Goal: Task Accomplishment & Management: Manage account settings

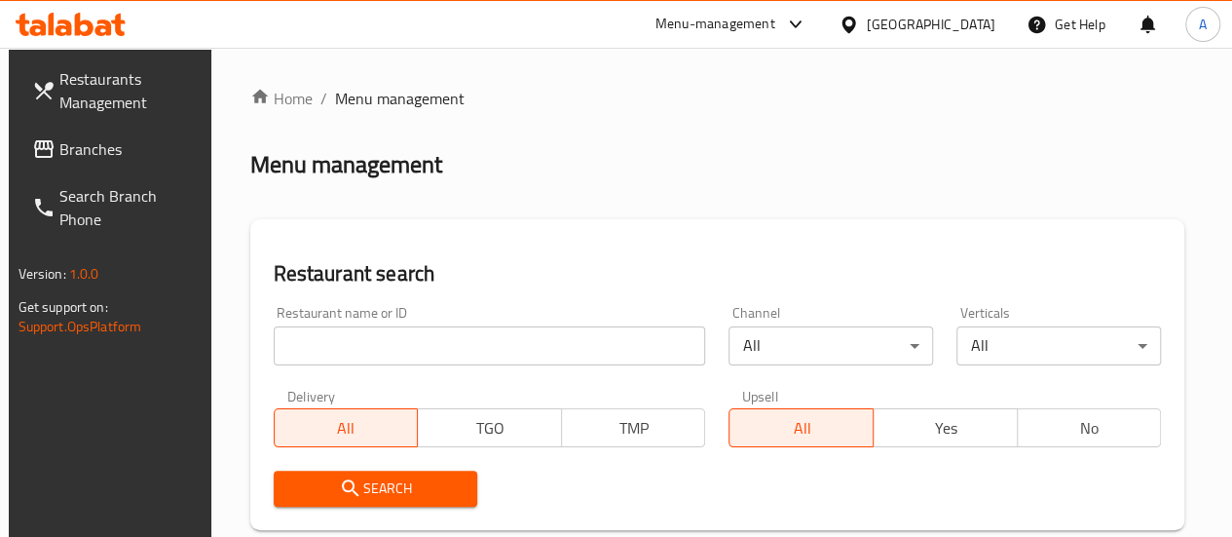
click at [402, 340] on input "search" at bounding box center [490, 345] width 432 height 39
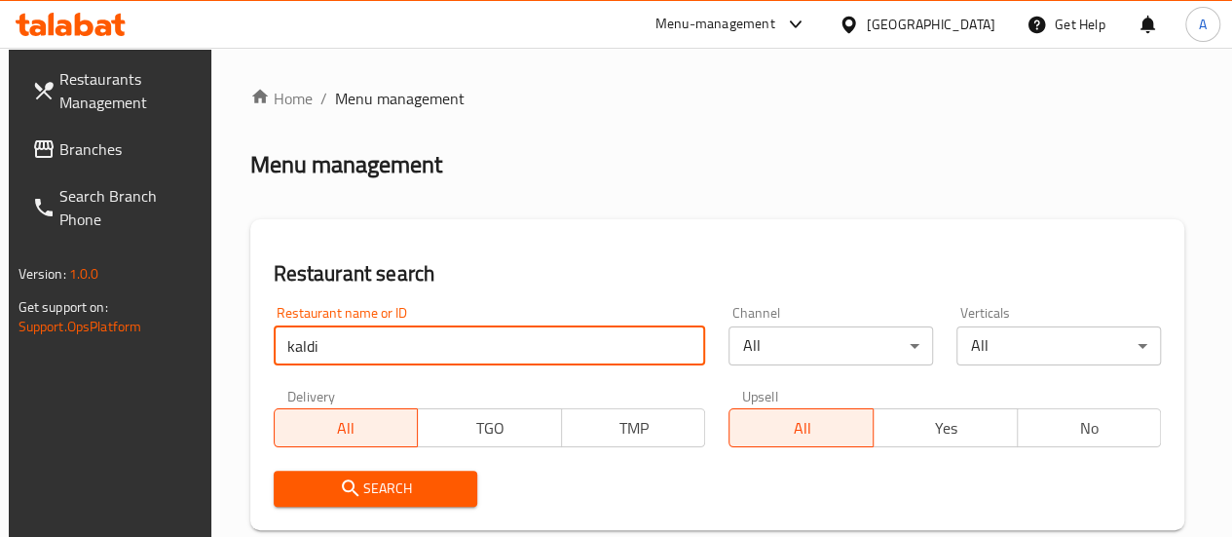
type input "kaldi 850"
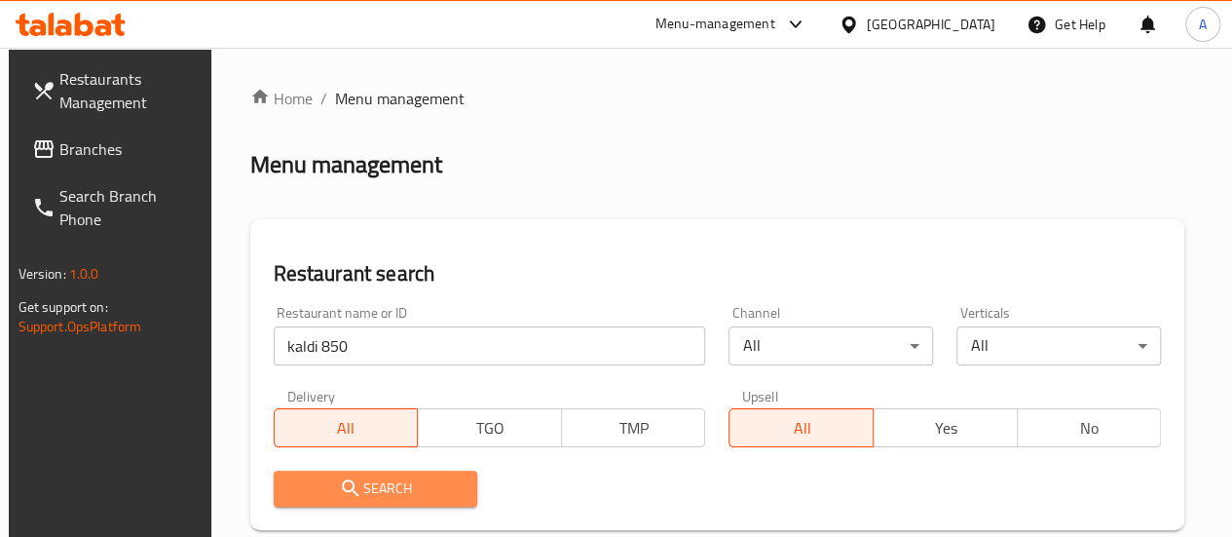
click at [372, 479] on span "Search" at bounding box center [375, 488] width 173 height 24
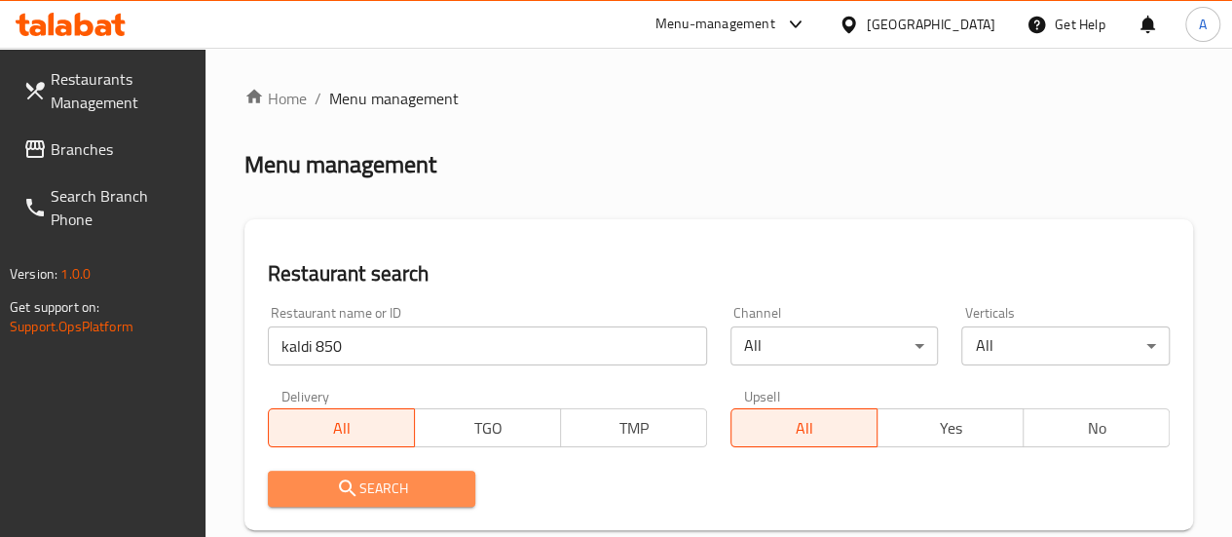
click at [415, 483] on span "Search" at bounding box center [371, 488] width 177 height 24
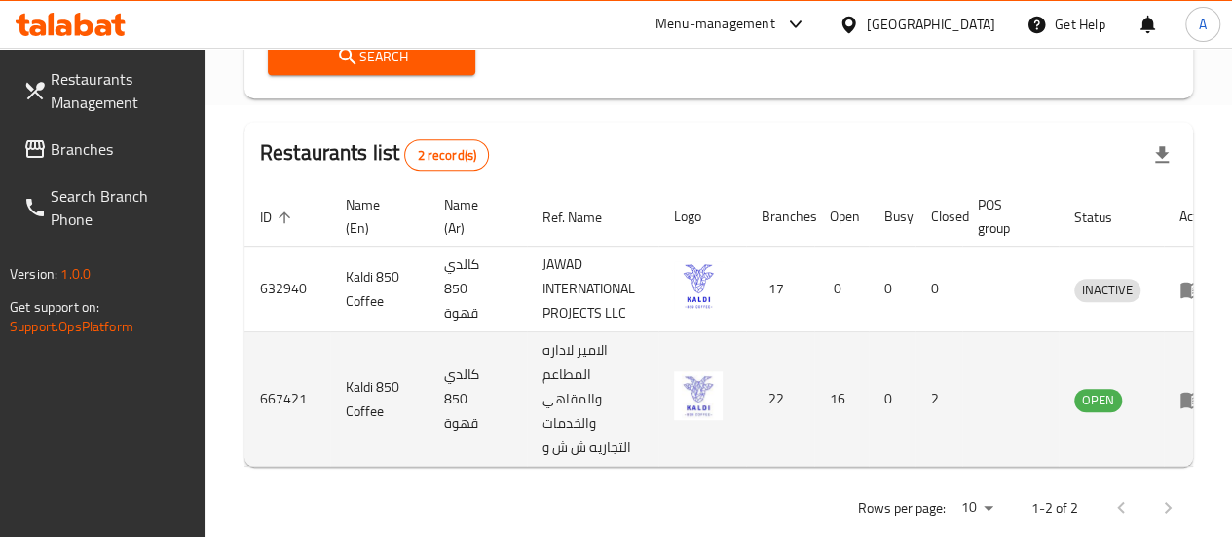
scroll to position [0, 41]
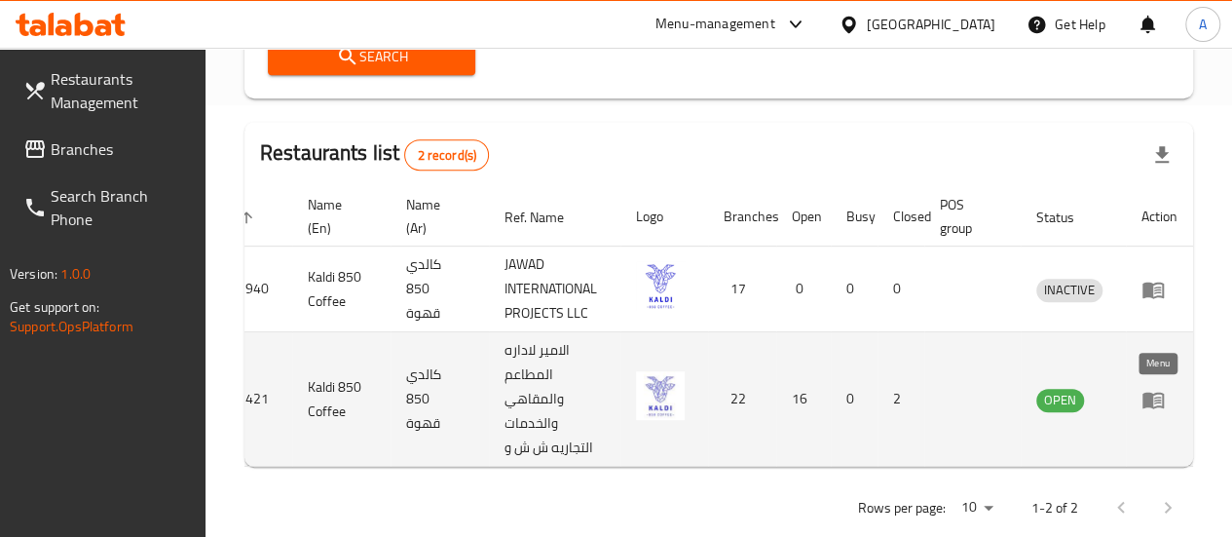
click at [1157, 400] on icon "enhanced table" at bounding box center [1152, 399] width 23 height 23
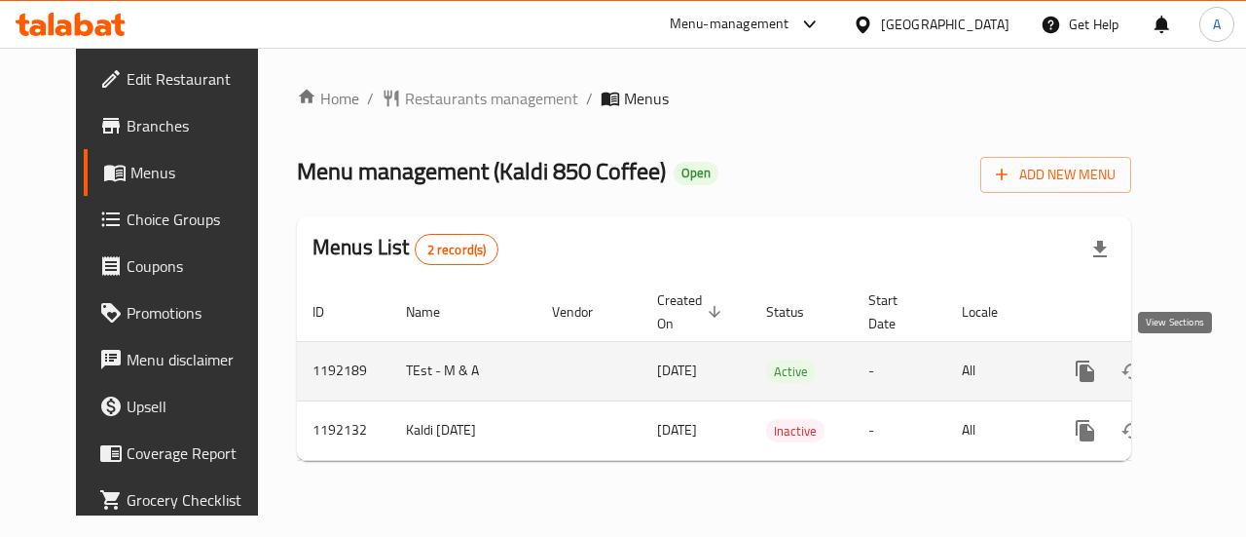
click at [1214, 368] on icon "enhanced table" at bounding box center [1225, 370] width 23 height 23
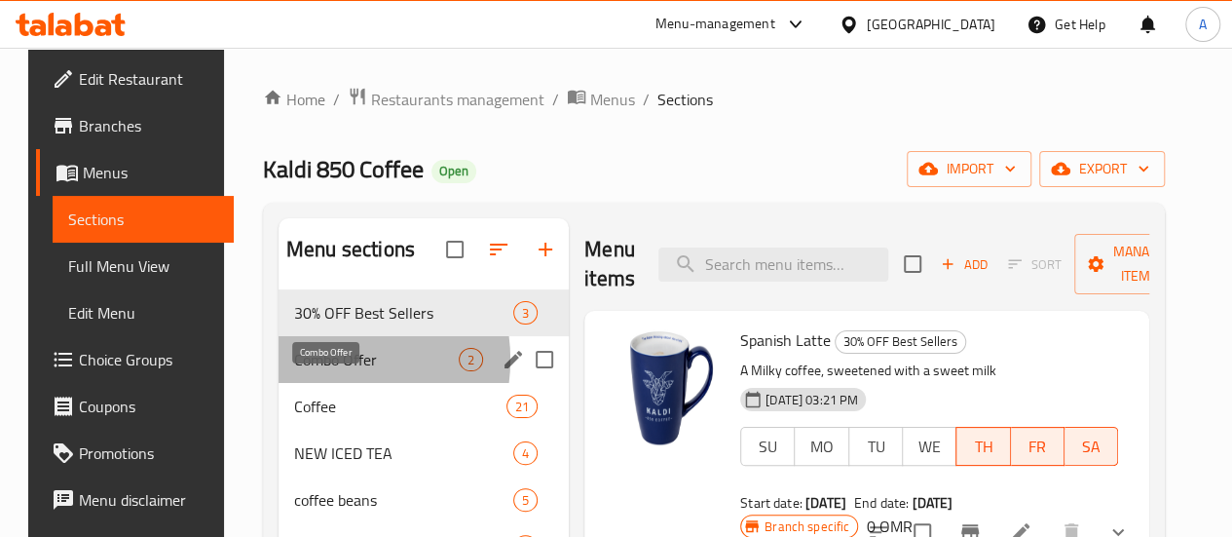
click at [312, 371] on span "Combo Offer" at bounding box center [376, 359] width 165 height 23
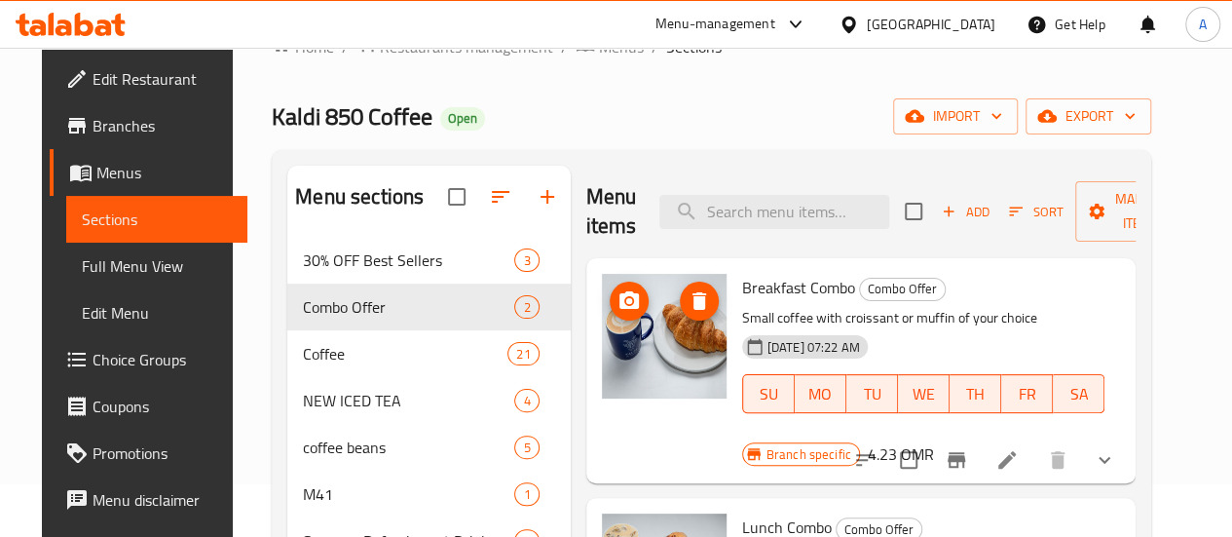
scroll to position [55, 0]
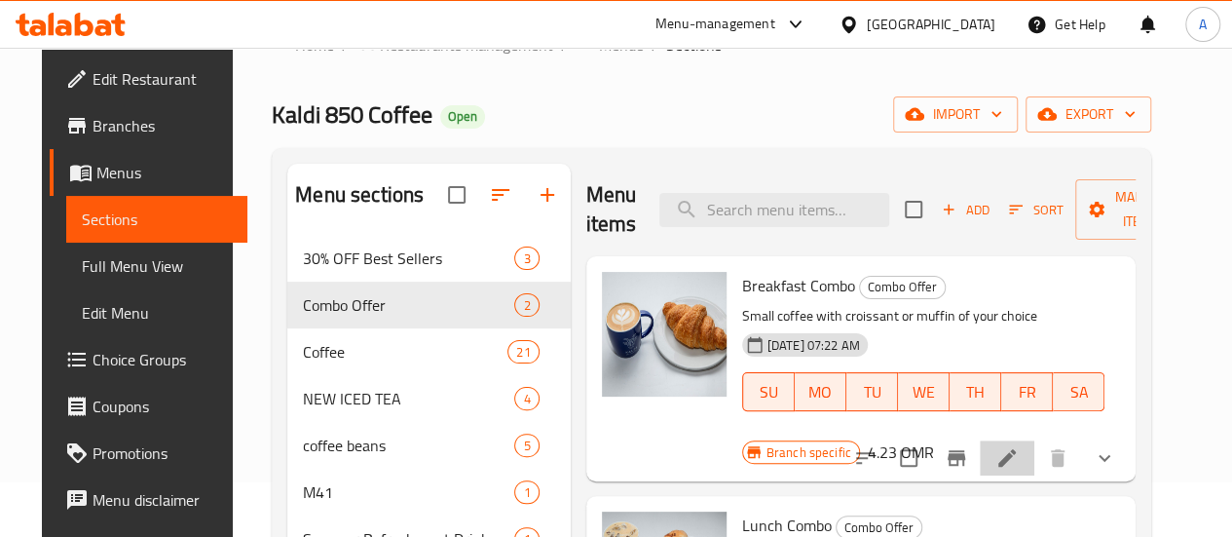
click at [1034, 445] on li at bounding box center [1007, 457] width 55 height 35
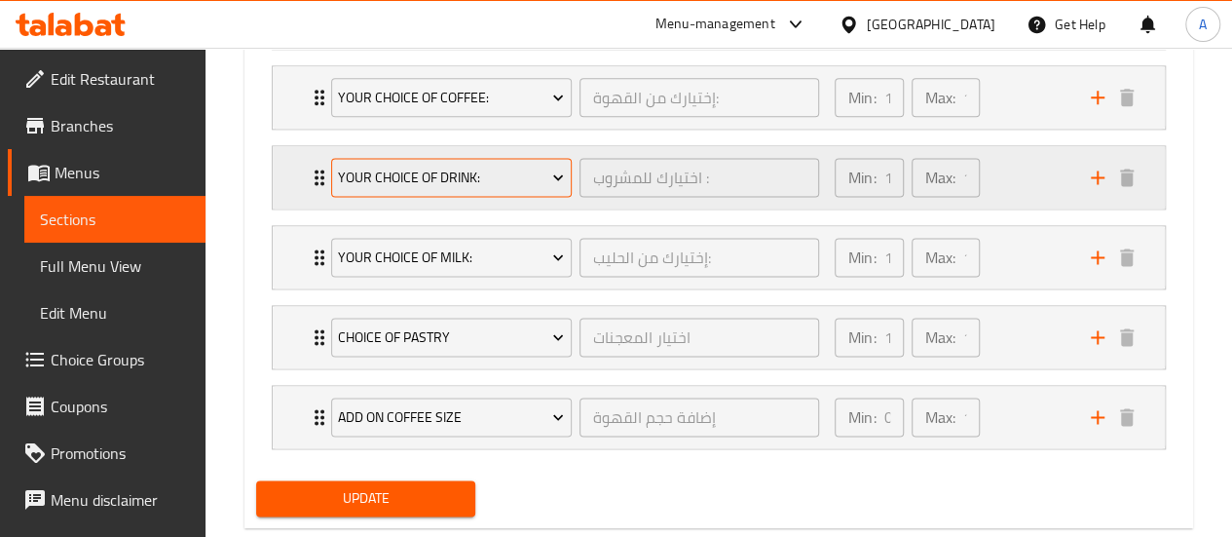
scroll to position [1127, 0]
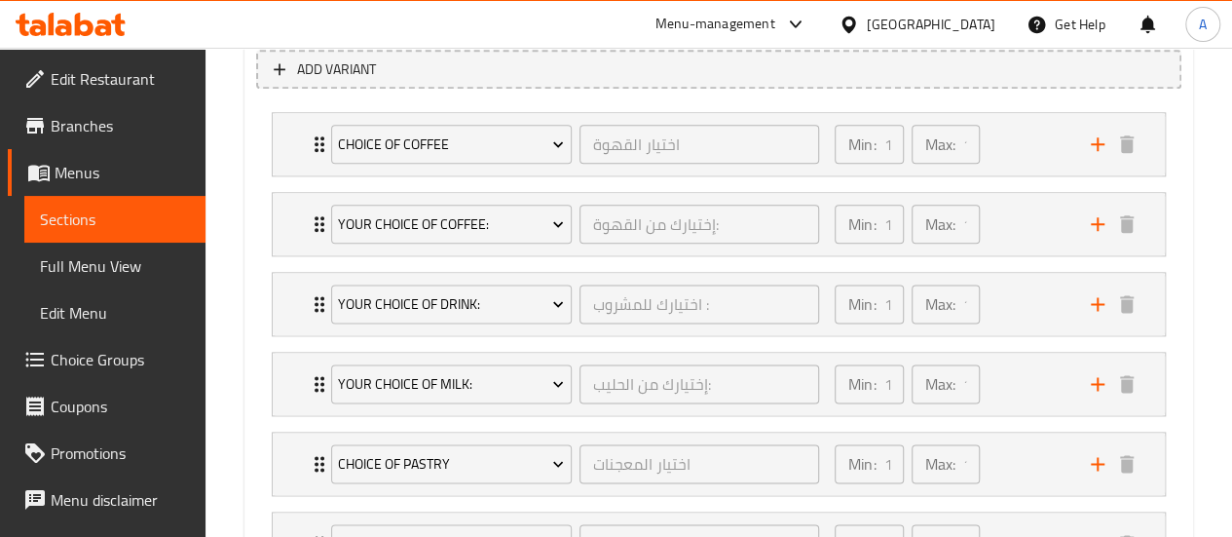
click at [105, 214] on span "Sections" at bounding box center [115, 218] width 150 height 23
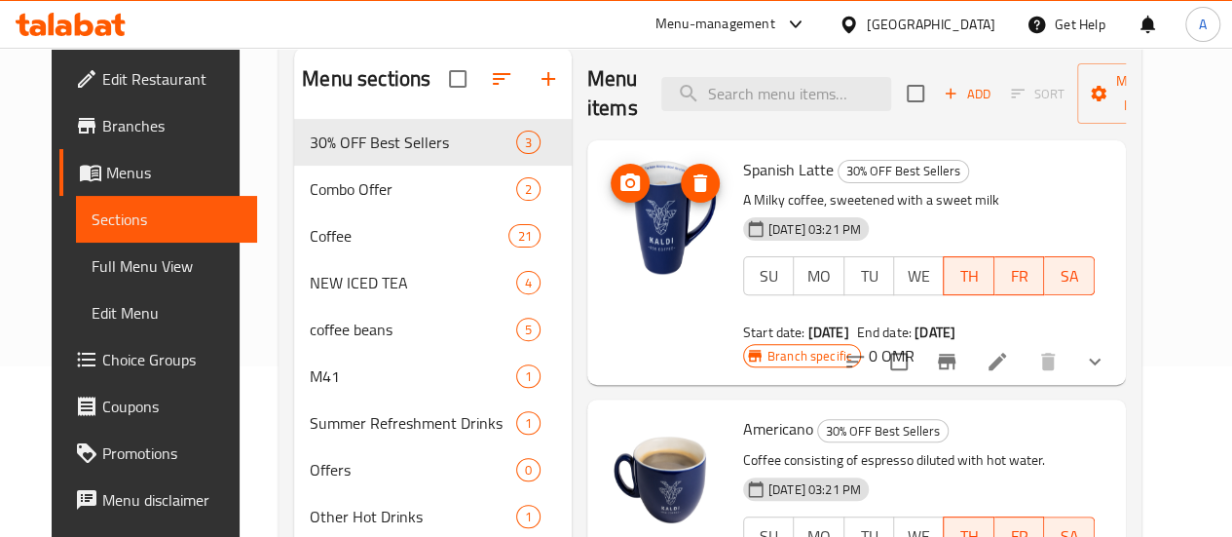
scroll to position [169, 0]
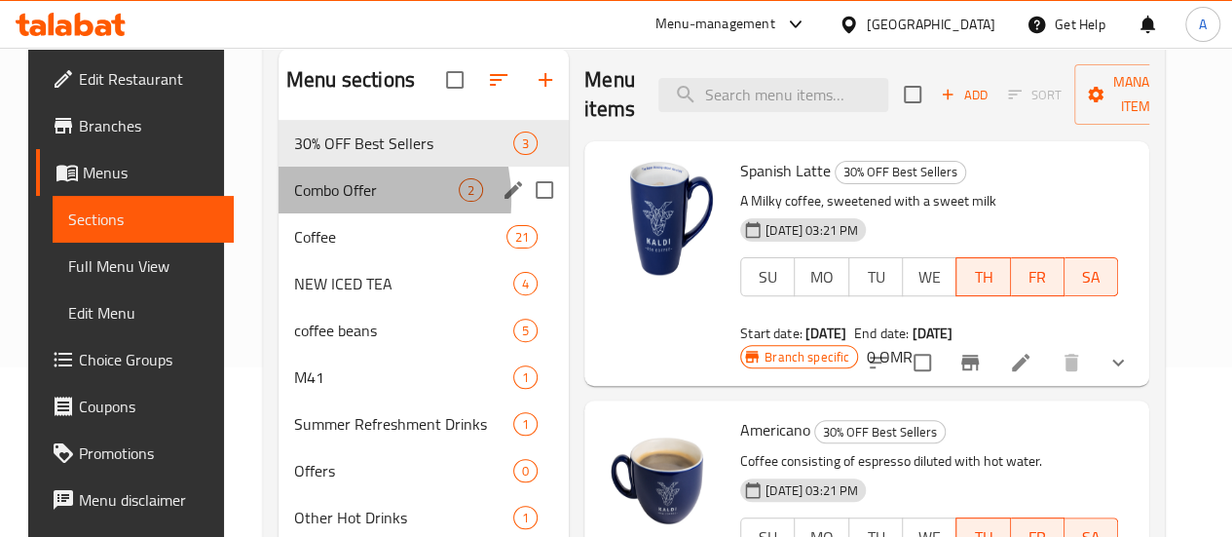
click at [311, 202] on span "Combo Offer" at bounding box center [376, 189] width 165 height 23
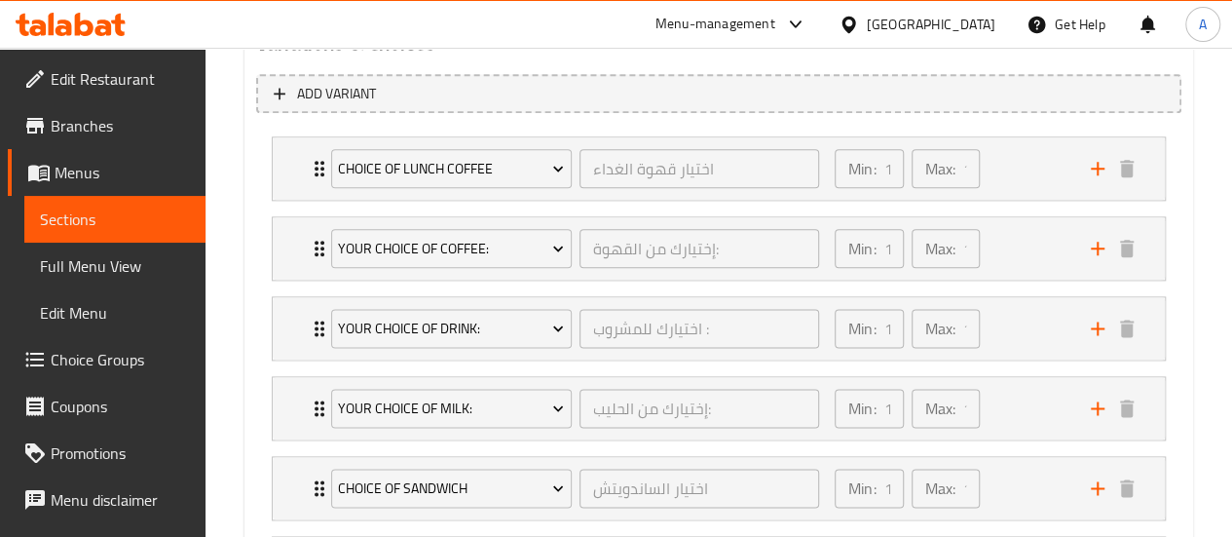
scroll to position [1098, 0]
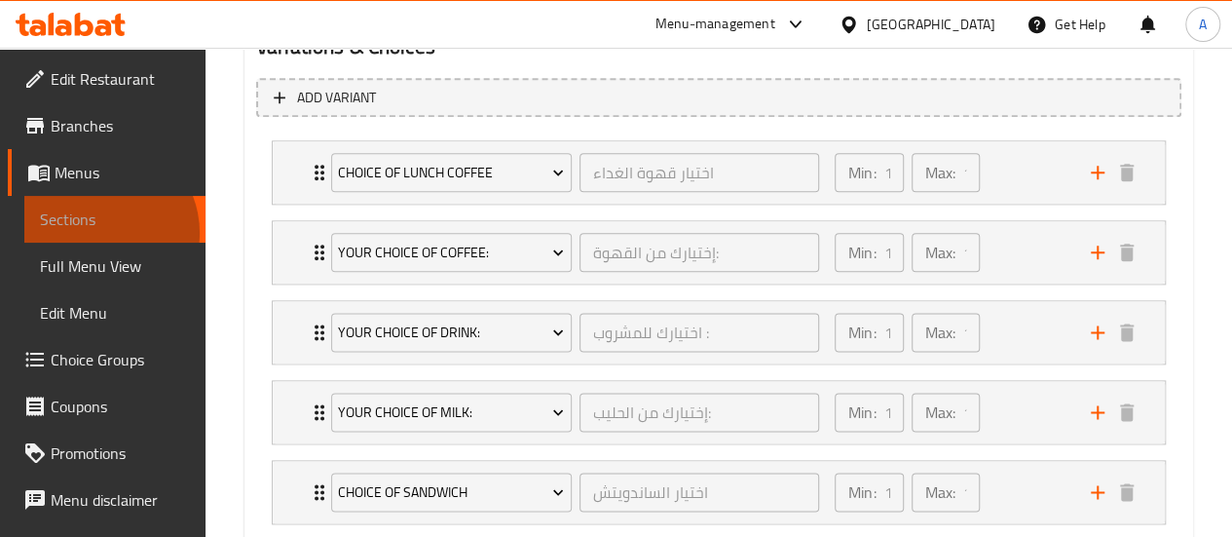
click at [98, 233] on link "Sections" at bounding box center [114, 219] width 181 height 47
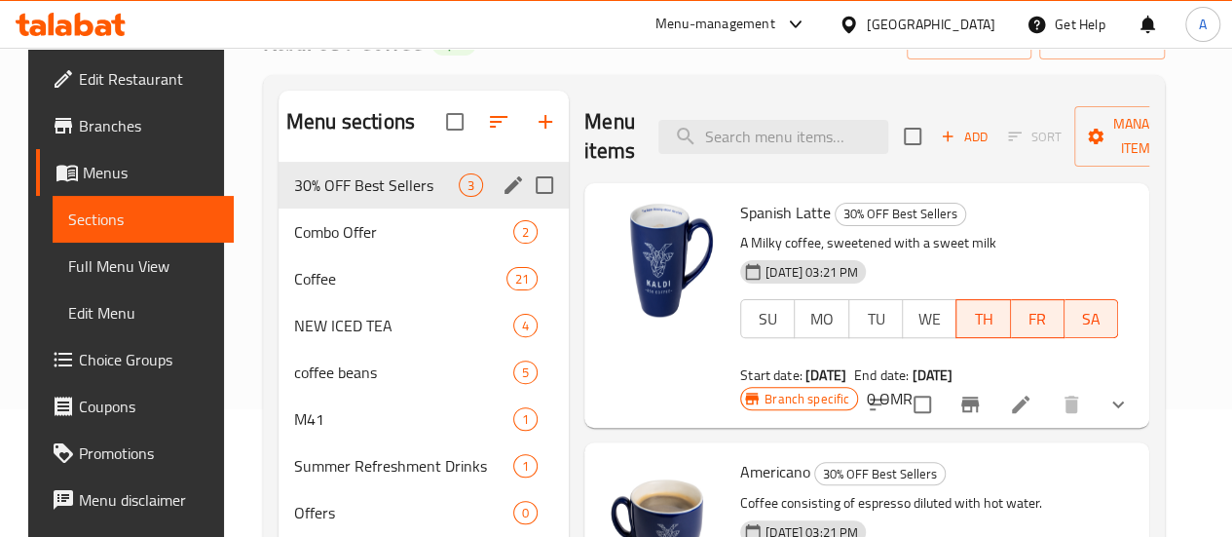
scroll to position [133, 0]
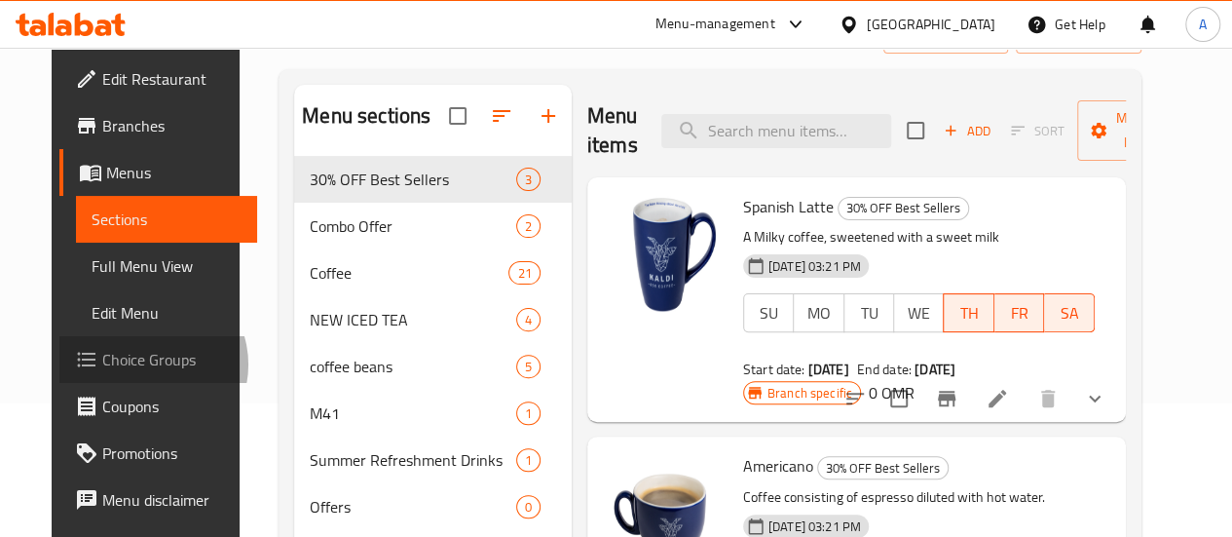
click at [102, 364] on span "Choice Groups" at bounding box center [171, 359] width 139 height 23
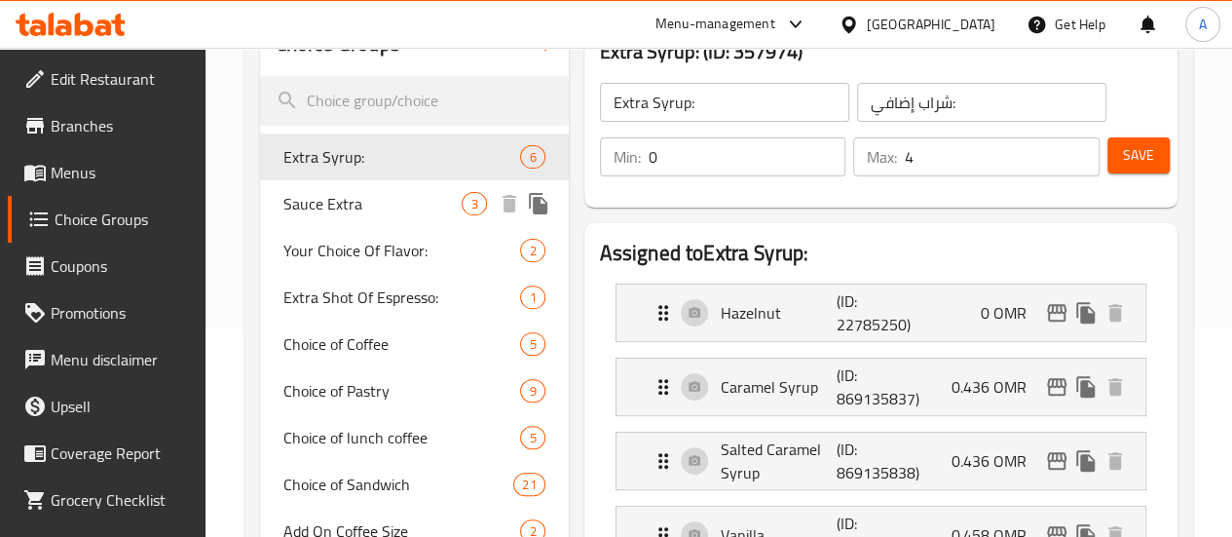
scroll to position [209, 0]
click at [356, 366] on div "Choice of Coffee 5" at bounding box center [414, 342] width 309 height 47
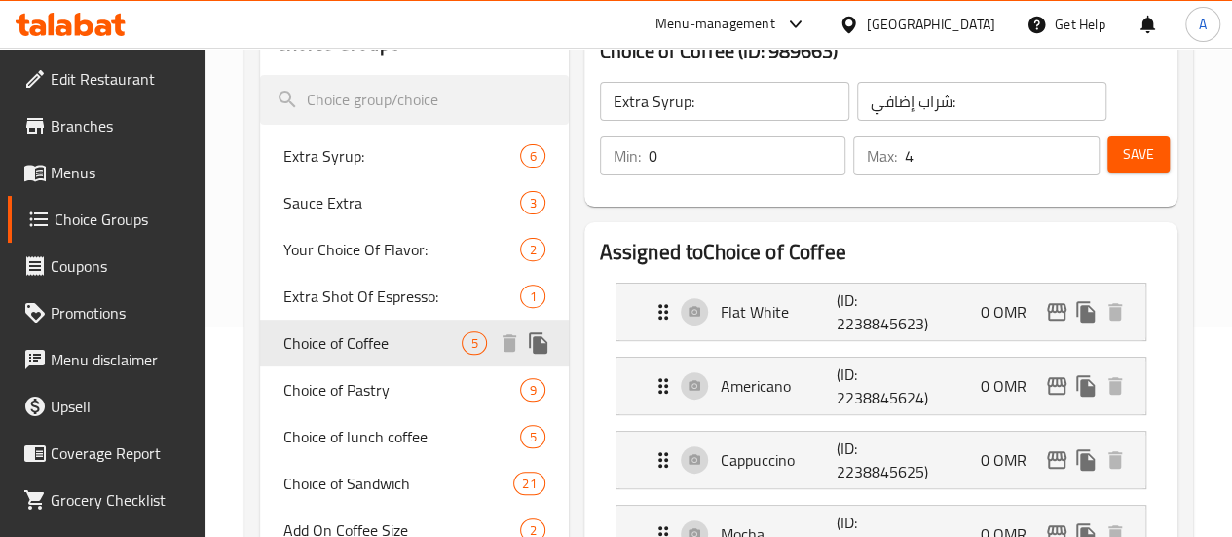
type input "Choice of Coffee"
type input "اختيار القهوة"
type input "1"
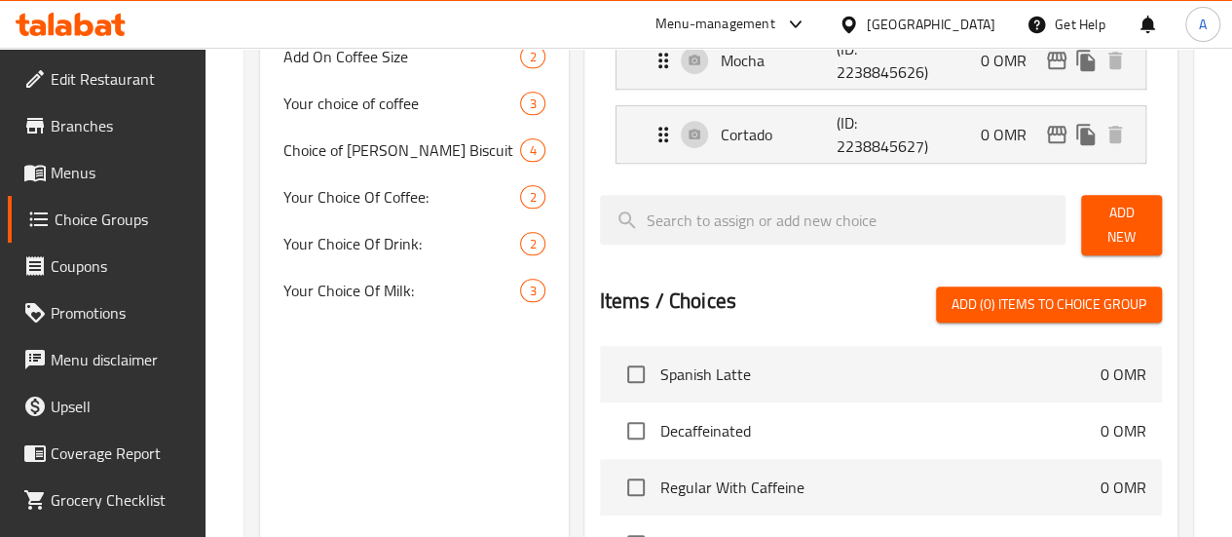
scroll to position [755, 0]
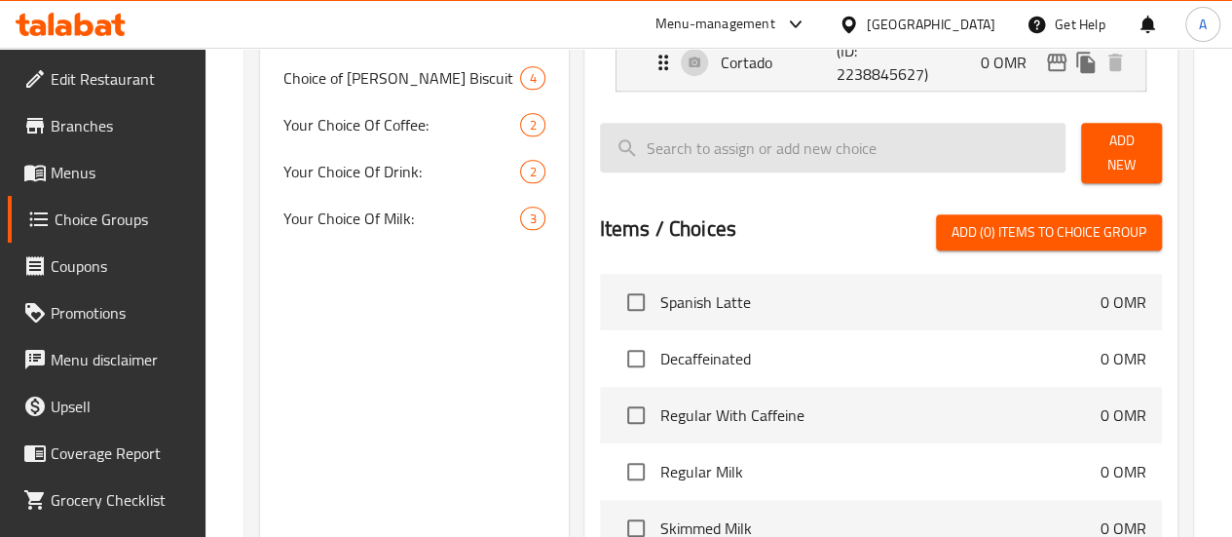
click at [899, 162] on input "search" at bounding box center [833, 148] width 466 height 50
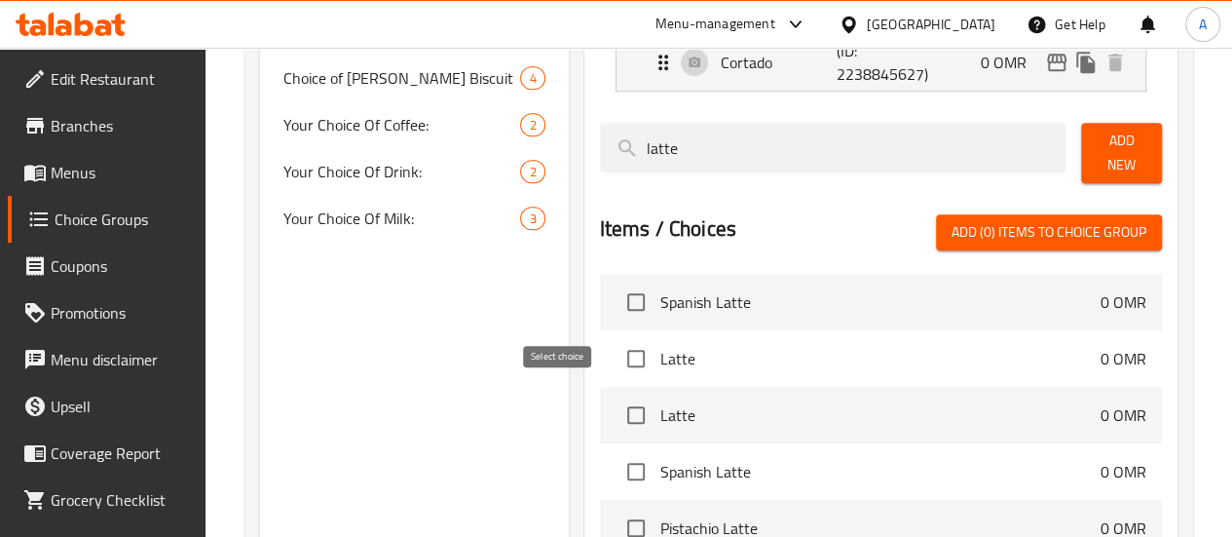
type input "latte"
click at [615, 402] on input "checkbox" at bounding box center [635, 414] width 41 height 41
click at [995, 221] on span "Add (1) items to choice group" at bounding box center [1048, 232] width 195 height 24
checkbox input "false"
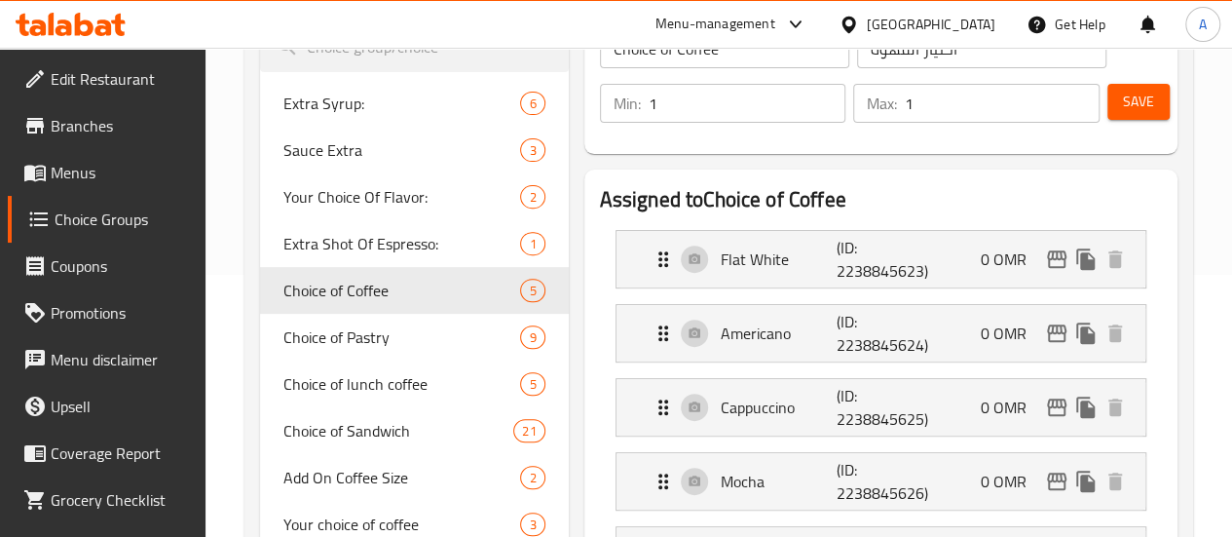
scroll to position [239, 0]
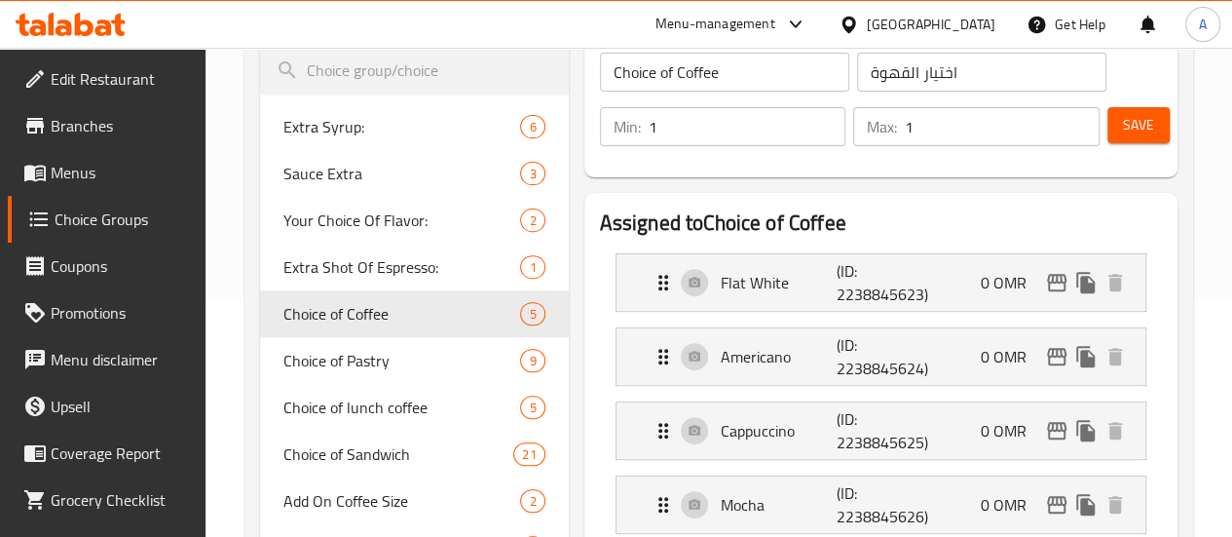
click at [1135, 135] on span "Save" at bounding box center [1138, 125] width 31 height 24
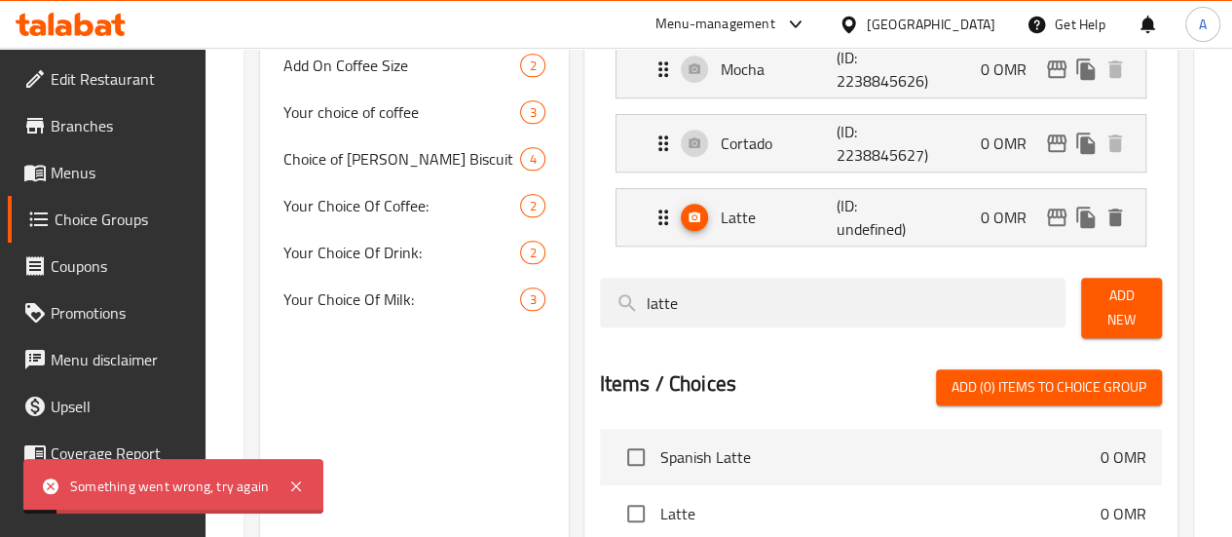
scroll to position [676, 0]
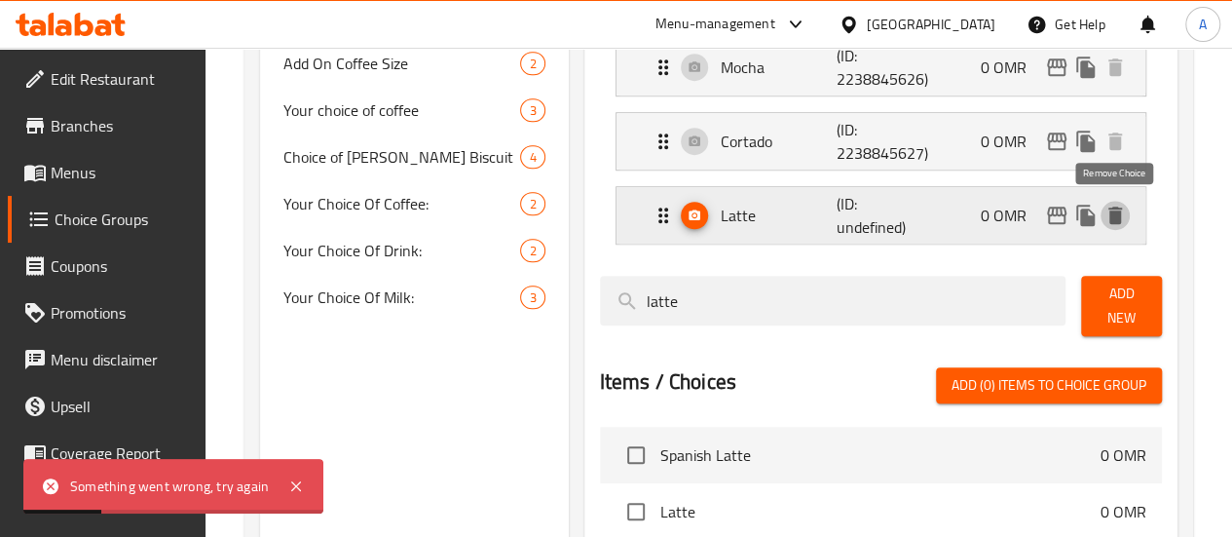
click at [1124, 221] on icon "delete" at bounding box center [1114, 215] width 23 height 23
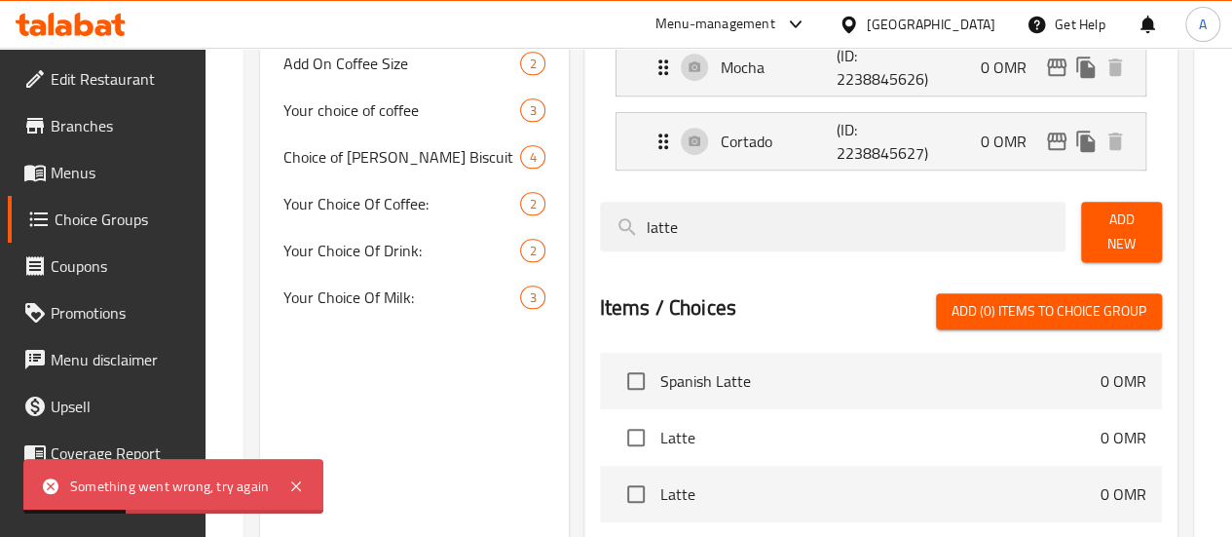
scroll to position [32, 0]
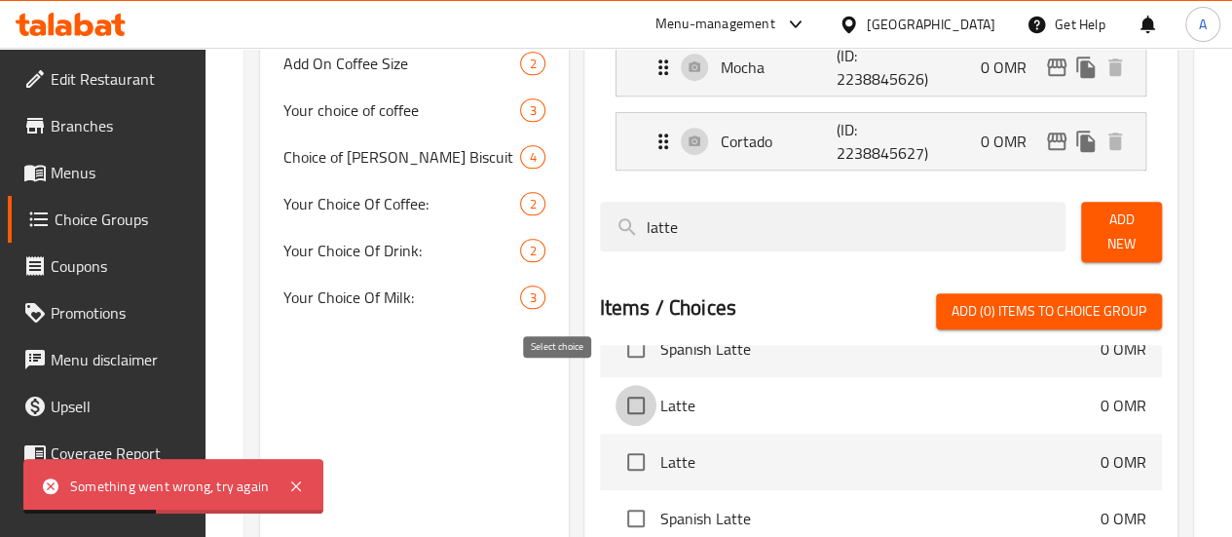
click at [615, 404] on input "checkbox" at bounding box center [635, 405] width 41 height 41
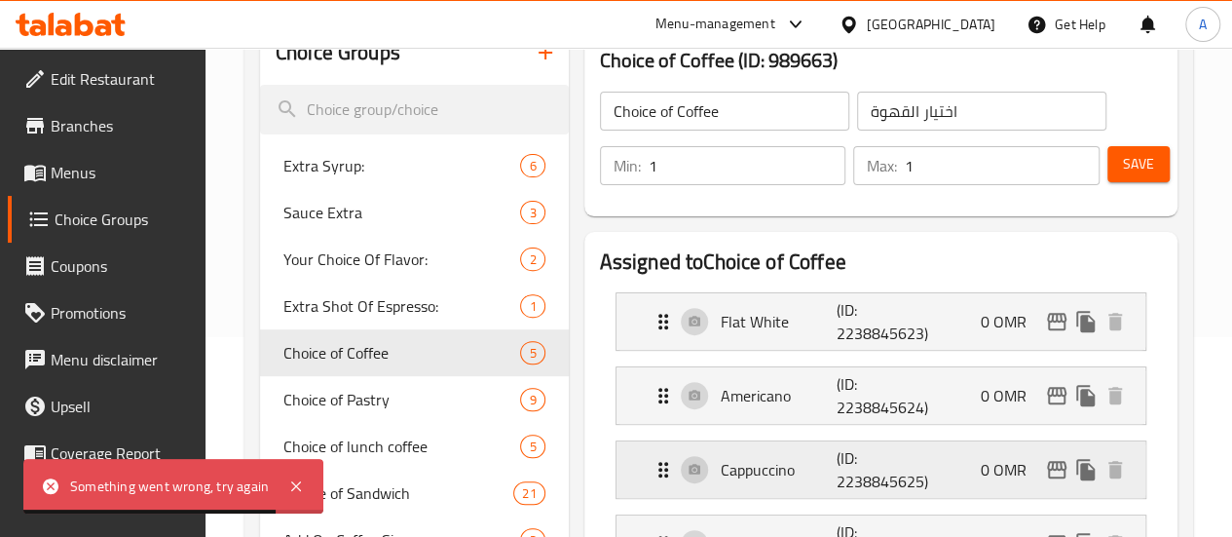
scroll to position [529, 0]
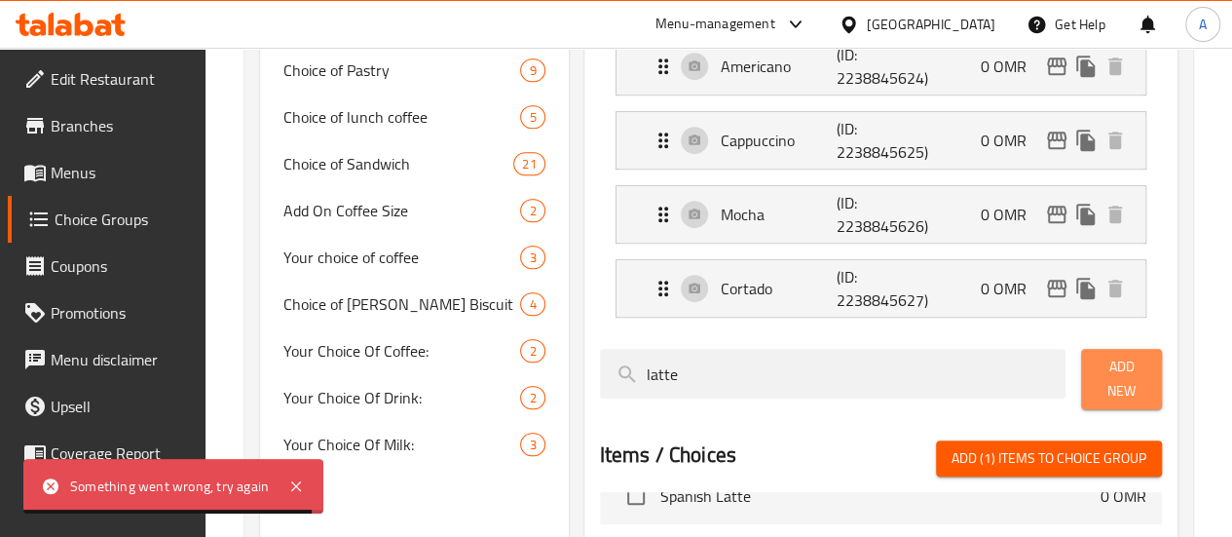
click at [1121, 381] on span "Add New" at bounding box center [1121, 378] width 50 height 49
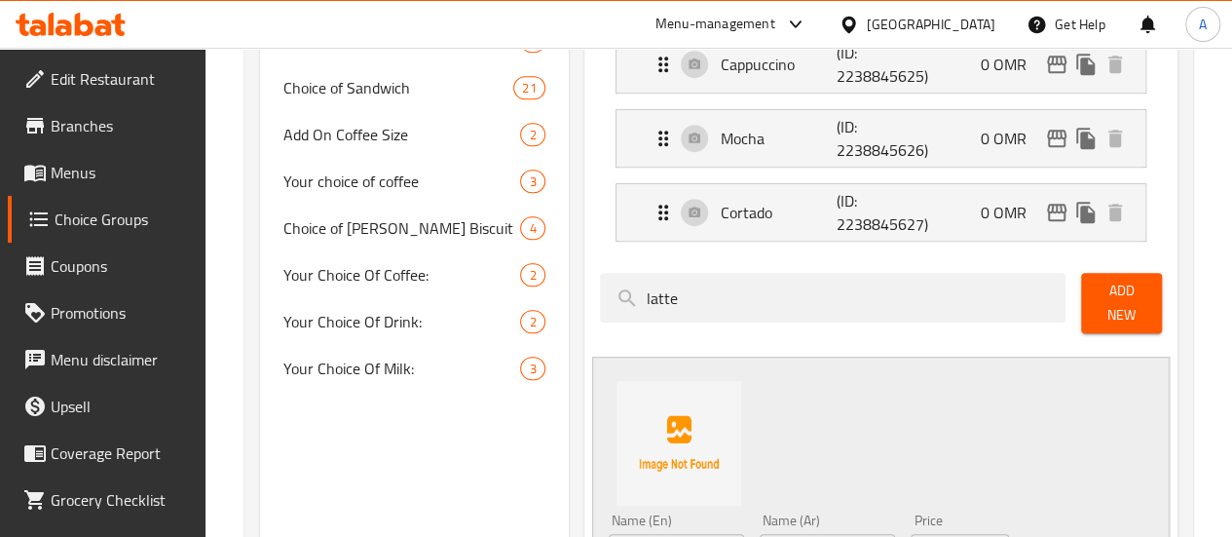
scroll to position [827, 0]
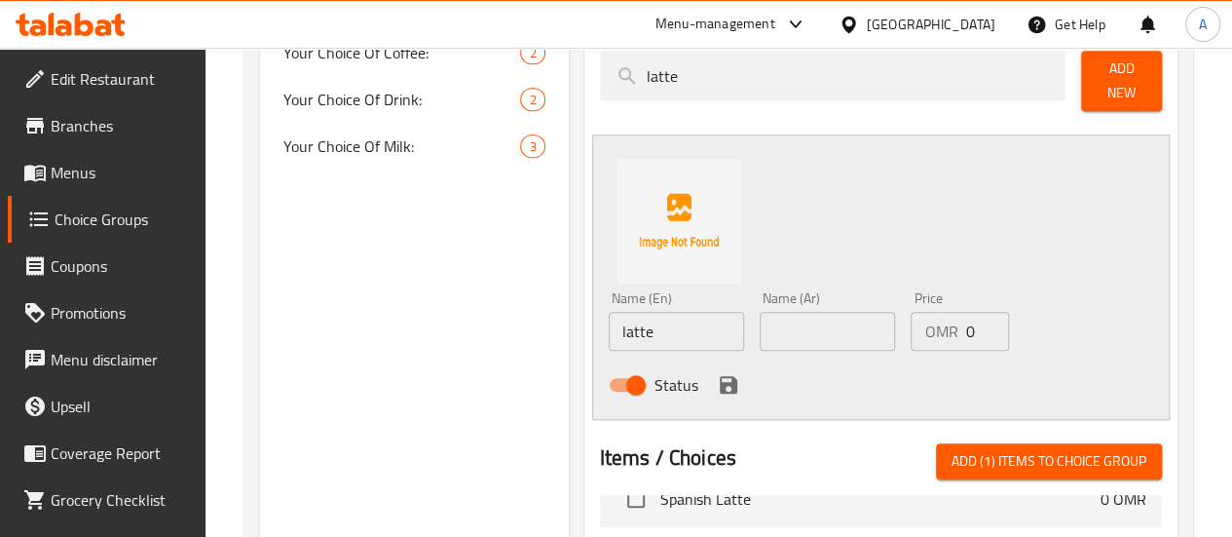
click at [944, 443] on button "Add (1) items to choice group" at bounding box center [1049, 461] width 226 height 36
checkbox input "false"
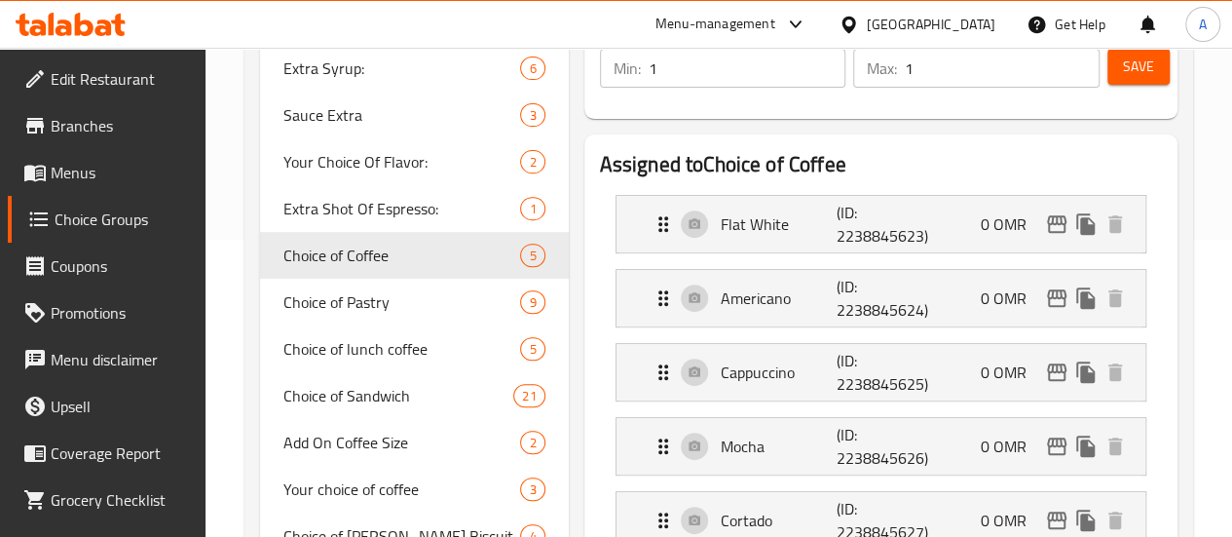
scroll to position [294, 0]
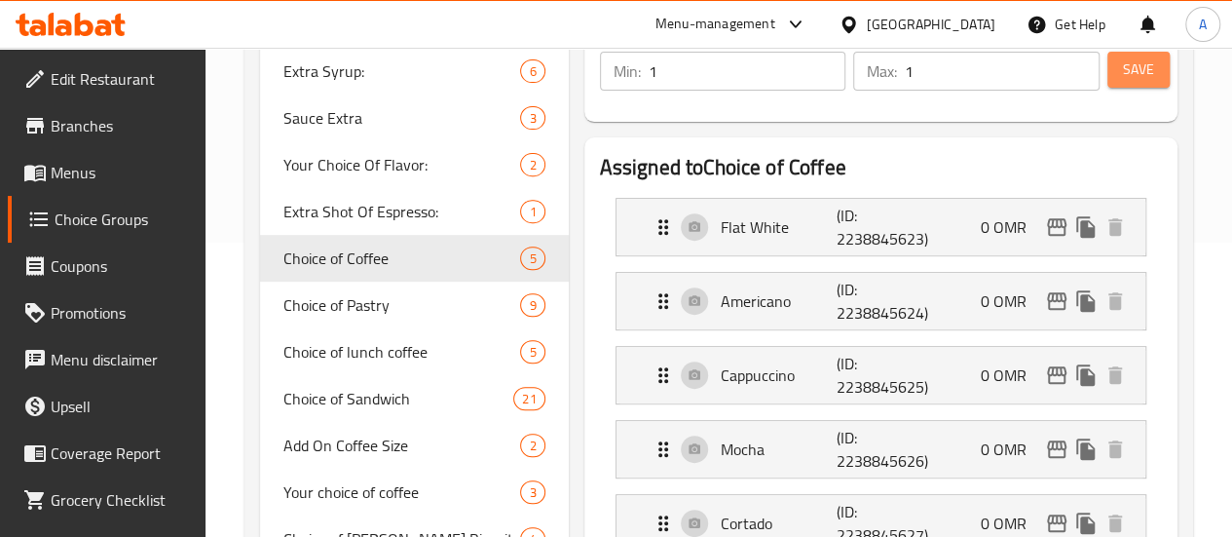
click at [1130, 66] on span "Save" at bounding box center [1138, 69] width 31 height 24
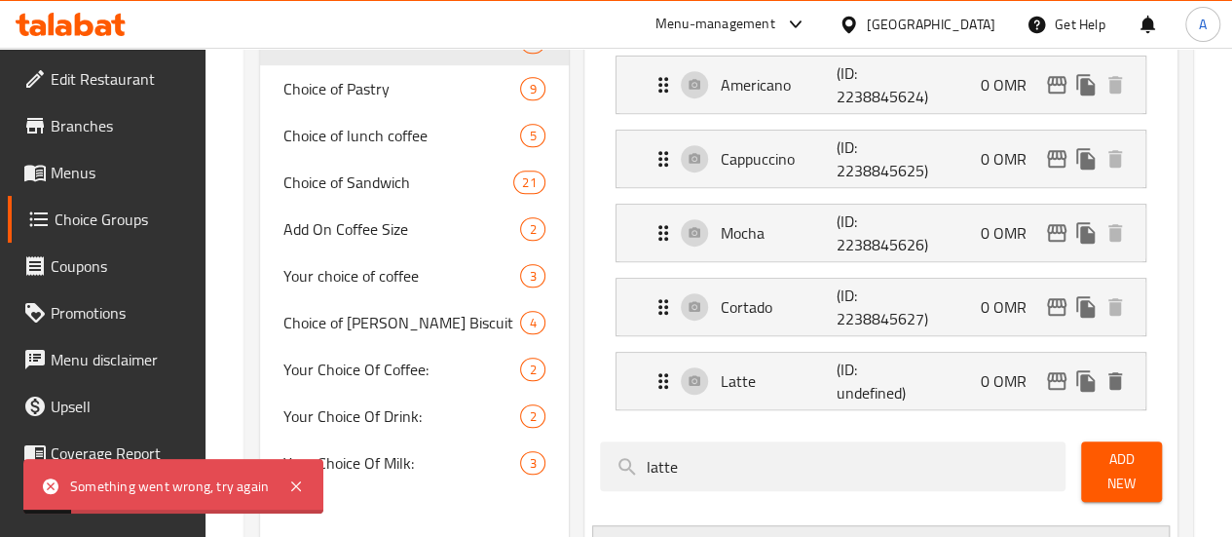
scroll to position [610, 0]
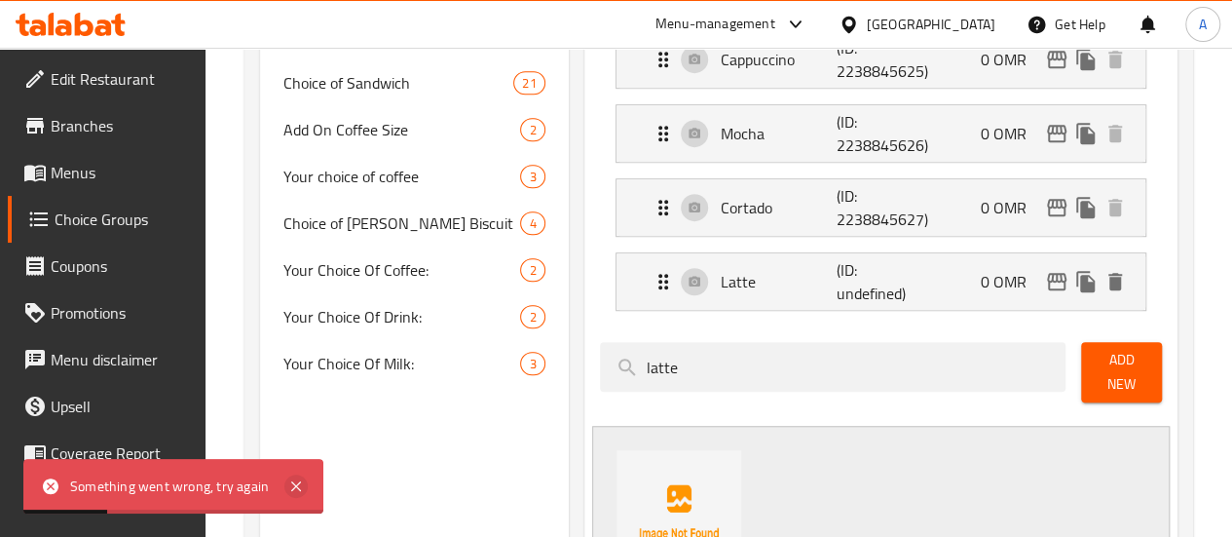
click at [294, 481] on icon at bounding box center [295, 485] width 23 height 23
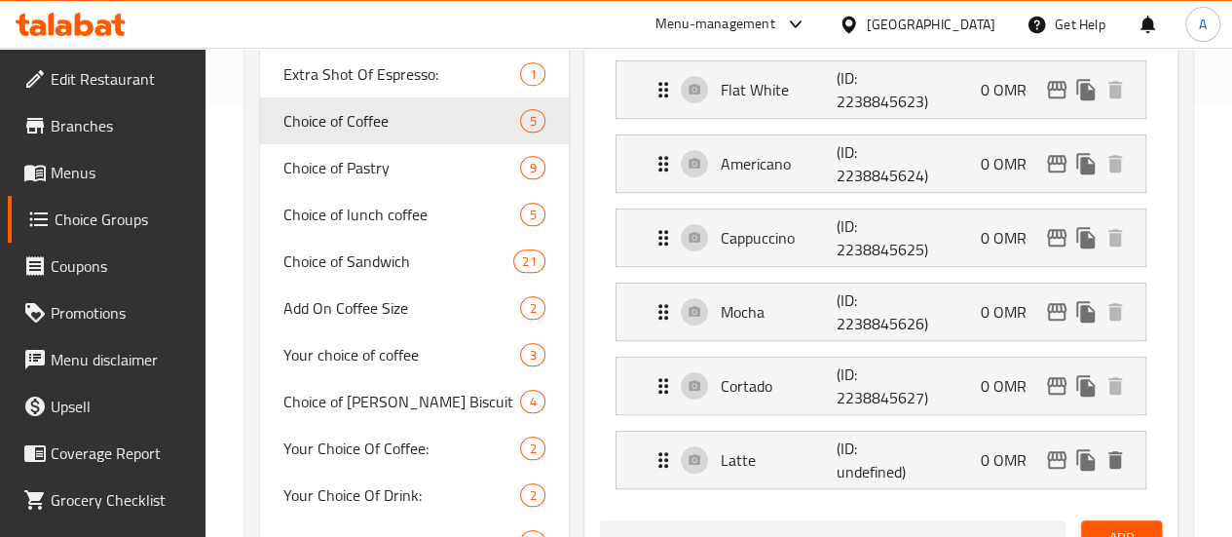
scroll to position [434, 0]
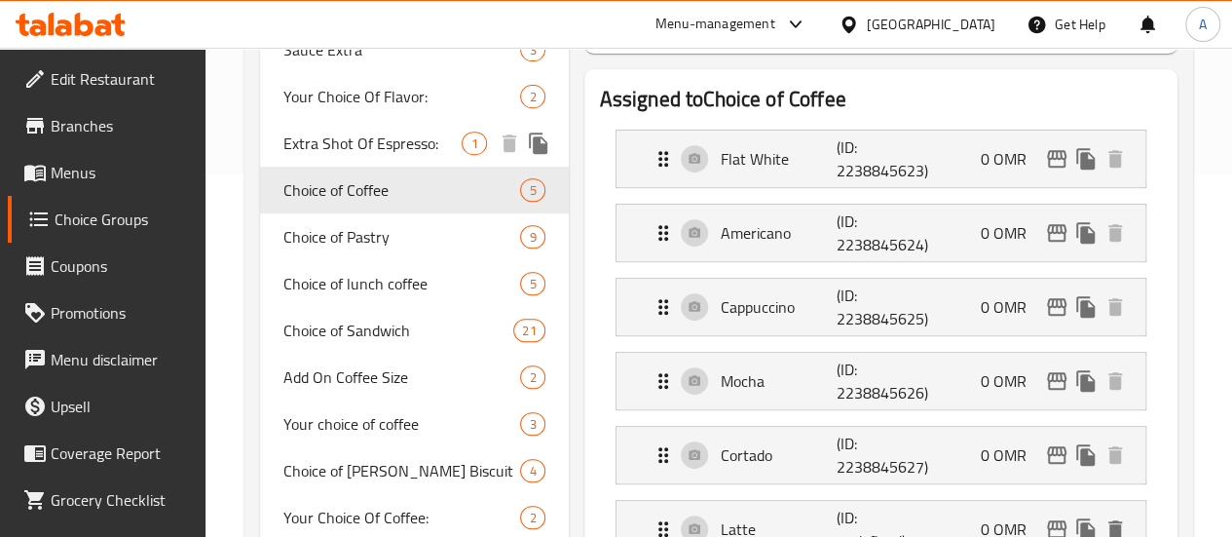
scroll to position [0, 0]
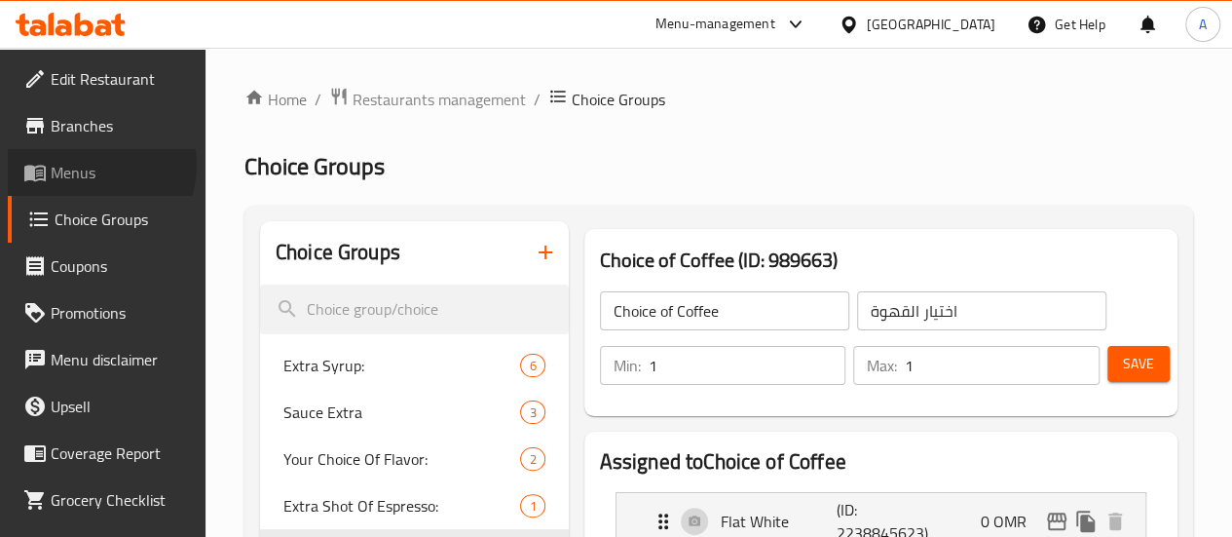
click at [90, 165] on span "Menus" at bounding box center [120, 172] width 139 height 23
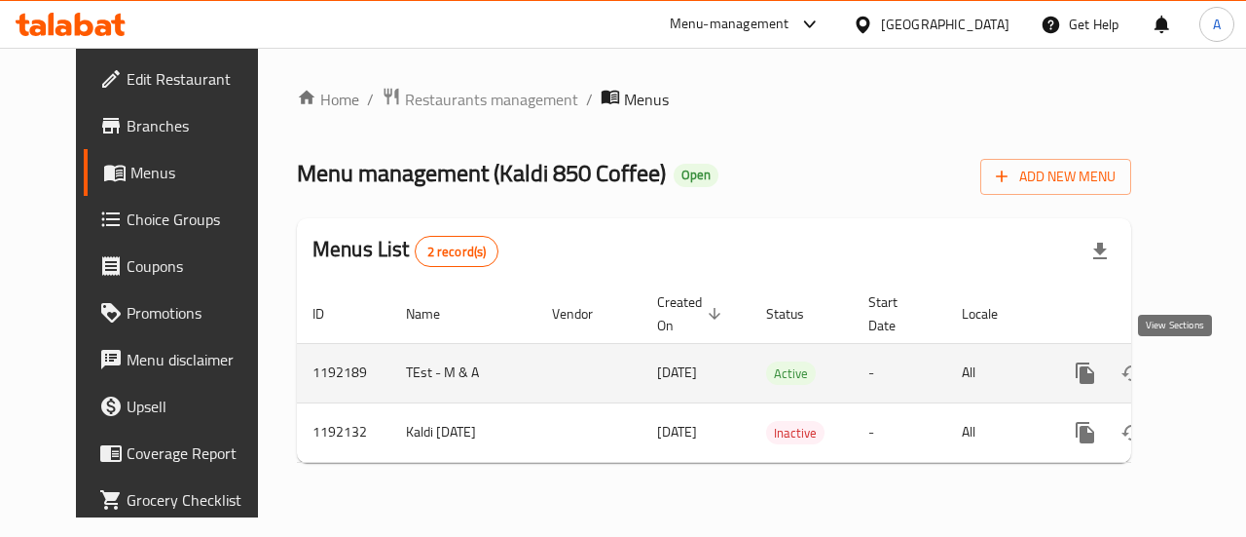
click at [1217, 377] on icon "enhanced table" at bounding box center [1226, 373] width 18 height 18
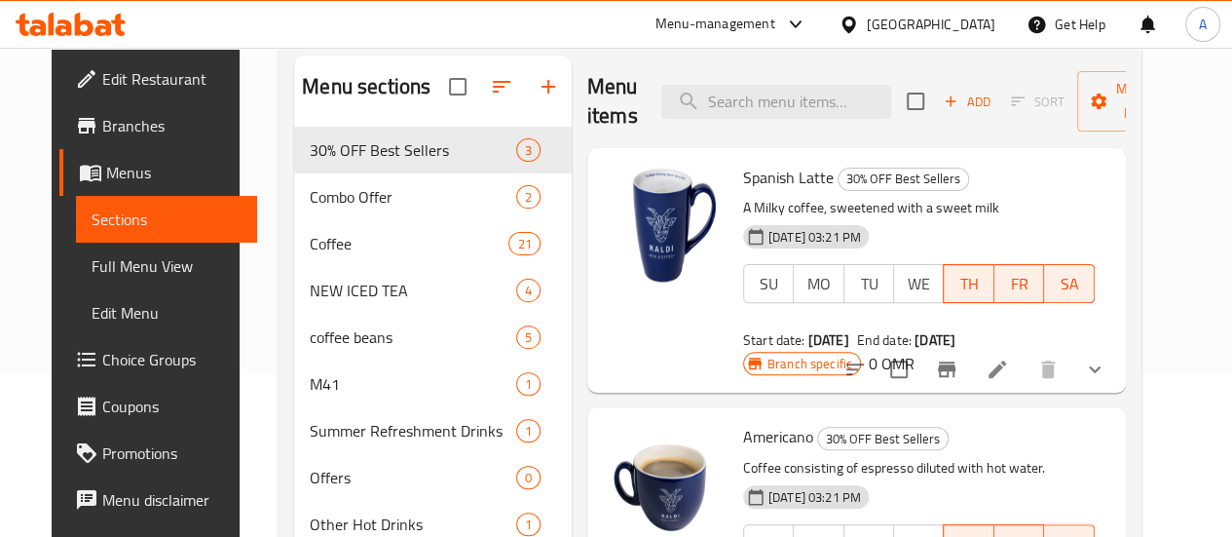
scroll to position [164, 0]
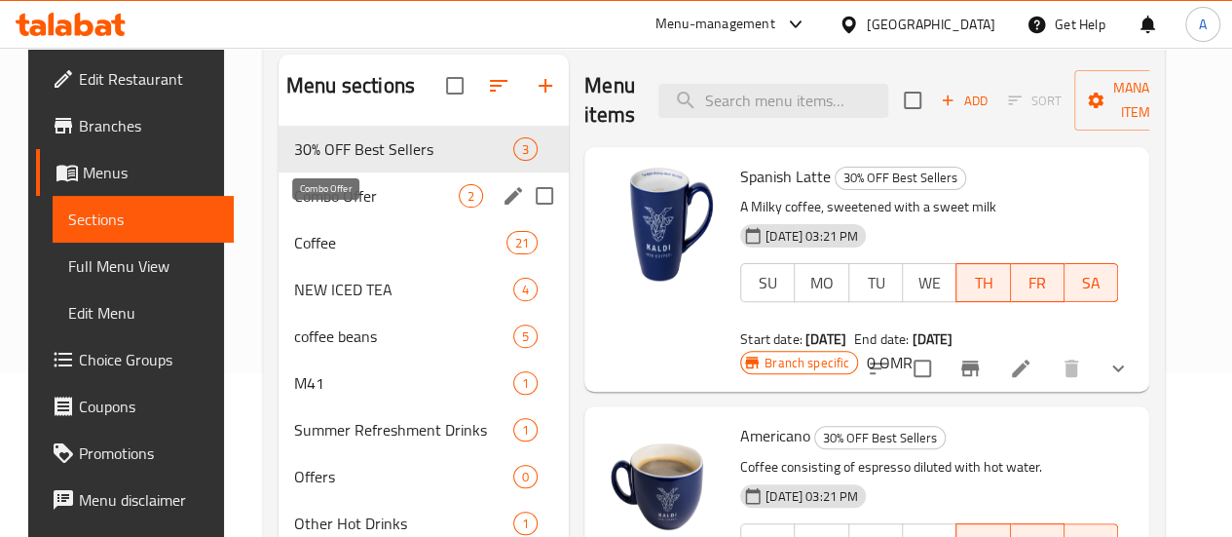
click at [344, 207] on span "Combo Offer" at bounding box center [376, 195] width 165 height 23
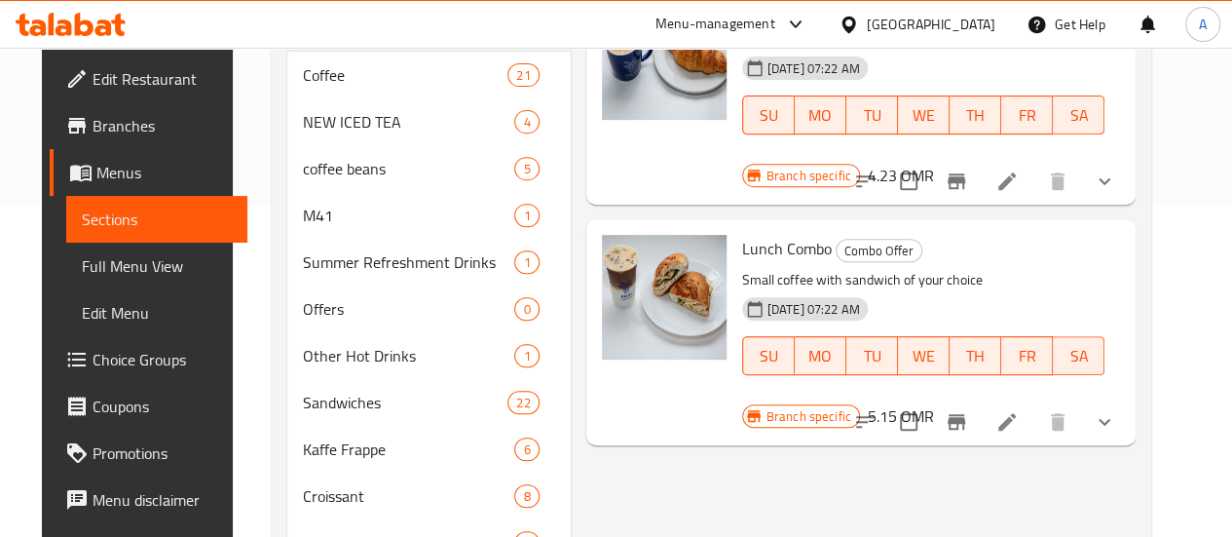
scroll to position [332, 0]
click at [1034, 403] on li at bounding box center [1007, 420] width 55 height 35
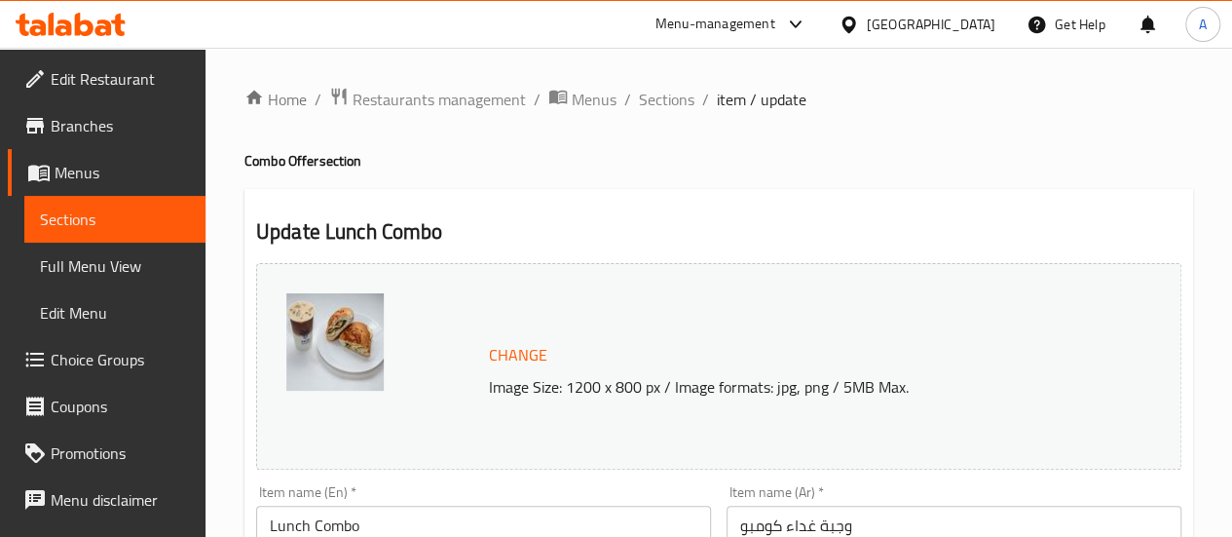
click at [71, 194] on link "Menus" at bounding box center [107, 172] width 198 height 47
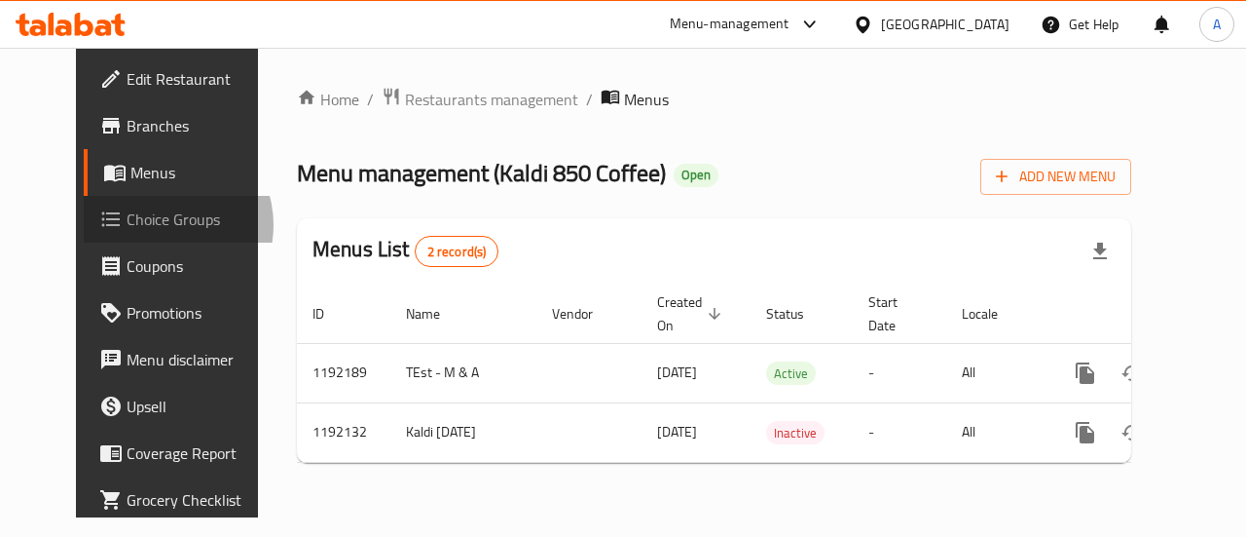
click at [127, 225] on span "Choice Groups" at bounding box center [198, 218] width 142 height 23
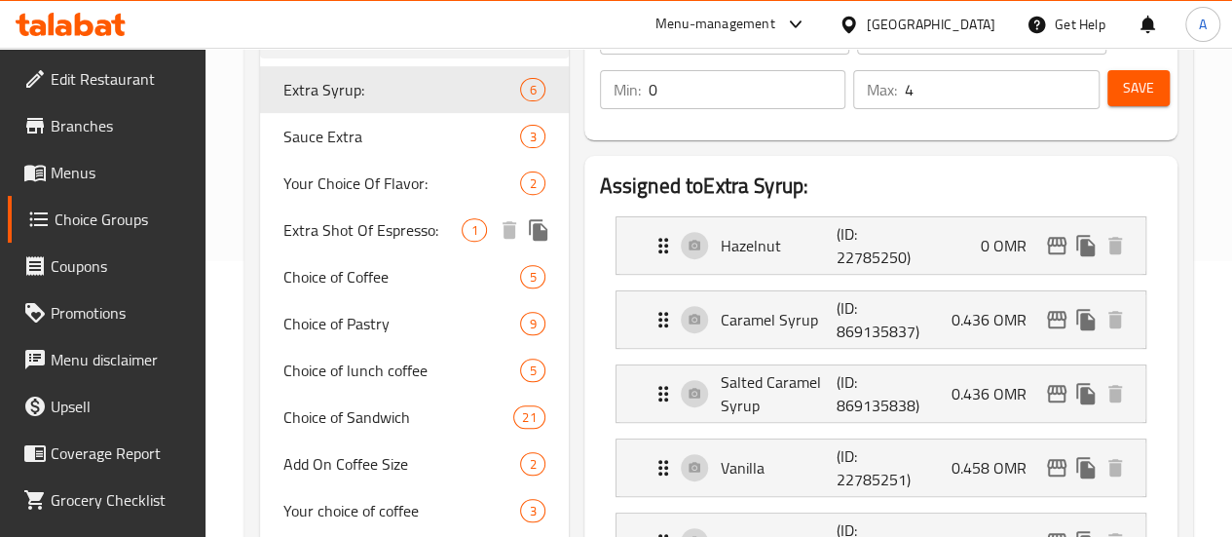
scroll to position [277, 0]
click at [360, 283] on span "Choice of Coffee" at bounding box center [402, 275] width 238 height 23
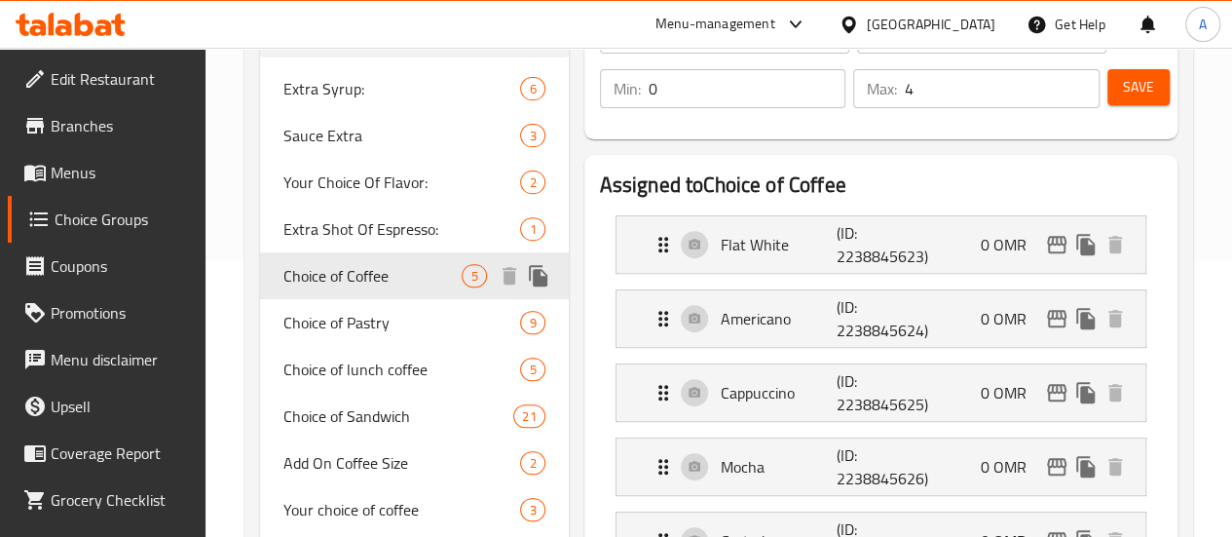
type input "Choice of Coffee"
type input "اختيار القهوة"
type input "1"
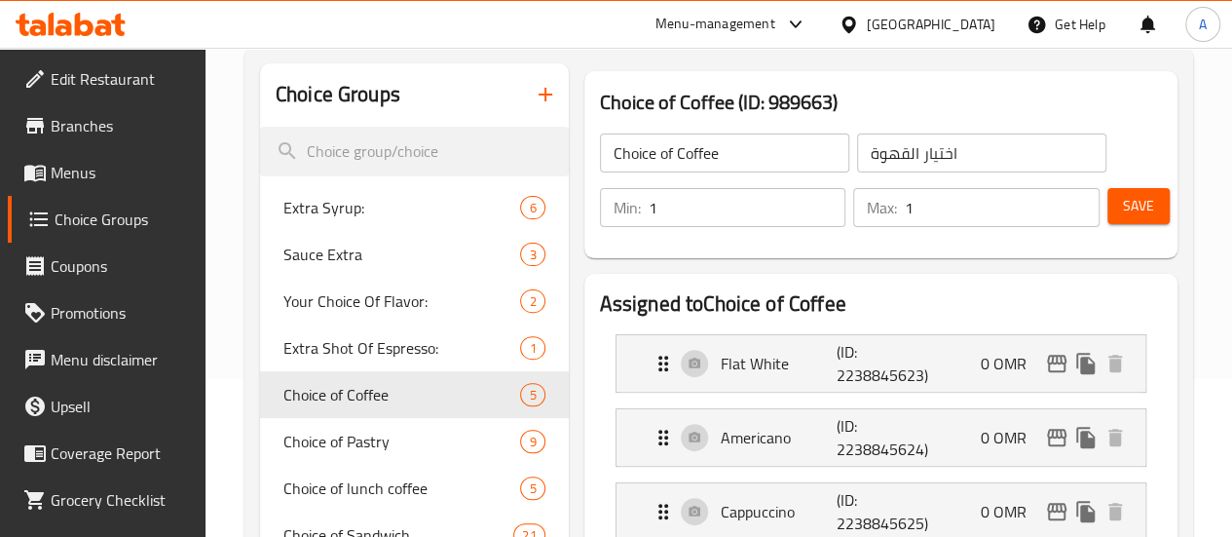
scroll to position [186, 0]
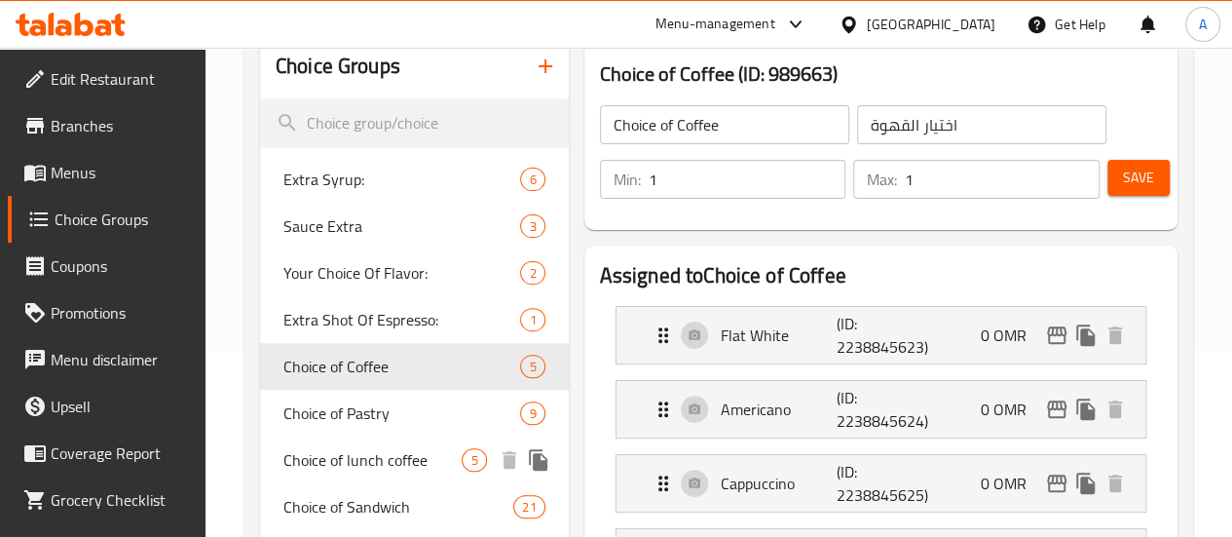
click at [358, 455] on span "Choice of lunch coffee" at bounding box center [372, 459] width 179 height 23
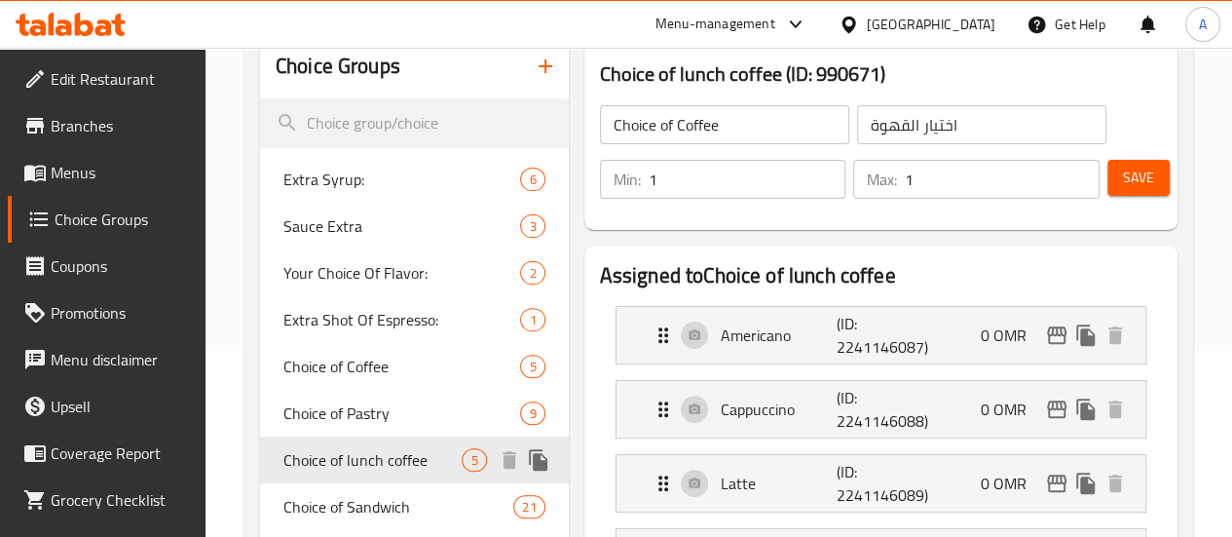
type input "Choice of lunch coffee"
type input "اختيار قهوة الغداء"
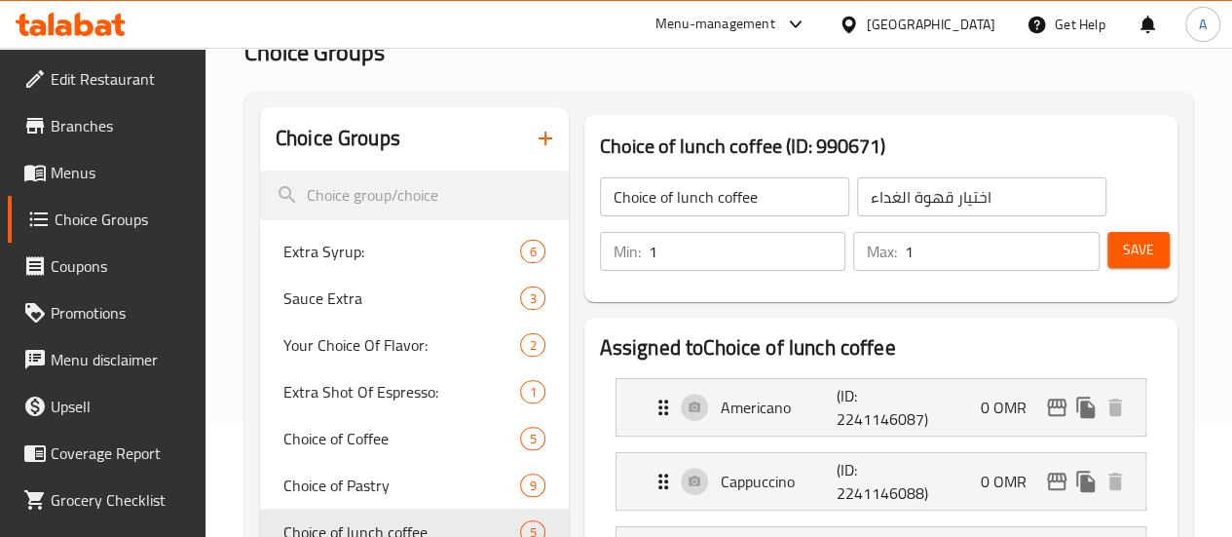
scroll to position [111, 0]
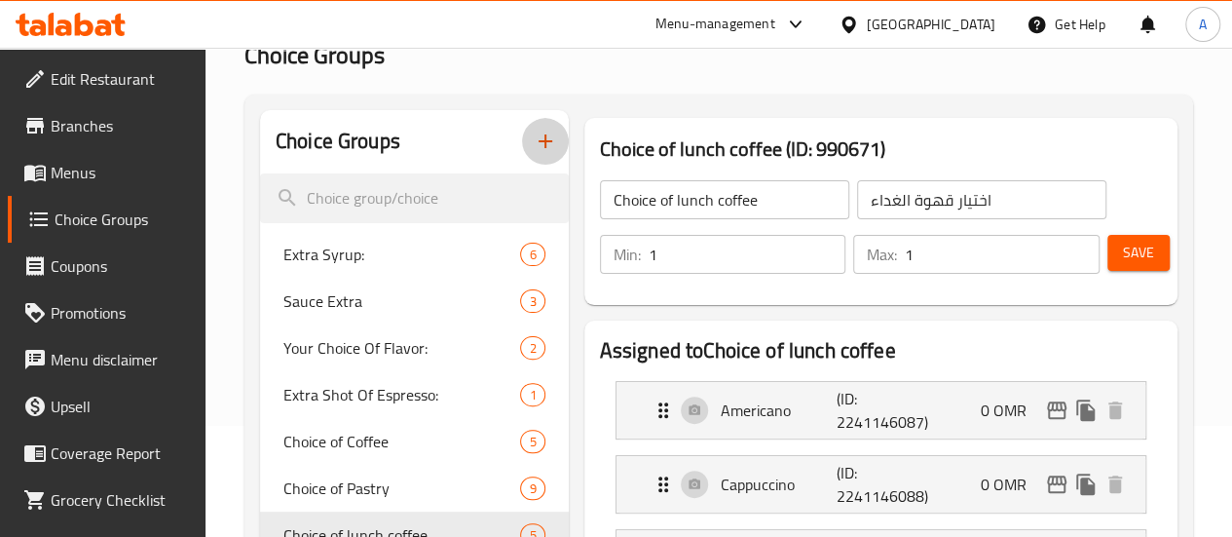
click at [534, 137] on icon "button" at bounding box center [545, 141] width 23 height 23
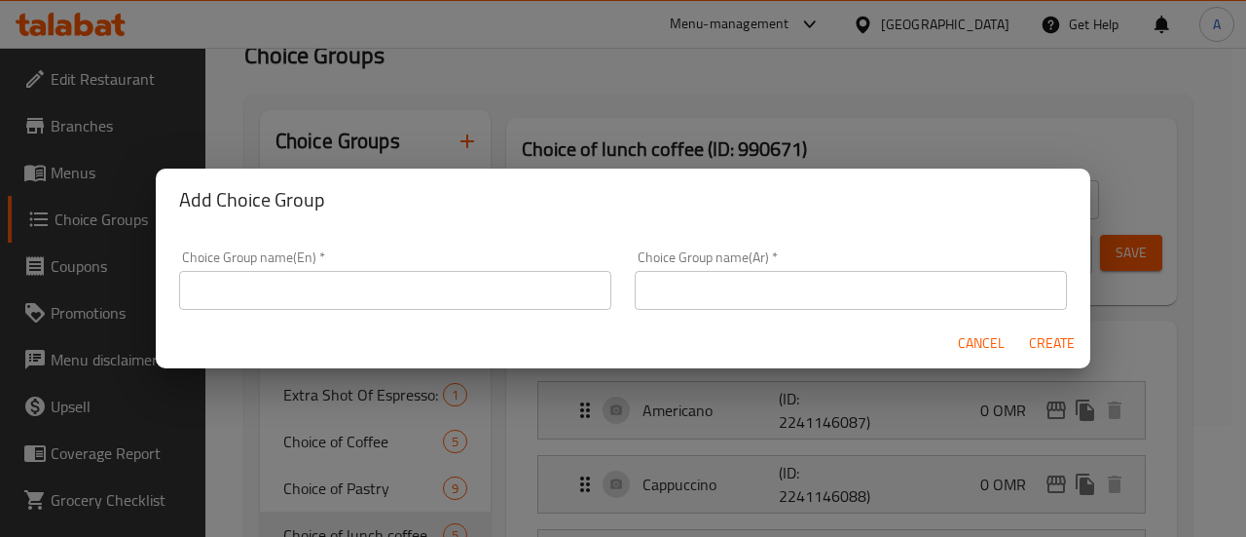
click at [473, 274] on input "text" at bounding box center [395, 290] width 432 height 39
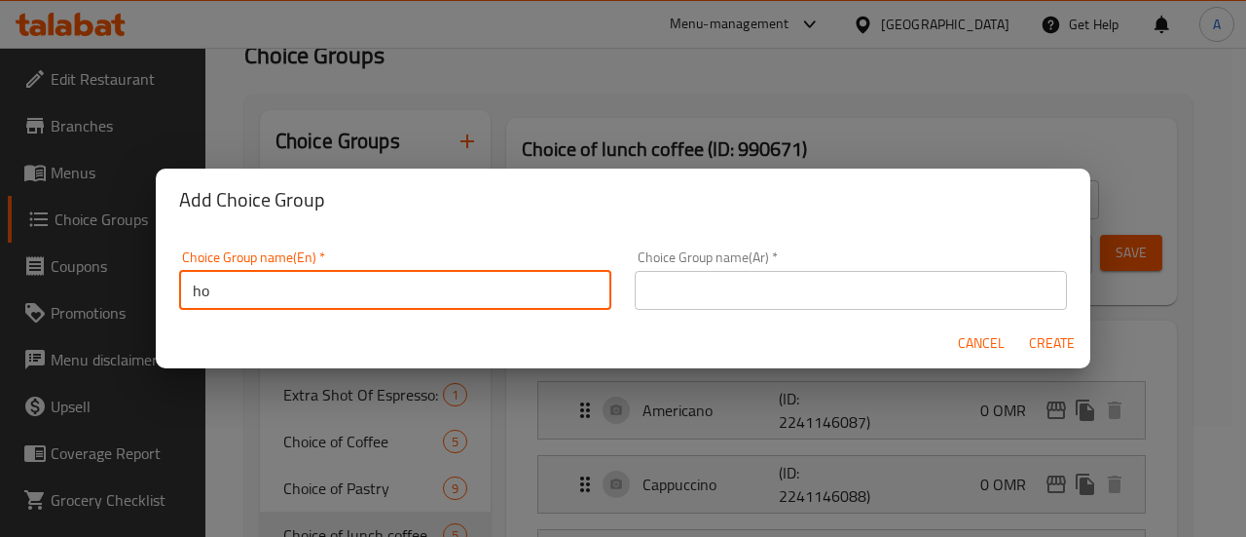
type input "h"
click at [425, 282] on input "Choice of breakfast coffee" at bounding box center [395, 290] width 432 height 39
type input "Choice of breakfast coffee"
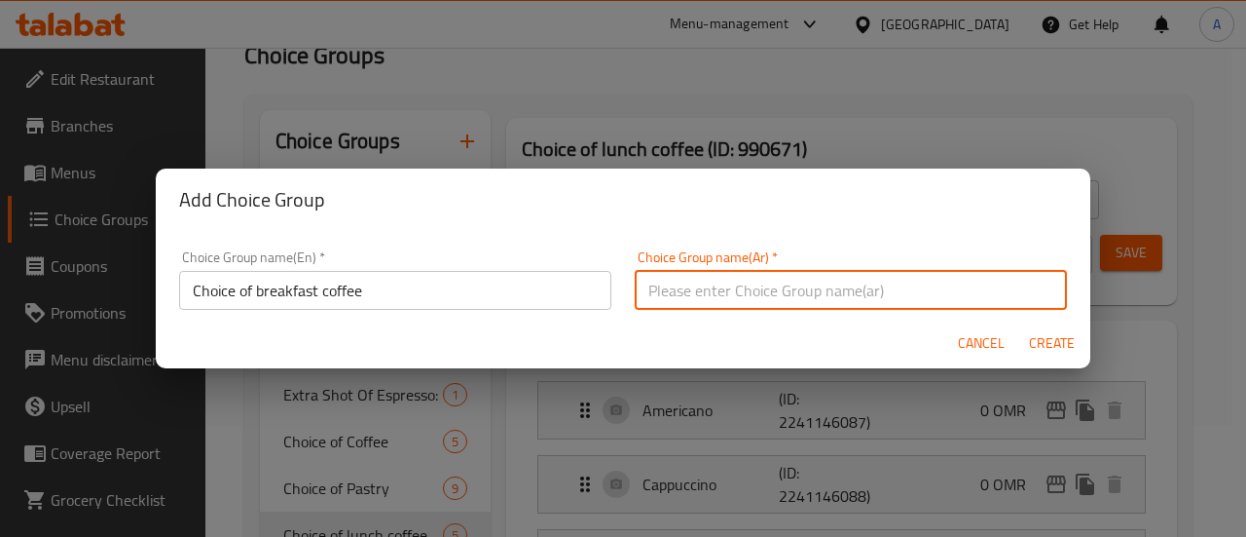
click at [726, 281] on input "text" at bounding box center [851, 290] width 432 height 39
paste input "اختيار قهوة الإفطار"
type input "اختيار قهوة الإفطار"
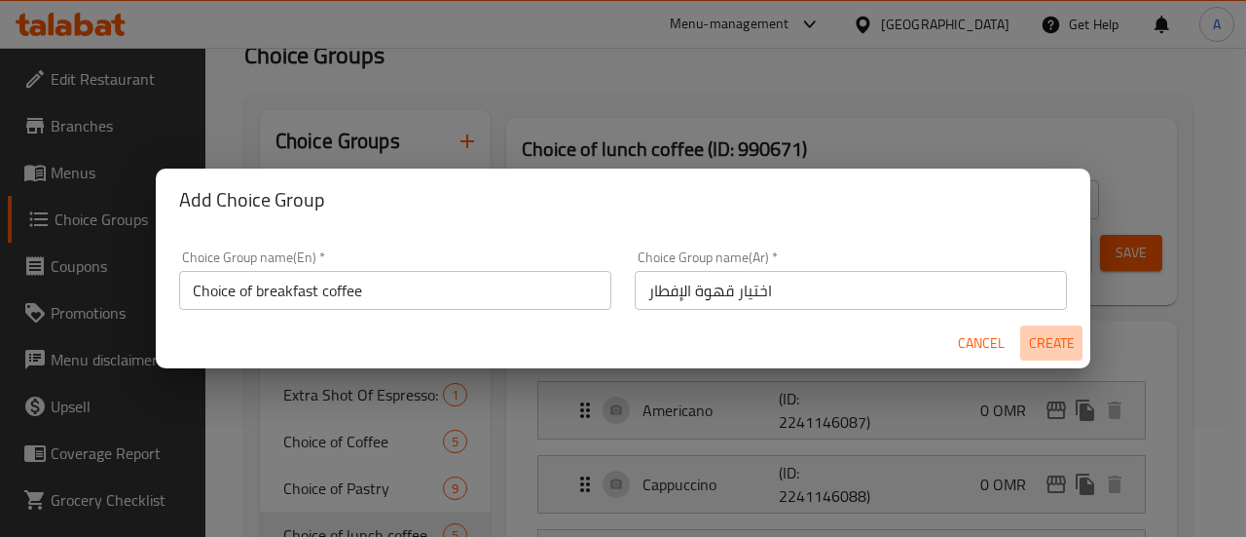
click at [1036, 350] on span "Create" at bounding box center [1051, 343] width 47 height 24
type input "Choice of breakfast coffee"
type input "اختيار قهوة الإفطار"
type input "0"
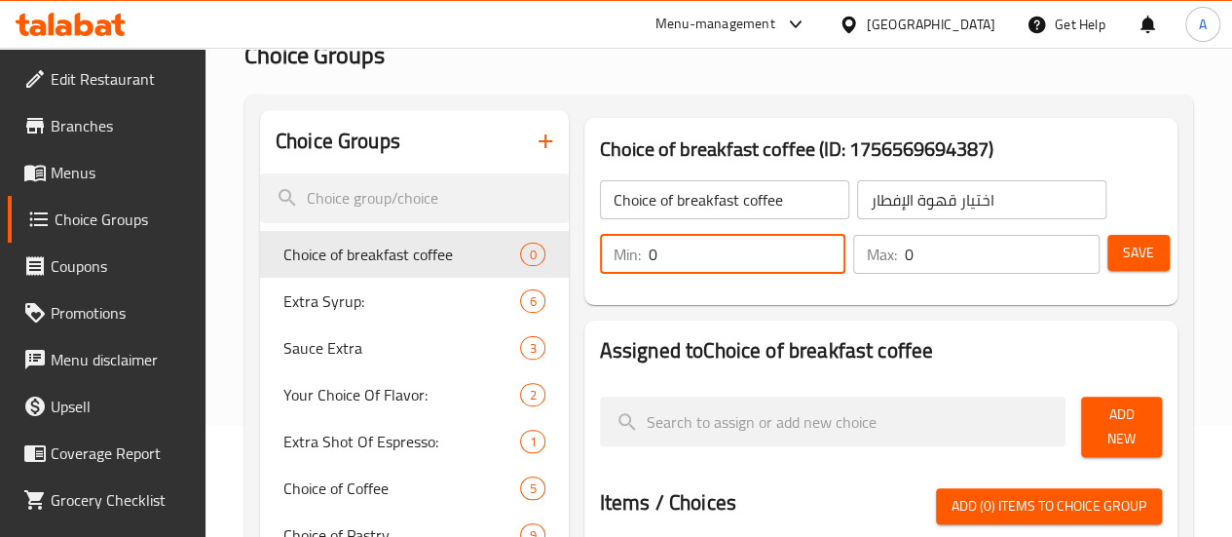
click at [648, 248] on input "0" at bounding box center [747, 254] width 198 height 39
drag, startPoint x: 625, startPoint y: 248, endPoint x: 545, endPoint y: 255, distance: 80.1
click at [600, 255] on div "Min: 0 ​" at bounding box center [723, 254] width 246 height 39
type input "1"
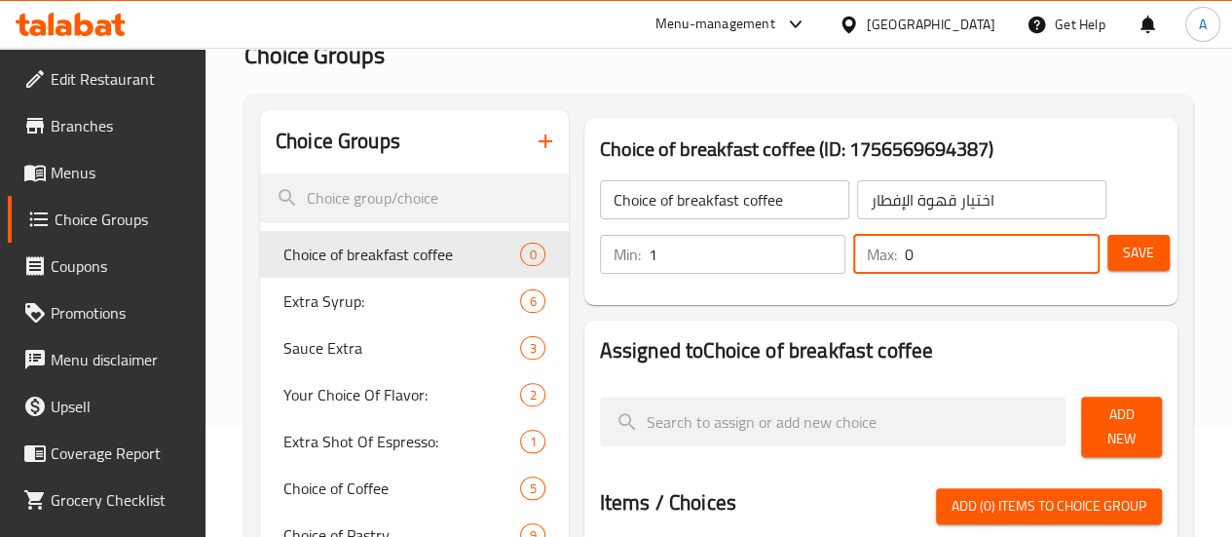
drag, startPoint x: 885, startPoint y: 262, endPoint x: 843, endPoint y: 268, distance: 42.3
click at [853, 268] on div "Max: 0 ​" at bounding box center [976, 254] width 246 height 39
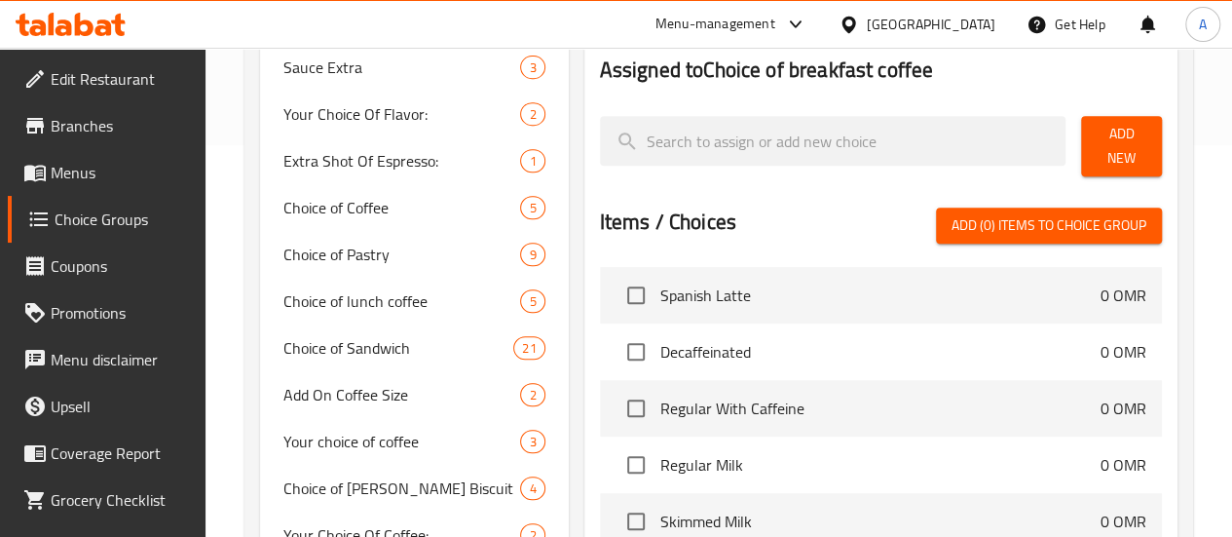
scroll to position [389, 0]
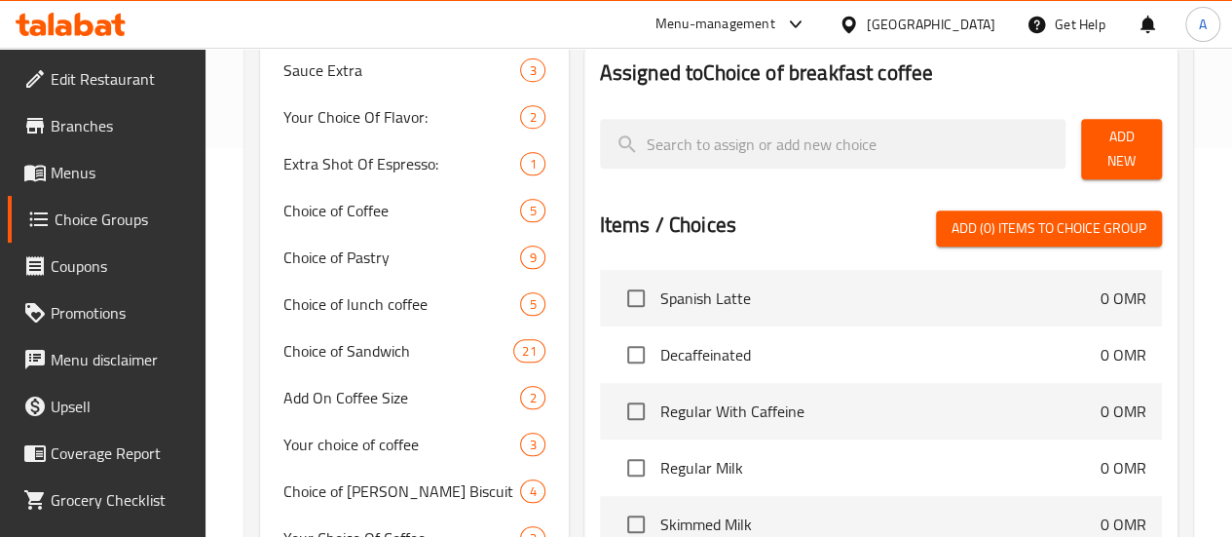
type input "1"
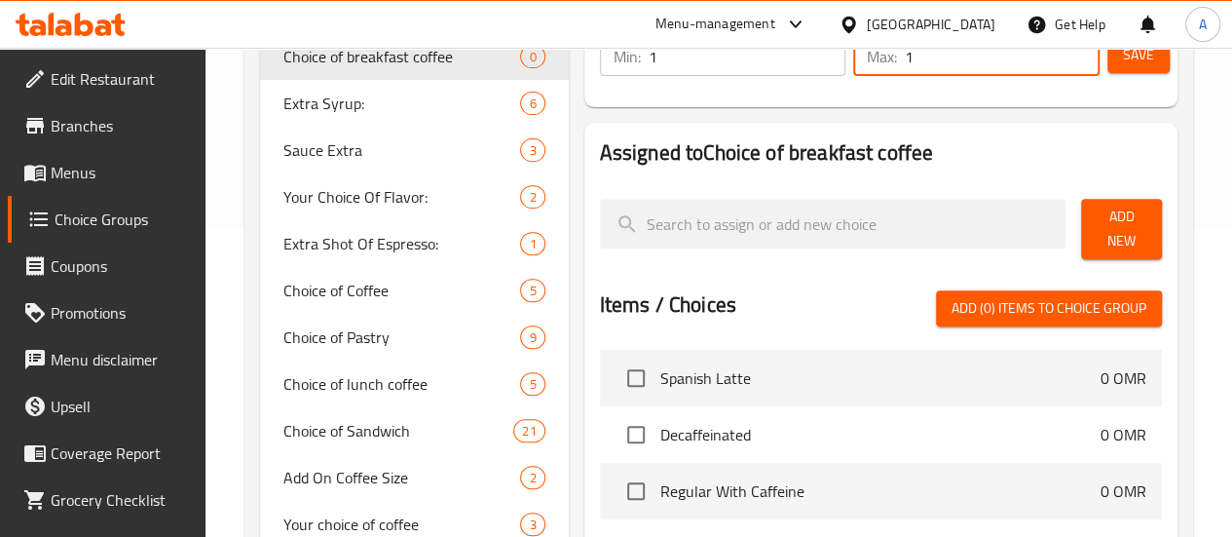
scroll to position [310, 0]
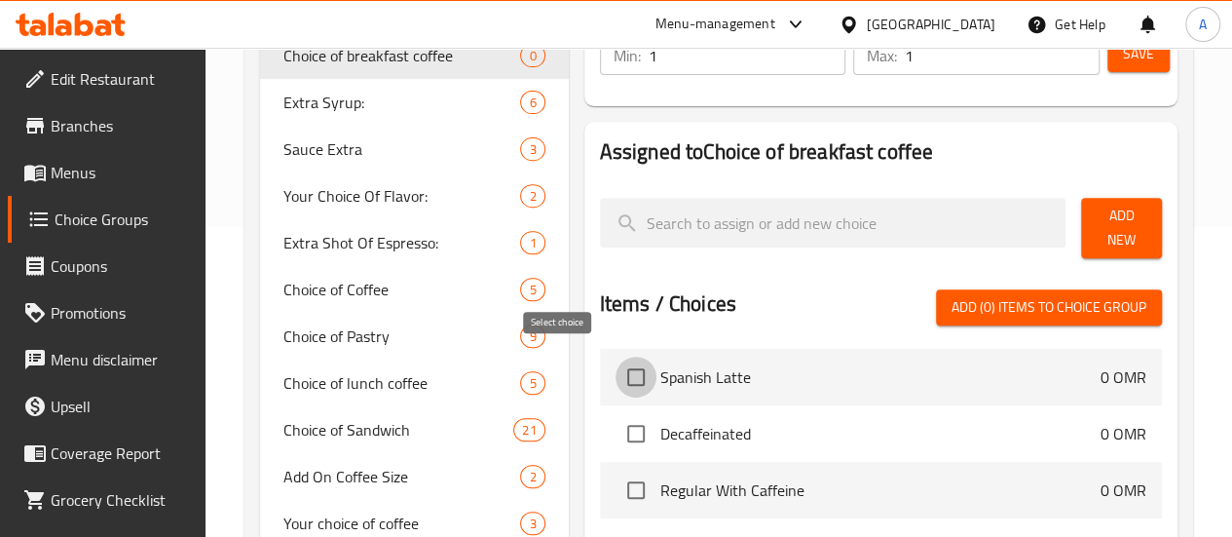
click at [615, 371] on input "checkbox" at bounding box center [635, 376] width 41 height 41
checkbox input "true"
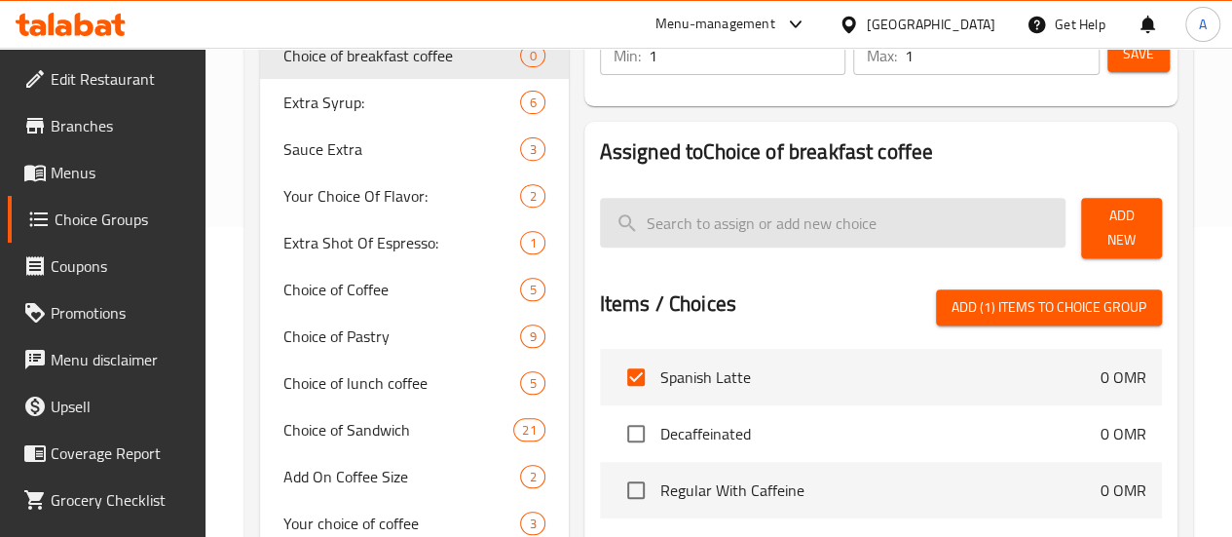
click at [680, 243] on input "search" at bounding box center [833, 223] width 466 height 50
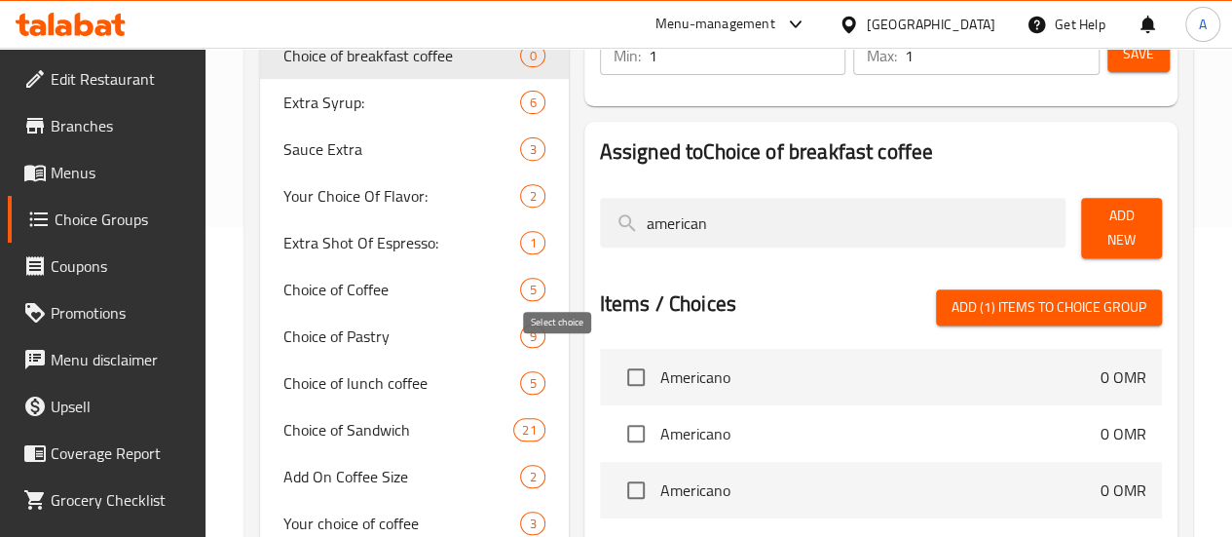
type input "american"
click at [615, 381] on input "checkbox" at bounding box center [635, 376] width 41 height 41
checkbox input "true"
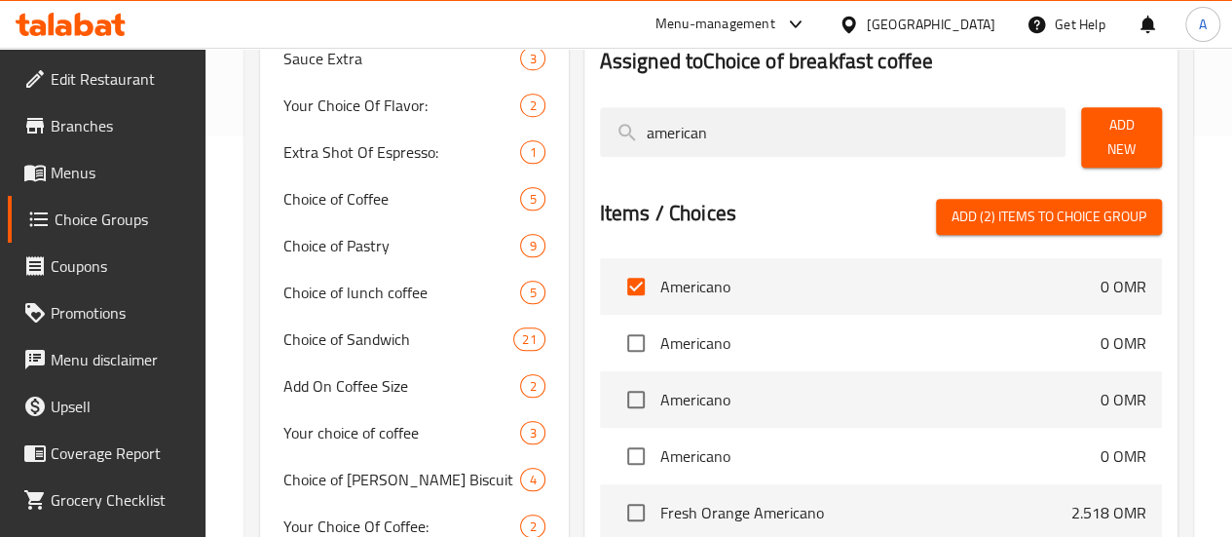
scroll to position [89, 0]
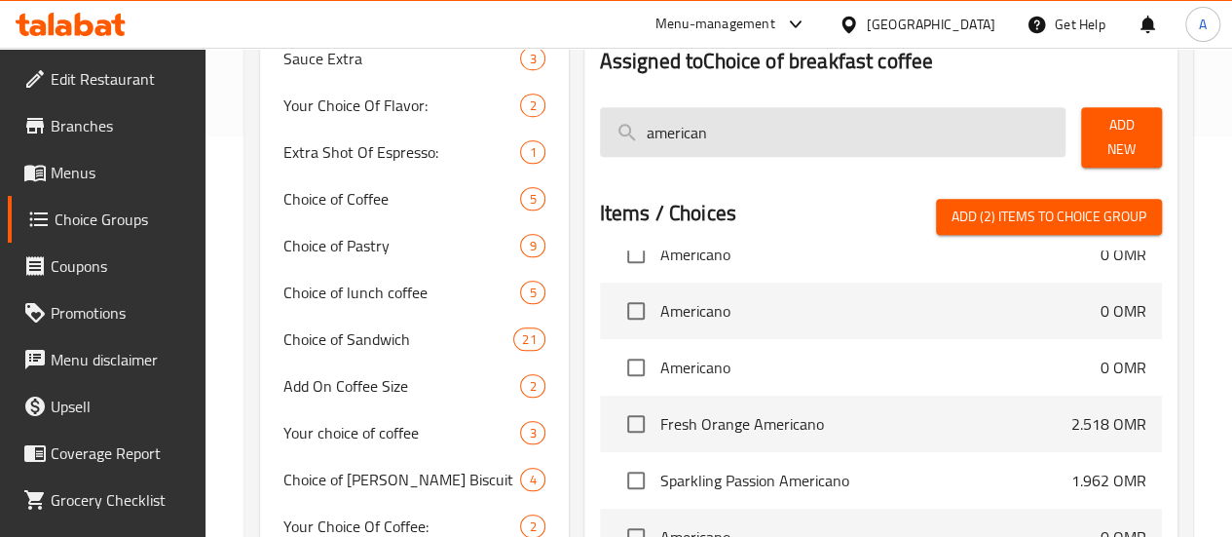
click at [668, 147] on input "american" at bounding box center [833, 132] width 466 height 50
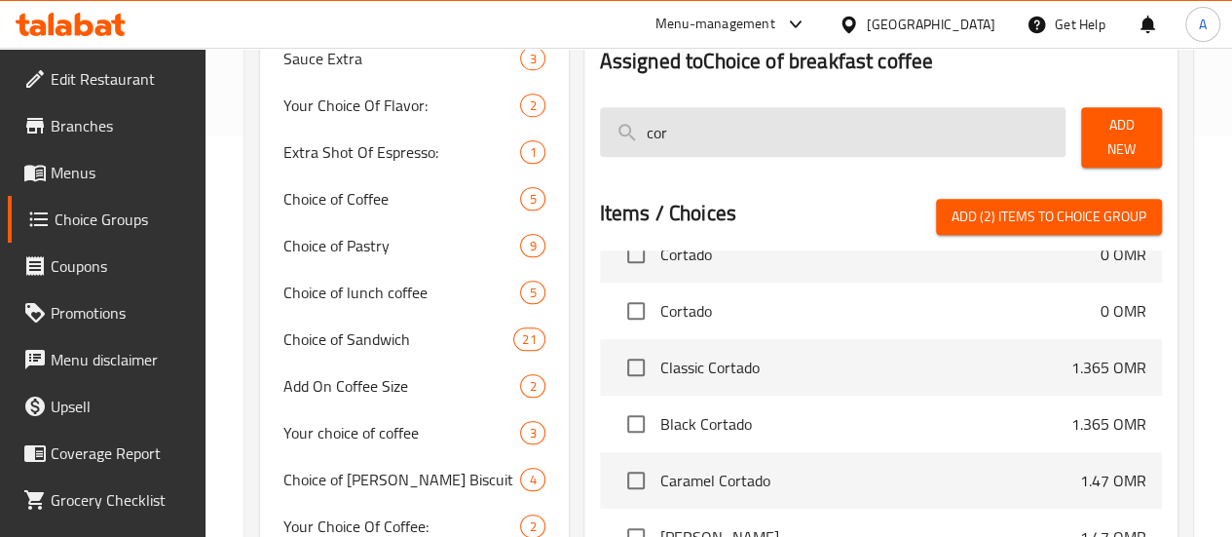
scroll to position [32, 0]
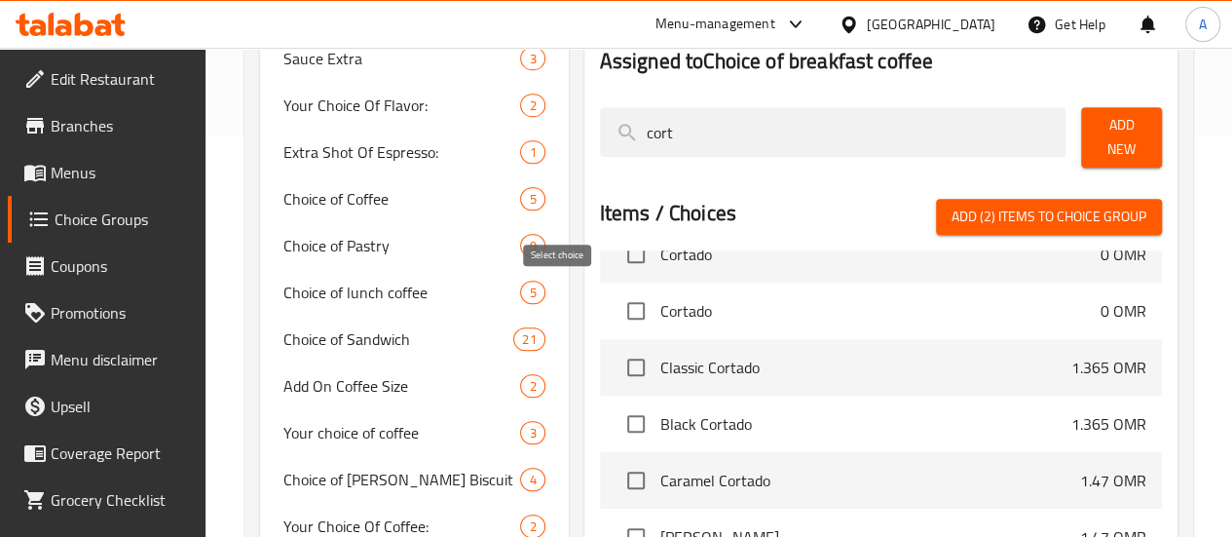
type input "cort"
click at [615, 303] on input "checkbox" at bounding box center [635, 310] width 41 height 41
checkbox input "true"
drag, startPoint x: 676, startPoint y: 136, endPoint x: 372, endPoint y: 103, distance: 305.6
click at [372, 103] on div "Choice Groups Choice of breakfast coffee 0 Extra Syrup: 6 Sauce Extra 3 Your Ch…" at bounding box center [722, 276] width 925 height 911
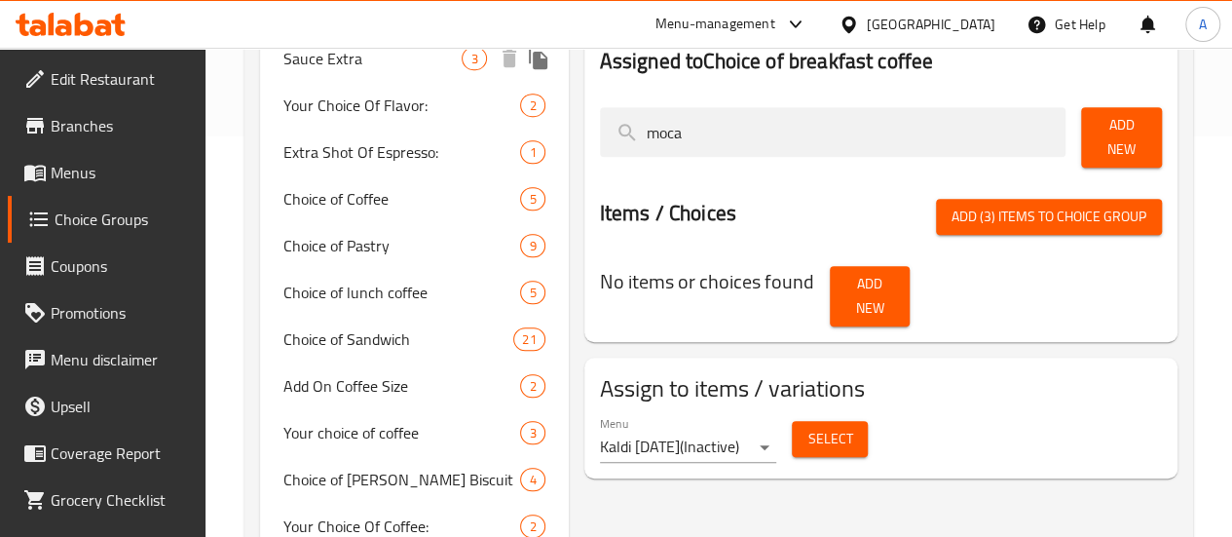
scroll to position [0, 0]
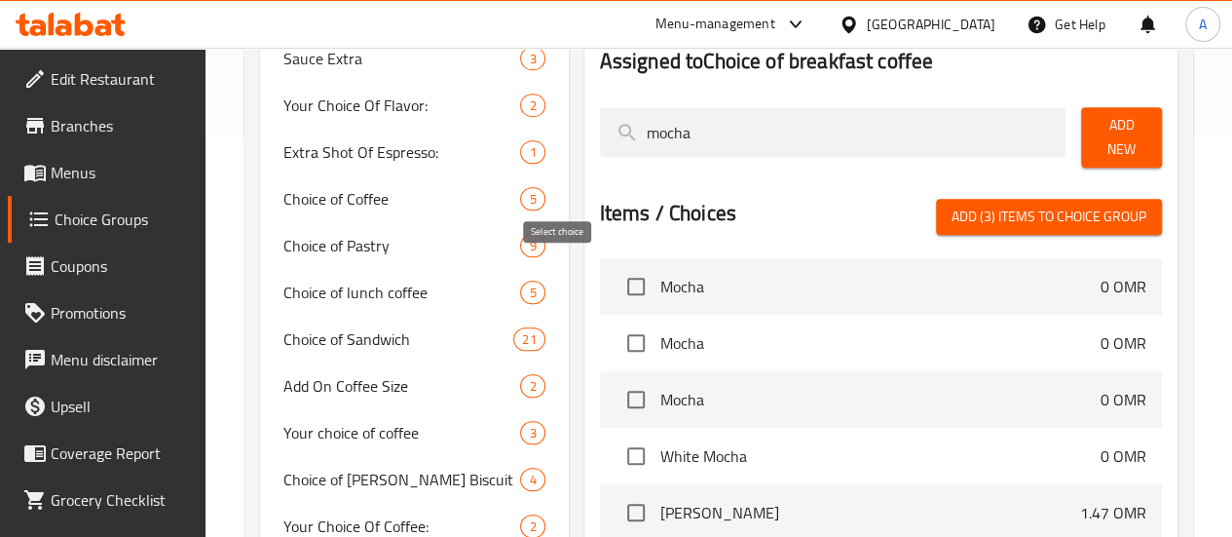
type input "mocha"
click at [615, 269] on input "checkbox" at bounding box center [635, 286] width 41 height 41
checkbox input "true"
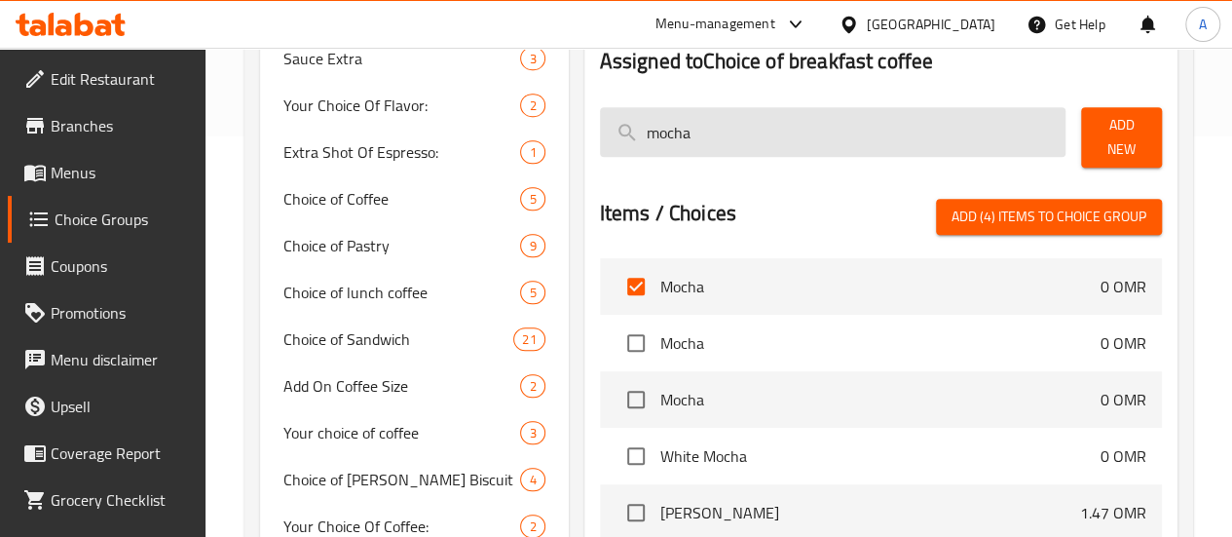
click at [650, 139] on input "mocha" at bounding box center [833, 132] width 466 height 50
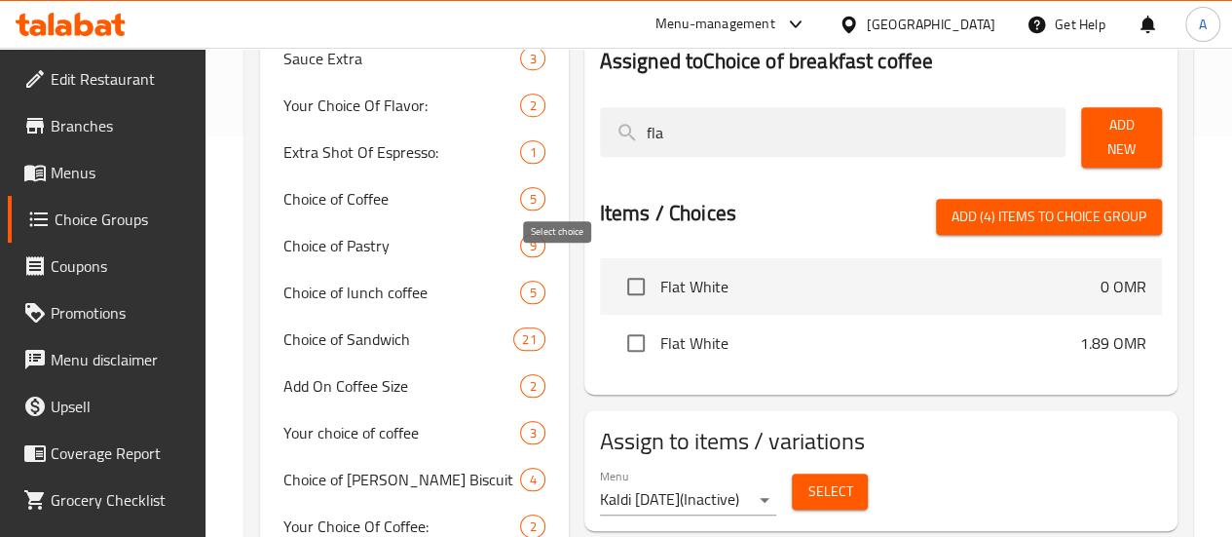
type input "fla"
click at [615, 281] on input "checkbox" at bounding box center [635, 286] width 41 height 41
checkbox input "true"
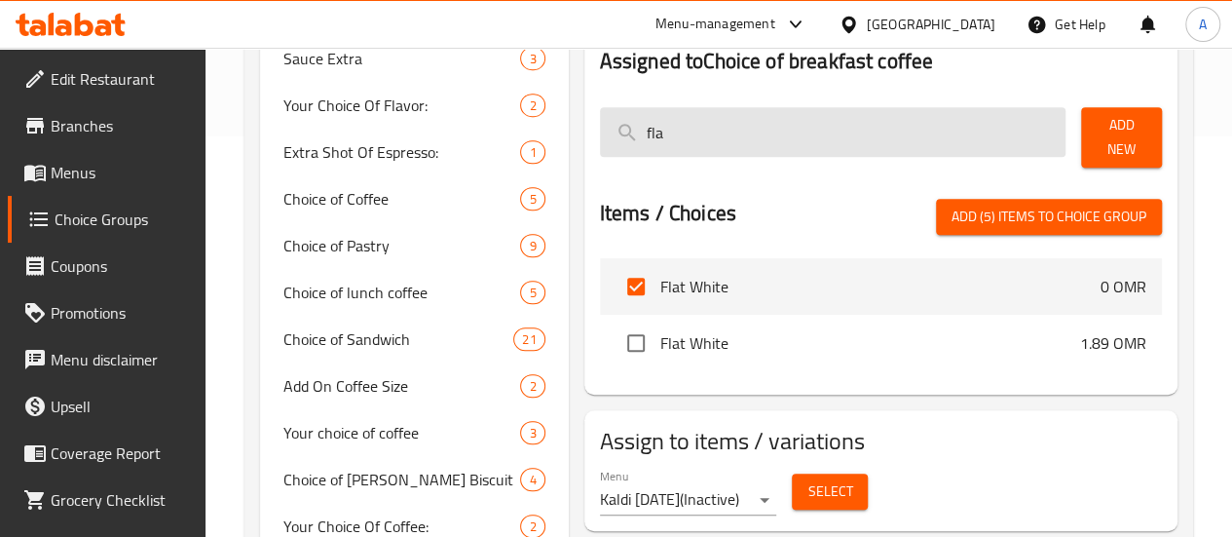
click at [650, 152] on input "fla" at bounding box center [833, 132] width 466 height 50
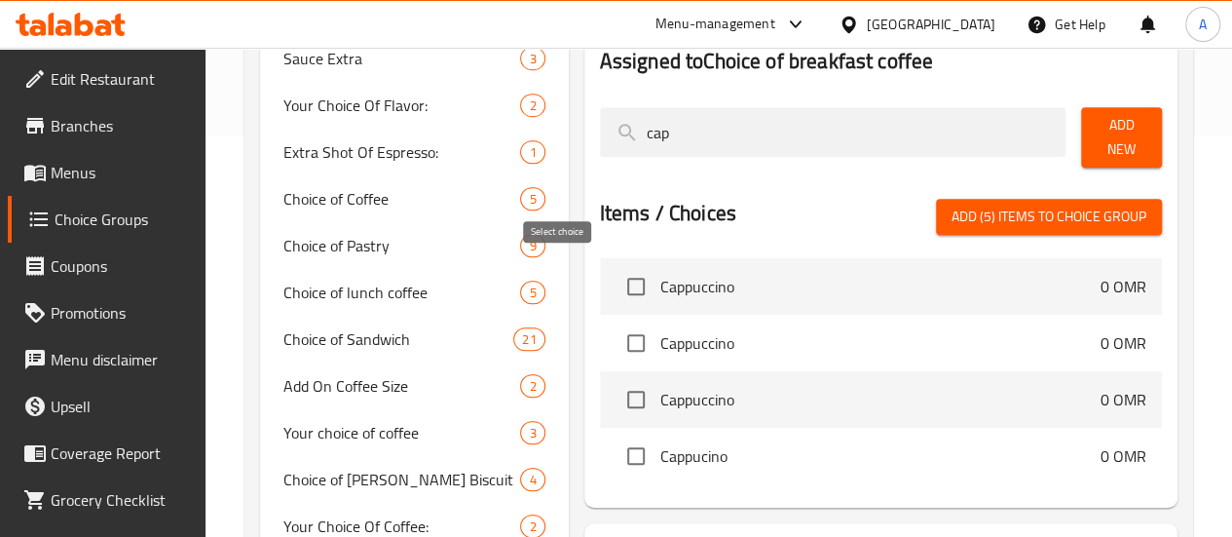
type input "cap"
click at [615, 276] on input "checkbox" at bounding box center [635, 286] width 41 height 41
checkbox input "true"
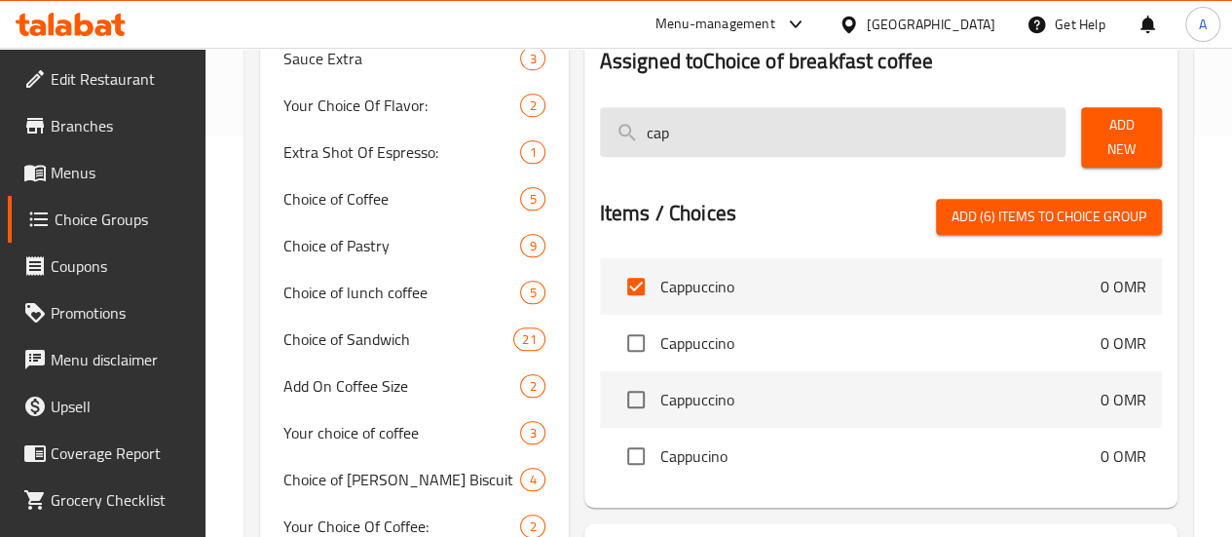
drag, startPoint x: 606, startPoint y: 127, endPoint x: 524, endPoint y: 139, distance: 82.8
click at [600, 139] on input "cap" at bounding box center [833, 132] width 466 height 50
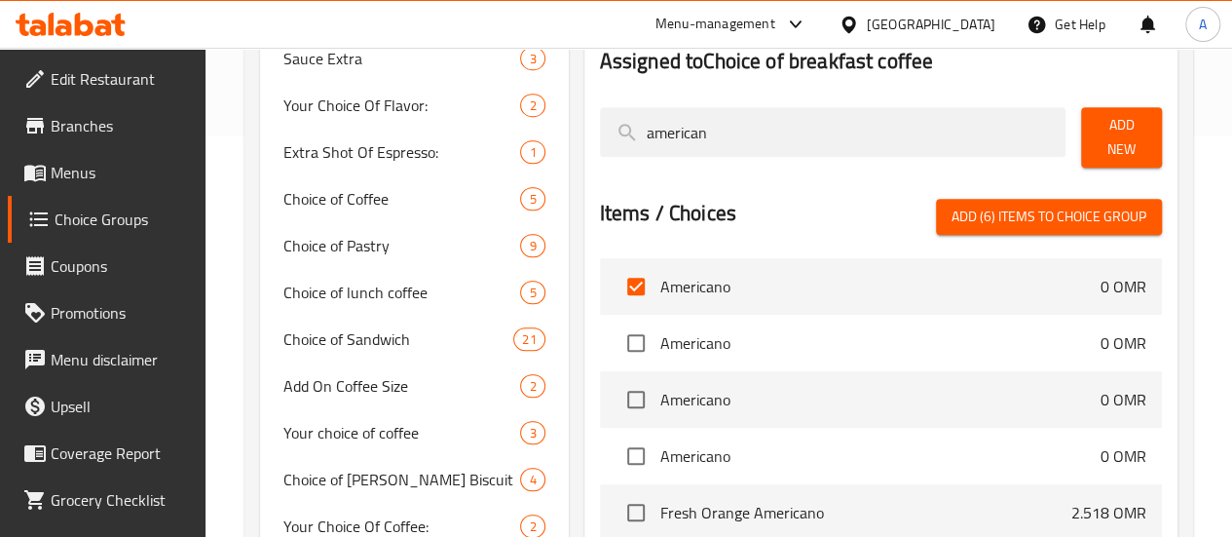
type input "american"
click at [986, 204] on span "Add (6) items to choice group" at bounding box center [1048, 216] width 195 height 24
checkbox input "false"
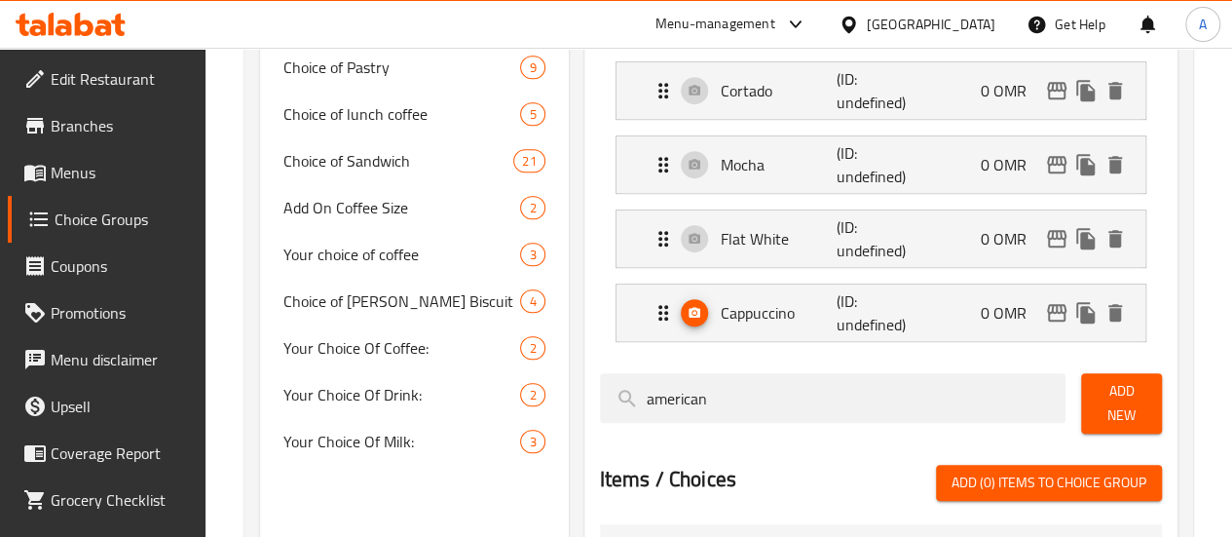
scroll to position [580, 0]
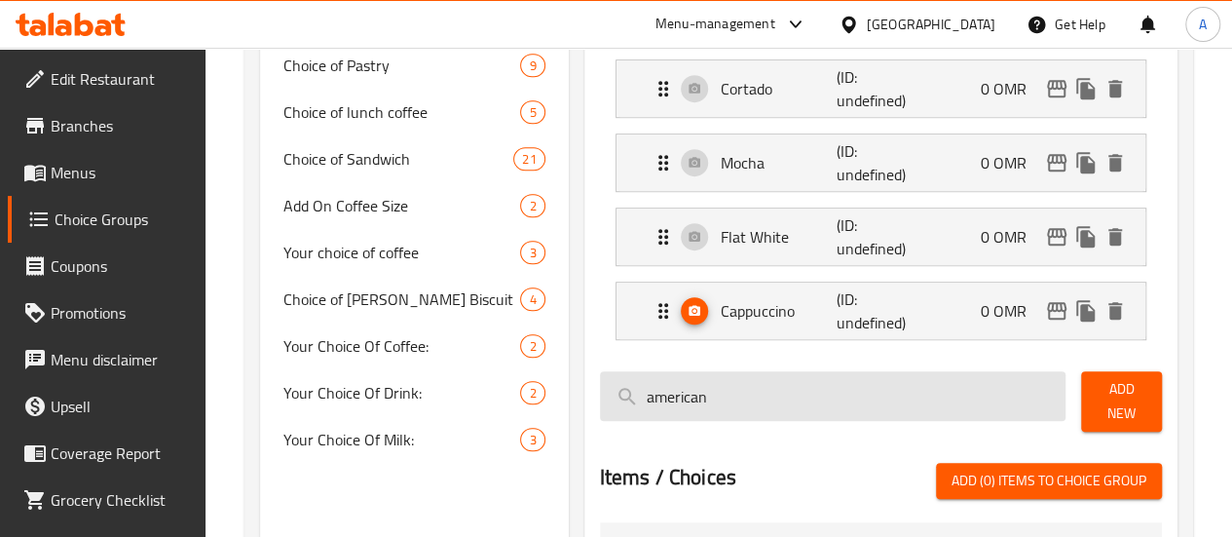
click at [730, 410] on input "american" at bounding box center [833, 396] width 466 height 50
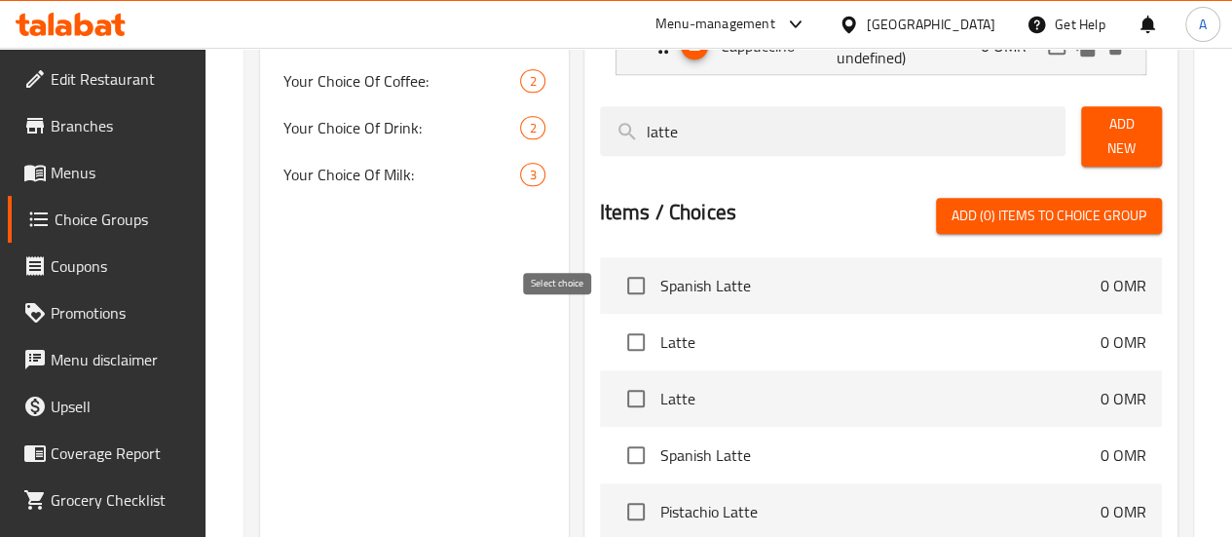
type input "latte"
click at [615, 324] on input "checkbox" at bounding box center [635, 341] width 41 height 41
click at [1025, 213] on span "Add (1) items to choice group" at bounding box center [1048, 216] width 195 height 24
checkbox input "false"
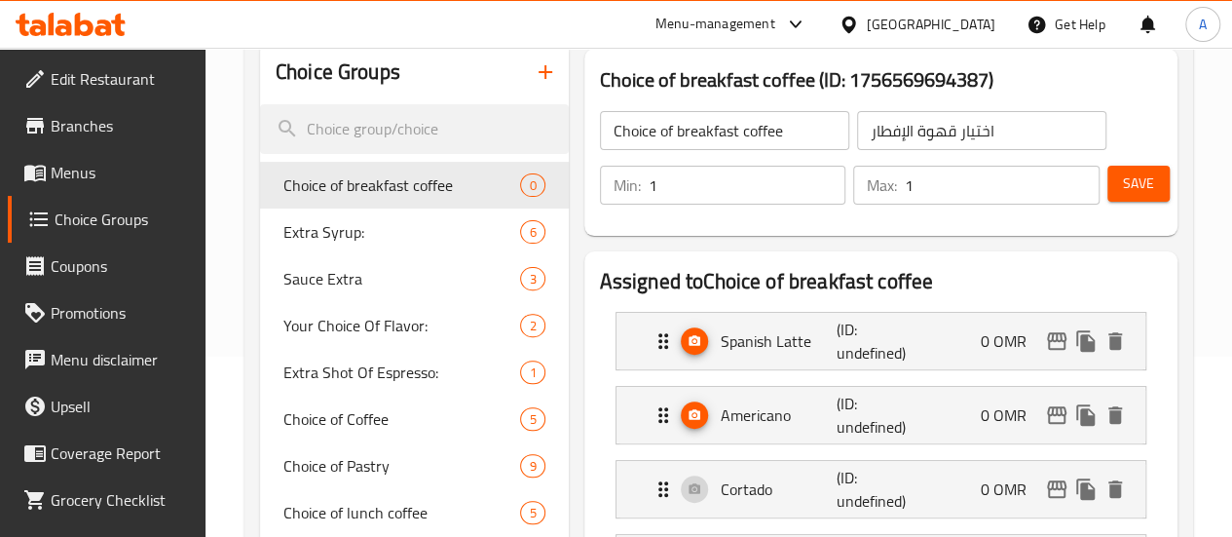
scroll to position [133, 0]
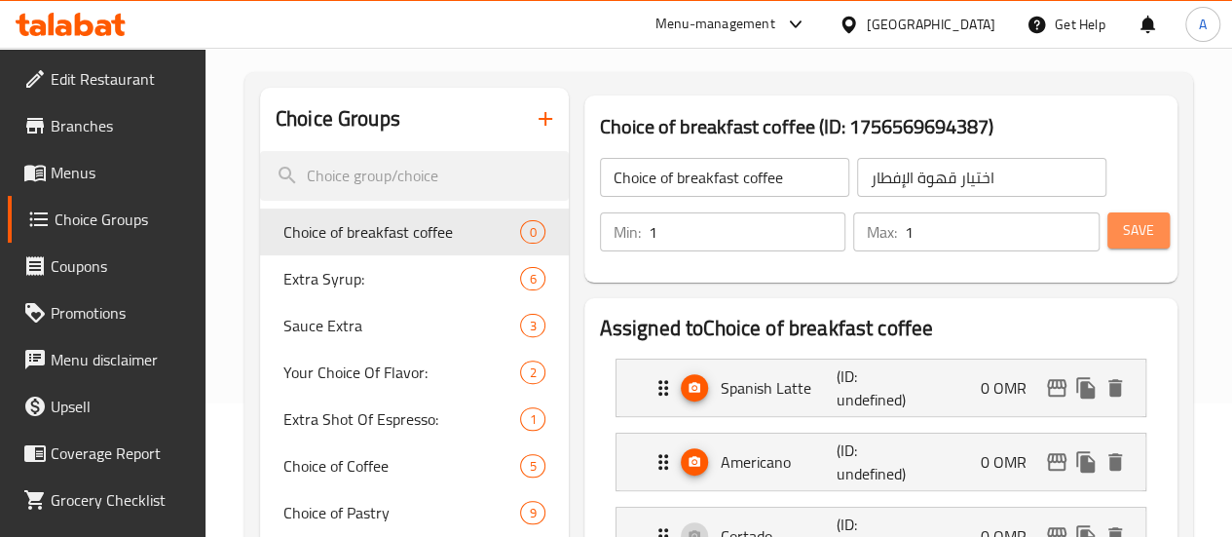
click at [1128, 241] on span "Save" at bounding box center [1138, 230] width 31 height 24
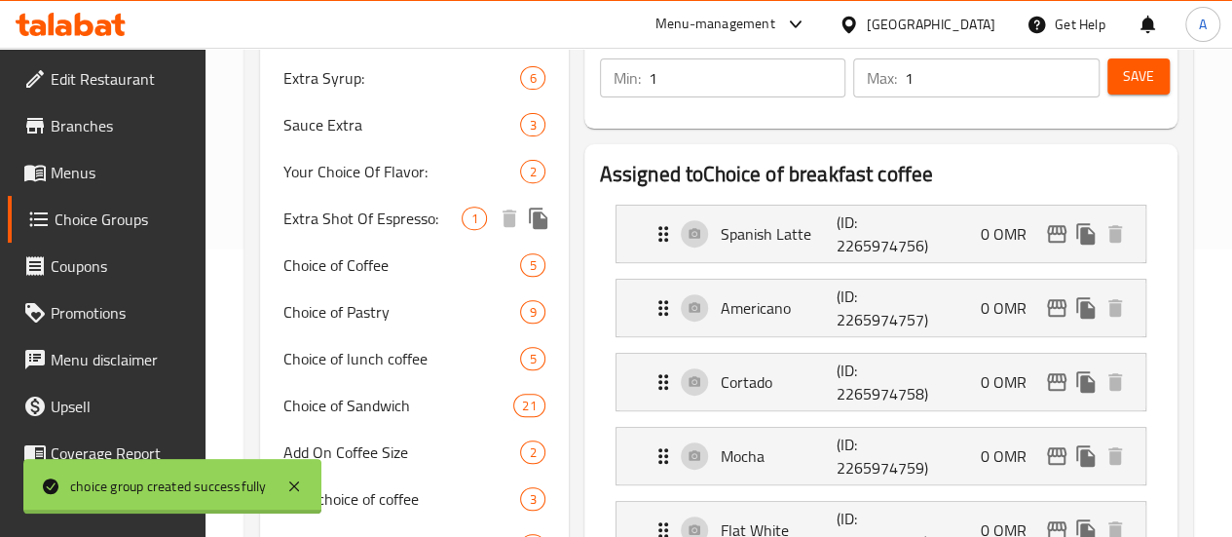
scroll to position [296, 0]
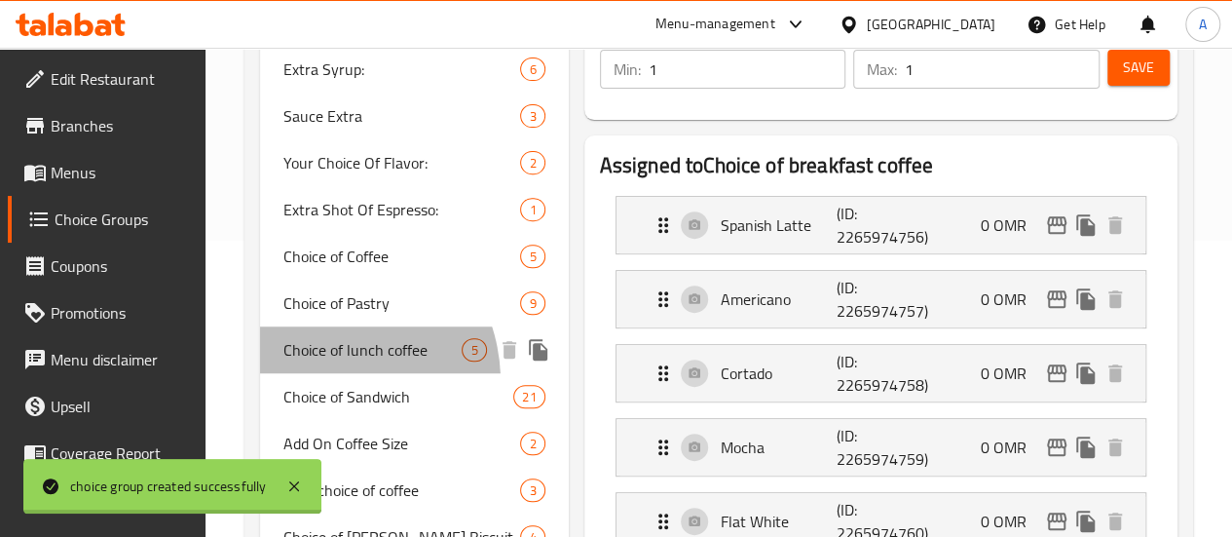
click at [317, 361] on span "Choice of lunch coffee" at bounding box center [372, 349] width 179 height 23
type input "Choice of lunch coffee"
type input "اختيار قهوة الغداء"
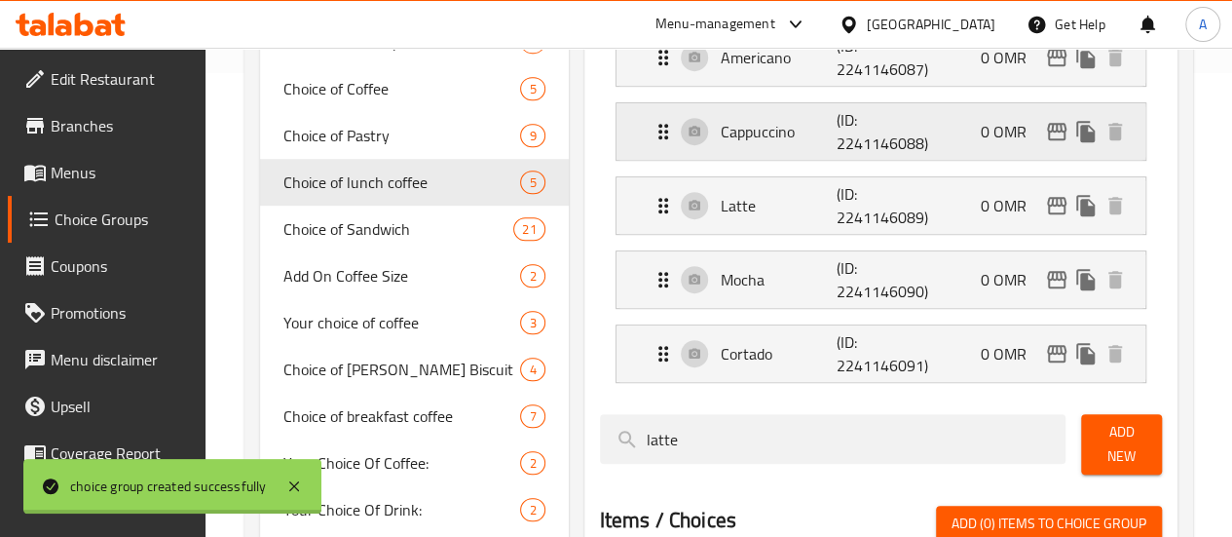
scroll to position [471, 0]
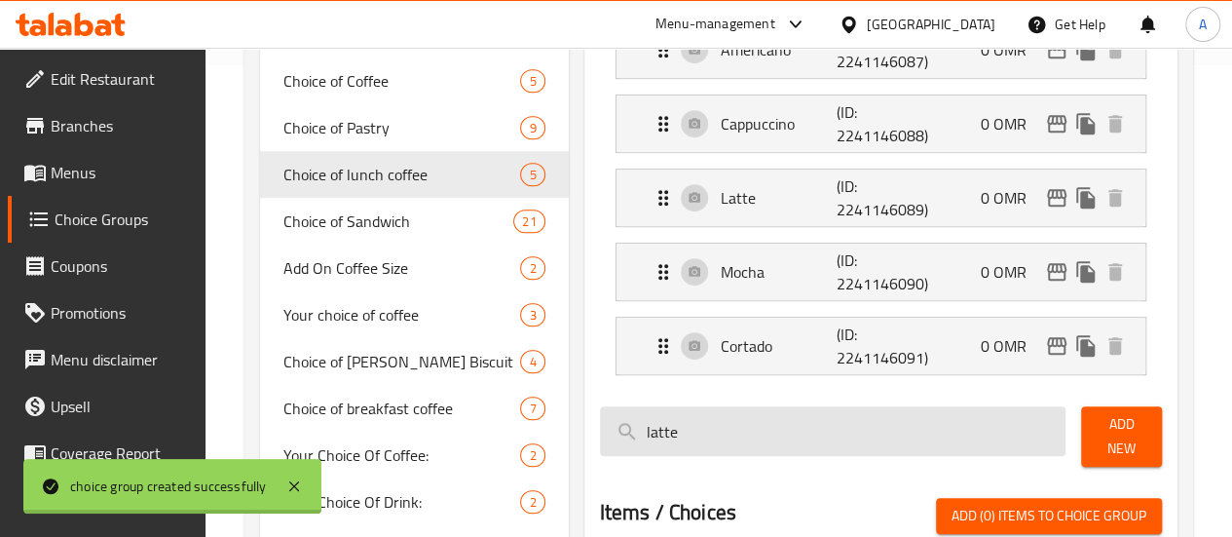
click at [625, 418] on input "latte" at bounding box center [833, 431] width 466 height 50
type input "d"
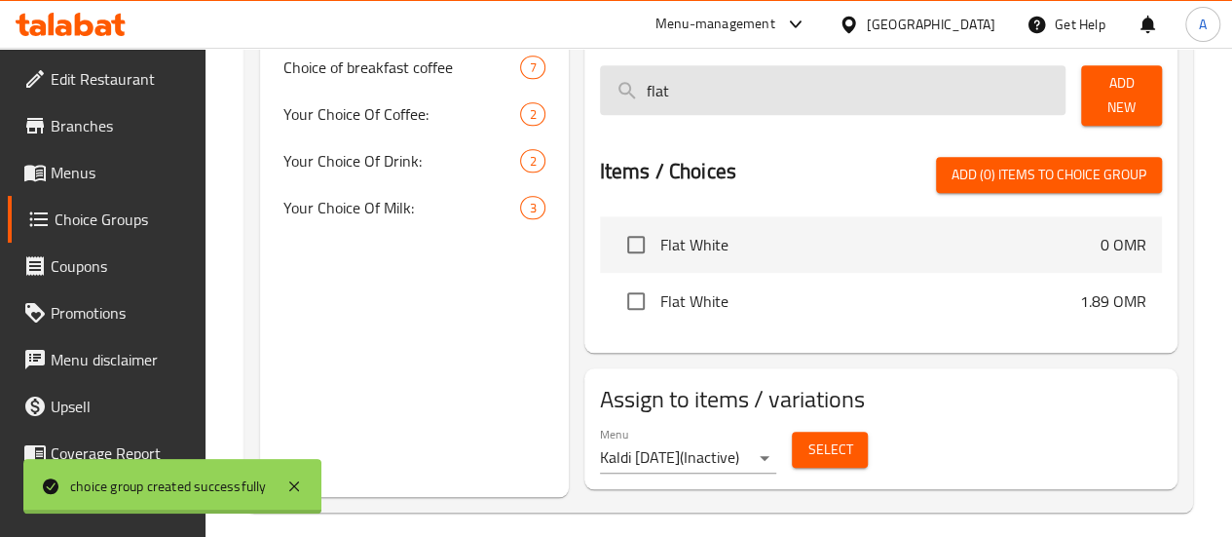
scroll to position [812, 0]
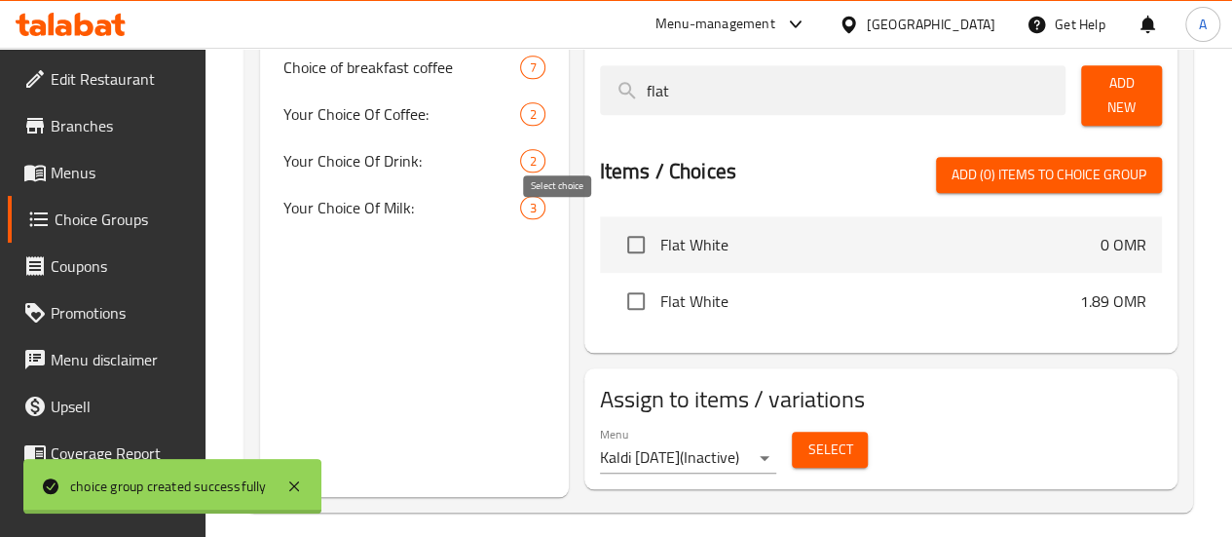
type input "flat"
click at [615, 233] on input "checkbox" at bounding box center [635, 244] width 41 height 41
checkbox input "true"
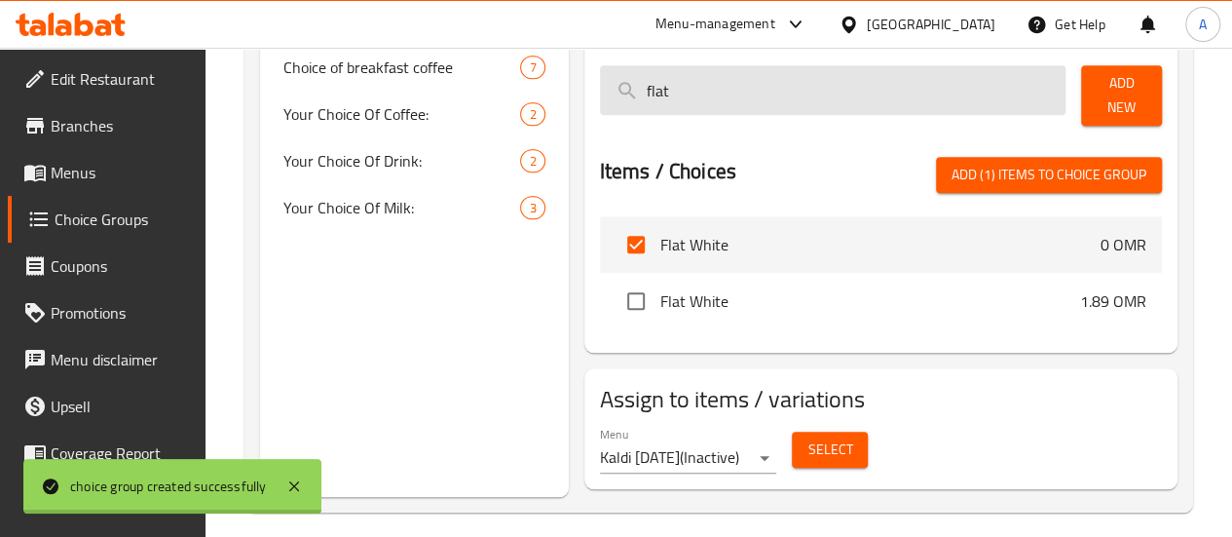
click at [621, 104] on input "flat" at bounding box center [833, 90] width 466 height 50
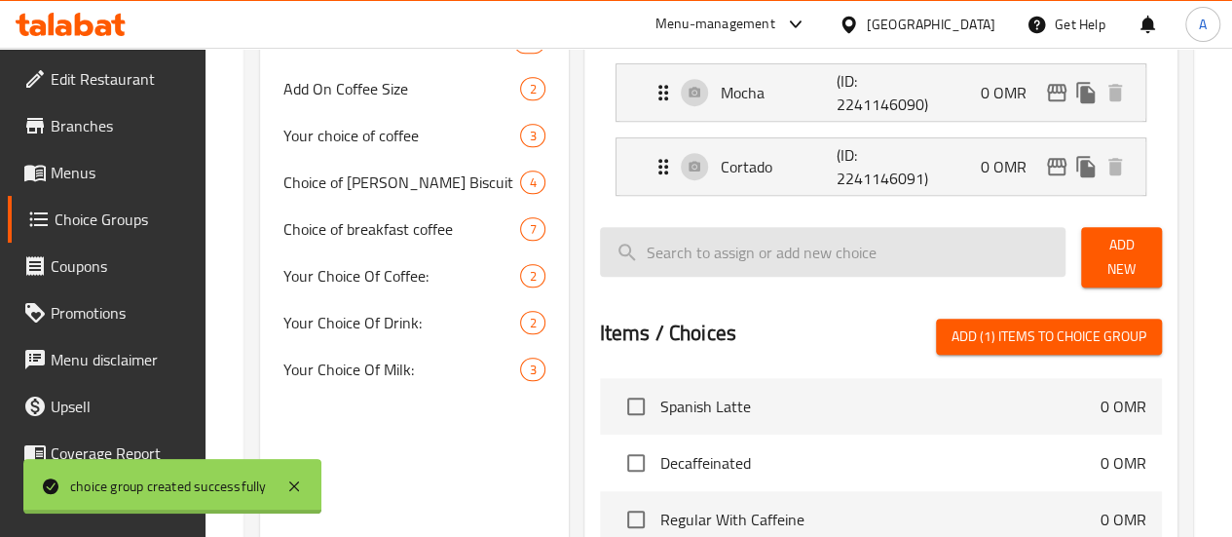
scroll to position [648, 0]
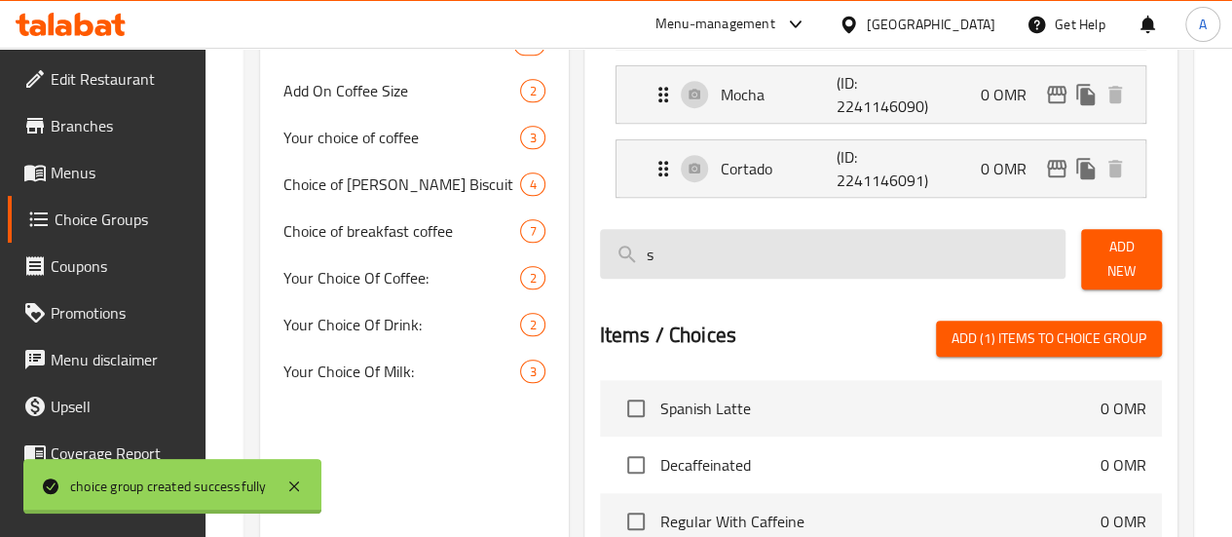
click at [625, 257] on input "s" at bounding box center [833, 254] width 466 height 50
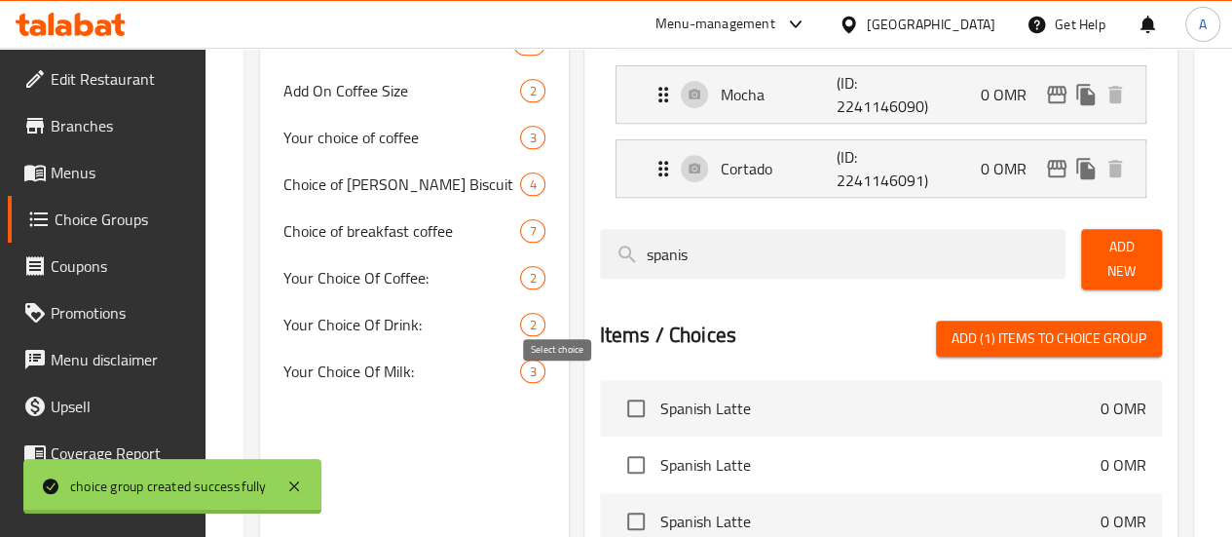
type input "spanis"
click at [615, 388] on input "checkbox" at bounding box center [635, 408] width 41 height 41
click at [1041, 326] on span "Add (2) items to choice group" at bounding box center [1048, 338] width 195 height 24
checkbox input "false"
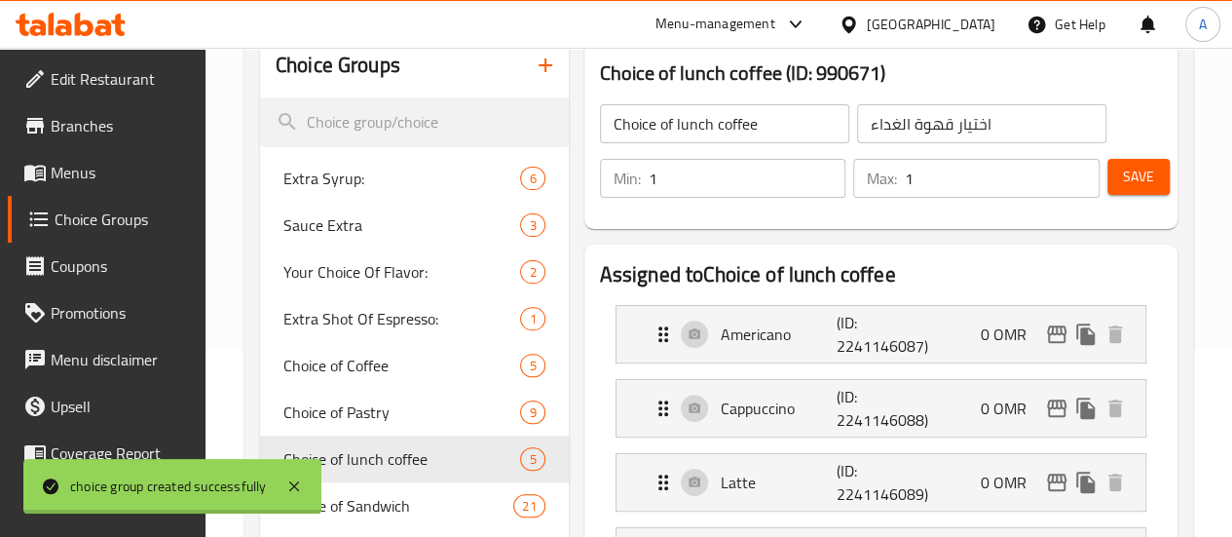
scroll to position [0, 0]
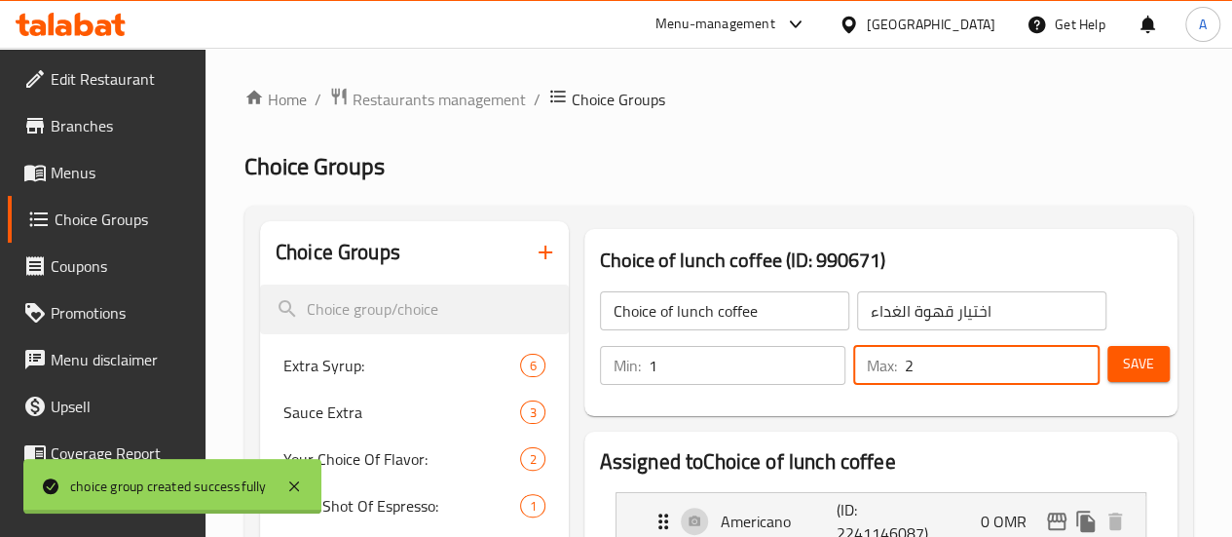
type input "2"
click at [1075, 359] on input "2" at bounding box center [1002, 365] width 195 height 39
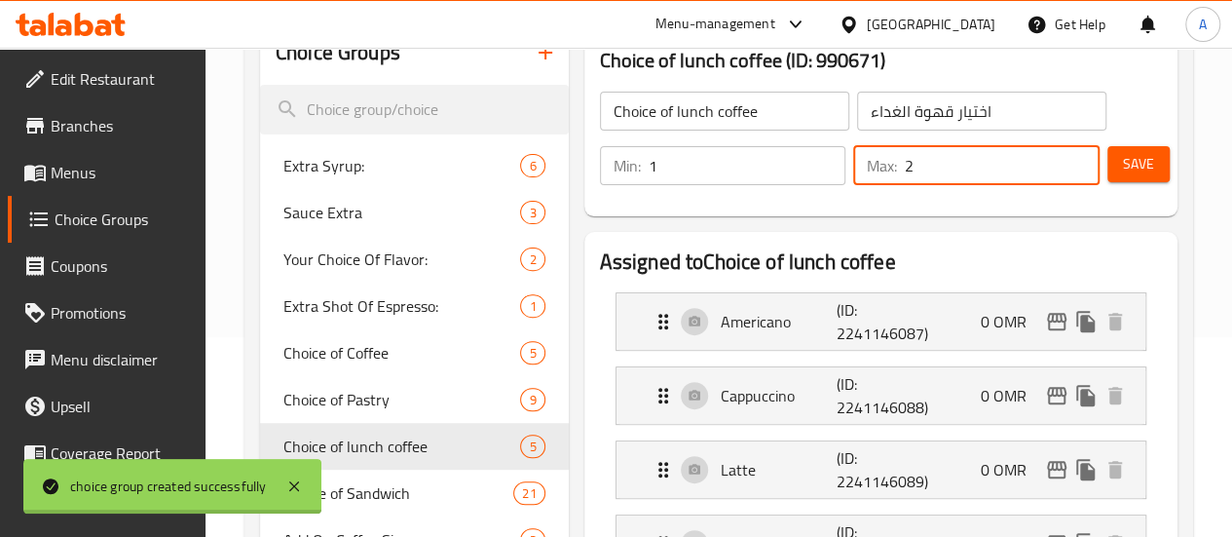
scroll to position [192, 0]
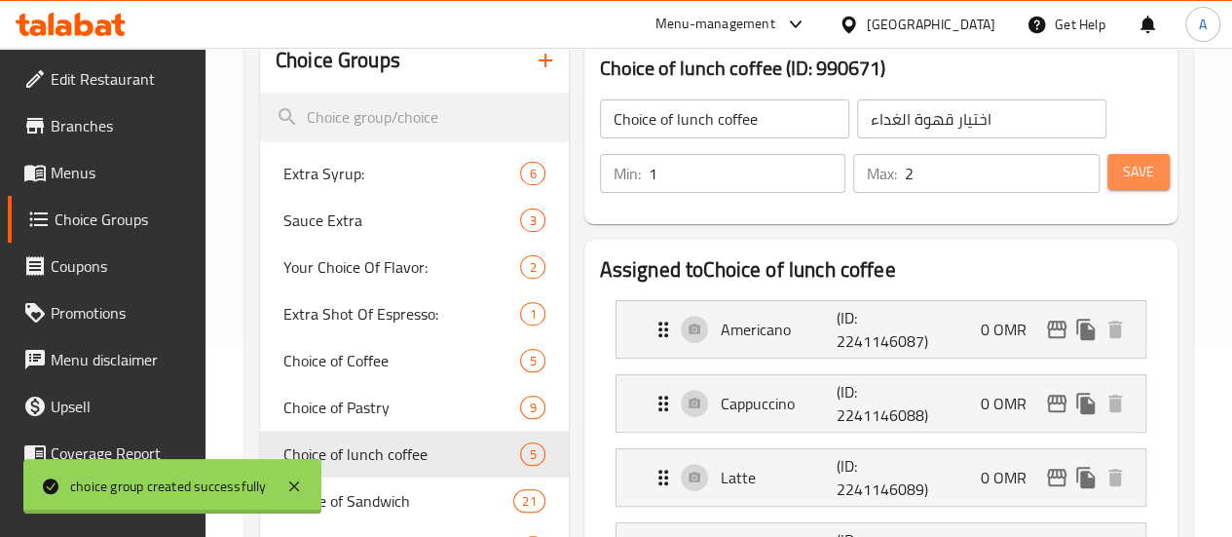
click at [1137, 183] on span "Save" at bounding box center [1138, 172] width 31 height 24
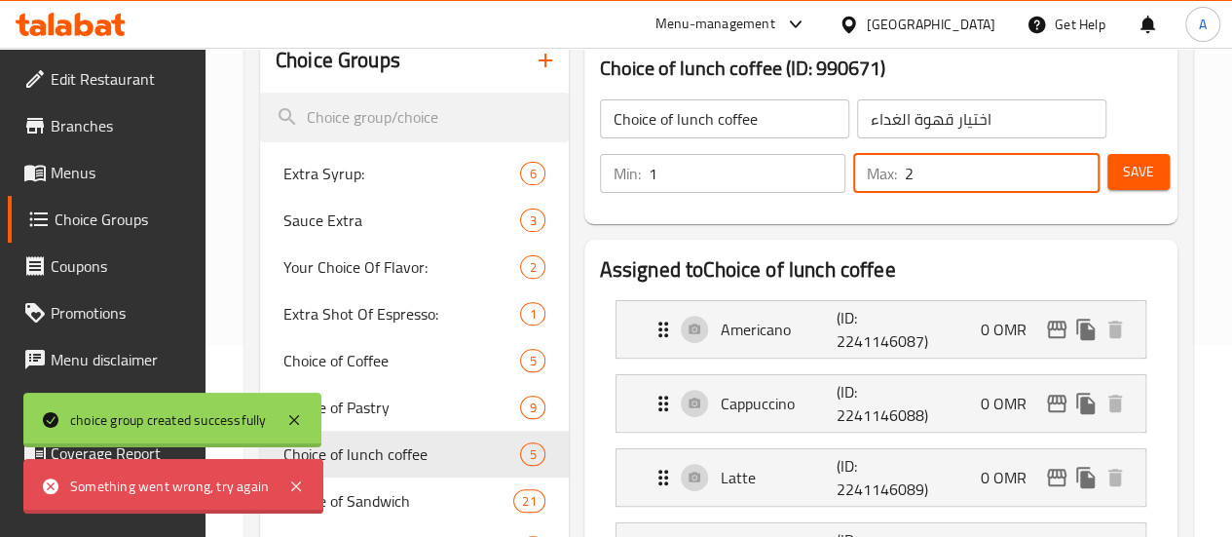
click at [958, 161] on input "2" at bounding box center [1002, 173] width 195 height 39
type input "1"
click at [1113, 176] on button "Save" at bounding box center [1138, 172] width 62 height 36
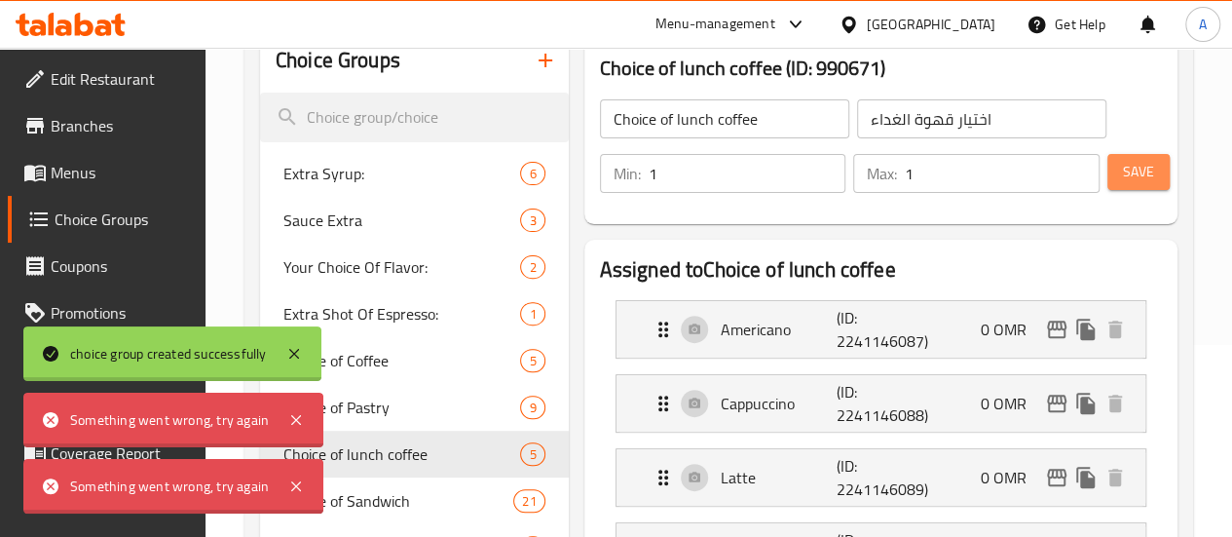
click at [1128, 167] on span "Save" at bounding box center [1138, 172] width 31 height 24
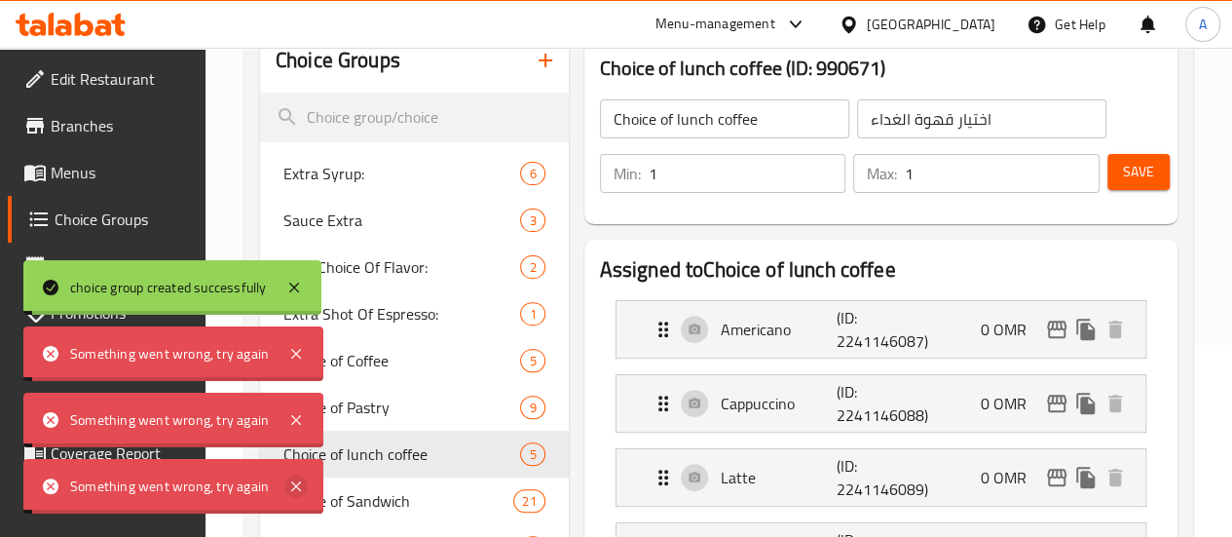
click at [291, 483] on icon at bounding box center [296, 486] width 10 height 10
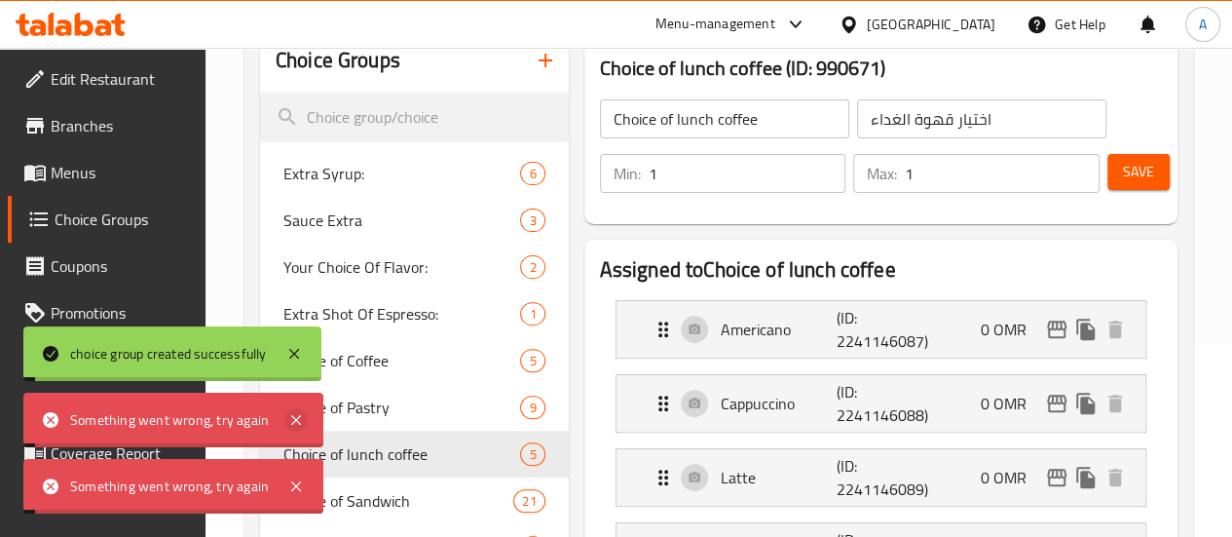
click at [294, 428] on icon at bounding box center [295, 419] width 23 height 23
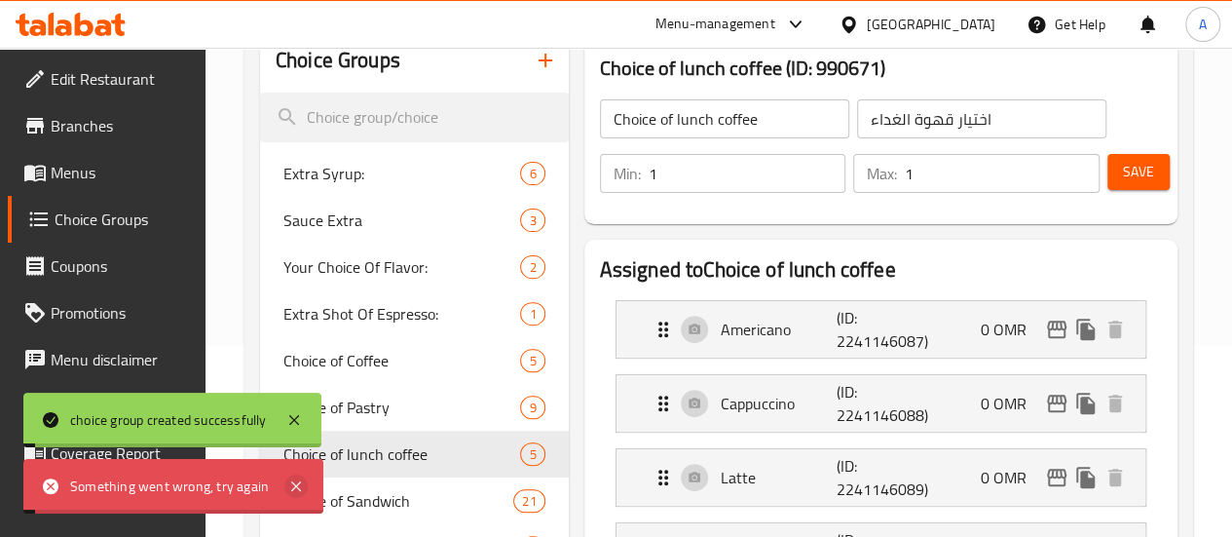
click at [294, 485] on icon at bounding box center [296, 486] width 10 height 10
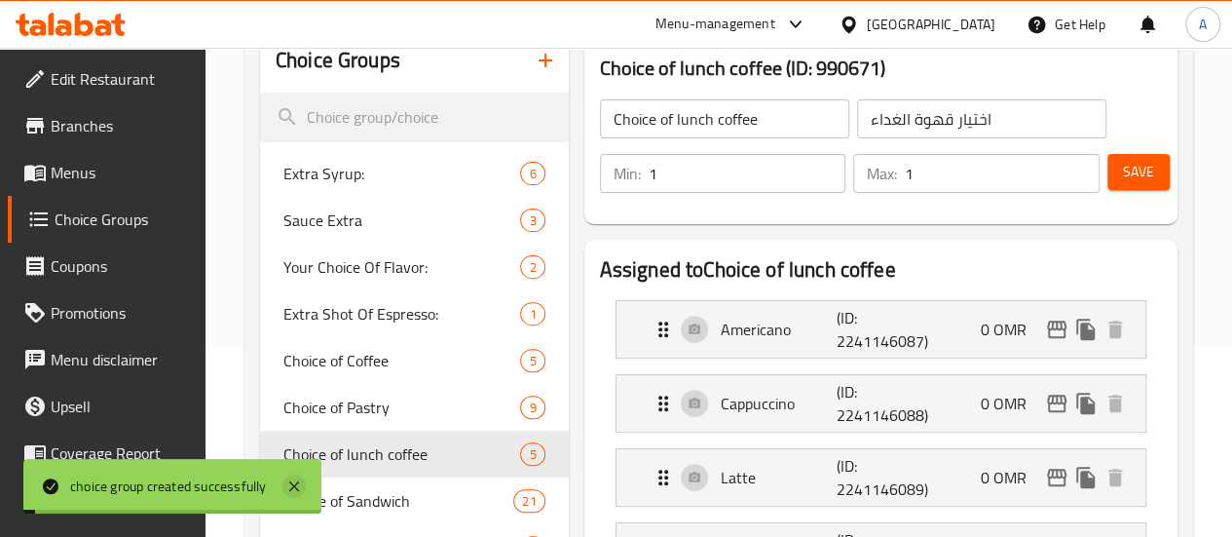
click at [298, 489] on icon at bounding box center [294, 486] width 10 height 10
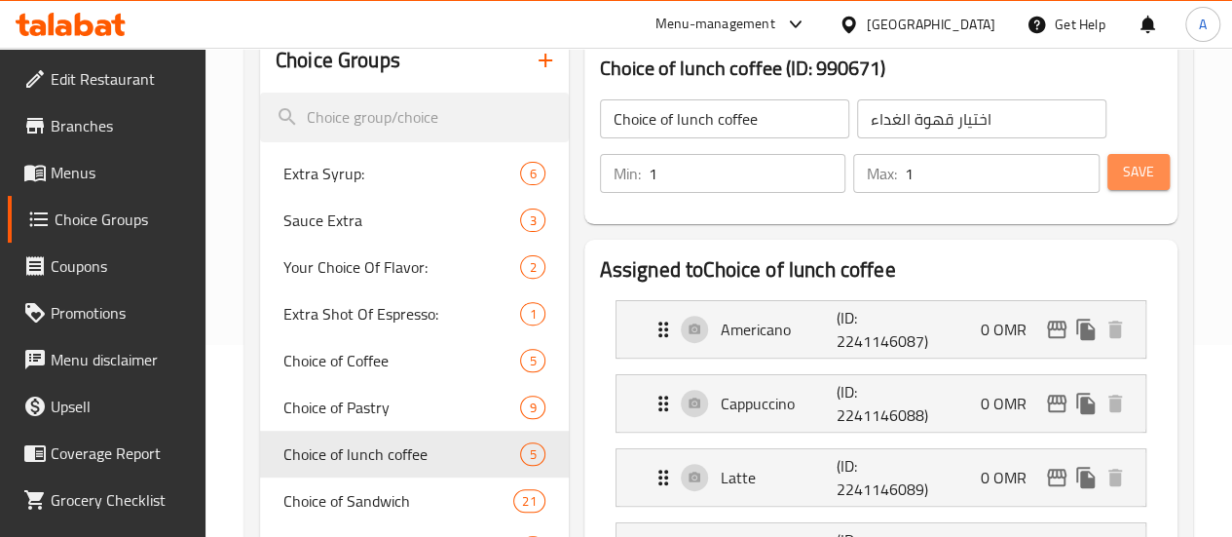
click at [1135, 157] on button "Save" at bounding box center [1138, 172] width 62 height 36
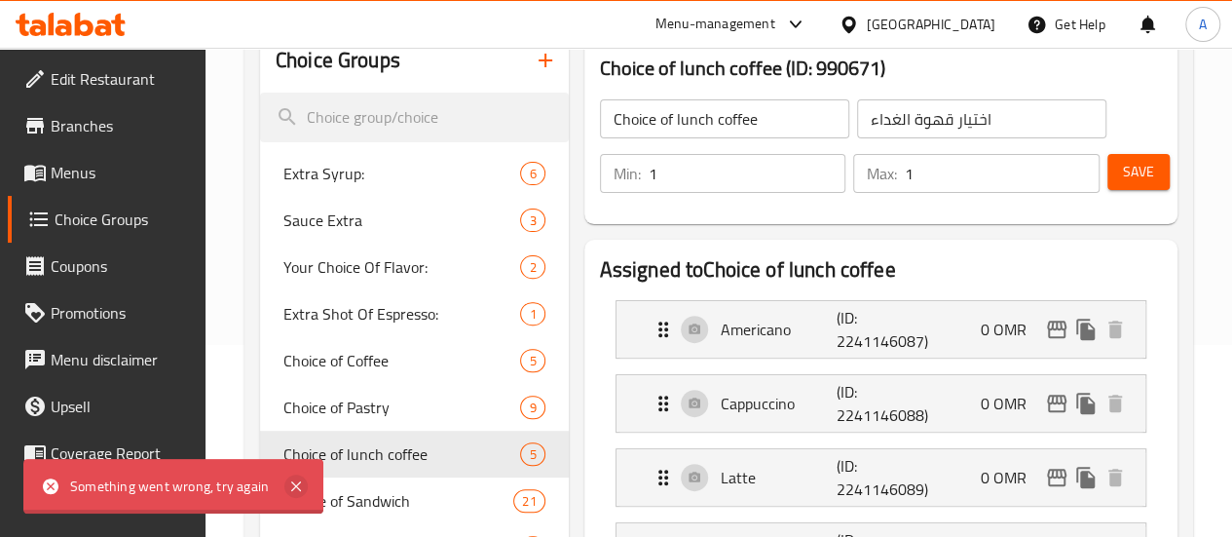
click at [290, 487] on icon at bounding box center [295, 485] width 23 height 23
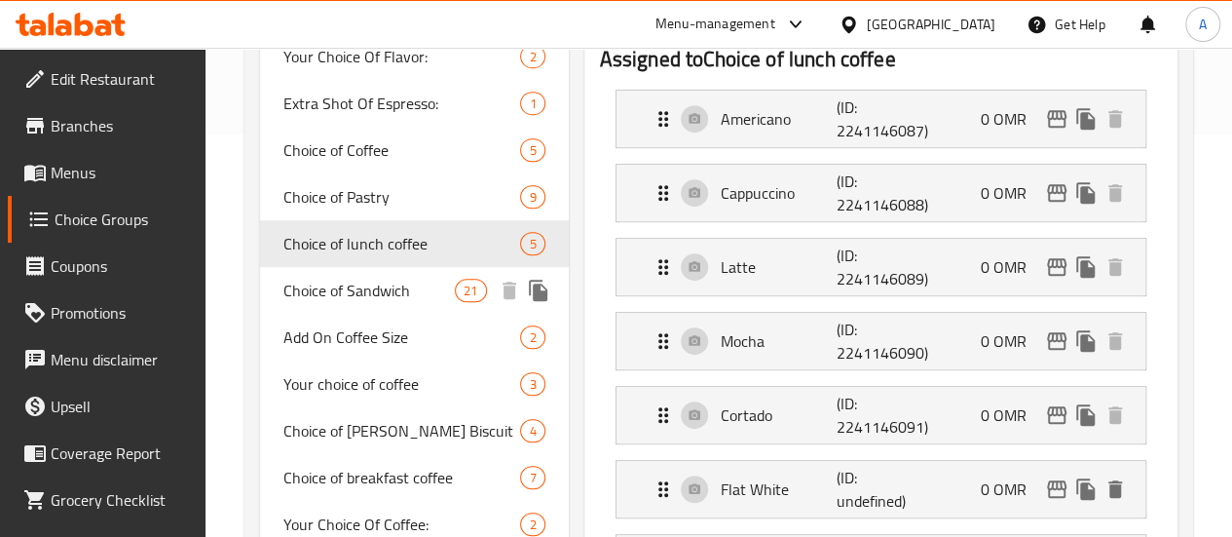
scroll to position [616, 0]
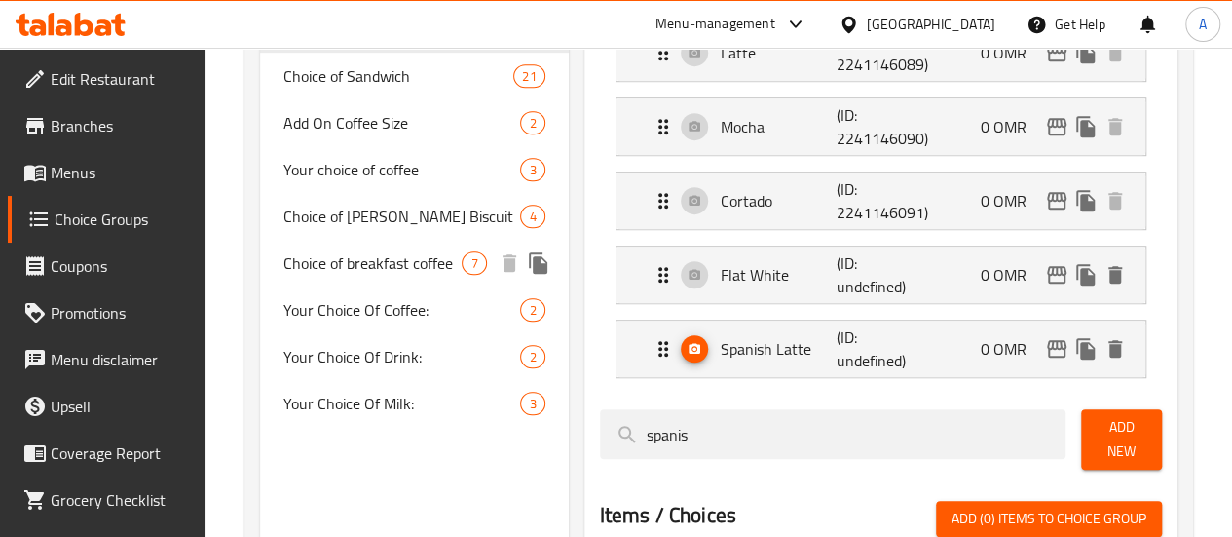
click at [352, 275] on span "Choice of breakfast coffee" at bounding box center [372, 262] width 179 height 23
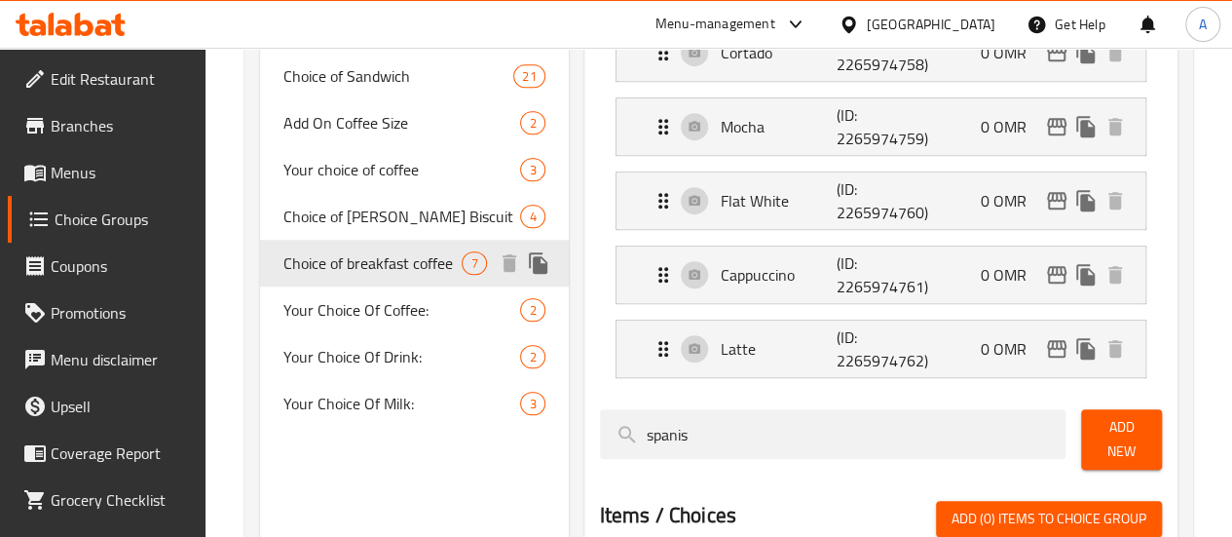
type input "Choice of breakfast coffee"
type input "اختيار قهوة الإفطار"
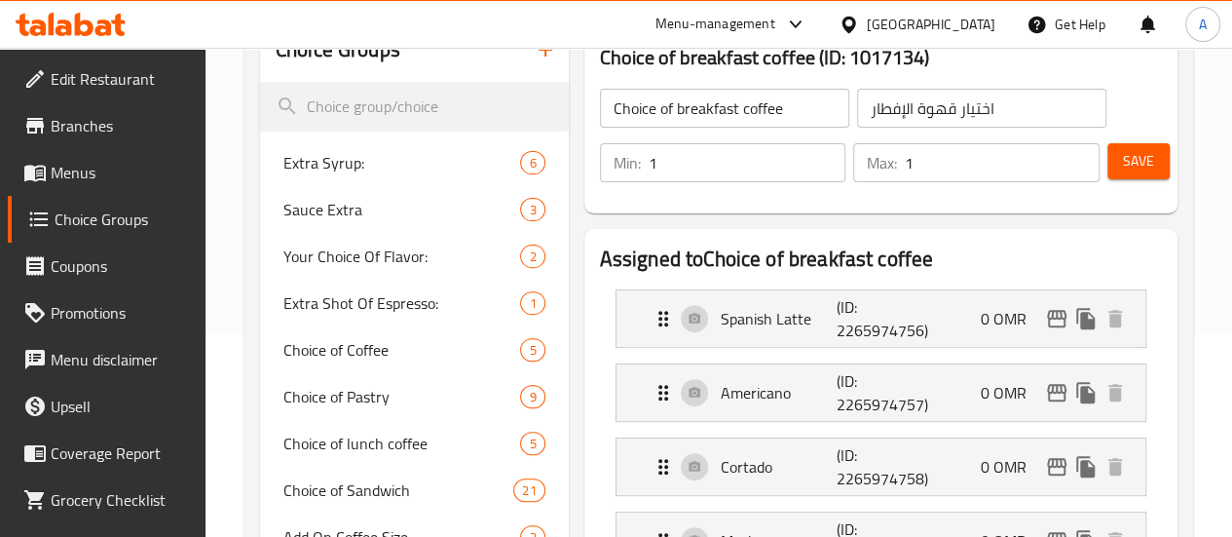
scroll to position [0, 0]
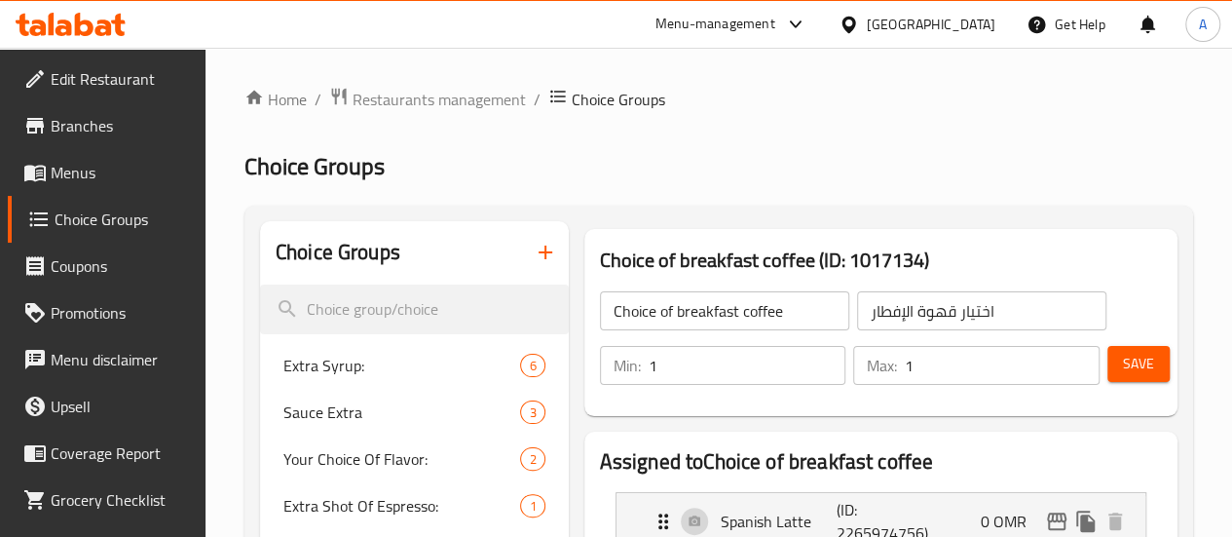
click at [127, 181] on span "Menus" at bounding box center [120, 172] width 139 height 23
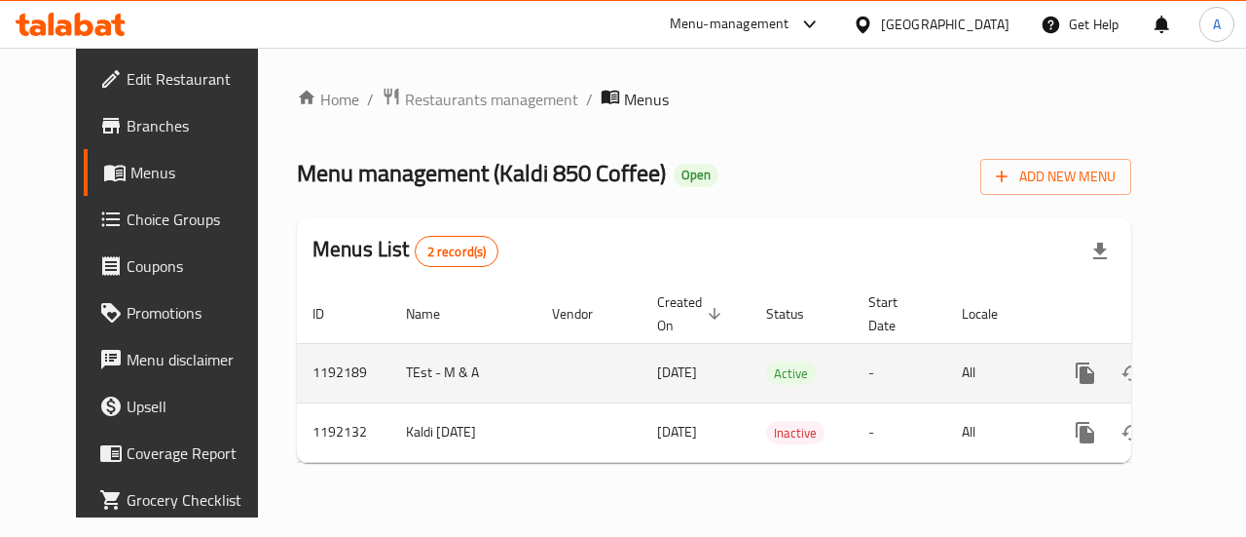
click at [1214, 371] on icon "enhanced table" at bounding box center [1225, 372] width 23 height 23
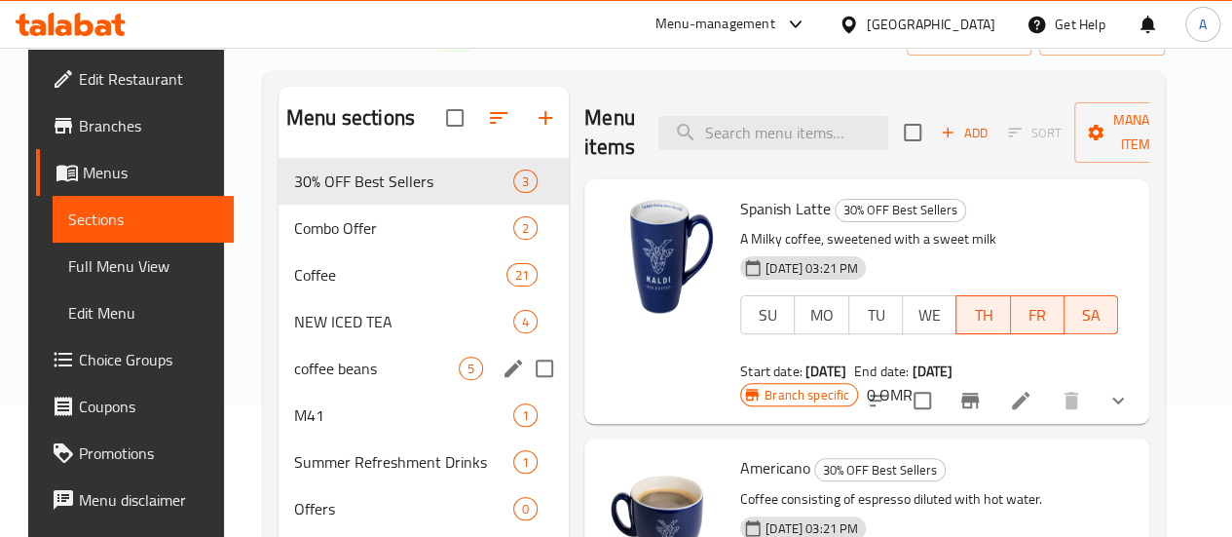
scroll to position [132, 0]
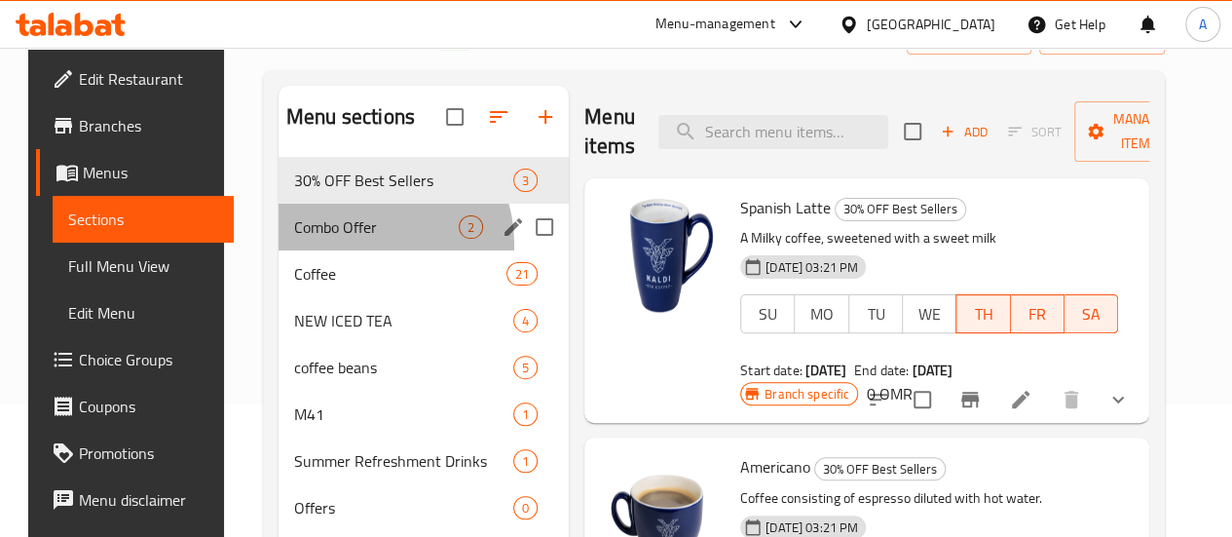
click at [351, 250] on div "Combo Offer 2" at bounding box center [423, 227] width 290 height 47
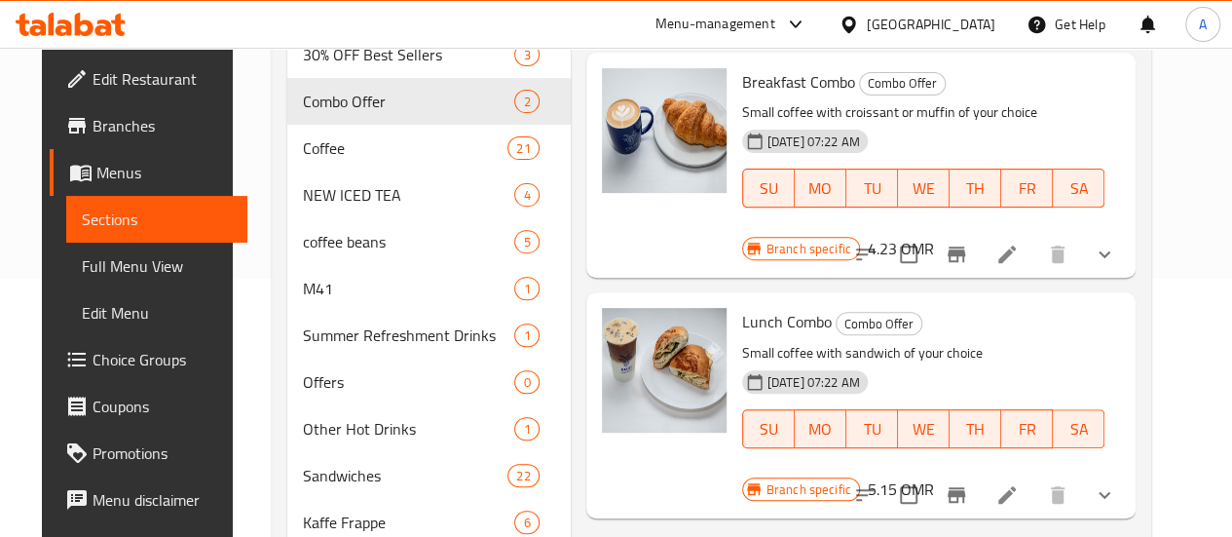
scroll to position [259, 0]
click at [1018, 241] on icon at bounding box center [1006, 252] width 23 height 23
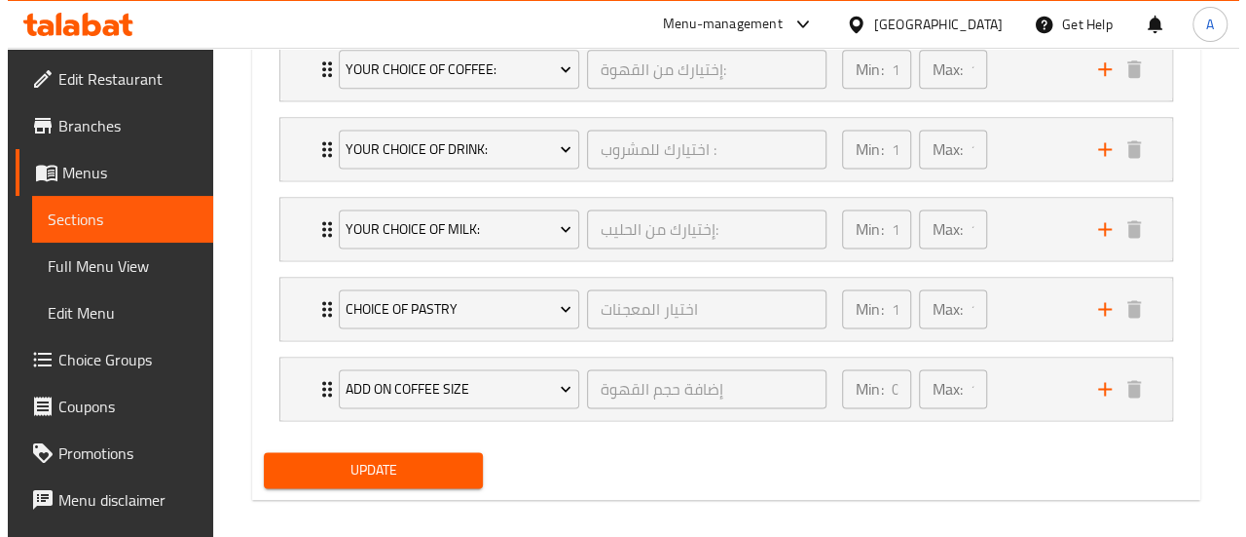
scroll to position [1166, 0]
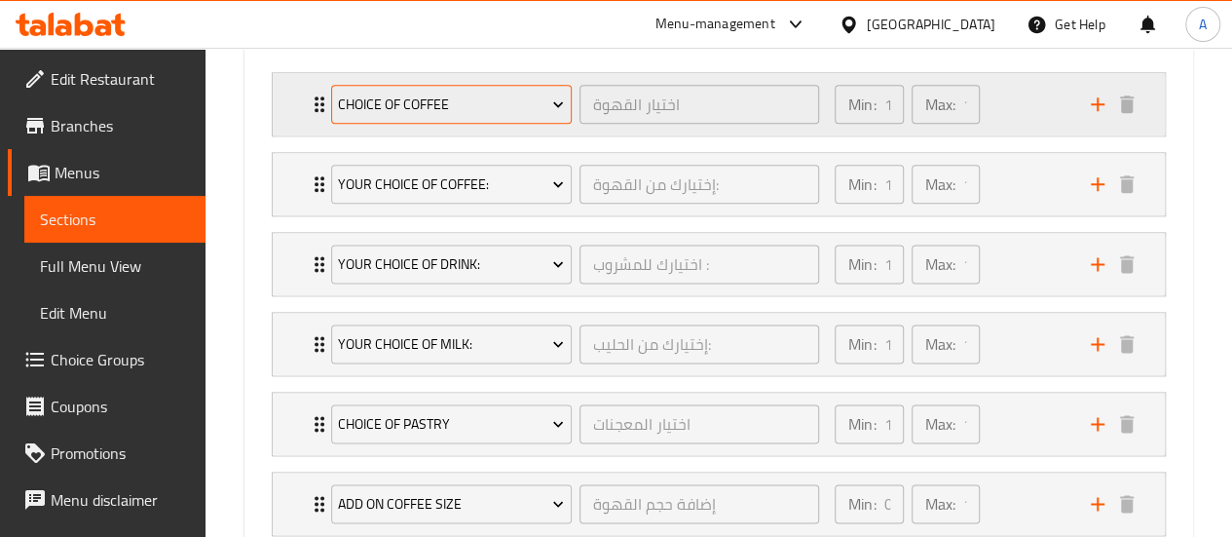
click at [522, 102] on span "Choice of Coffee" at bounding box center [451, 105] width 226 height 24
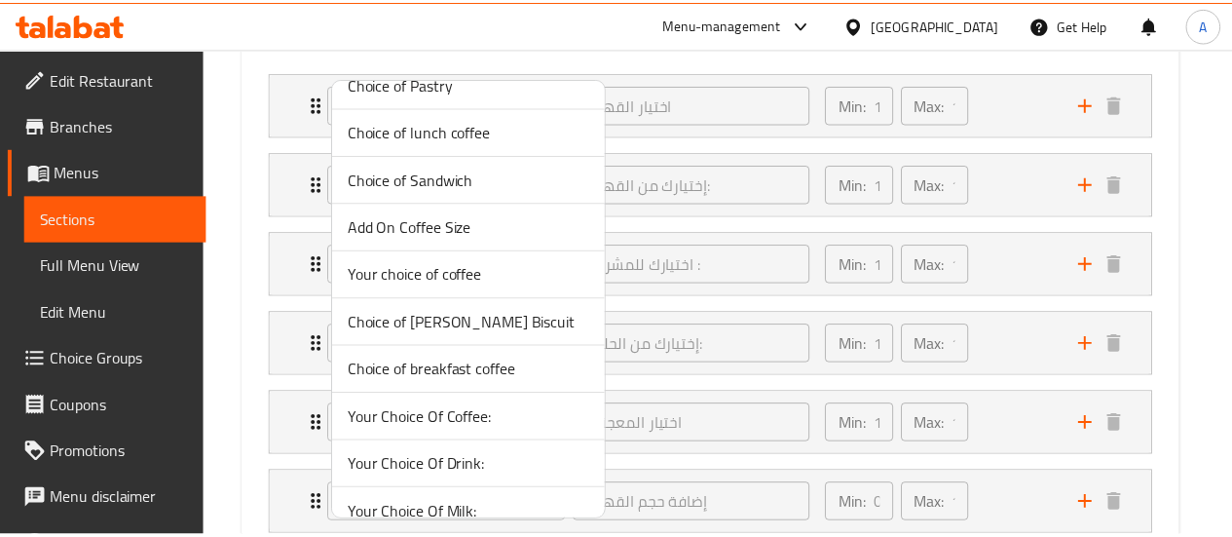
scroll to position [283, 0]
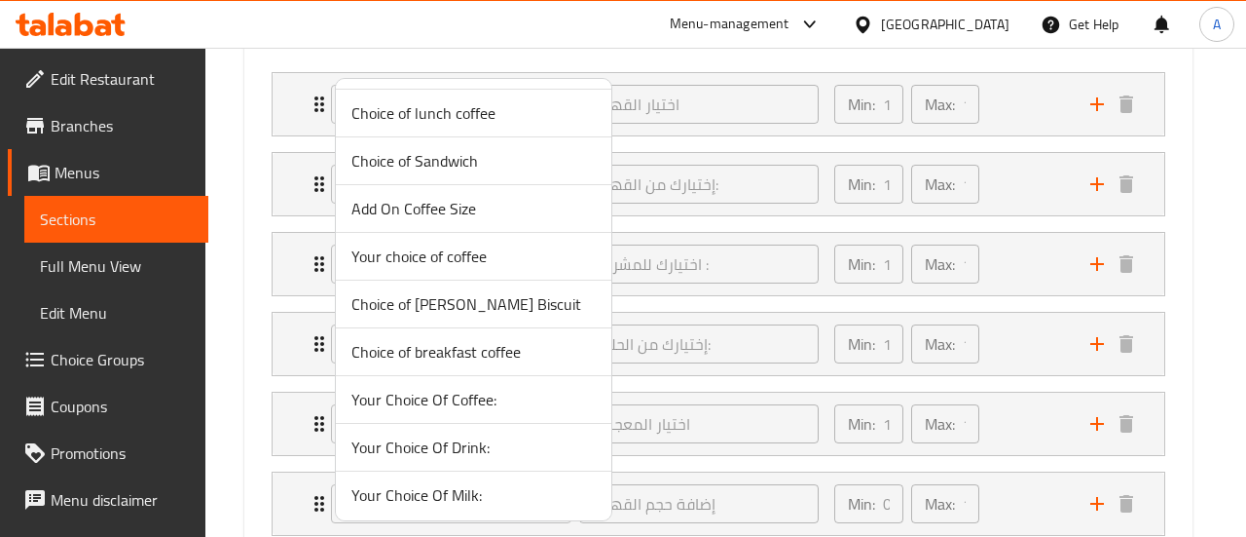
click at [444, 353] on span "Choice of breakfast coffee" at bounding box center [474, 351] width 244 height 23
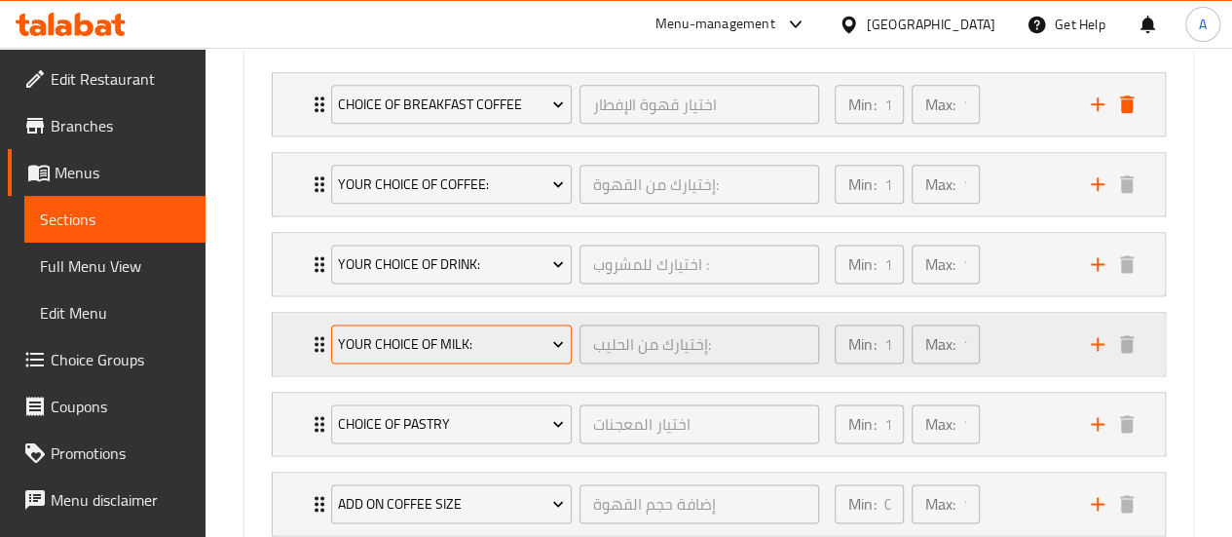
scroll to position [1295, 0]
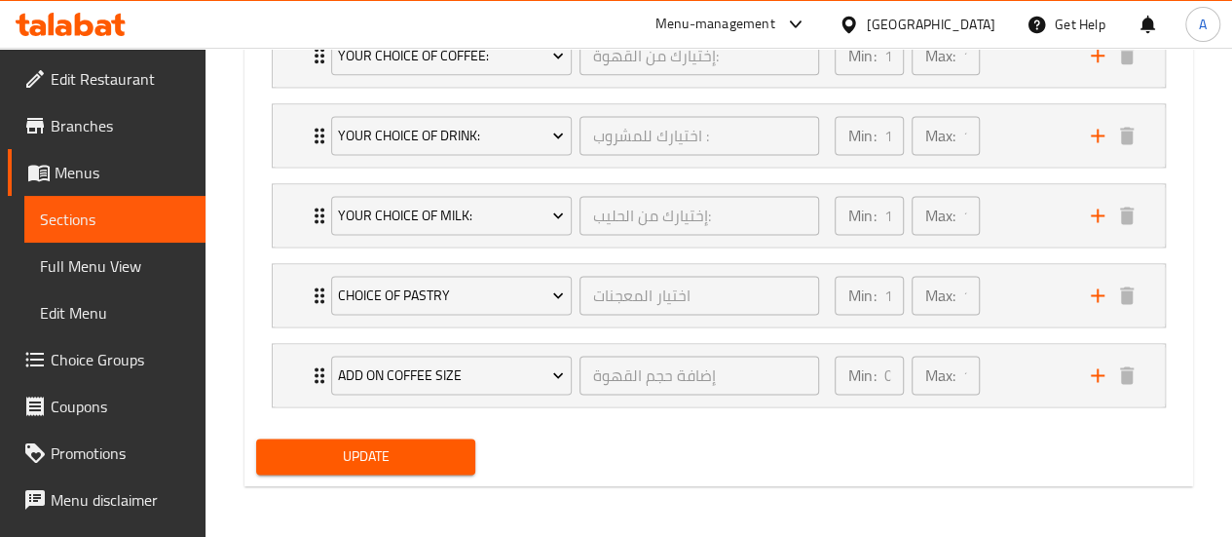
click at [370, 476] on div "Update" at bounding box center [366, 456] width 236 height 52
click at [397, 444] on span "Update" at bounding box center [366, 456] width 189 height 24
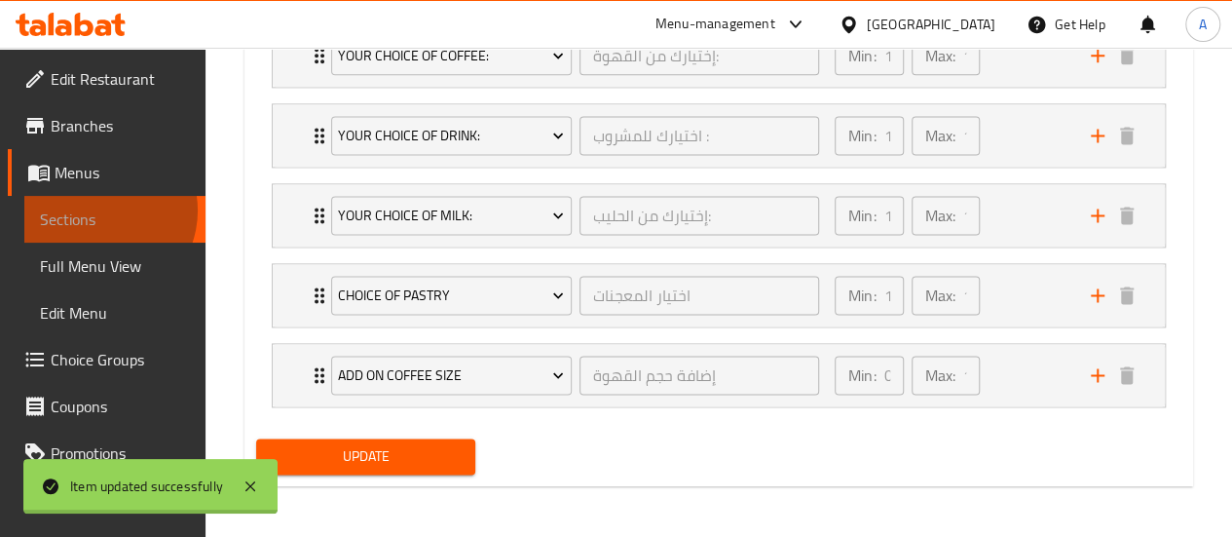
click at [98, 210] on span "Sections" at bounding box center [115, 218] width 150 height 23
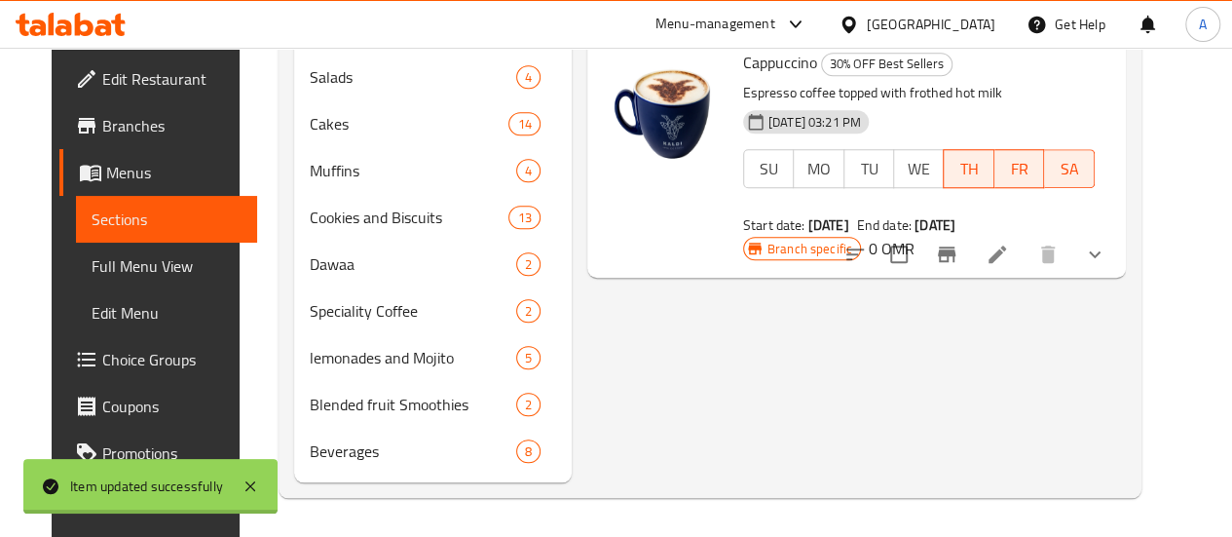
scroll to position [357, 0]
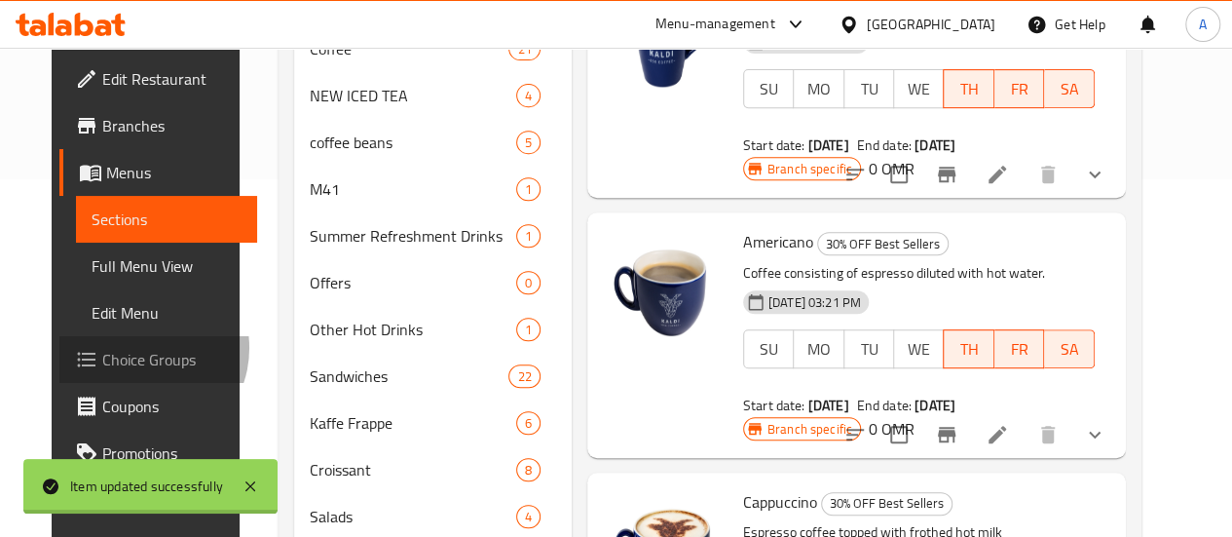
click at [102, 348] on span "Choice Groups" at bounding box center [171, 359] width 139 height 23
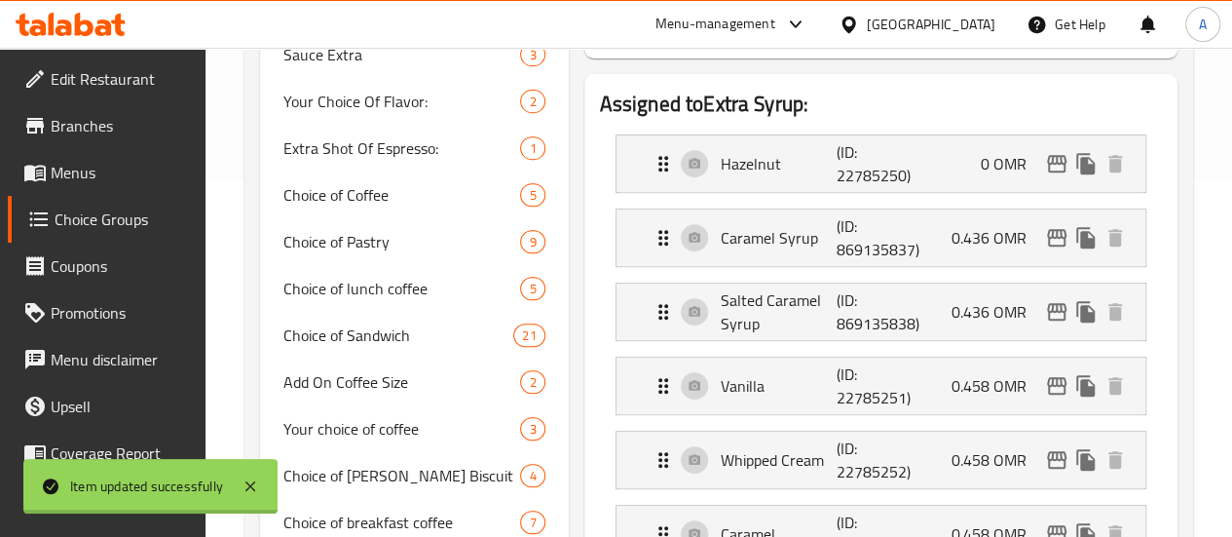
scroll to position [276, 0]
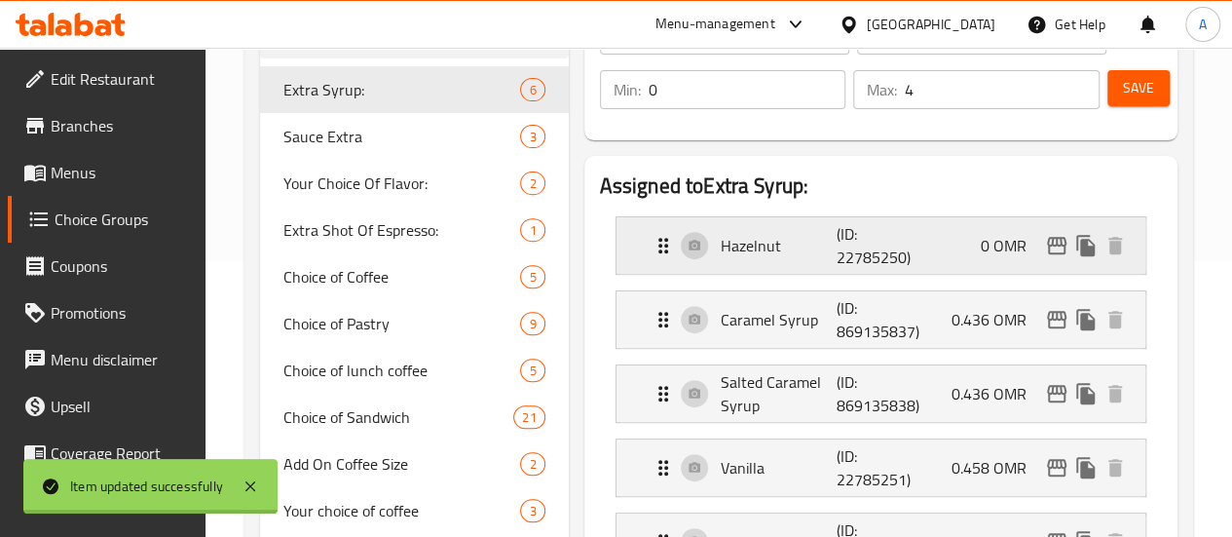
click at [836, 264] on p "(ID: 22785250)" at bounding box center [875, 245] width 78 height 47
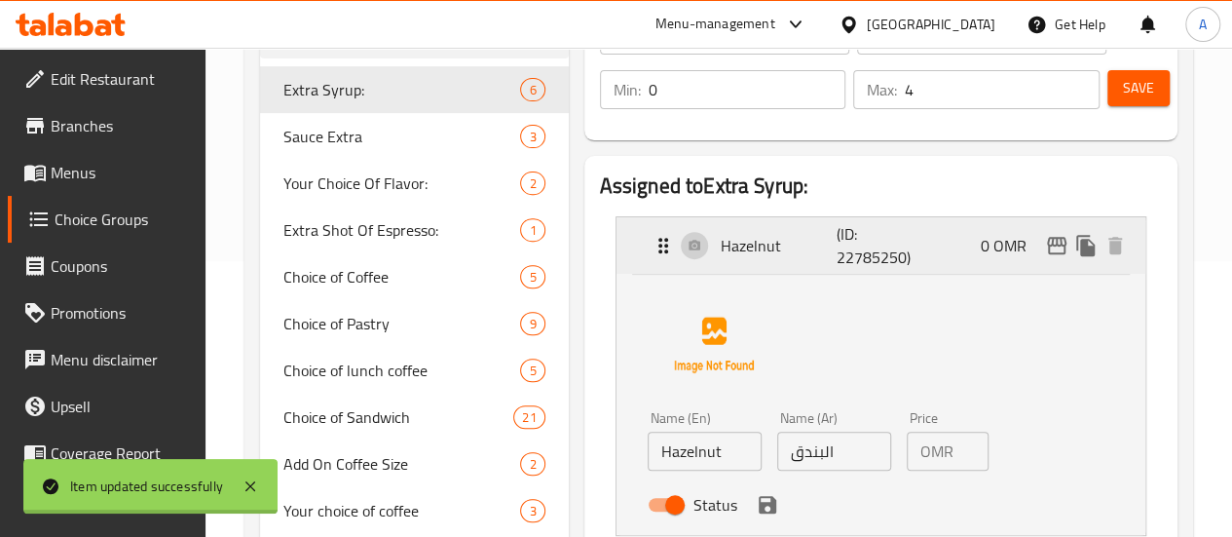
click at [836, 264] on p "(ID: 22785250)" at bounding box center [875, 245] width 78 height 47
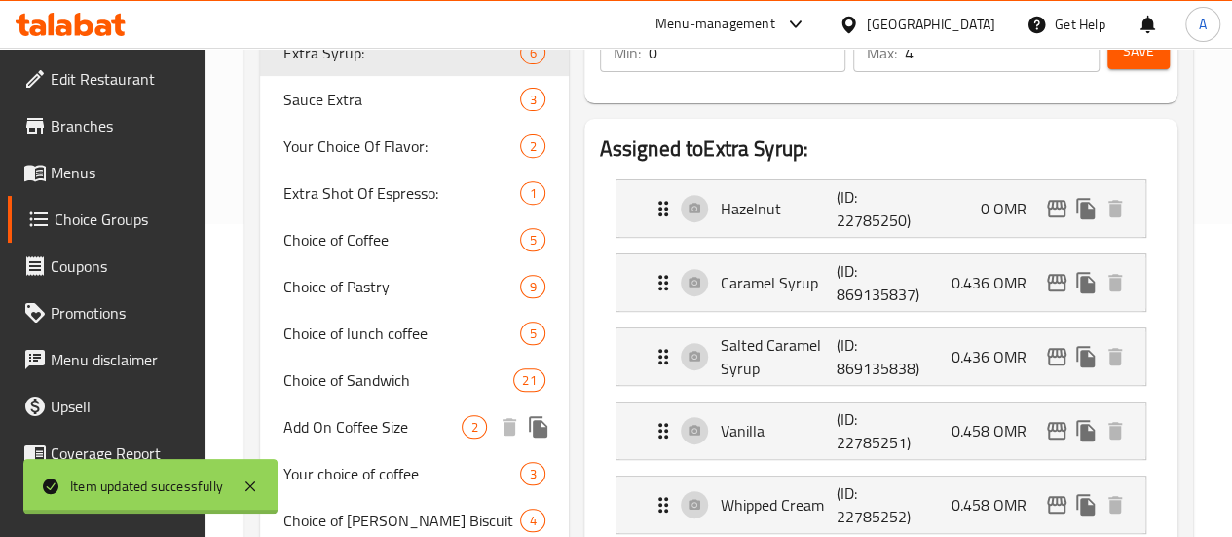
scroll to position [555, 0]
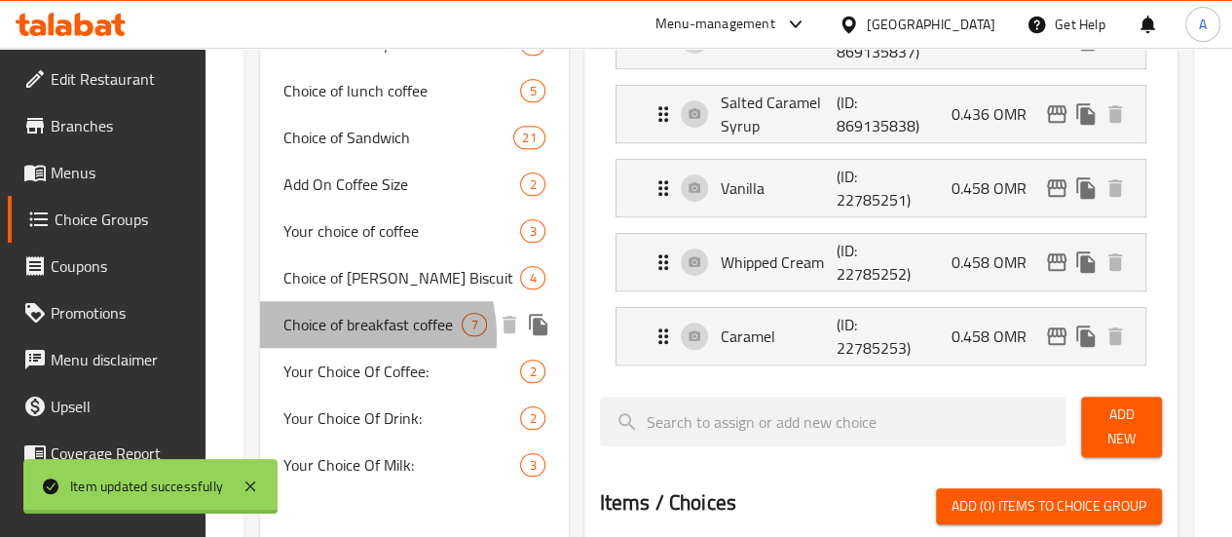
click at [335, 336] on span "Choice of breakfast coffee" at bounding box center [372, 324] width 179 height 23
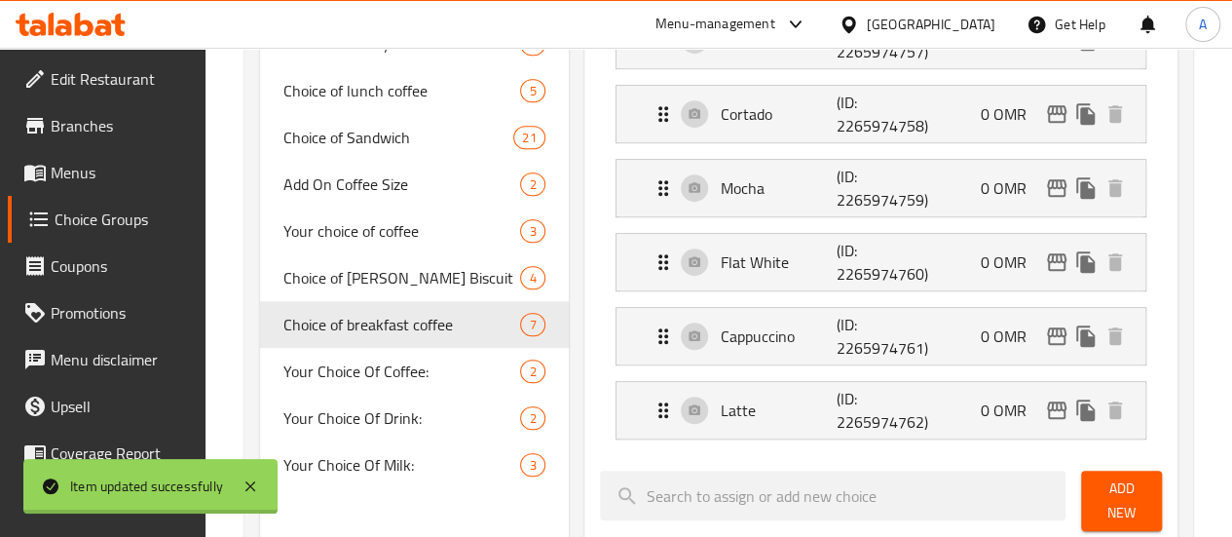
type input "Choice of breakfast coffee"
type input "اختيار قهوة الإفطار"
type input "1"
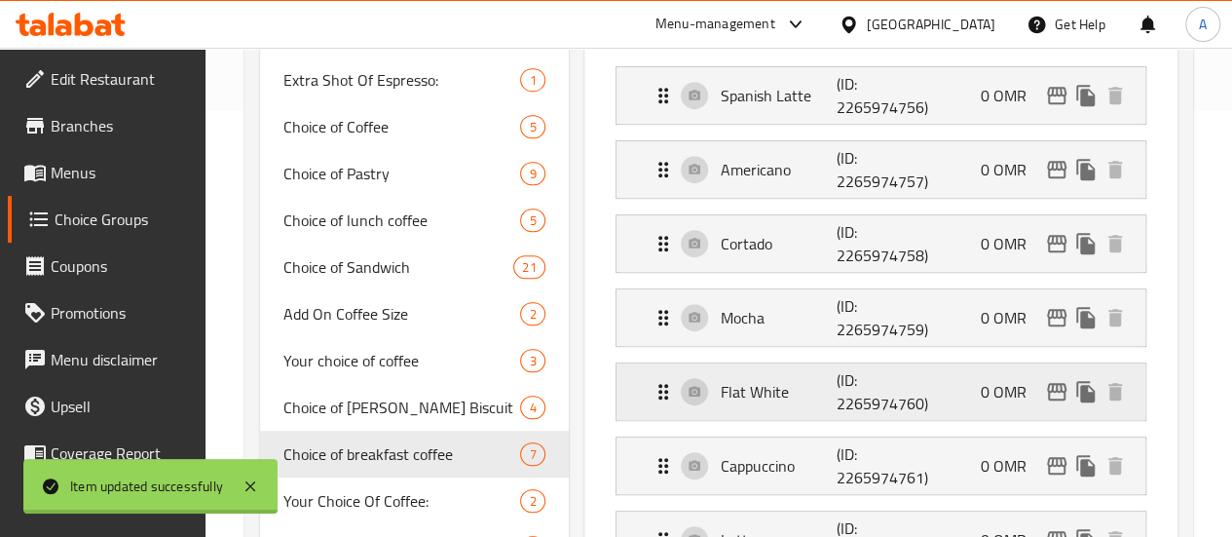
scroll to position [425, 0]
click at [876, 100] on div "Spanish Latte (ID: 2265974756) 0 OMR" at bounding box center [886, 96] width 470 height 56
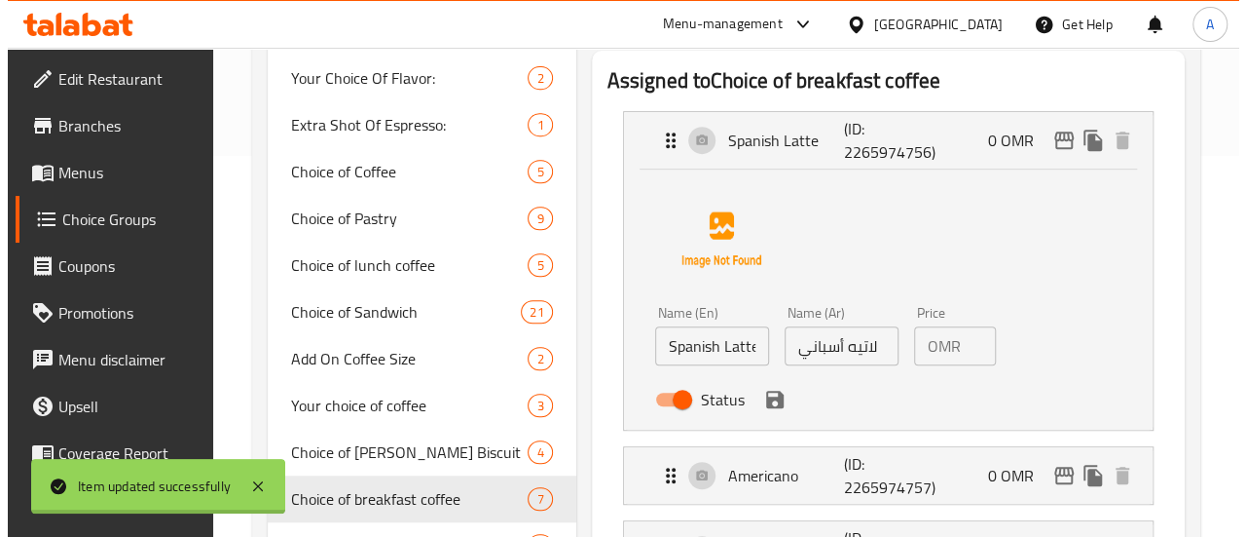
scroll to position [380, 0]
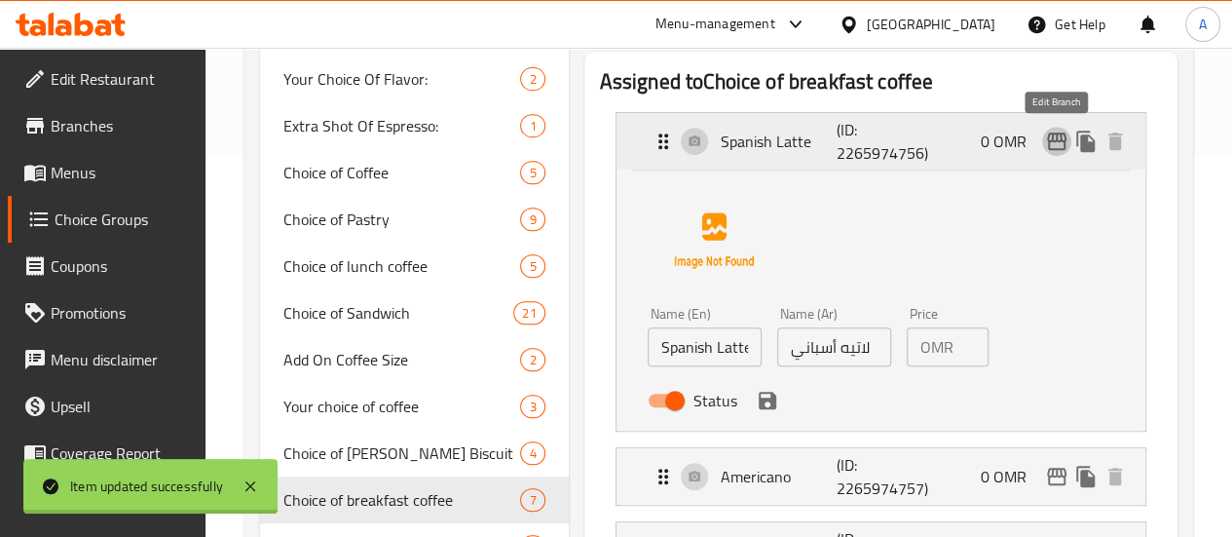
click at [1054, 134] on icon "edit" at bounding box center [1056, 141] width 23 height 23
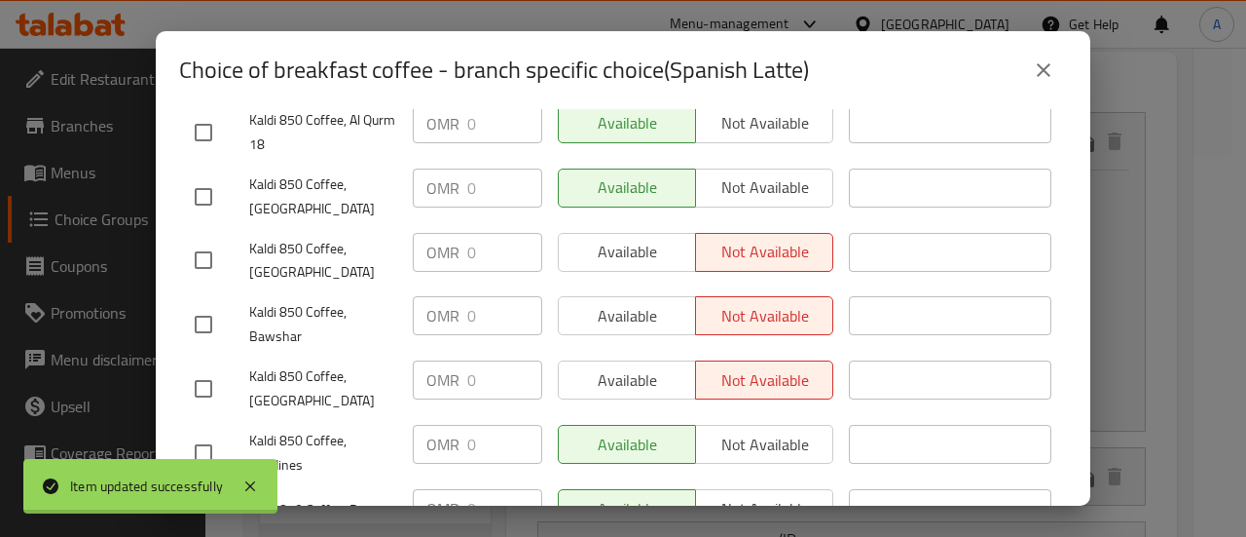
scroll to position [1228, 0]
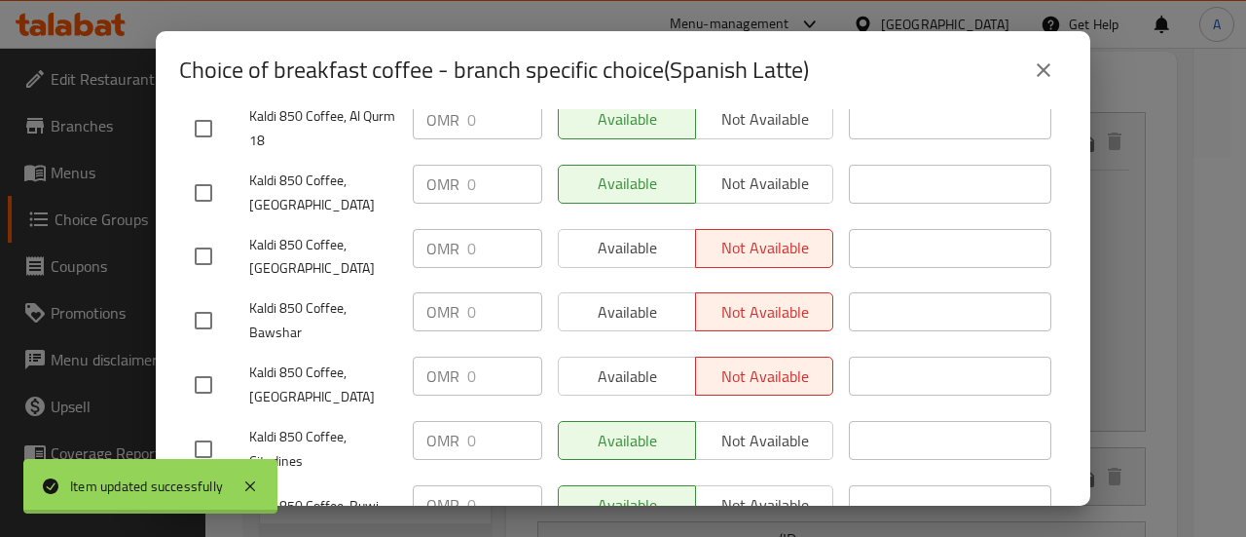
click at [1040, 54] on button "close" at bounding box center [1043, 70] width 47 height 47
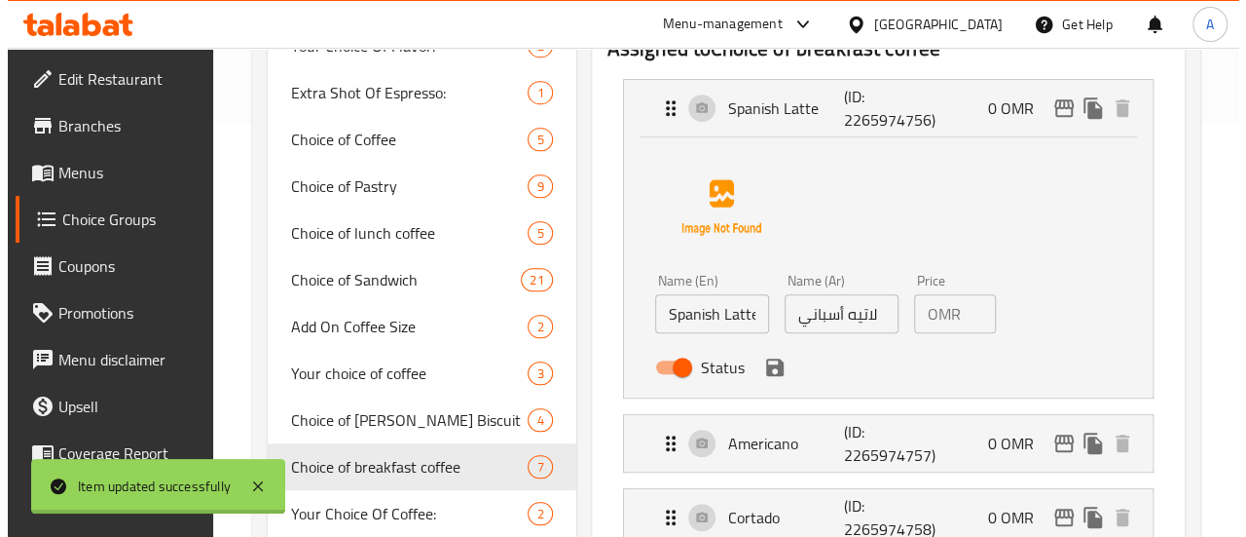
scroll to position [645, 0]
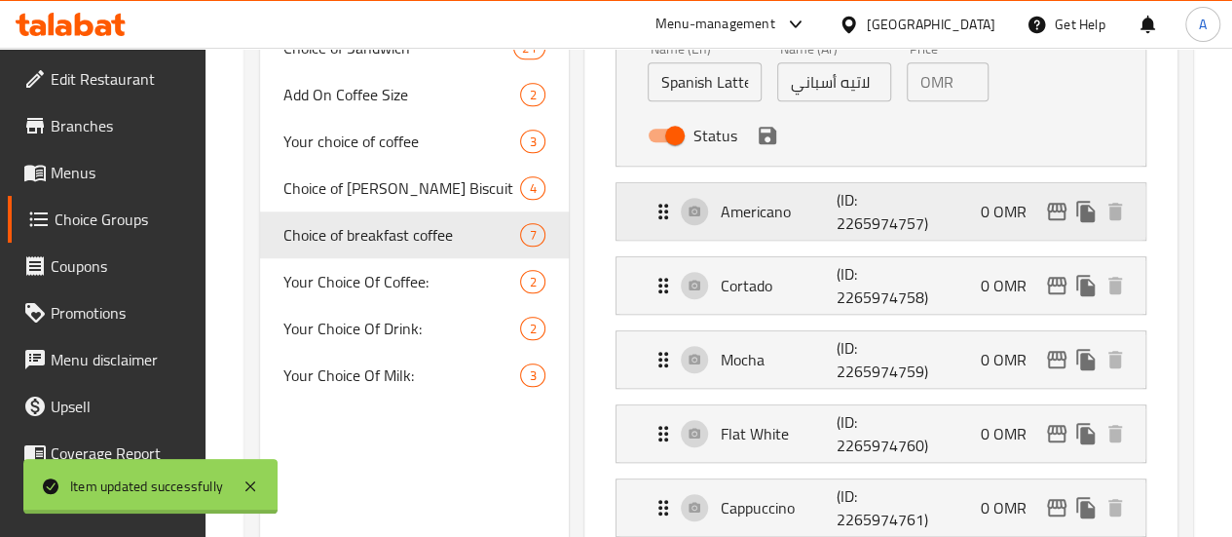
click at [925, 233] on div "Americano (ID: 2265974757) 0 OMR" at bounding box center [886, 211] width 470 height 56
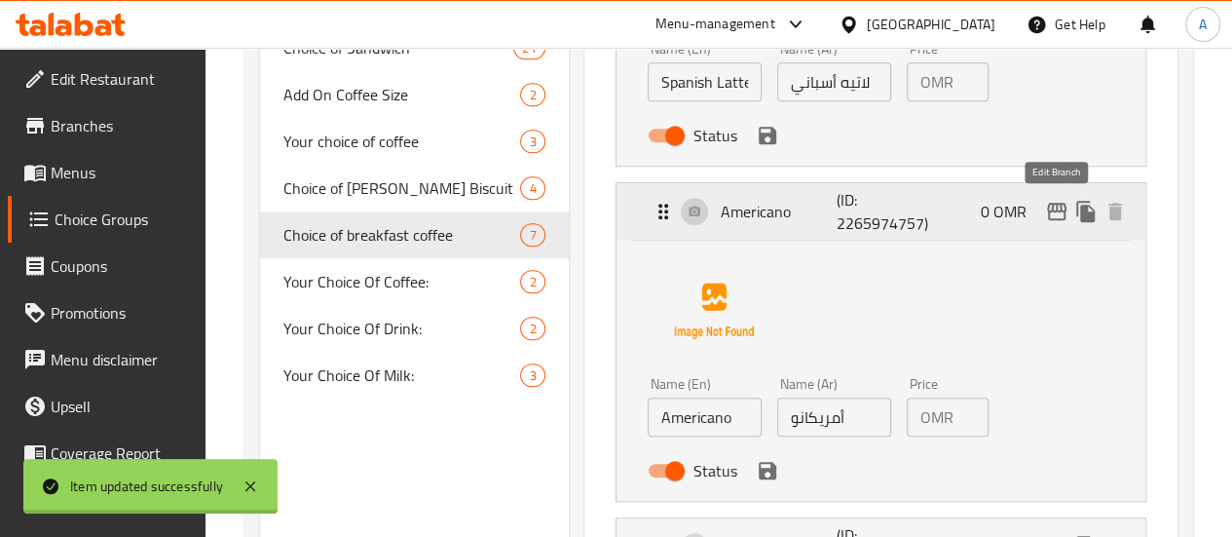
click at [1062, 212] on icon "edit" at bounding box center [1056, 211] width 23 height 23
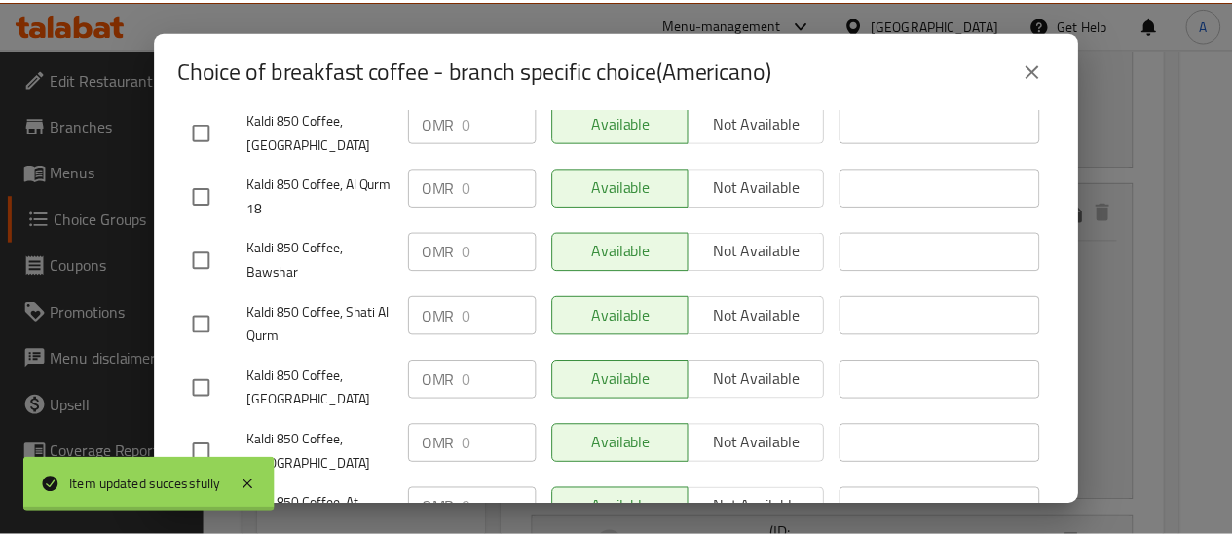
scroll to position [1228, 0]
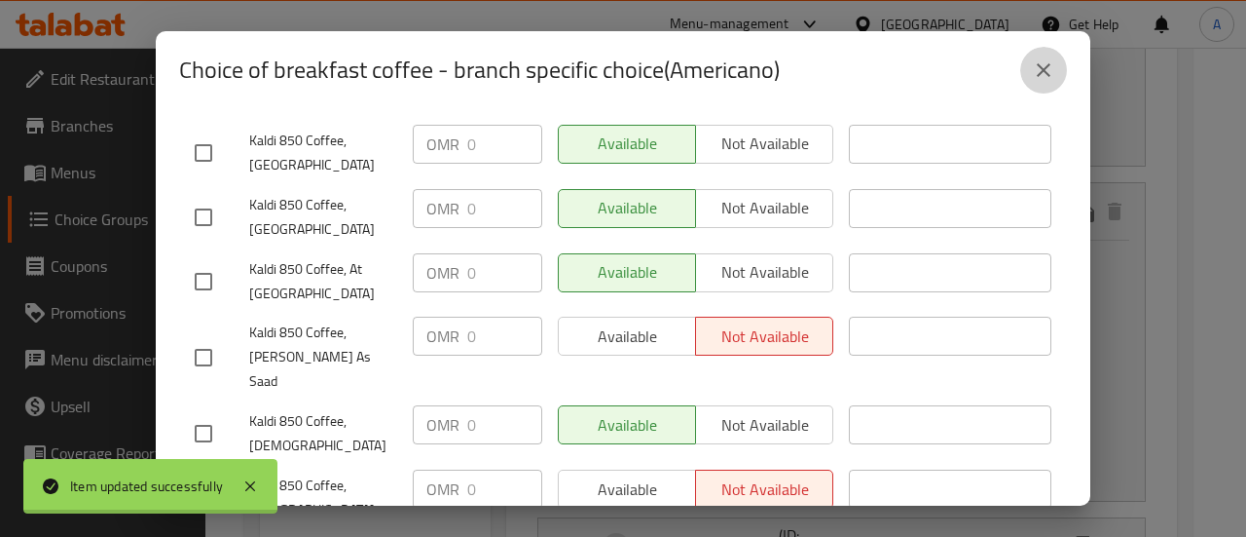
click at [1031, 69] on button "close" at bounding box center [1043, 70] width 47 height 47
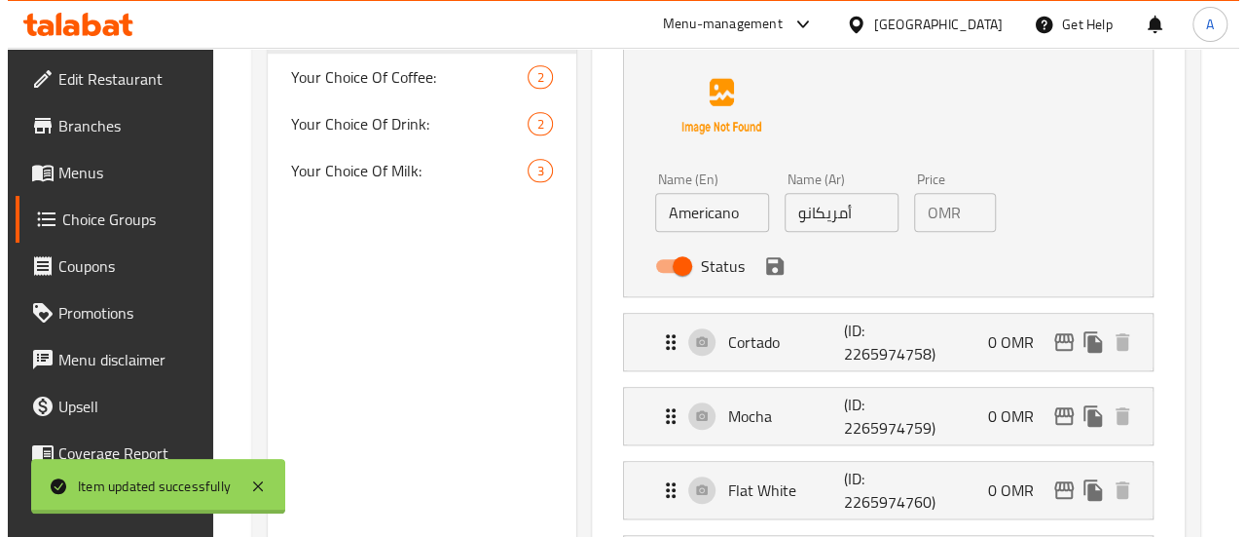
scroll to position [849, 0]
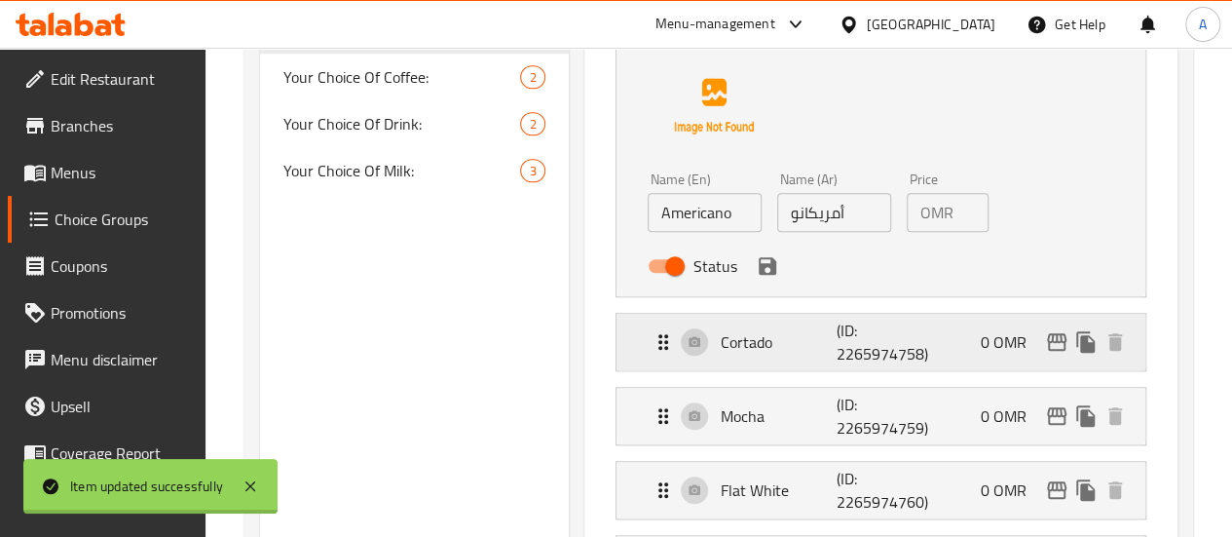
click at [886, 338] on div "Cortado (ID: 2265974758) 0 OMR" at bounding box center [886, 342] width 470 height 56
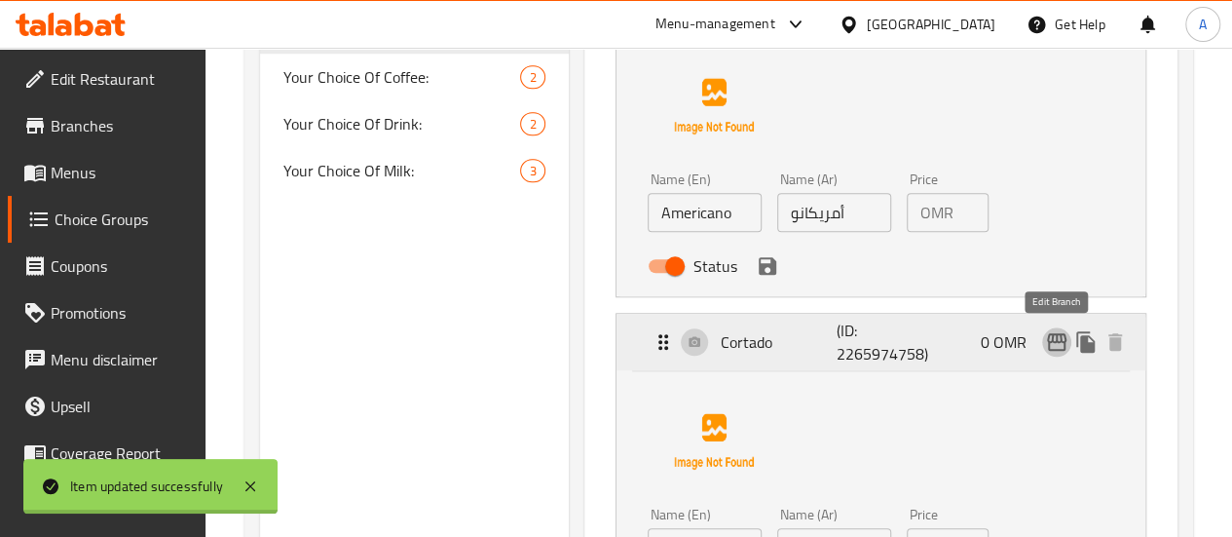
click at [1051, 352] on icon "edit" at bounding box center [1056, 341] width 23 height 23
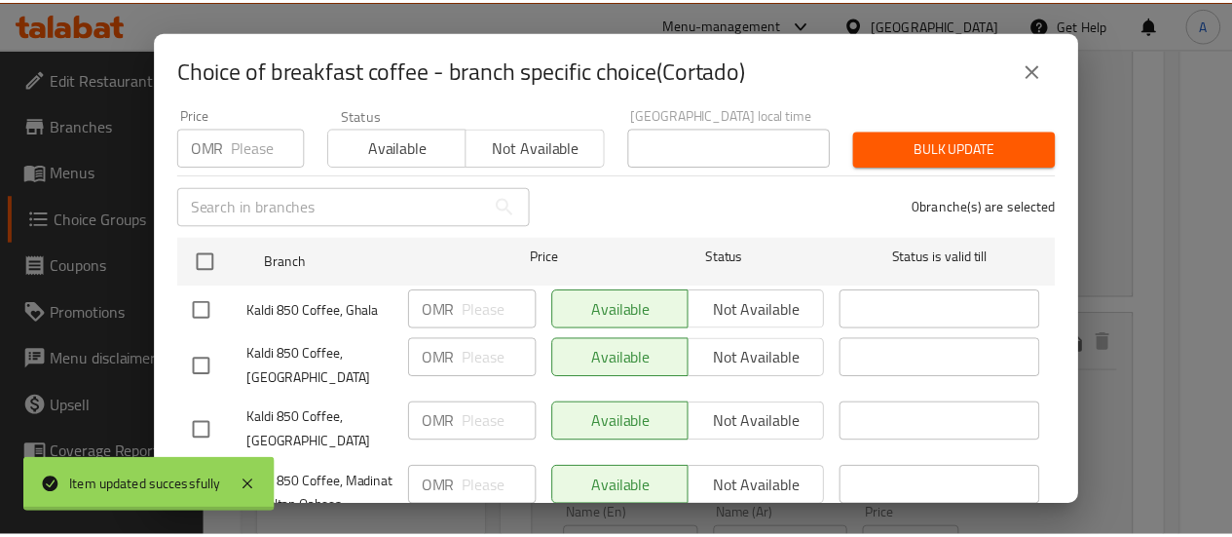
scroll to position [0, 0]
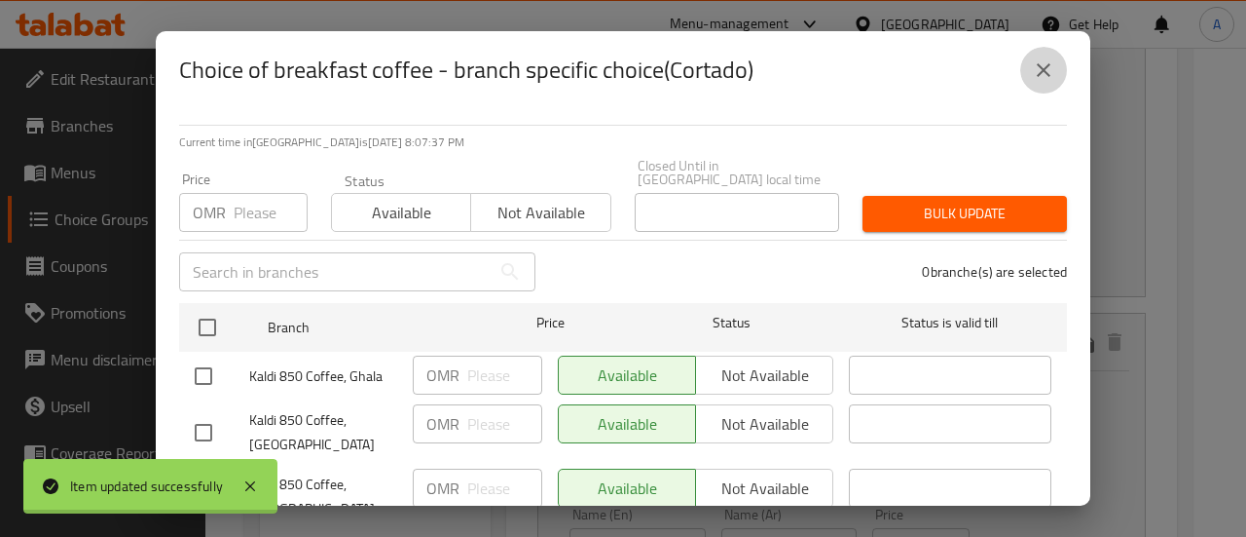
click at [1050, 71] on icon "close" at bounding box center [1043, 69] width 23 height 23
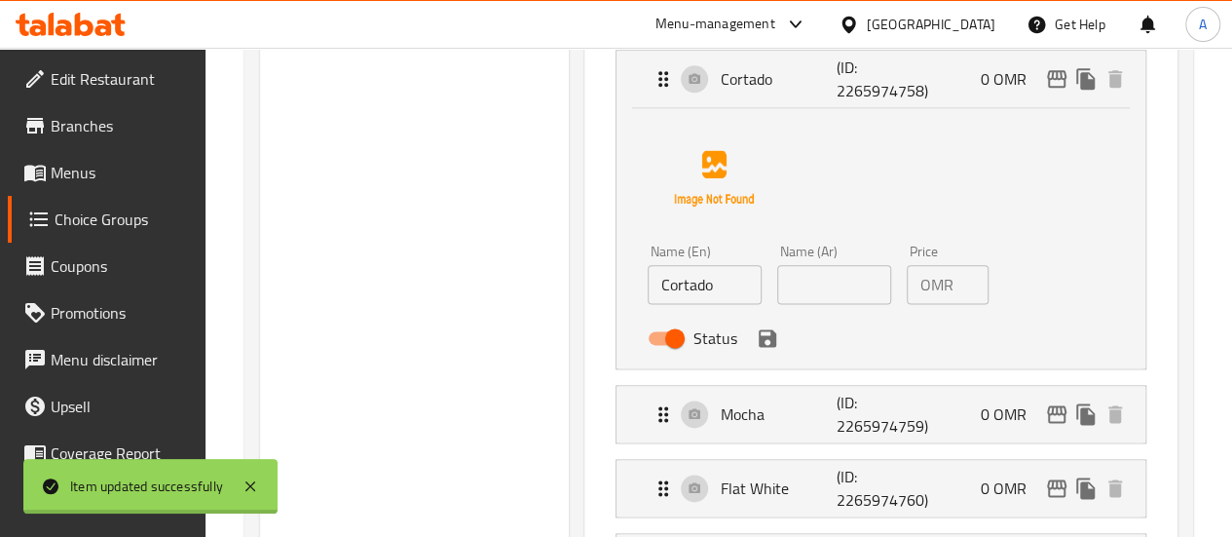
scroll to position [1133, 0]
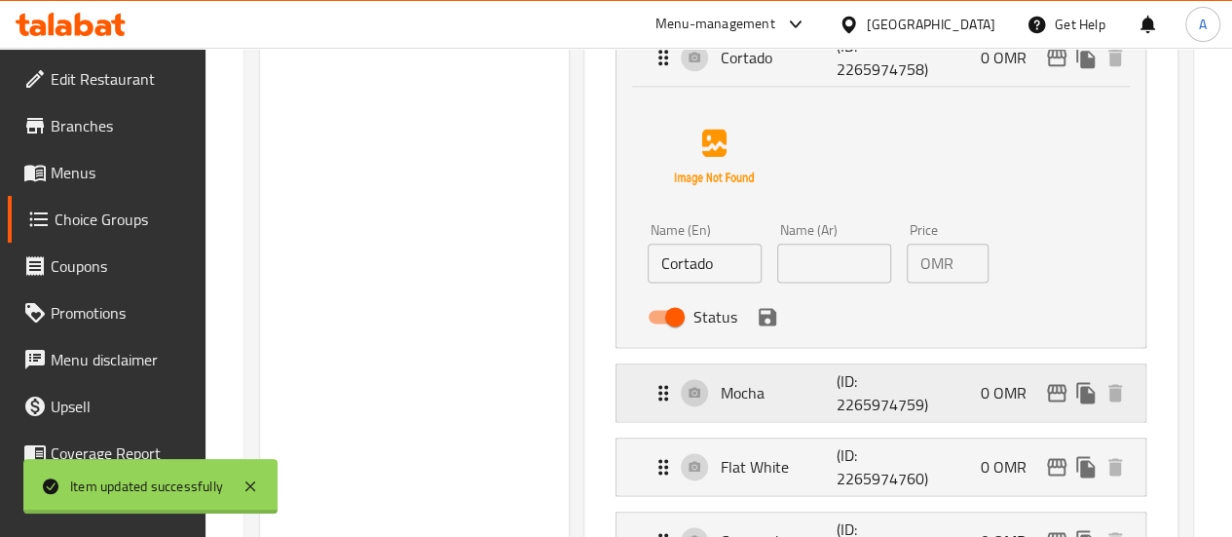
click at [857, 391] on p "(ID: 2265974759)" at bounding box center [875, 392] width 78 height 47
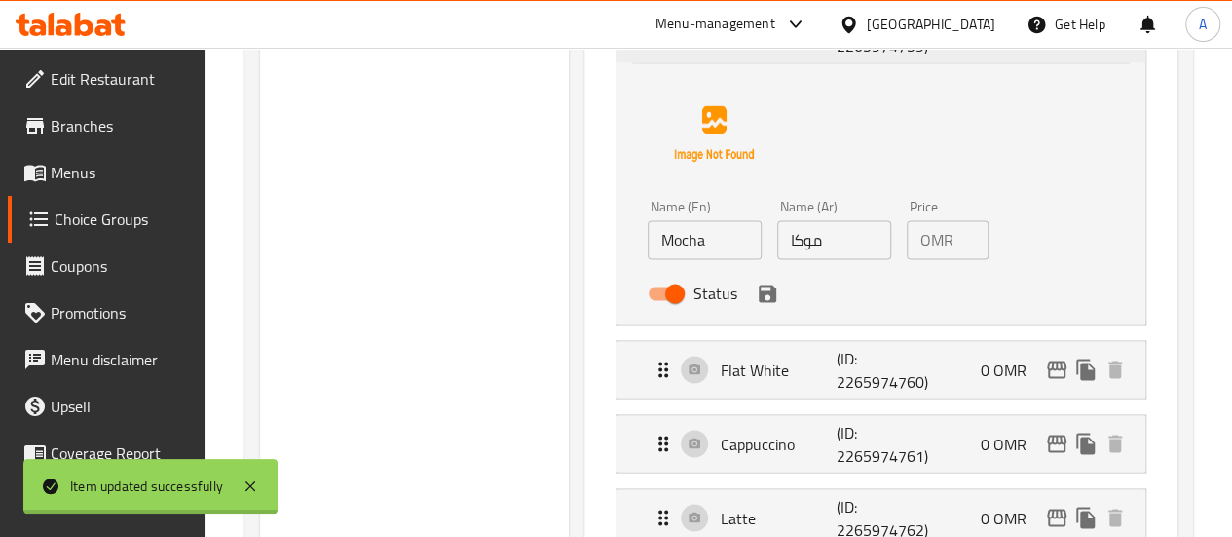
scroll to position [1496, 0]
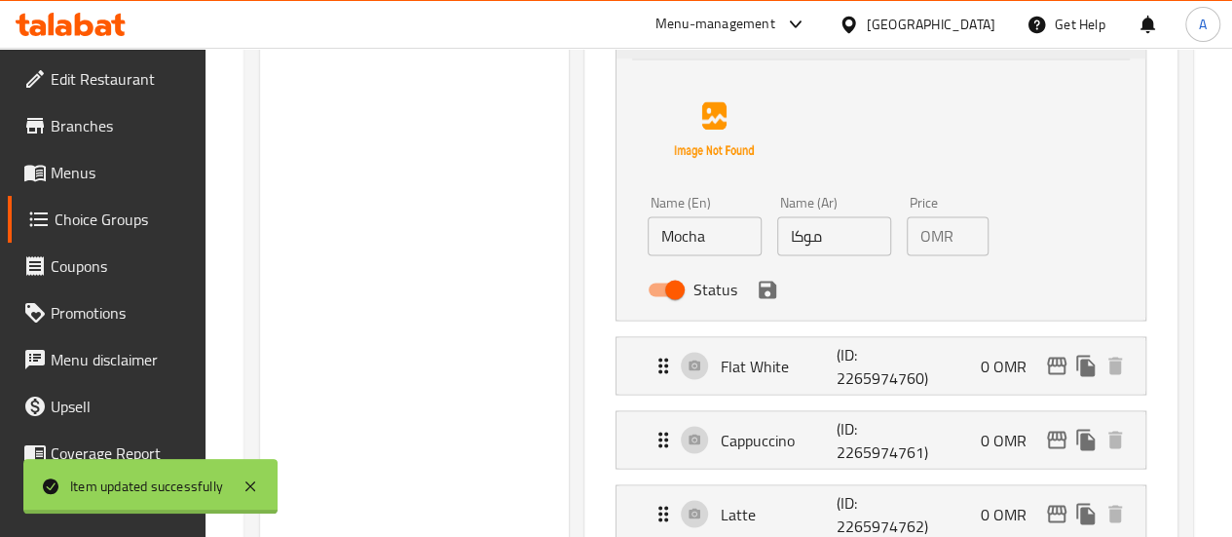
click at [857, 391] on div "Flat White (ID: 2265974760) 0 OMR Name (En) Flat White Name (En) Name (Ar) Name…" at bounding box center [880, 365] width 531 height 58
click at [914, 369] on div "Flat White (ID: 2265974760) 0 OMR" at bounding box center [886, 365] width 470 height 56
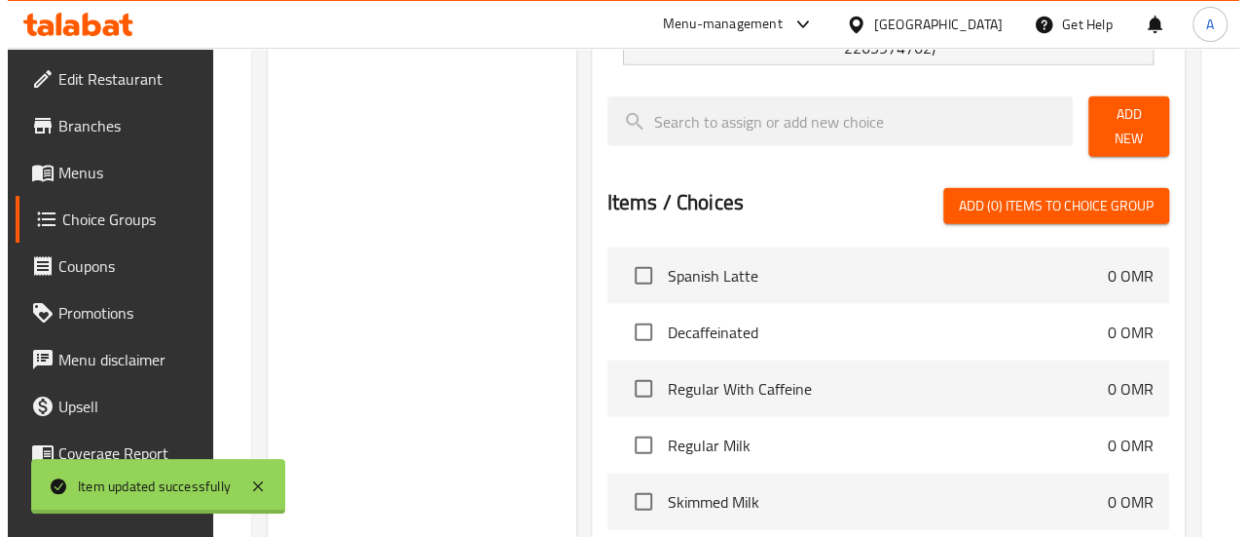
scroll to position [2136, 0]
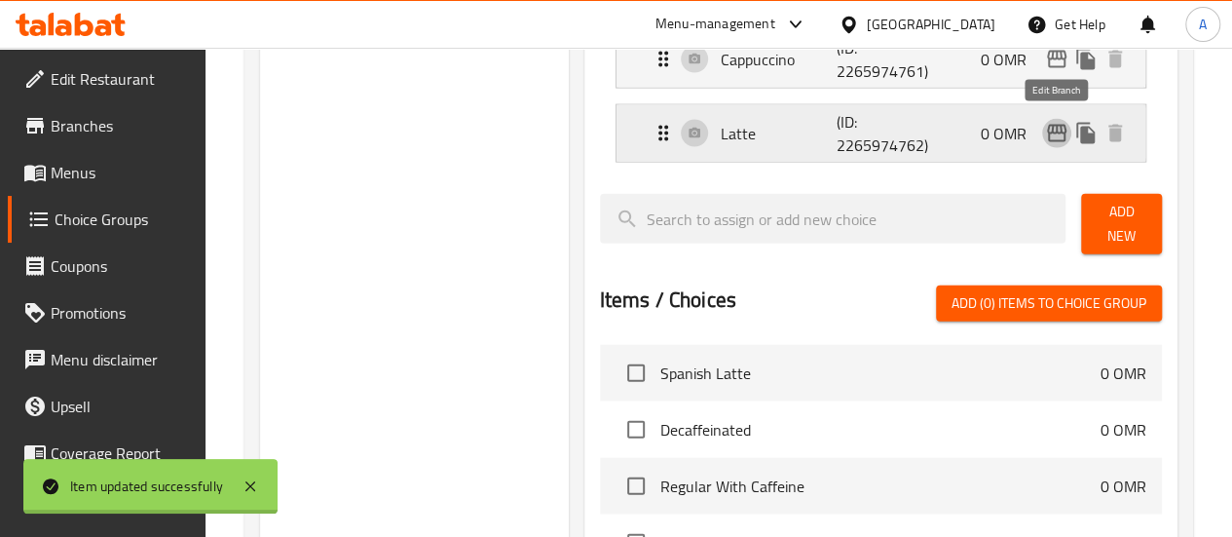
click at [1050, 131] on icon "edit" at bounding box center [1056, 133] width 23 height 23
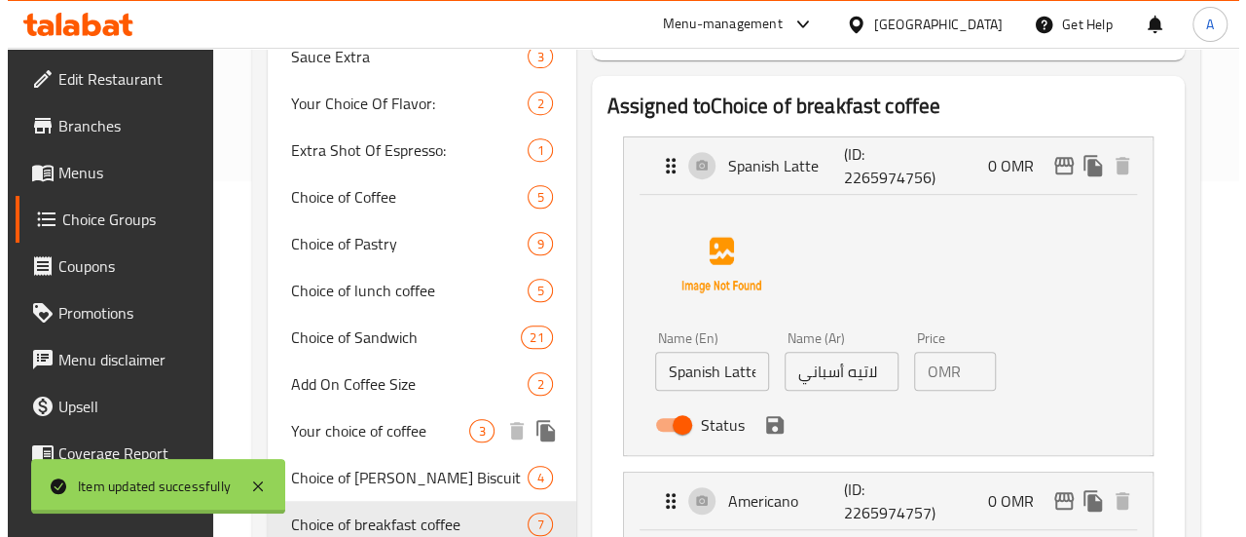
scroll to position [352, 0]
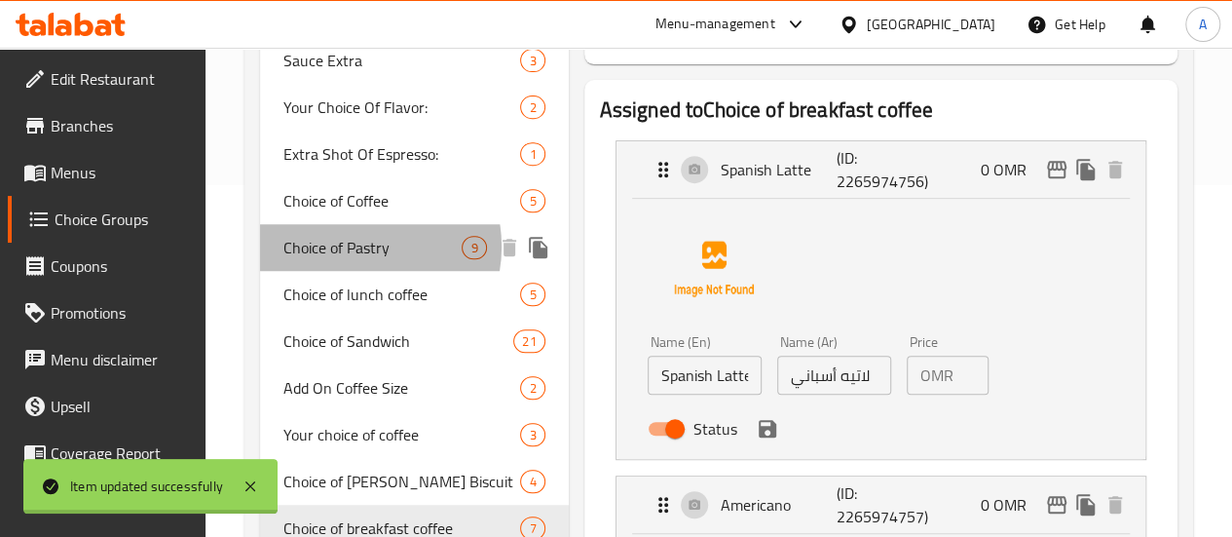
click at [352, 246] on span "Choice of Pastry" at bounding box center [372, 247] width 179 height 23
type input "Choice of Pastry"
type input "اختيار المعجنات"
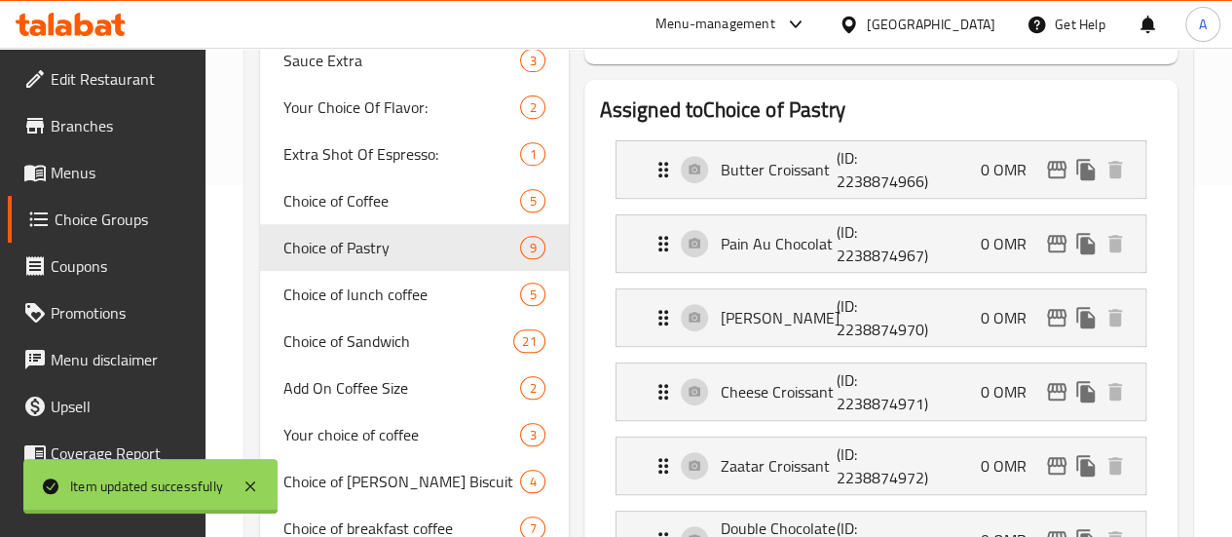
click at [765, 200] on li "Butter Croissant (ID: 2238874966) 0 OMR Name (En) Butter Croissant Name (En) Na…" at bounding box center [881, 169] width 562 height 74
click at [900, 255] on div "Pain Au Chocolat (ID: 2238874967) 0 OMR" at bounding box center [886, 243] width 470 height 56
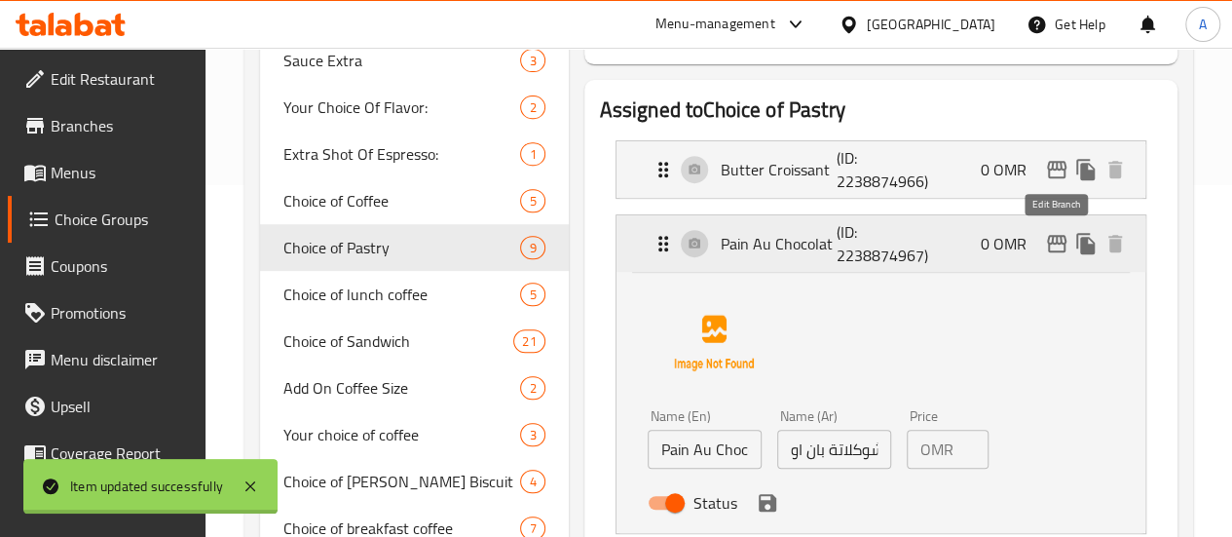
click at [1060, 244] on icon "edit" at bounding box center [1056, 243] width 23 height 23
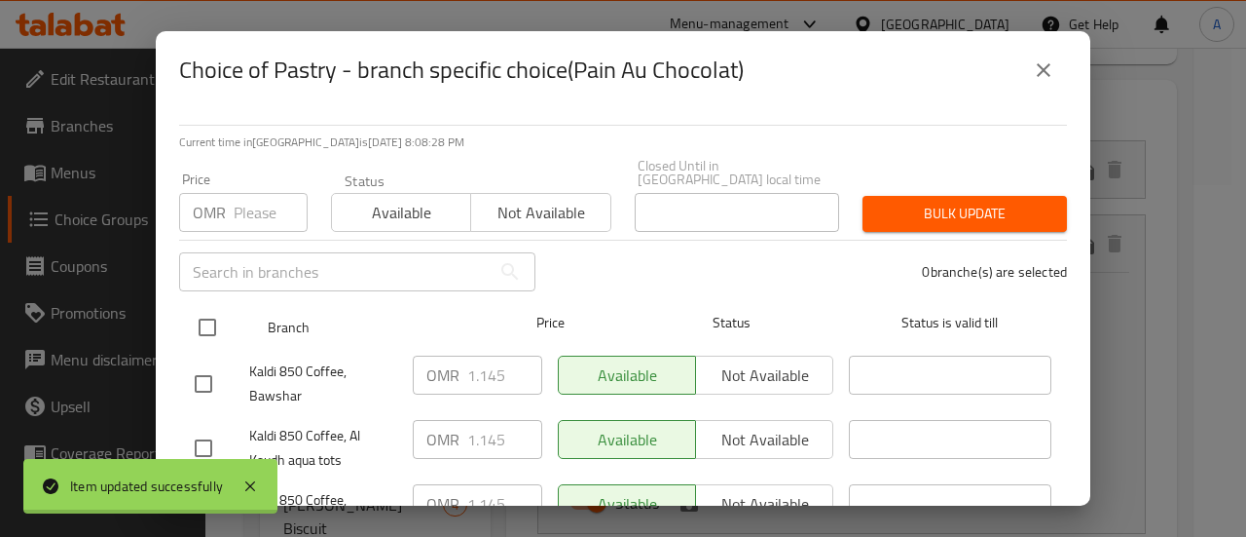
click at [204, 322] on input "checkbox" at bounding box center [207, 327] width 41 height 41
checkbox input "true"
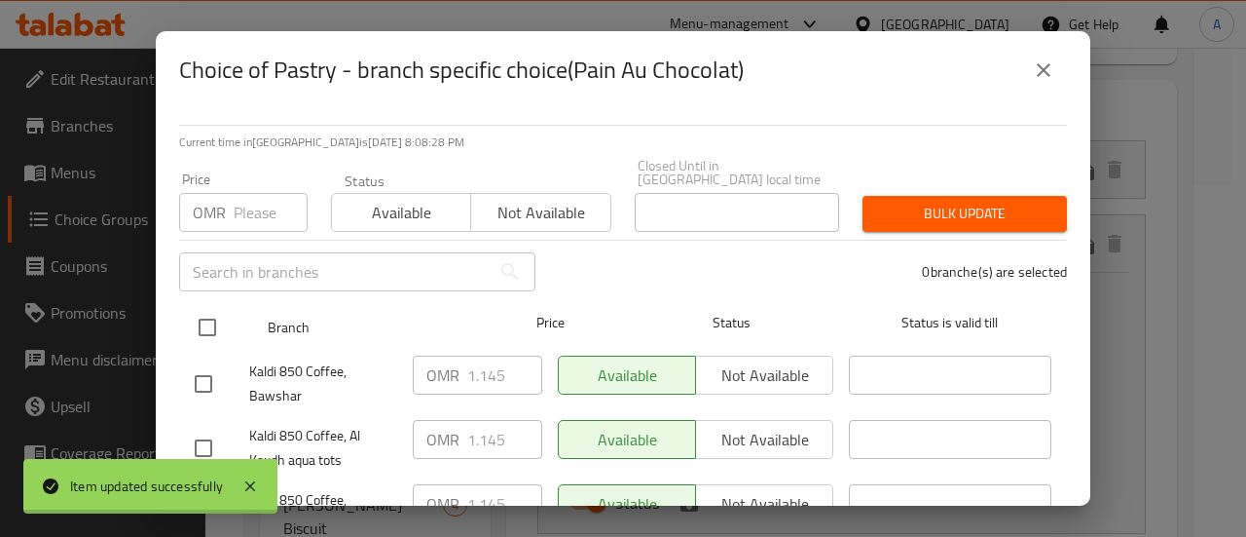
checkbox input "true"
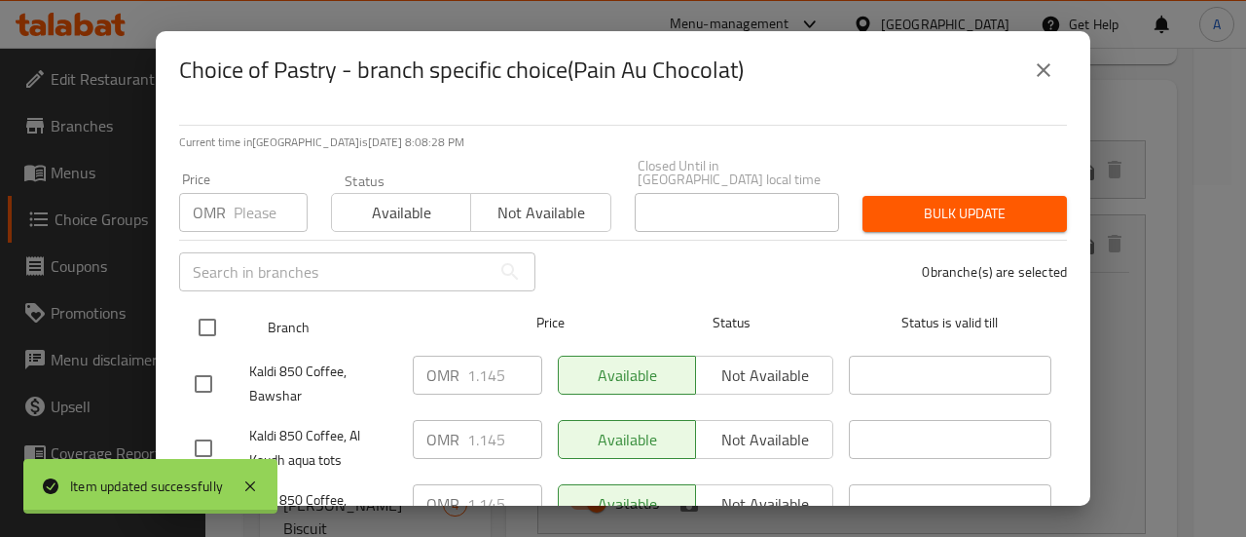
checkbox input "true"
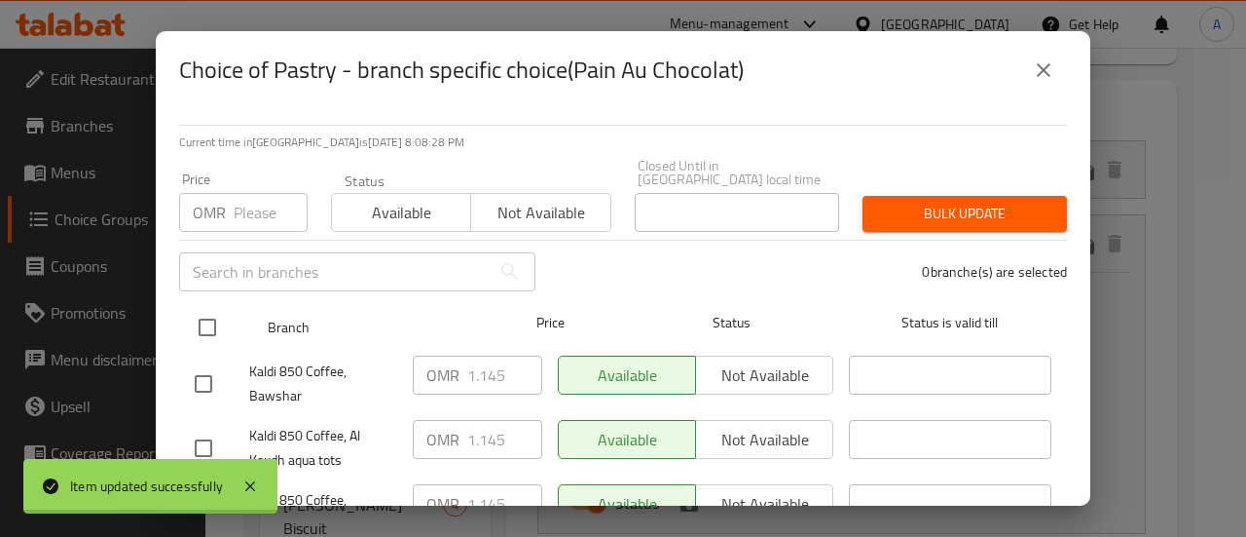
checkbox input "true"
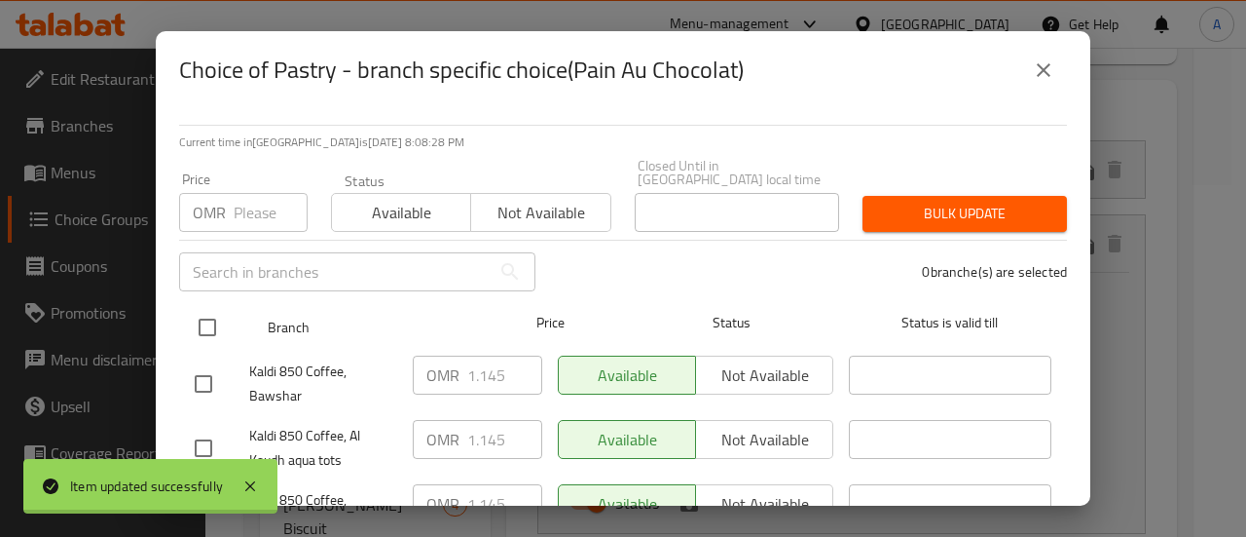
checkbox input "true"
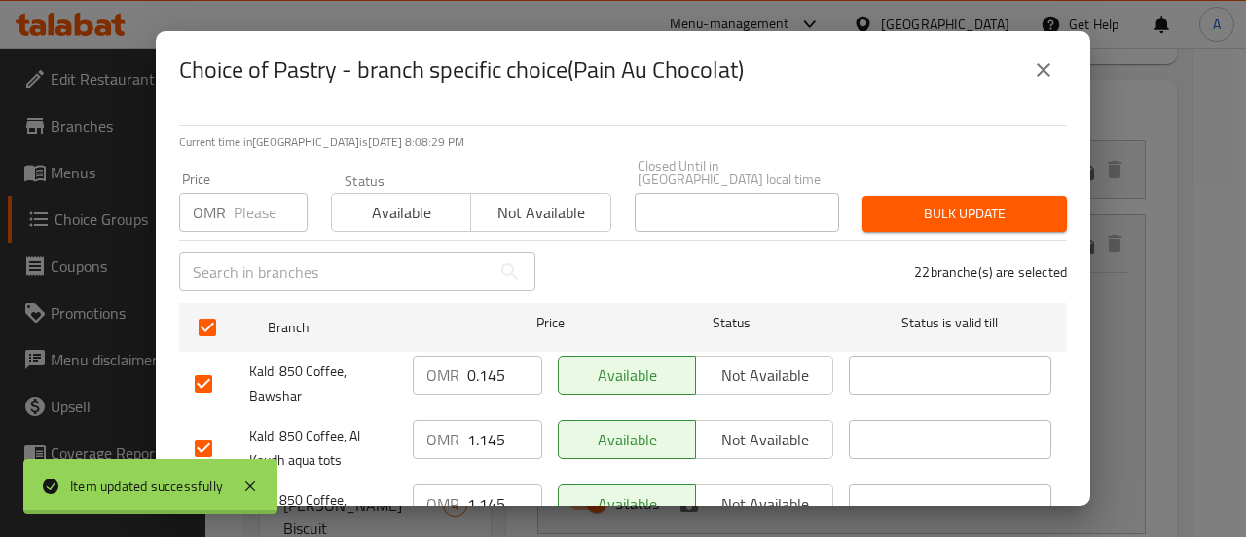
click at [512, 365] on input "0.145" at bounding box center [504, 374] width 75 height 39
click at [512, 365] on input "-0.855" at bounding box center [504, 374] width 75 height 39
click at [495, 365] on input "-0.855" at bounding box center [504, 374] width 75 height 39
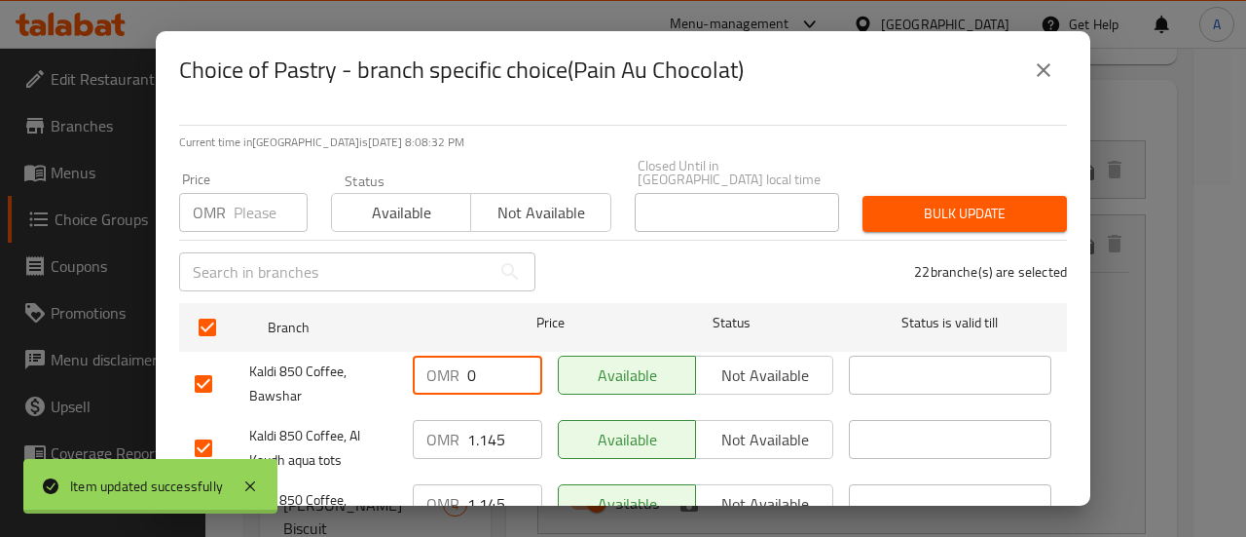
scroll to position [141, 0]
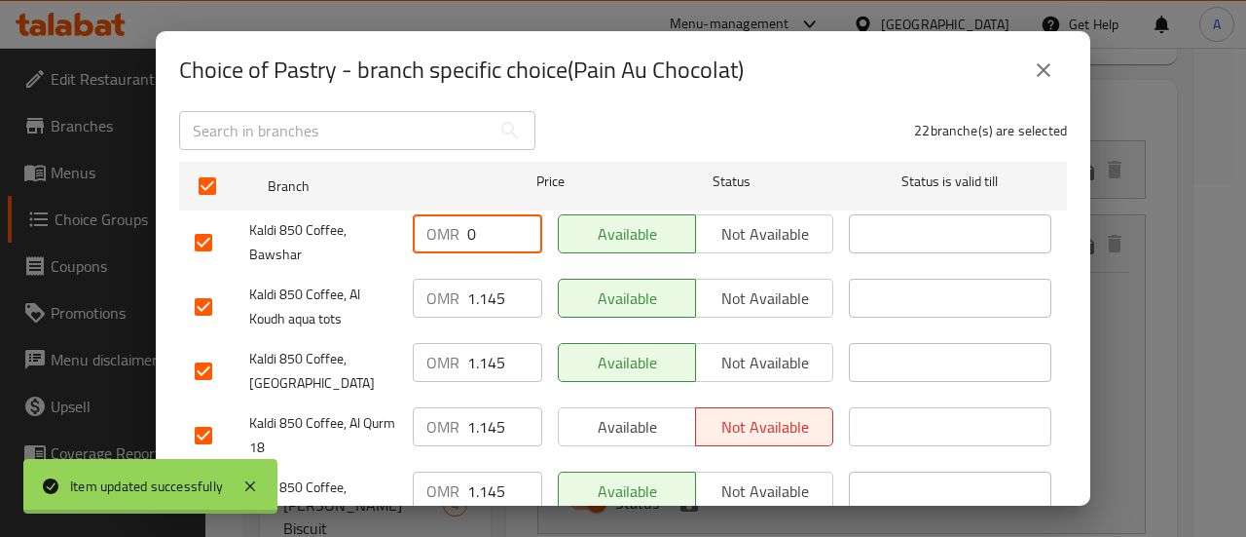
type input "0"
click at [488, 285] on input "1.145" at bounding box center [504, 297] width 75 height 39
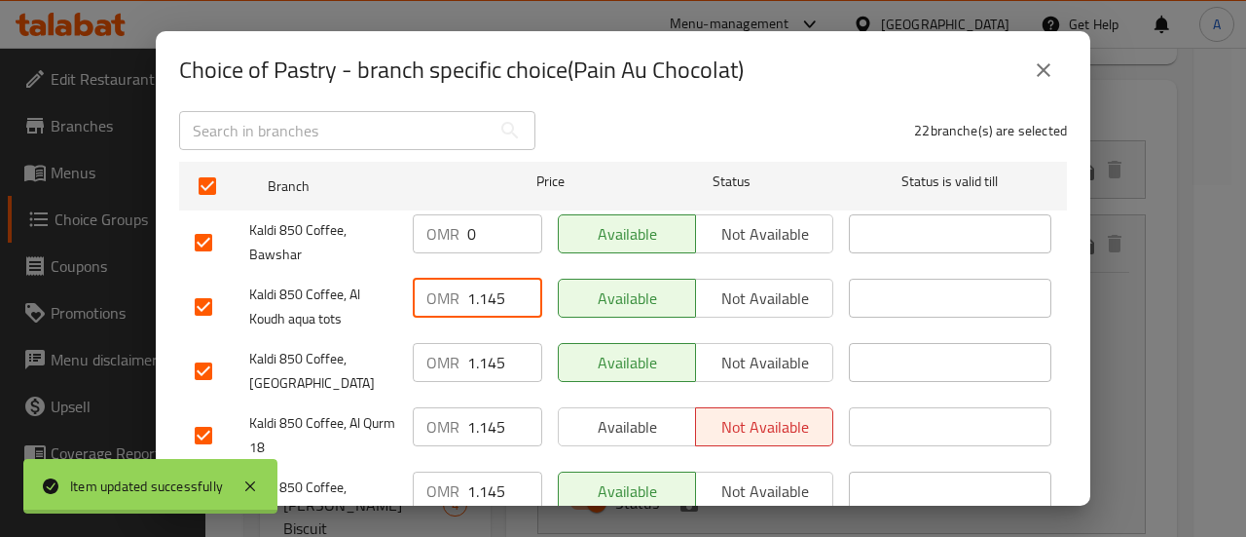
click at [488, 285] on input "1.145" at bounding box center [504, 297] width 75 height 39
type input "0"
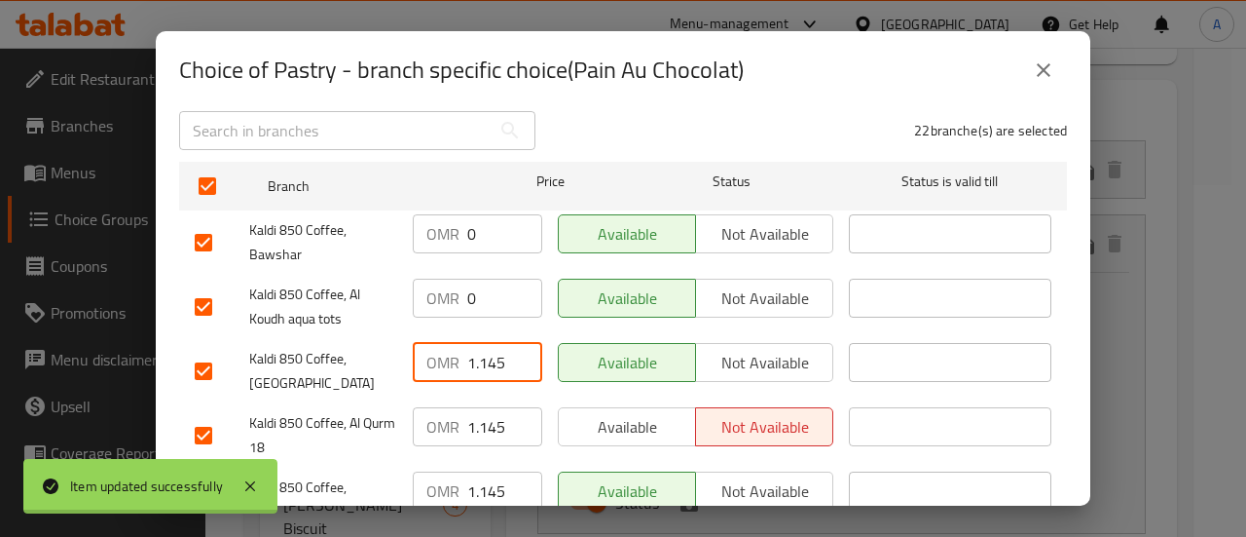
click at [483, 358] on input "1.145" at bounding box center [504, 362] width 75 height 39
type input "0"
click at [483, 422] on input "1.145" at bounding box center [504, 426] width 75 height 39
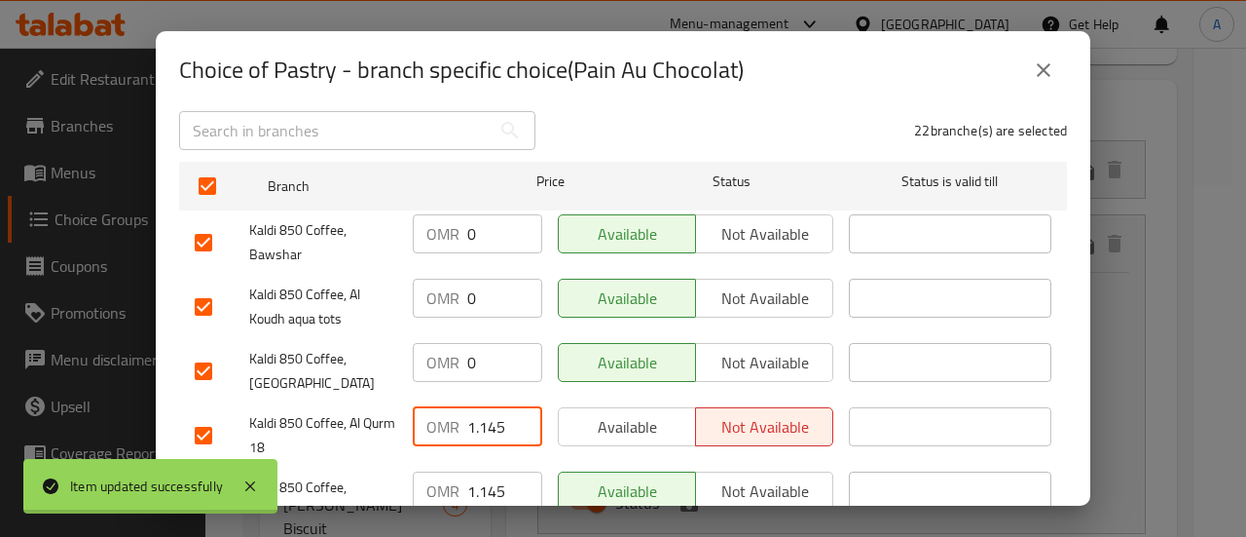
click at [483, 422] on input "1.145" at bounding box center [504, 426] width 75 height 39
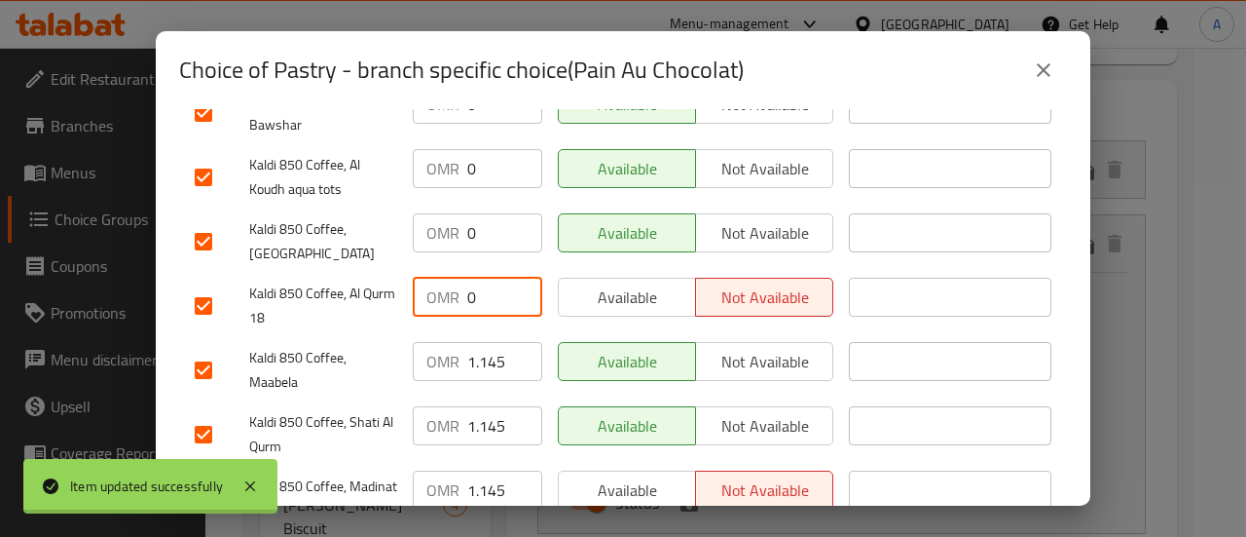
type input "0"
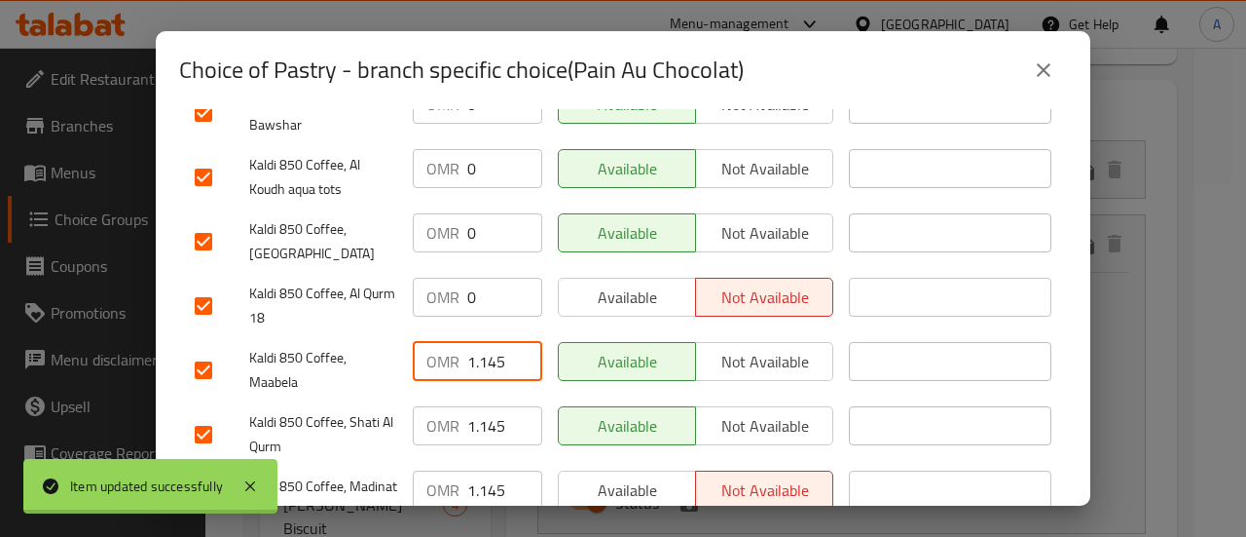
click at [485, 352] on input "1.145" at bounding box center [504, 361] width 75 height 39
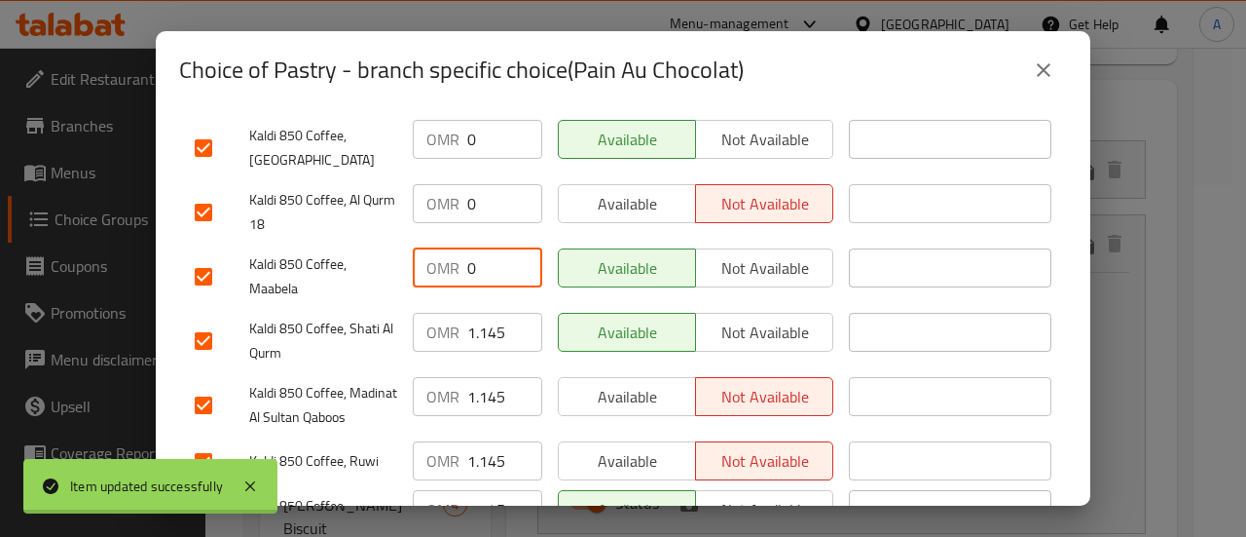
type input "0"
click at [484, 331] on input "1.145" at bounding box center [504, 332] width 75 height 39
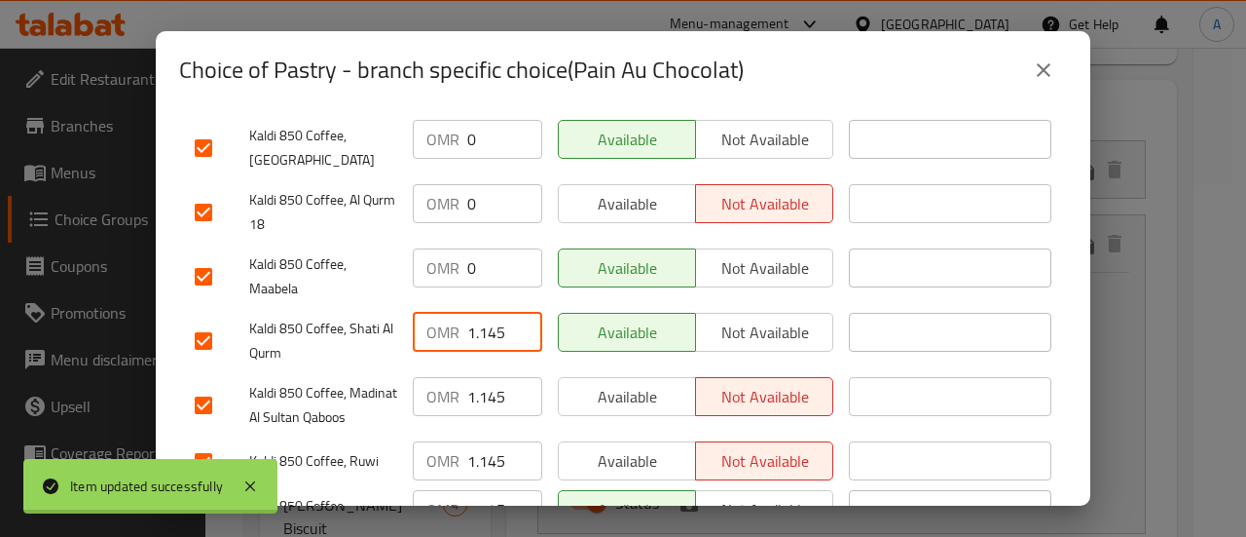
click at [484, 331] on input "1.145" at bounding box center [504, 332] width 75 height 39
type input "0"
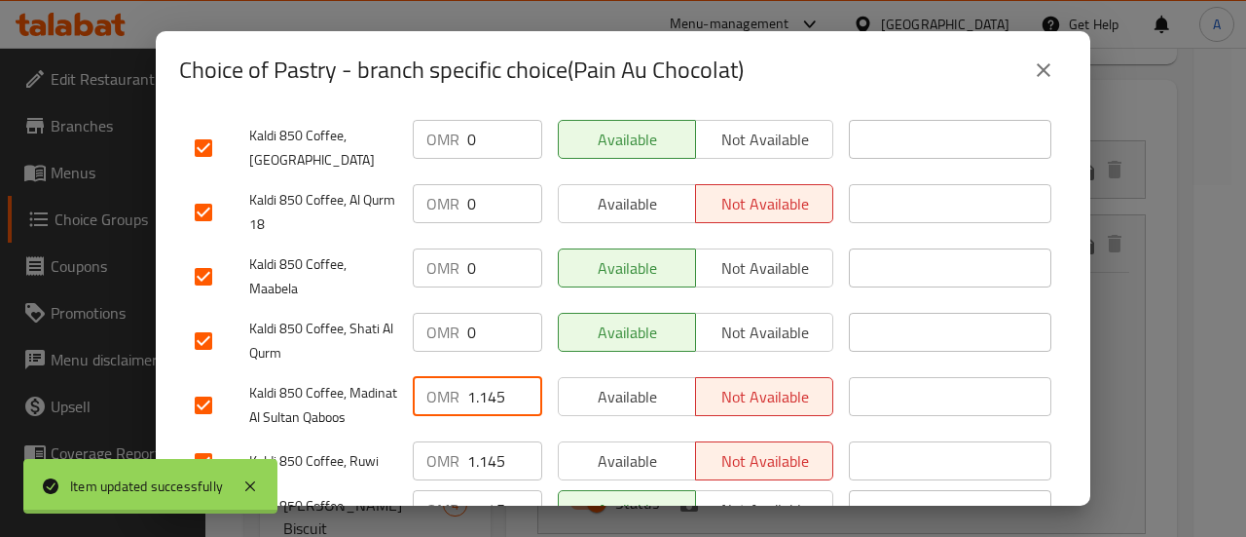
click at [486, 377] on input "1.145" at bounding box center [504, 396] width 75 height 39
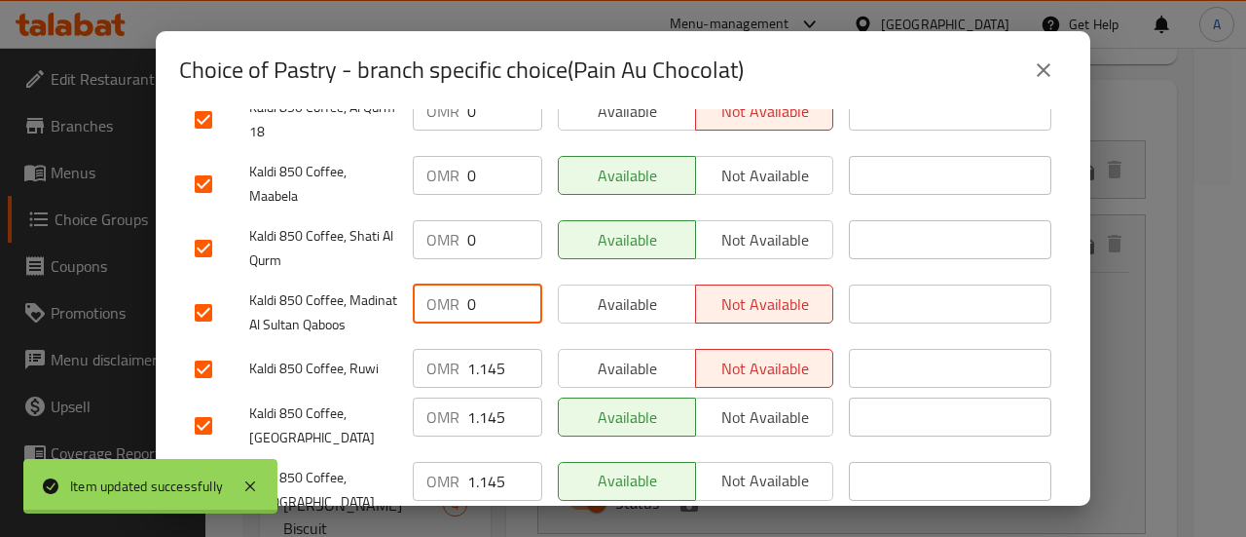
scroll to position [458, 0]
type input "0"
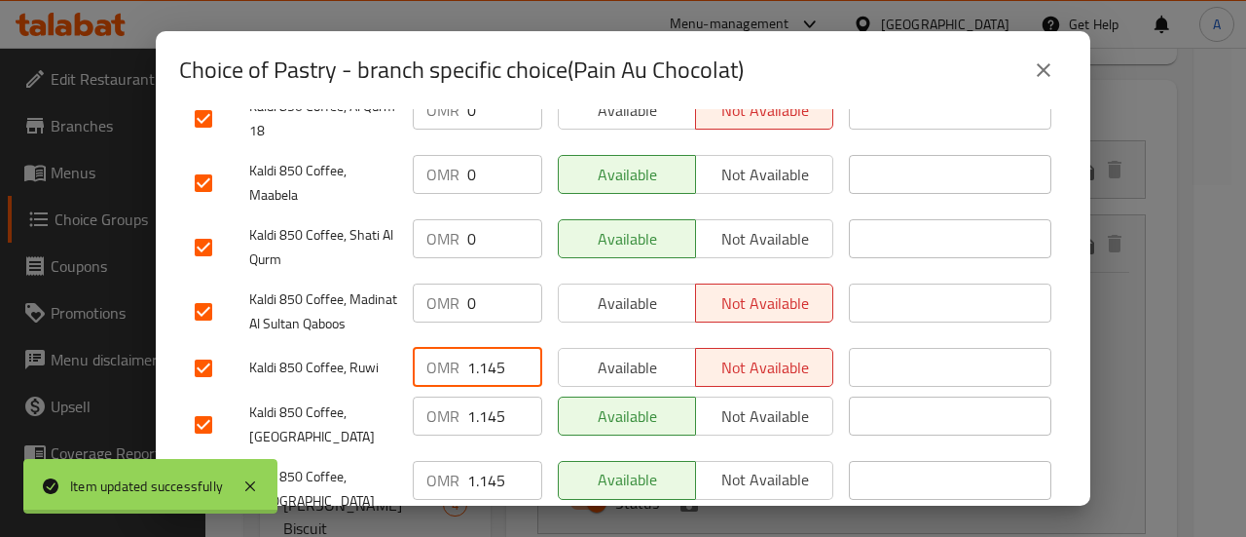
click at [486, 371] on input "1.145" at bounding box center [504, 367] width 75 height 39
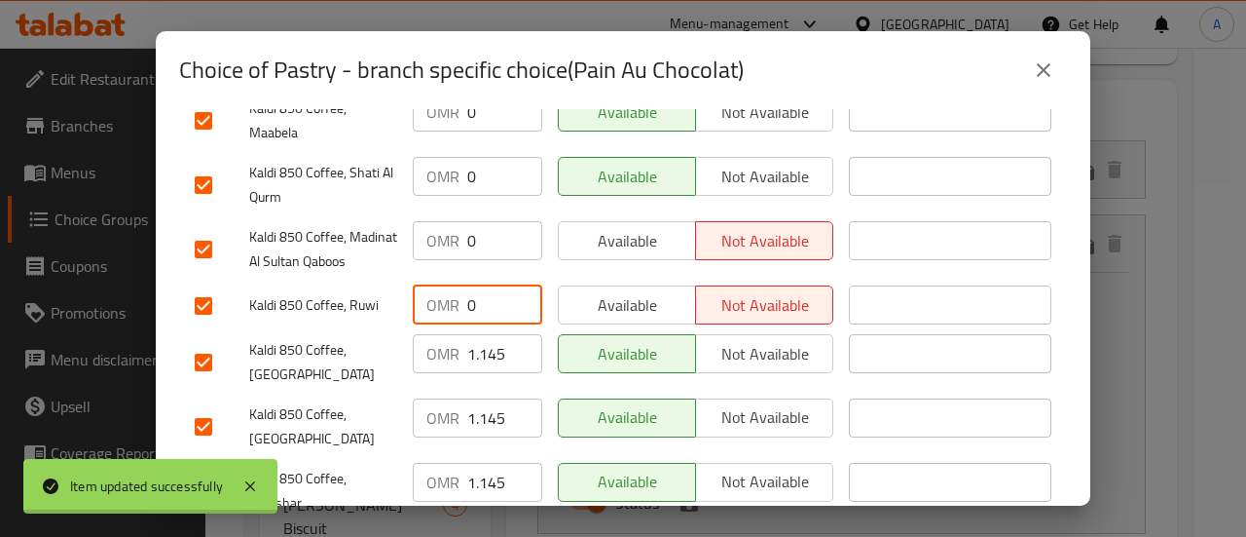
type input "0"
click at [486, 371] on input "1.145" at bounding box center [504, 353] width 75 height 39
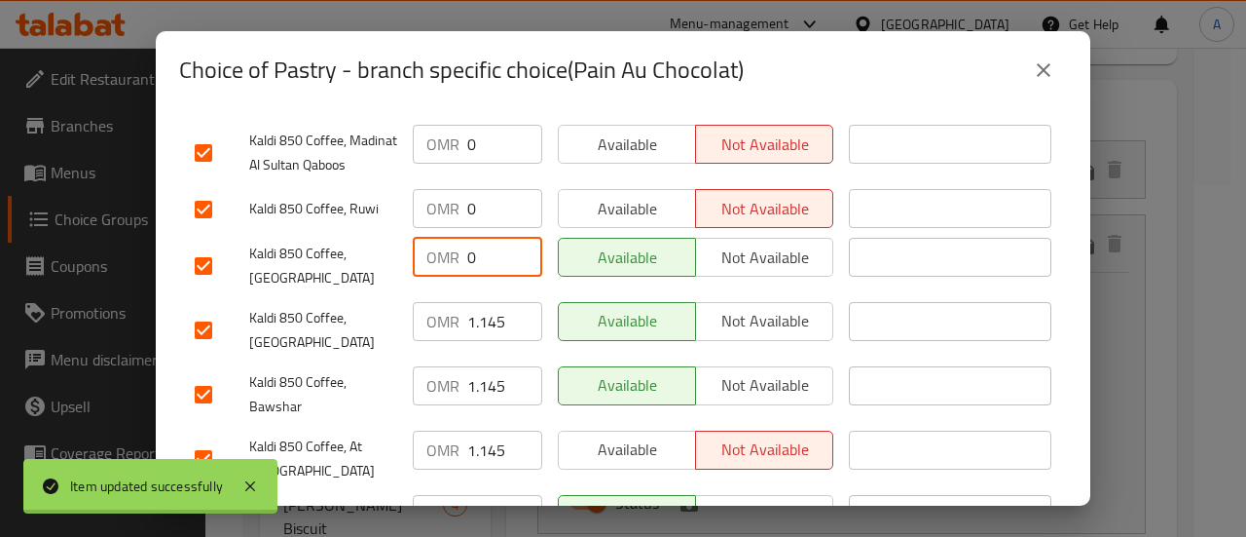
scroll to position [615, 0]
type input "0"
click at [486, 332] on input "1.145" at bounding box center [504, 322] width 75 height 39
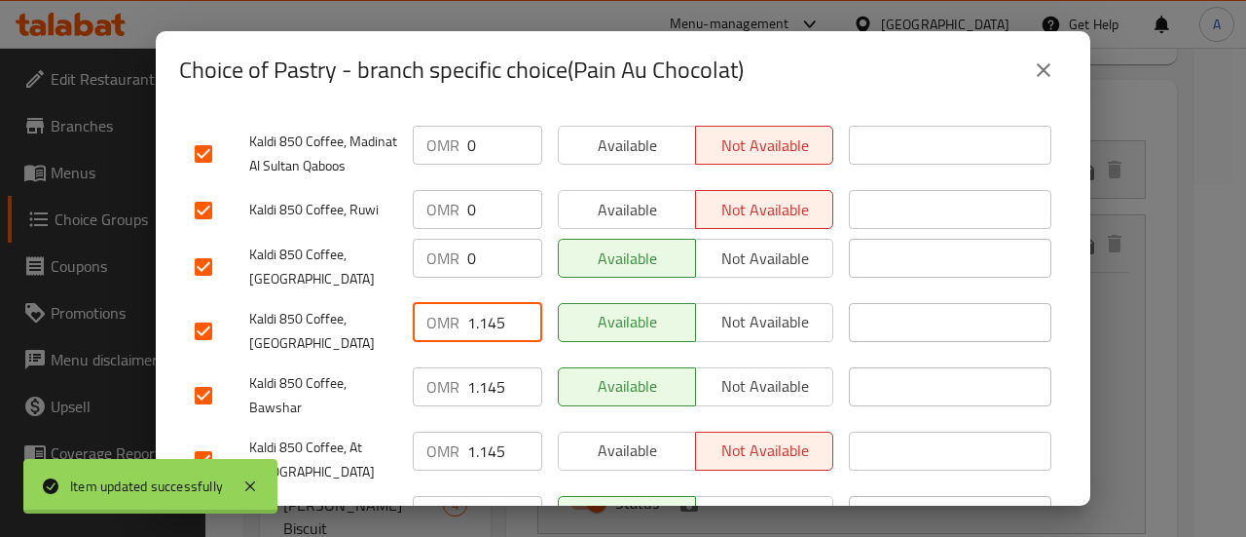
click at [486, 332] on input "1.145" at bounding box center [504, 322] width 75 height 39
type input "0"
click at [487, 379] on input "1.145" at bounding box center [504, 386] width 75 height 39
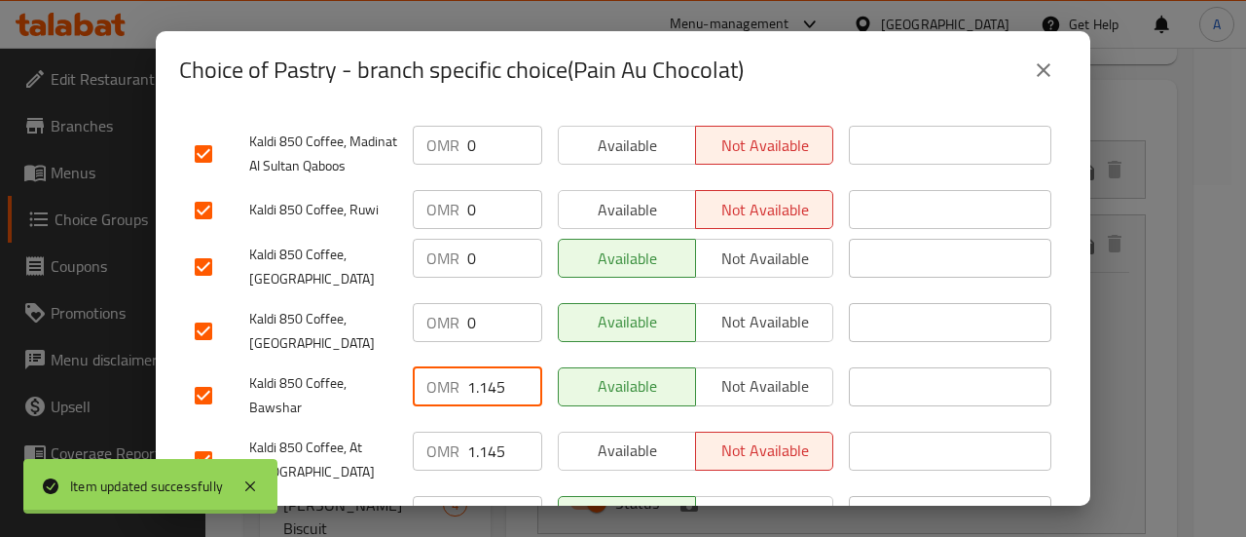
click at [487, 379] on input "1.145" at bounding box center [504, 386] width 75 height 39
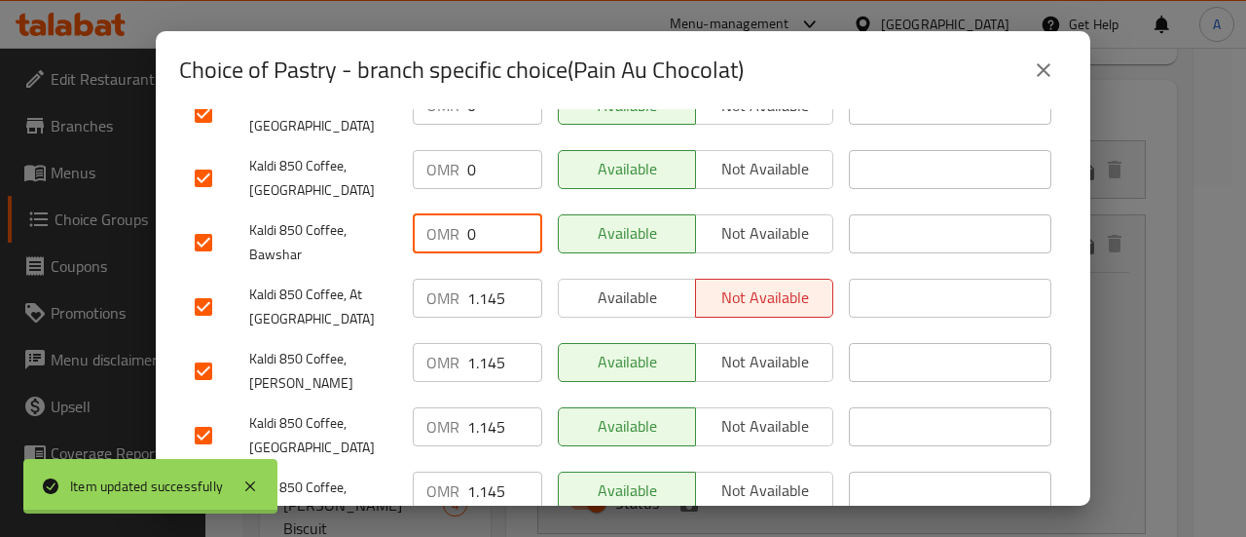
type input "0"
click at [482, 307] on input "1.145" at bounding box center [504, 297] width 75 height 39
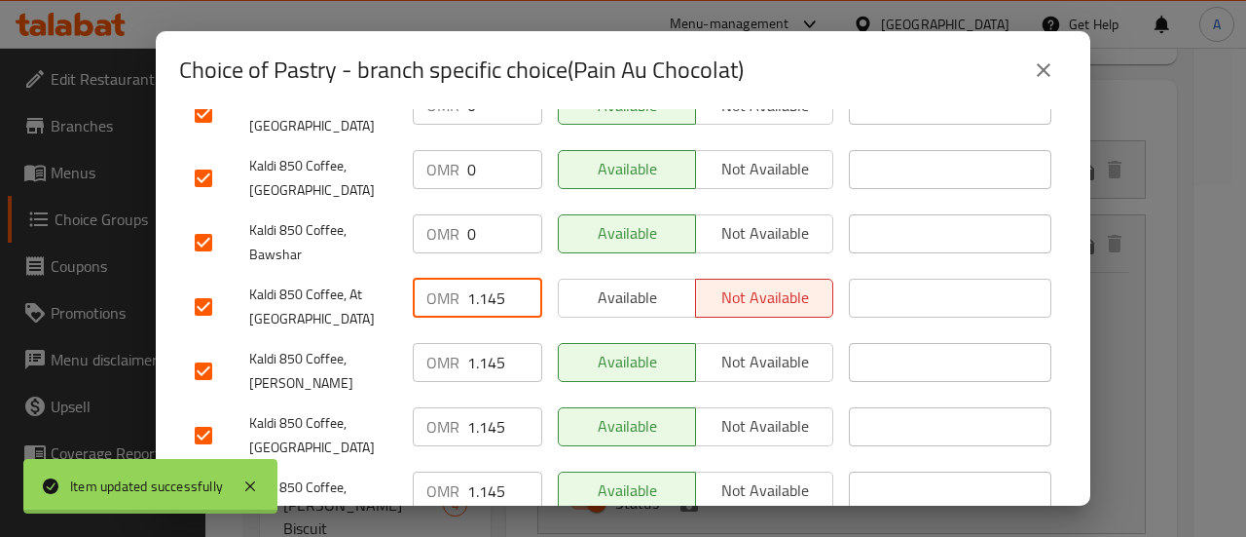
click at [482, 307] on input "1.145" at bounding box center [504, 297] width 75 height 39
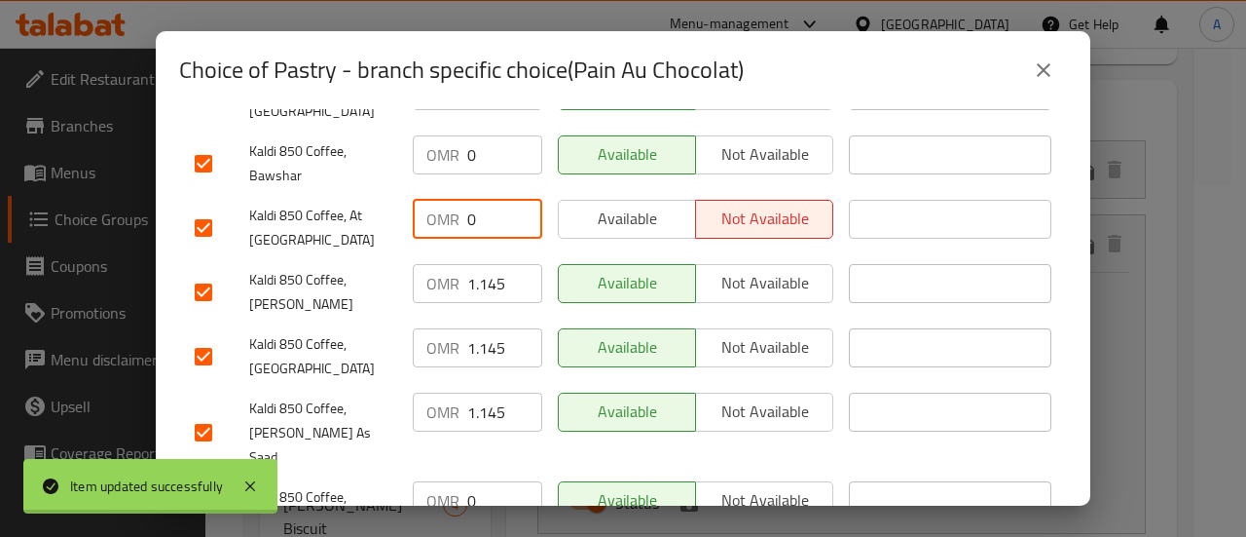
scroll to position [848, 0]
type input "0"
click at [483, 276] on input "1.145" at bounding box center [504, 282] width 75 height 39
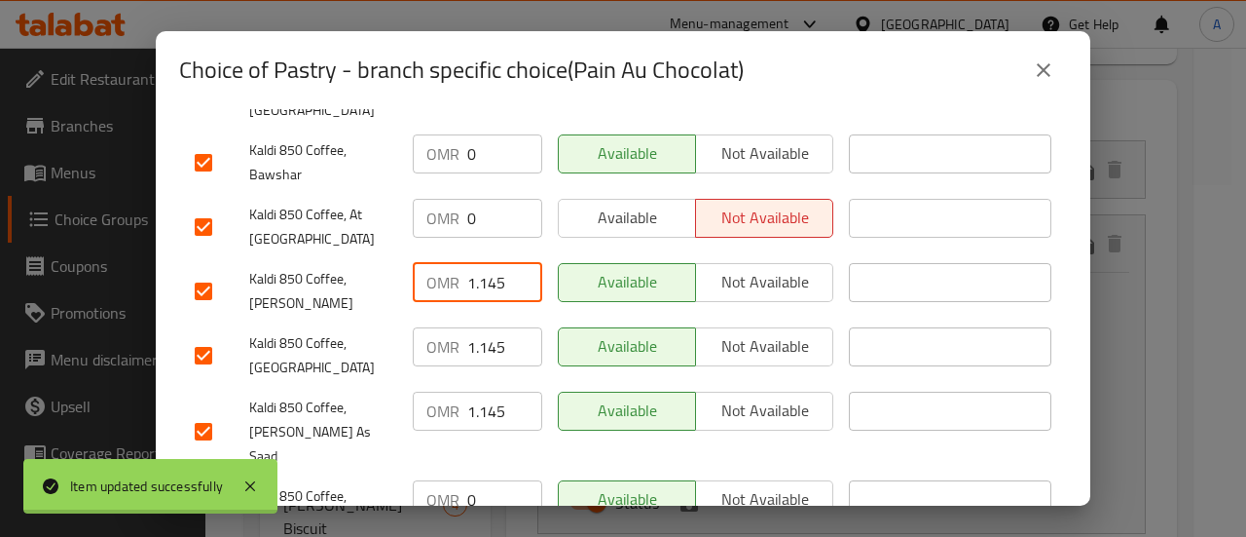
click at [483, 276] on input "1.145" at bounding box center [504, 282] width 75 height 39
type input "0"
click at [482, 329] on input "1.145" at bounding box center [504, 346] width 75 height 39
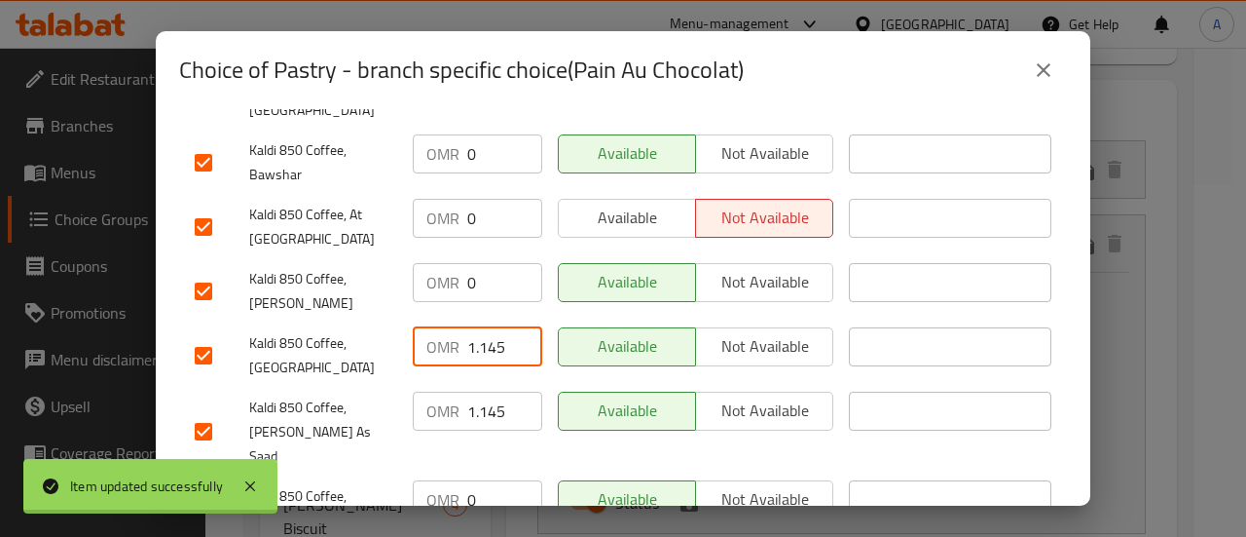
click at [482, 329] on input "1.145" at bounding box center [504, 346] width 75 height 39
type input "0"
click at [483, 403] on input "1.145" at bounding box center [504, 410] width 75 height 39
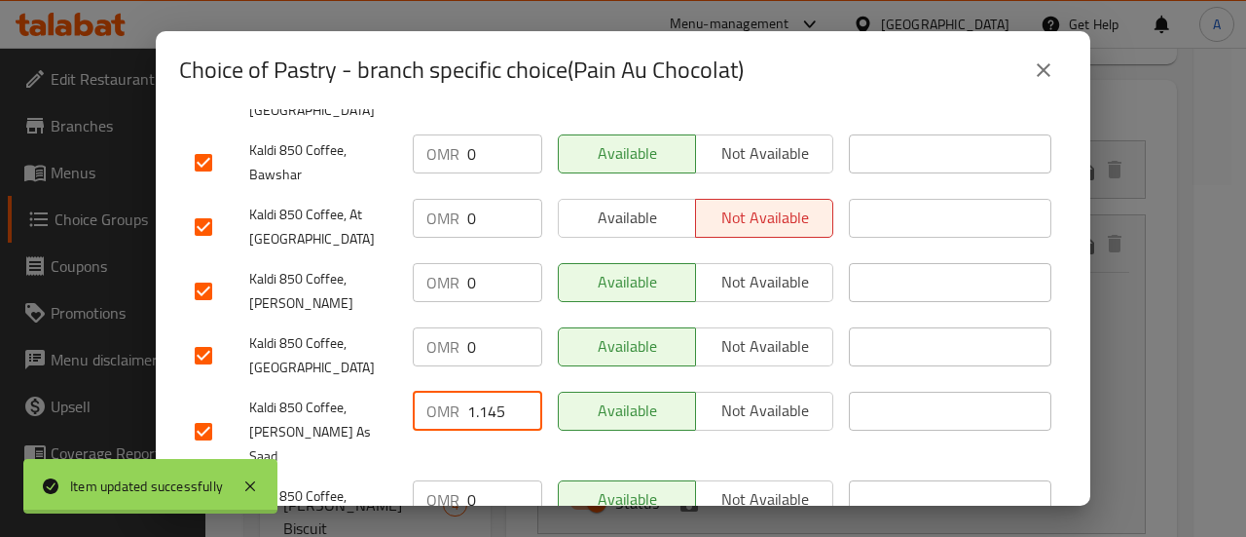
click at [483, 403] on input "1.145" at bounding box center [504, 410] width 75 height 39
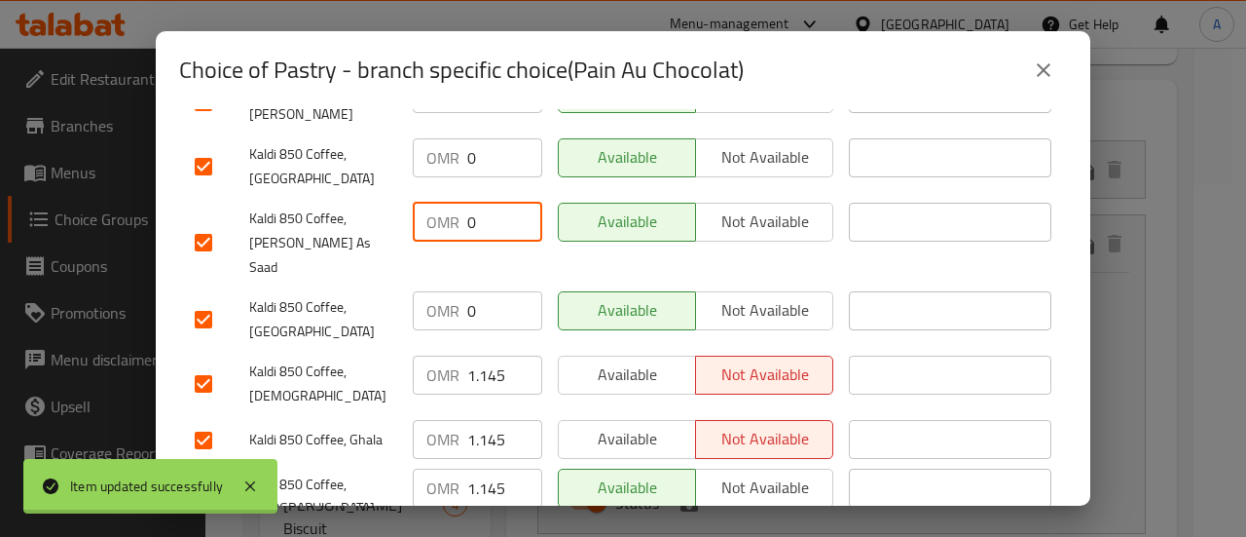
scroll to position [1038, 0]
type input "0"
click at [485, 354] on input "1.145" at bounding box center [504, 373] width 75 height 39
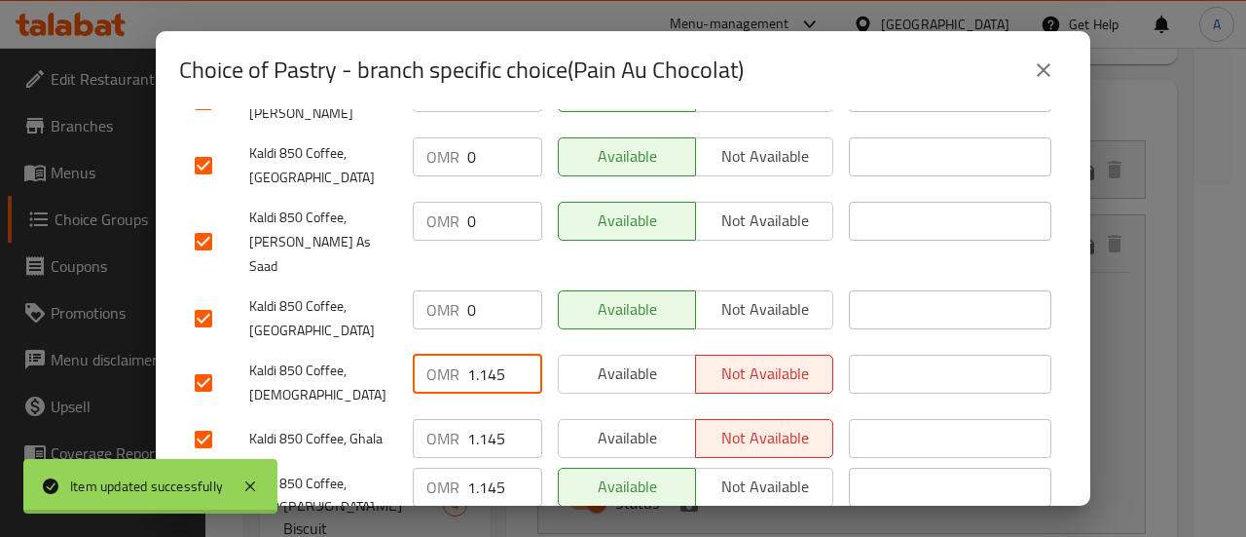
click at [485, 354] on input "1.145" at bounding box center [504, 373] width 75 height 39
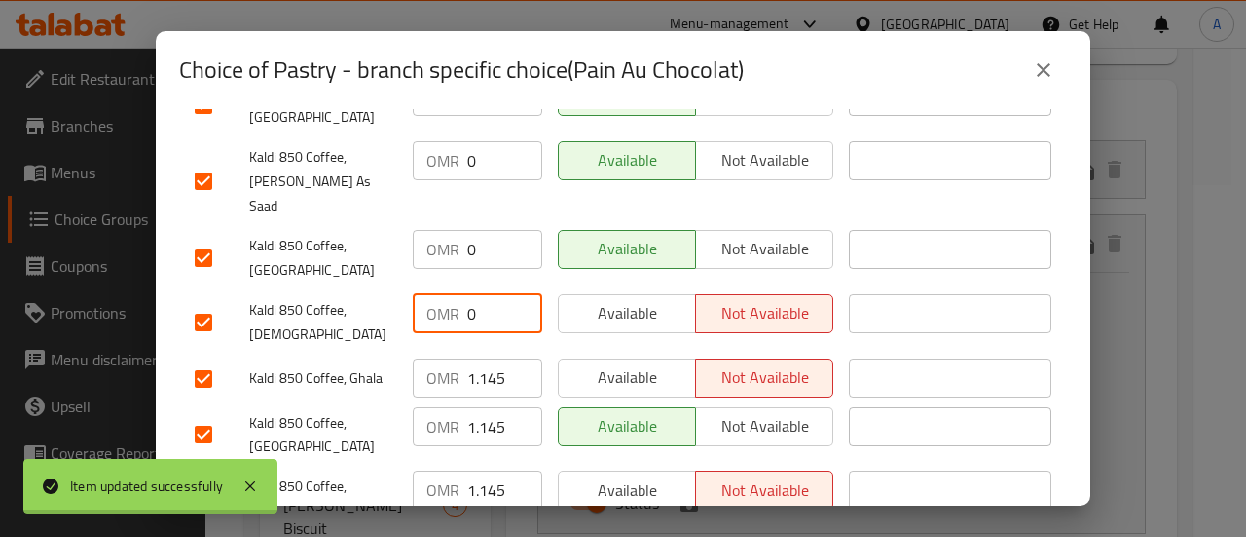
type input "0"
click at [485, 358] on input "1.145" at bounding box center [504, 377] width 75 height 39
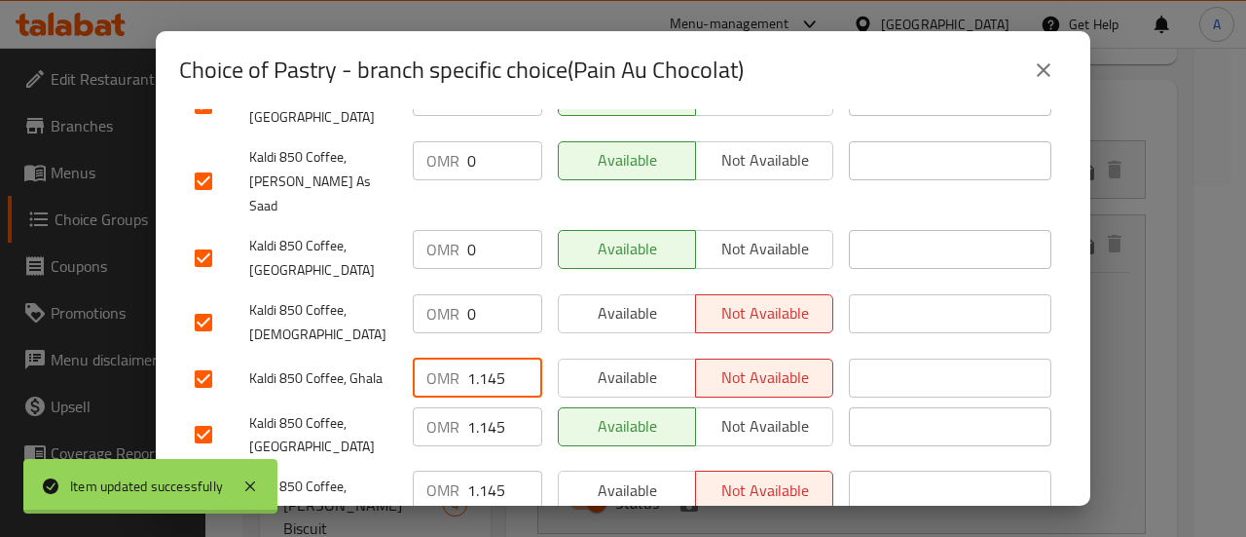
click at [485, 358] on input "1.145" at bounding box center [504, 377] width 75 height 39
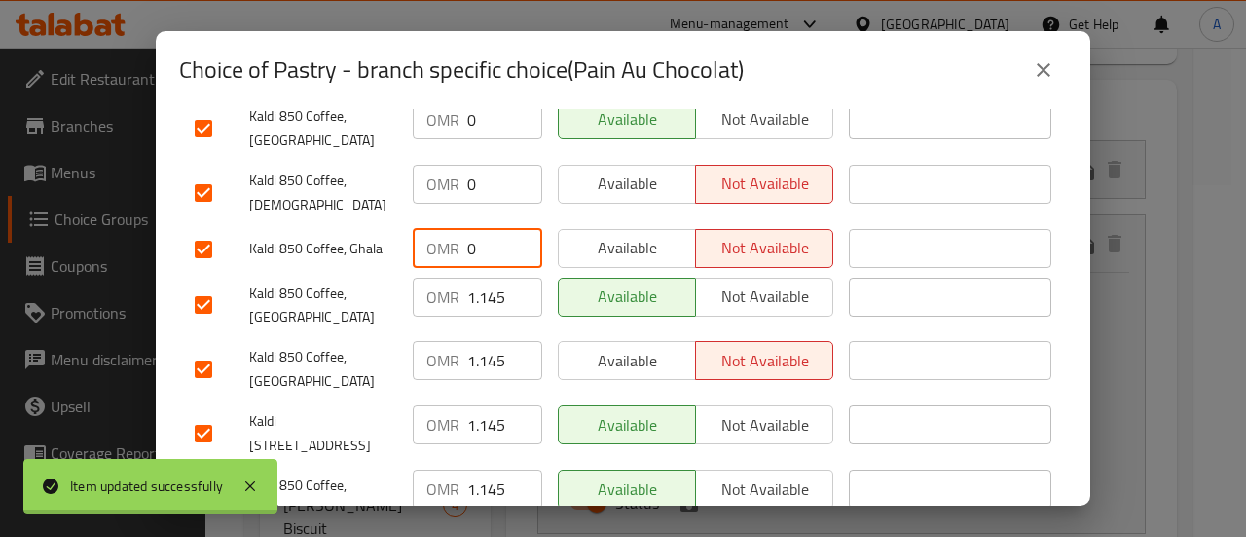
type input "0"
click at [478, 278] on input "1.145" at bounding box center [504, 297] width 75 height 39
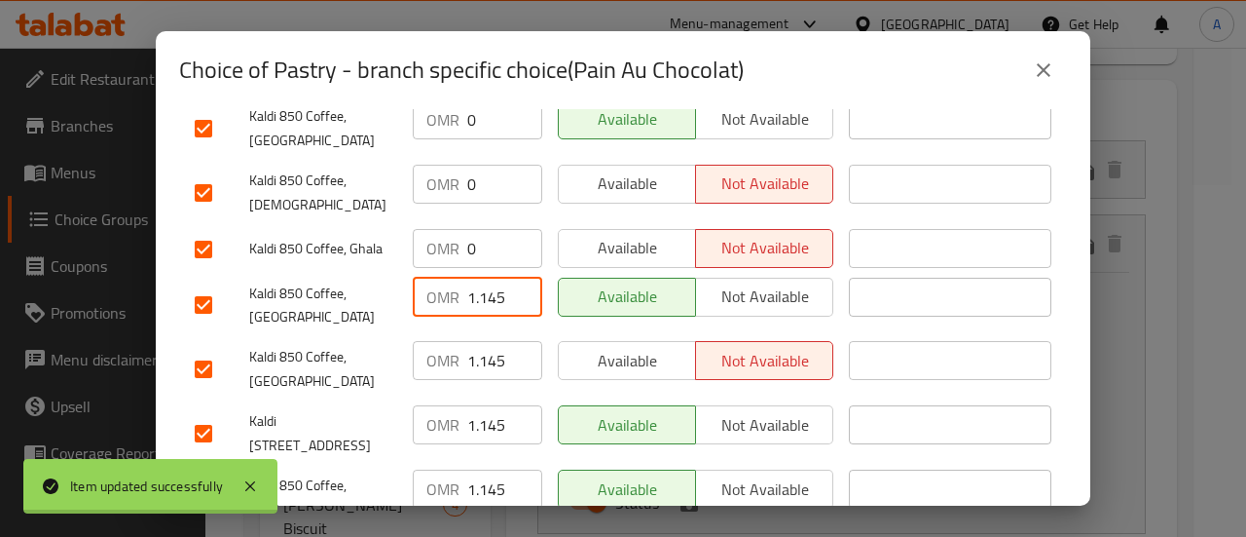
click at [478, 278] on input "1.145" at bounding box center [504, 297] width 75 height 39
type input "0"
click at [475, 341] on input "1.145" at bounding box center [504, 360] width 75 height 39
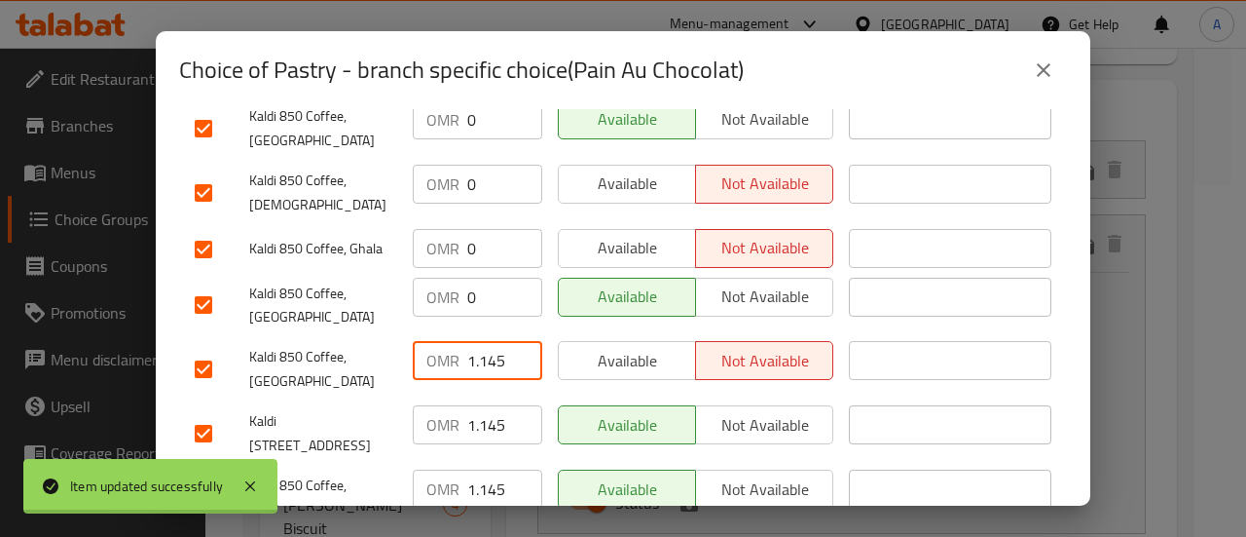
click at [475, 341] on input "1.145" at bounding box center [504, 360] width 75 height 39
type input "0"
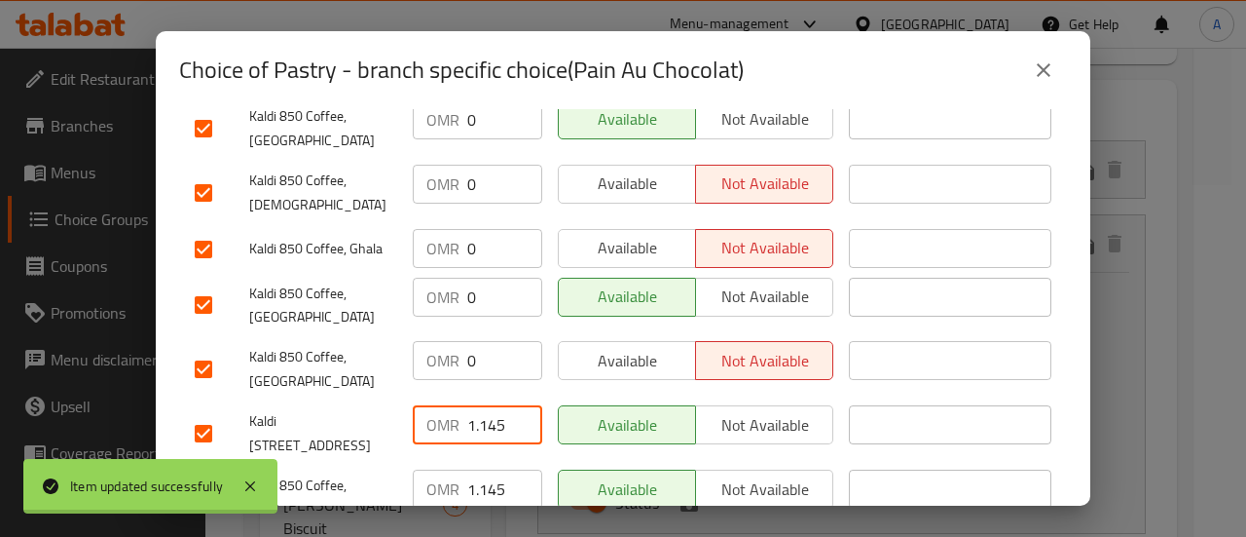
click at [471, 405] on input "1.145" at bounding box center [504, 424] width 75 height 39
type input "0"
click at [479, 469] on input "1.145" at bounding box center [504, 488] width 75 height 39
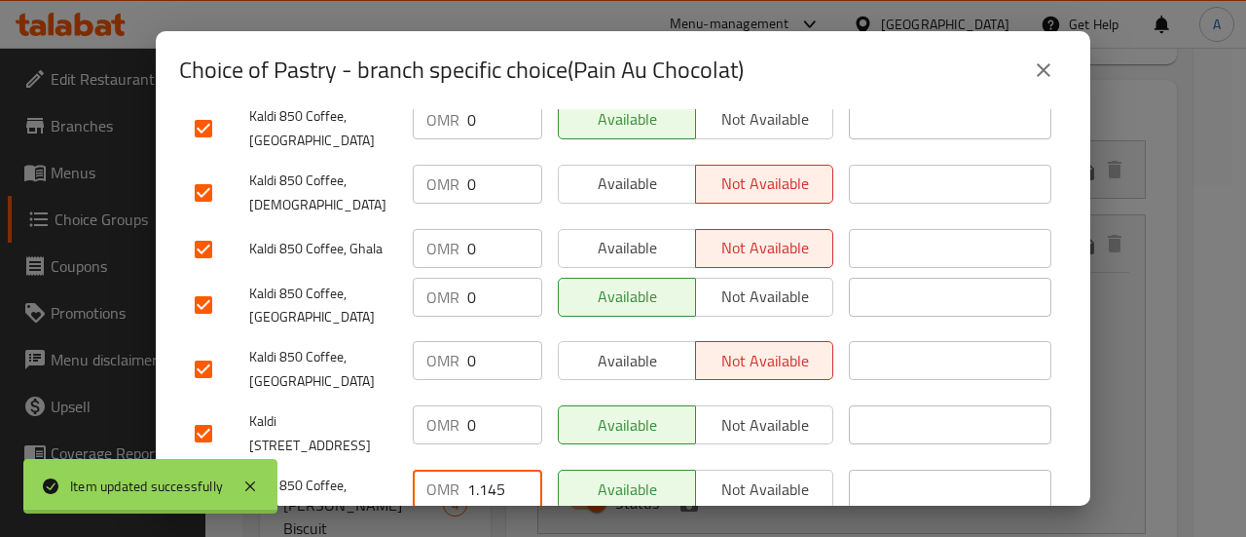
click at [479, 469] on input "1.145" at bounding box center [504, 488] width 75 height 39
type input "0"
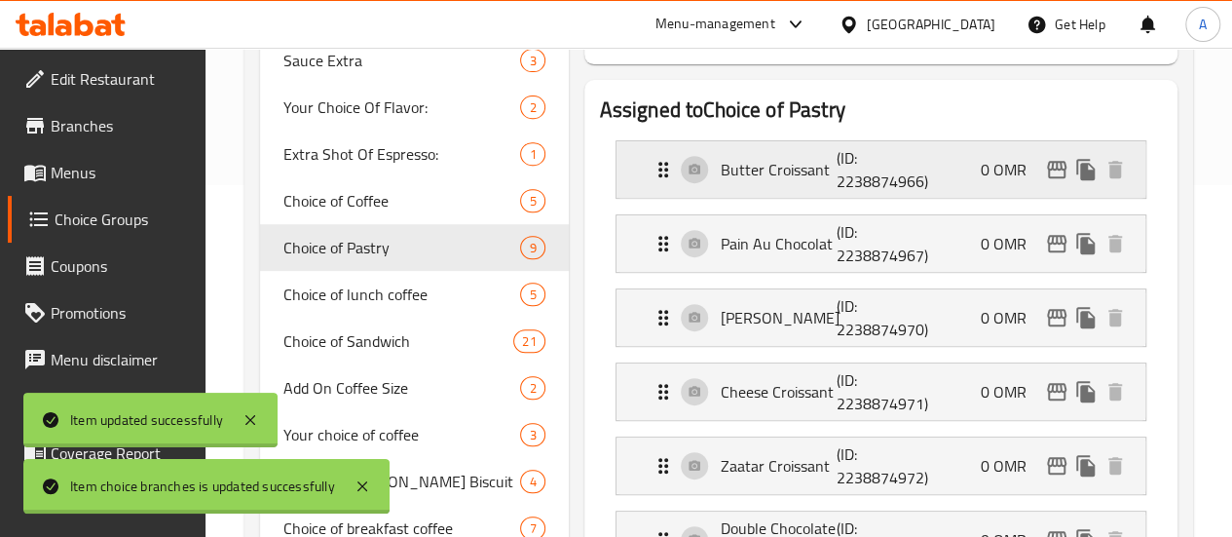
click at [860, 190] on p "(ID: 2238874966)" at bounding box center [875, 169] width 78 height 47
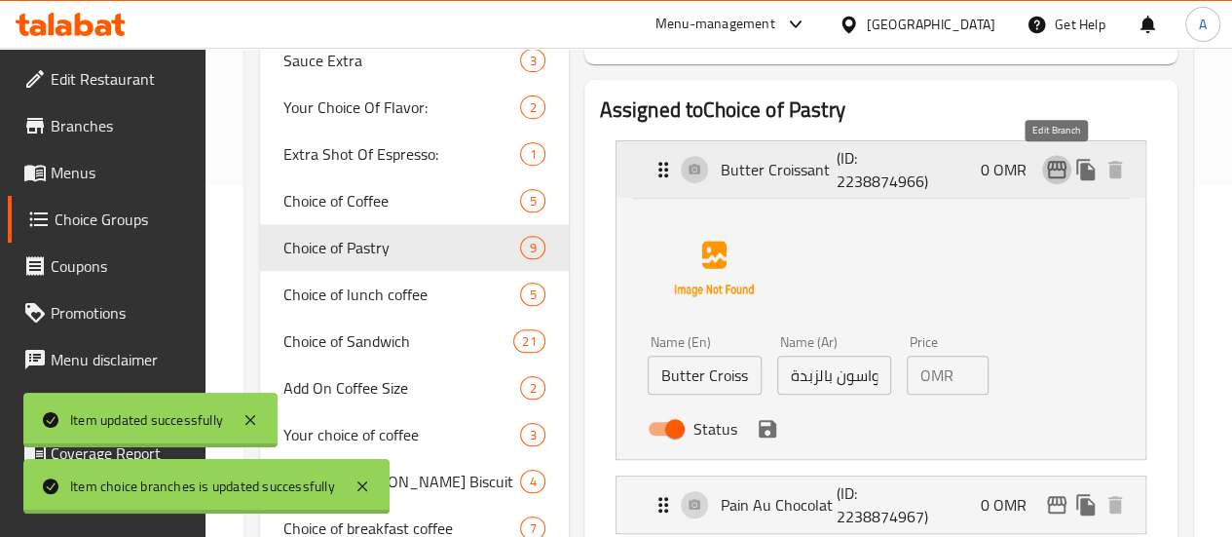
click at [1053, 166] on icon "edit" at bounding box center [1056, 170] width 19 height 18
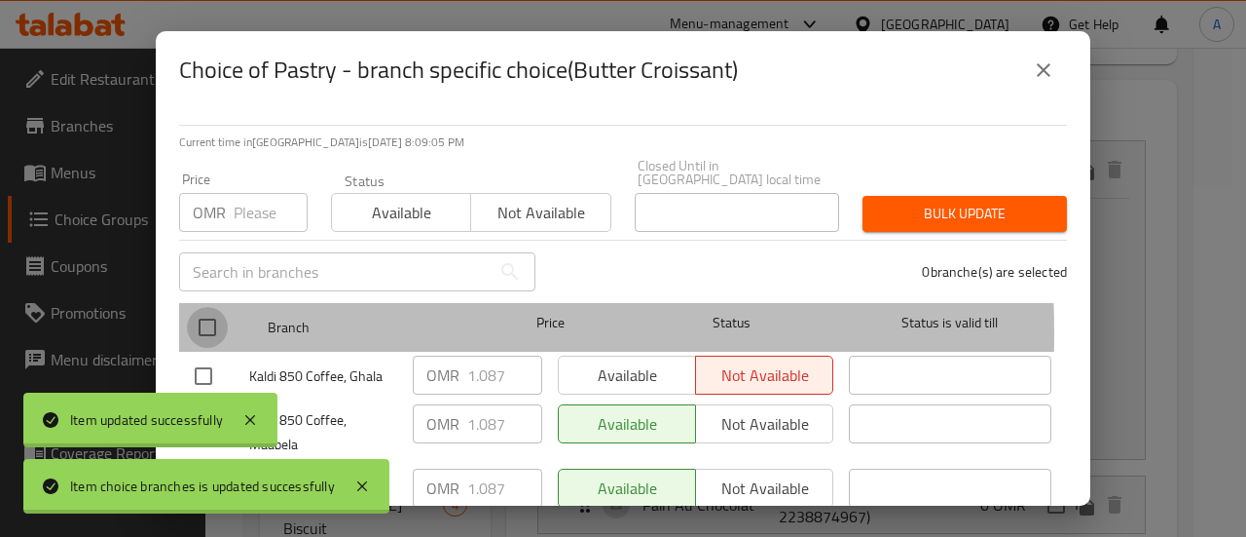
click at [212, 319] on input "checkbox" at bounding box center [207, 327] width 41 height 41
checkbox input "true"
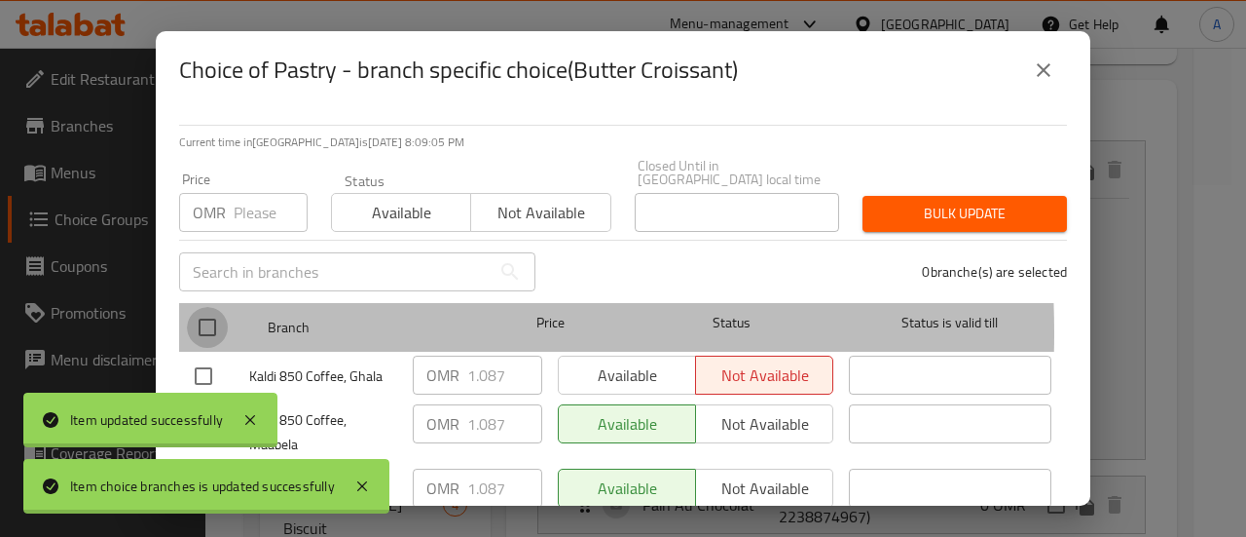
checkbox input "true"
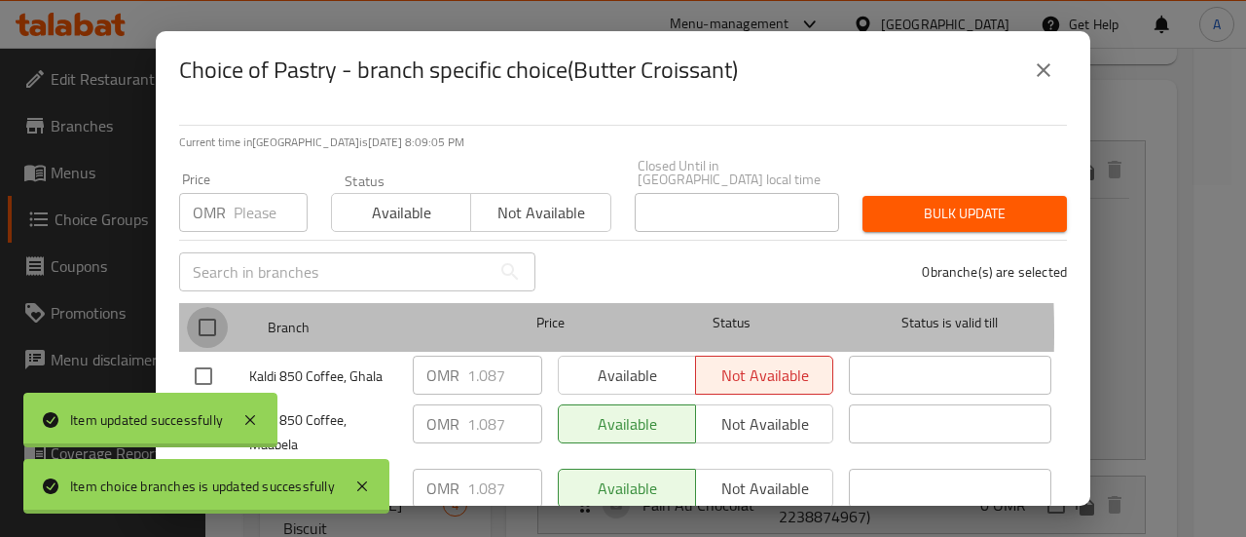
checkbox input "true"
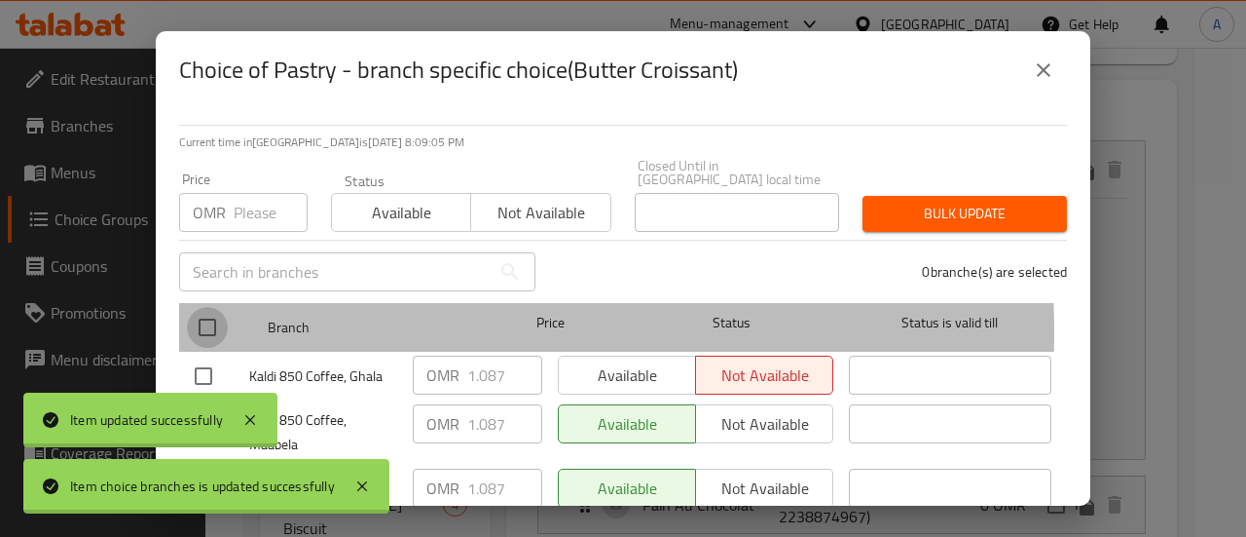
checkbox input "true"
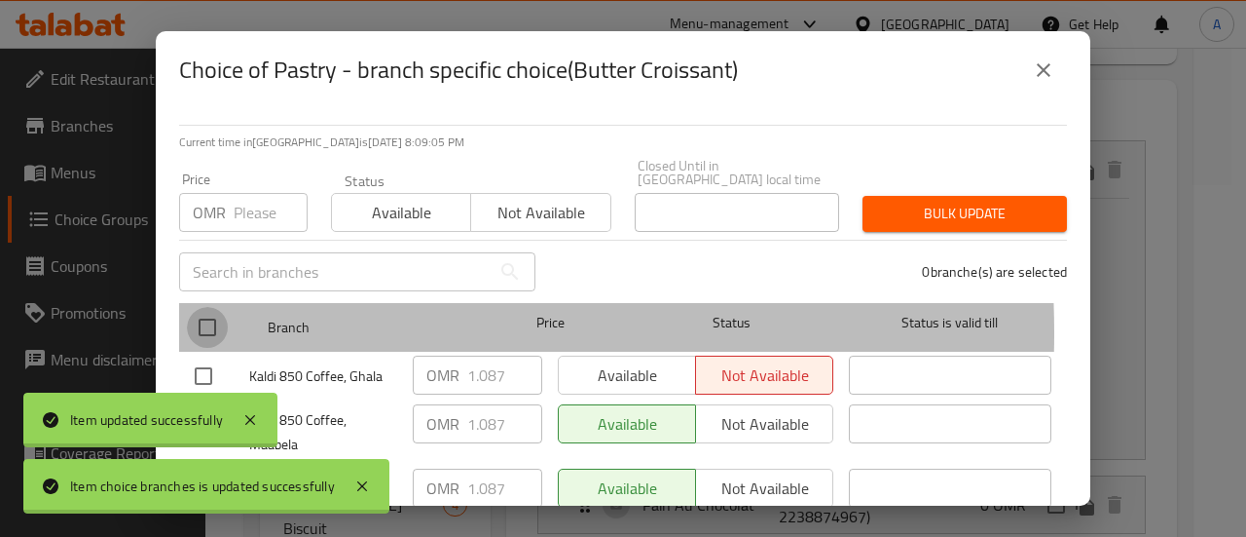
checkbox input "true"
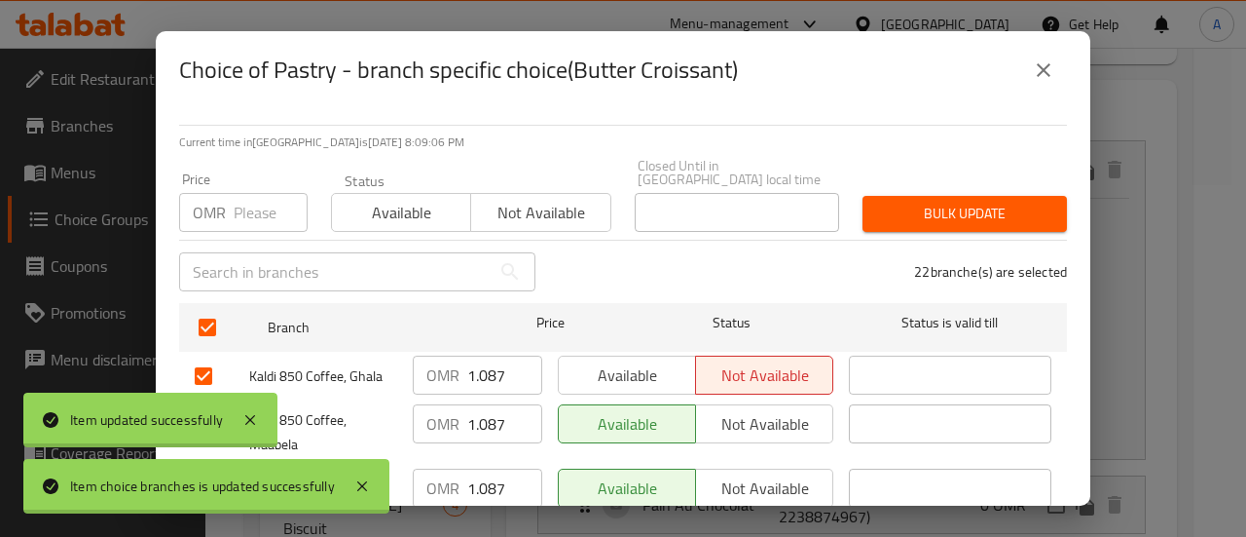
click at [491, 365] on input "1.087" at bounding box center [504, 374] width 75 height 39
type input "0"
click at [487, 396] on div "OMR 1.087 ​" at bounding box center [477, 432] width 145 height 72
click at [476, 414] on input "1.087" at bounding box center [504, 423] width 75 height 39
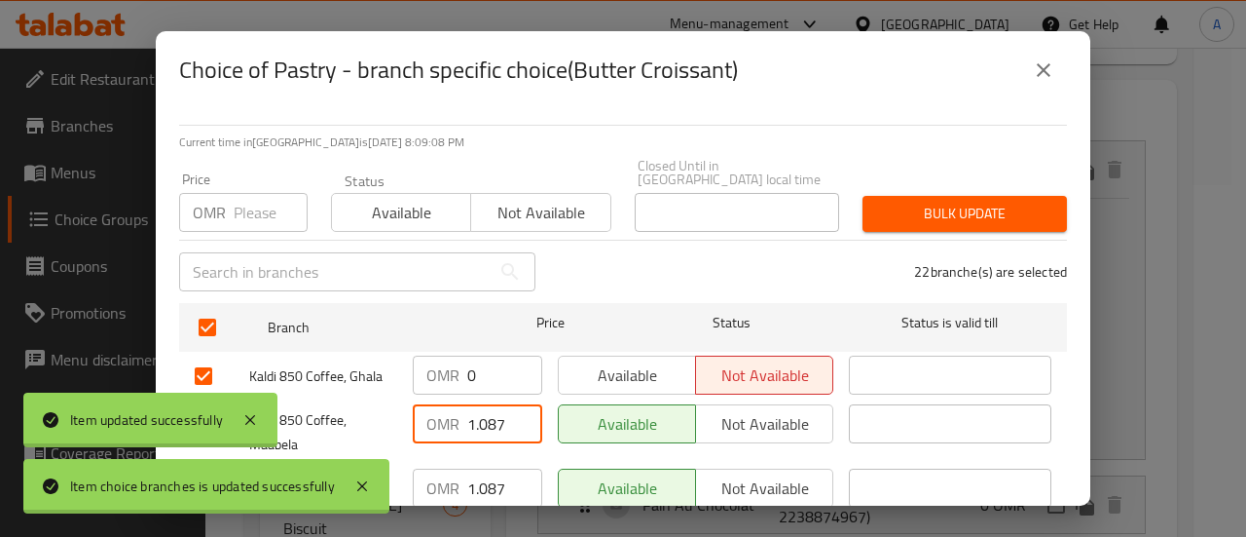
click at [476, 414] on input "1.087" at bounding box center [504, 423] width 75 height 39
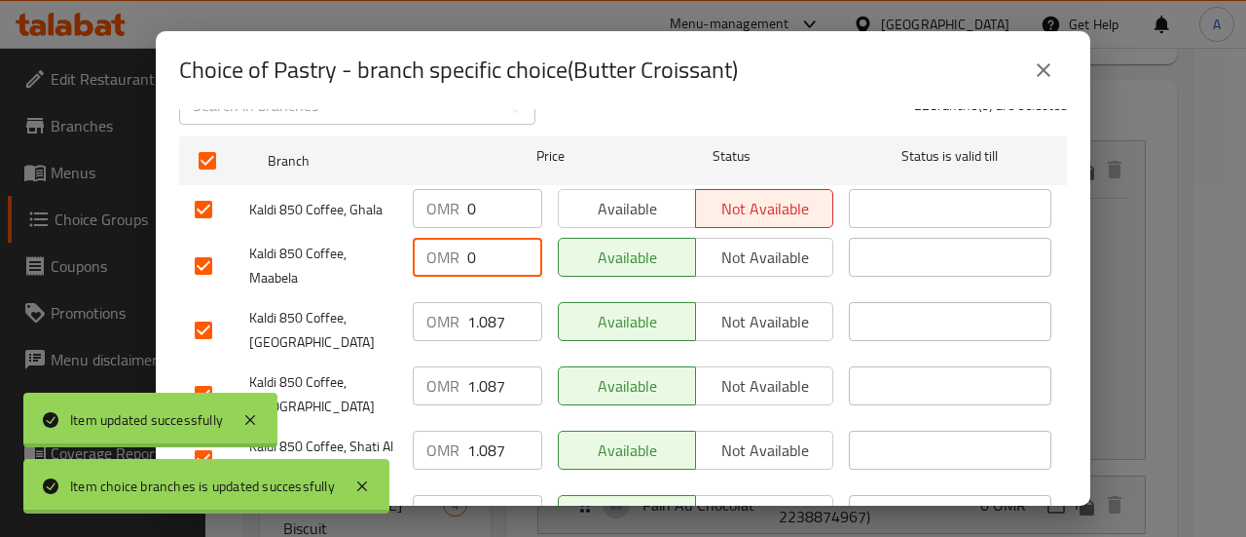
type input "0"
click at [481, 332] on div "OMR 1.087 ​" at bounding box center [477, 330] width 145 height 72
click at [485, 324] on input "1.087" at bounding box center [504, 321] width 75 height 39
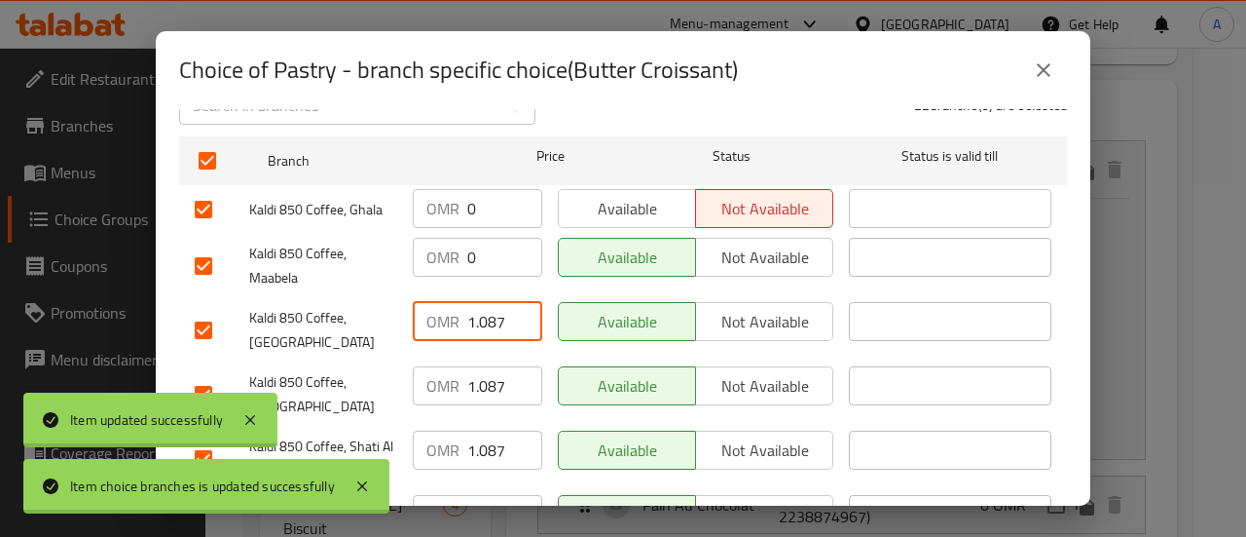
click at [485, 324] on input "1.087" at bounding box center [504, 321] width 75 height 39
type input "0"
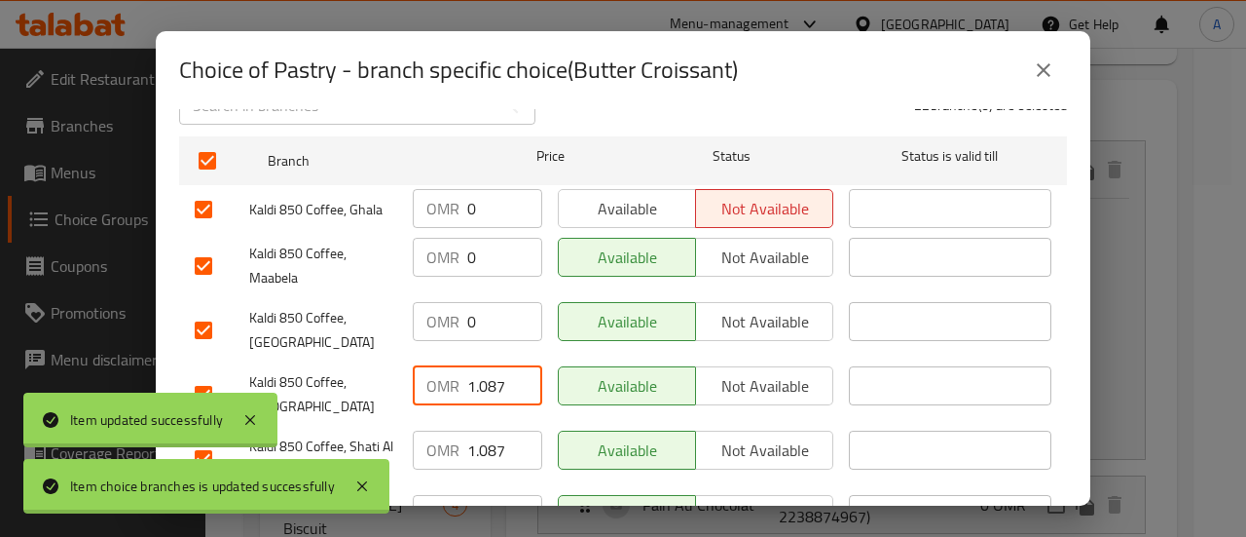
click at [483, 366] on input "1.087" at bounding box center [504, 385] width 75 height 39
type input "0"
click at [479, 438] on input "1.087" at bounding box center [504, 449] width 75 height 39
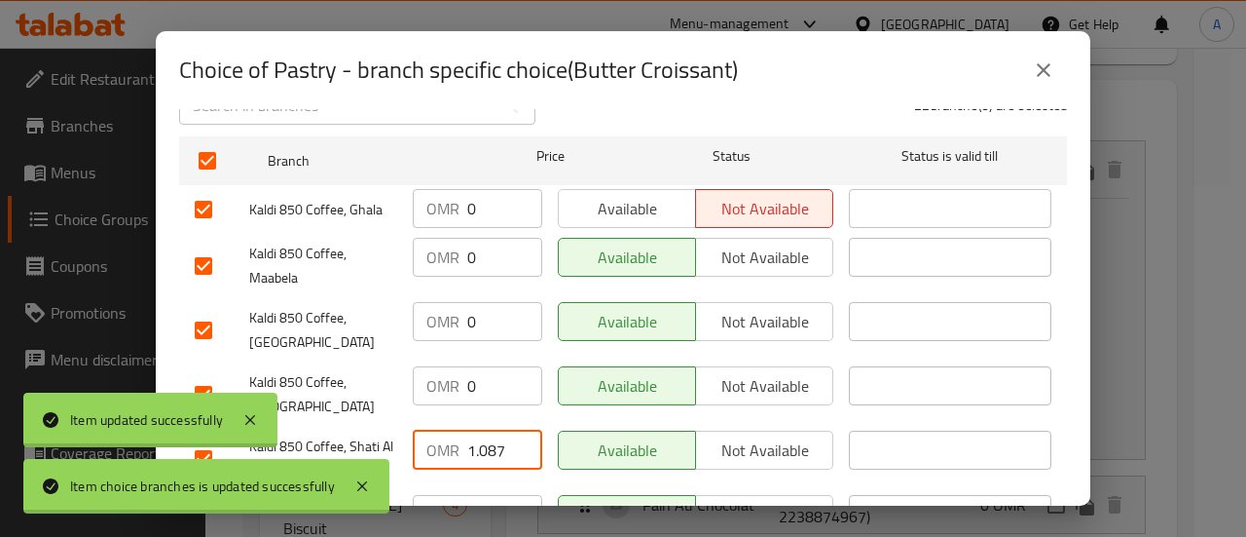
click at [479, 438] on input "1.087" at bounding box center [504, 449] width 75 height 39
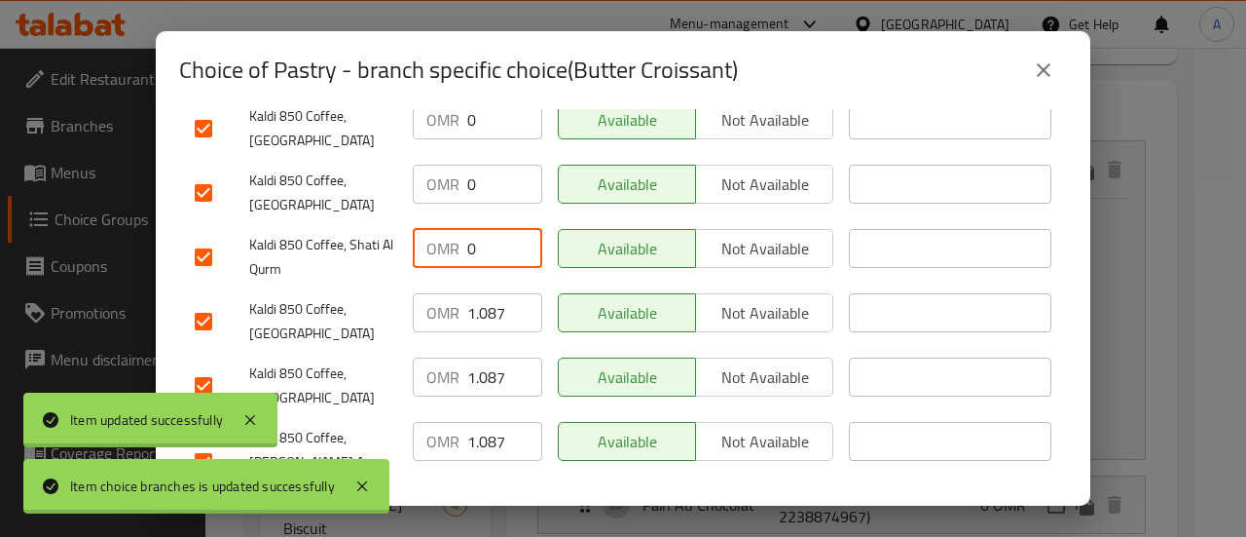
type input "0"
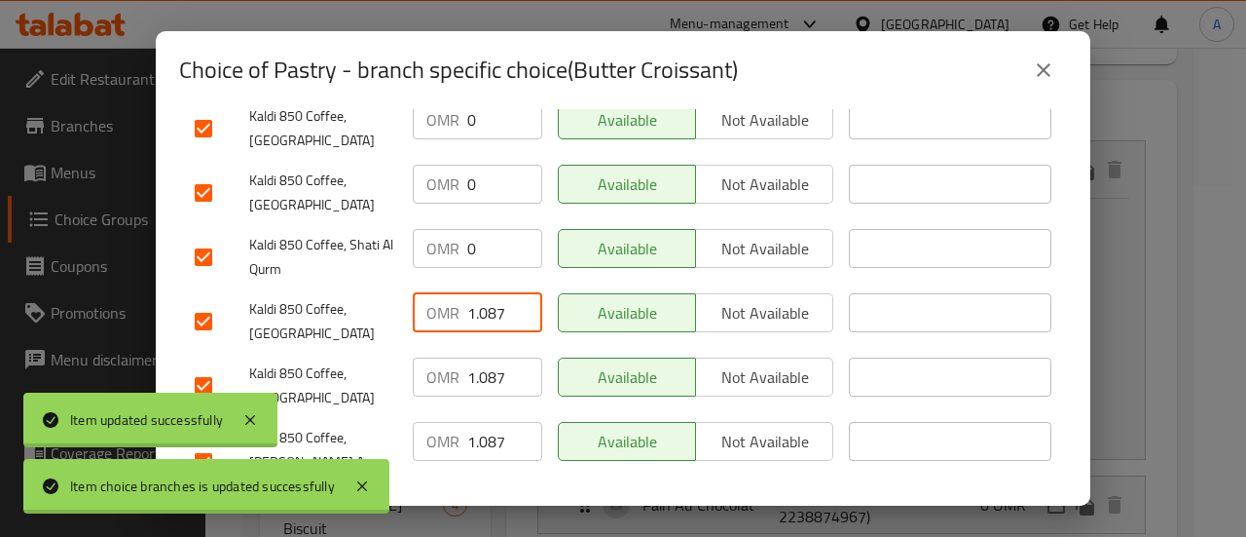
click at [481, 309] on input "1.087" at bounding box center [504, 312] width 75 height 39
type input "0"
click at [475, 357] on input "1.087" at bounding box center [504, 376] width 75 height 39
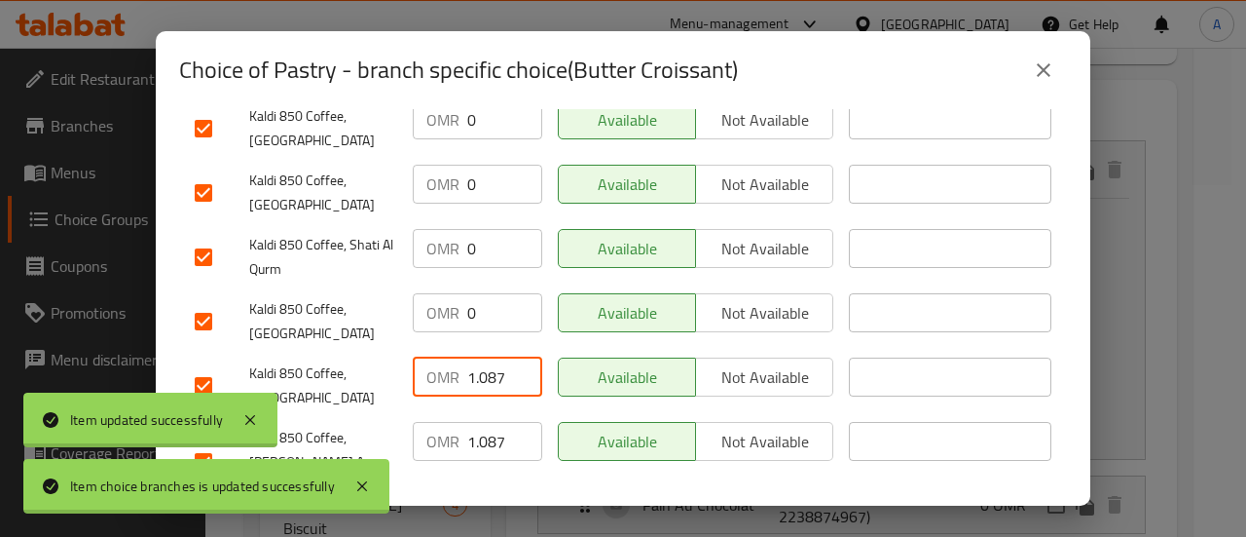
click at [475, 357] on input "1.087" at bounding box center [504, 376] width 75 height 39
type input "0"
click at [479, 422] on input "1.087" at bounding box center [504, 441] width 75 height 39
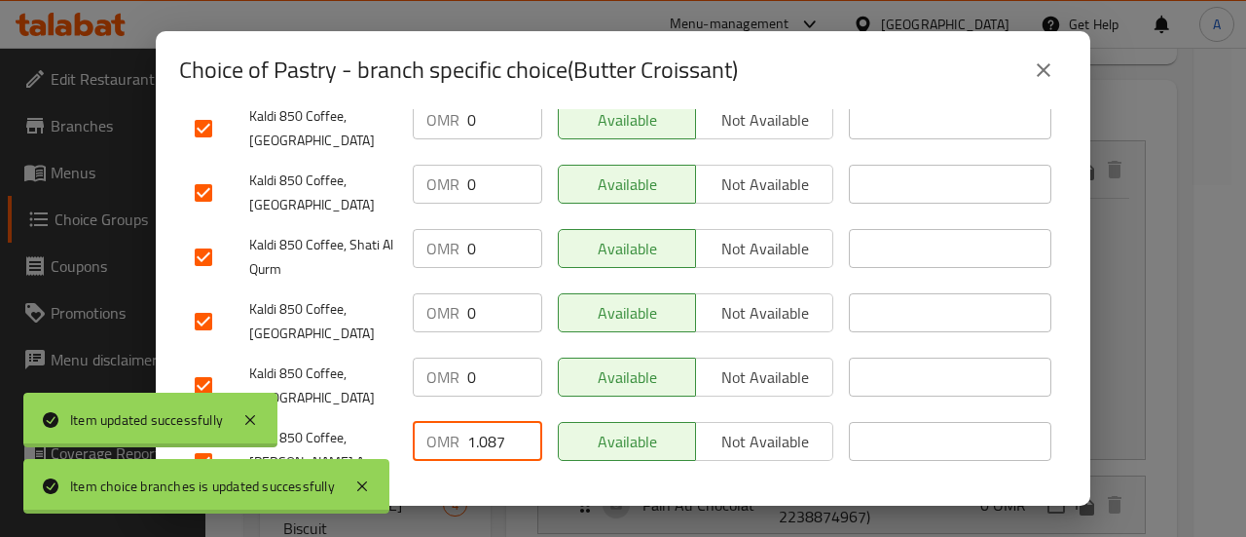
click at [479, 422] on input "1.087" at bounding box center [504, 441] width 75 height 39
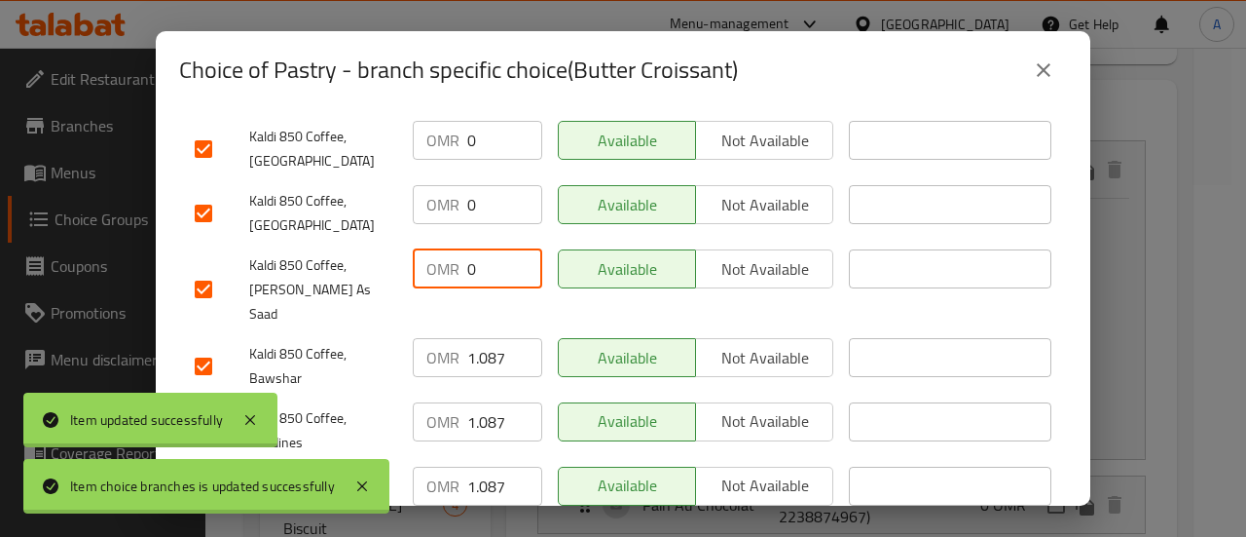
scroll to position [541, 0]
type input "0"
click at [495, 337] on input "1.087" at bounding box center [504, 356] width 75 height 39
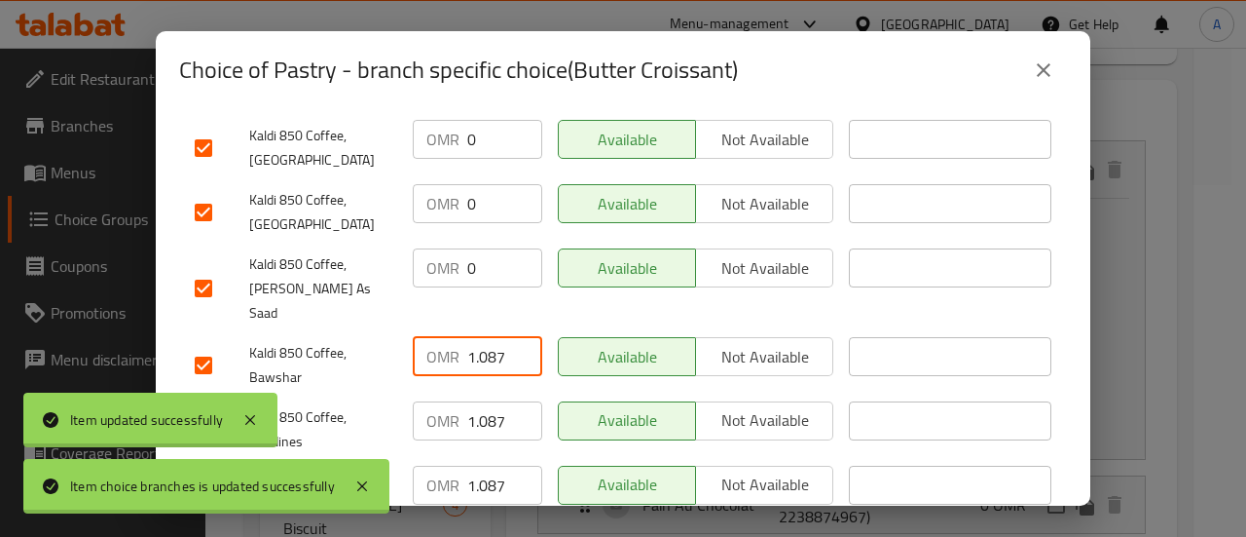
click at [495, 337] on input "1.087" at bounding box center [504, 356] width 75 height 39
type input "0"
click at [484, 401] on input "1.087" at bounding box center [504, 420] width 75 height 39
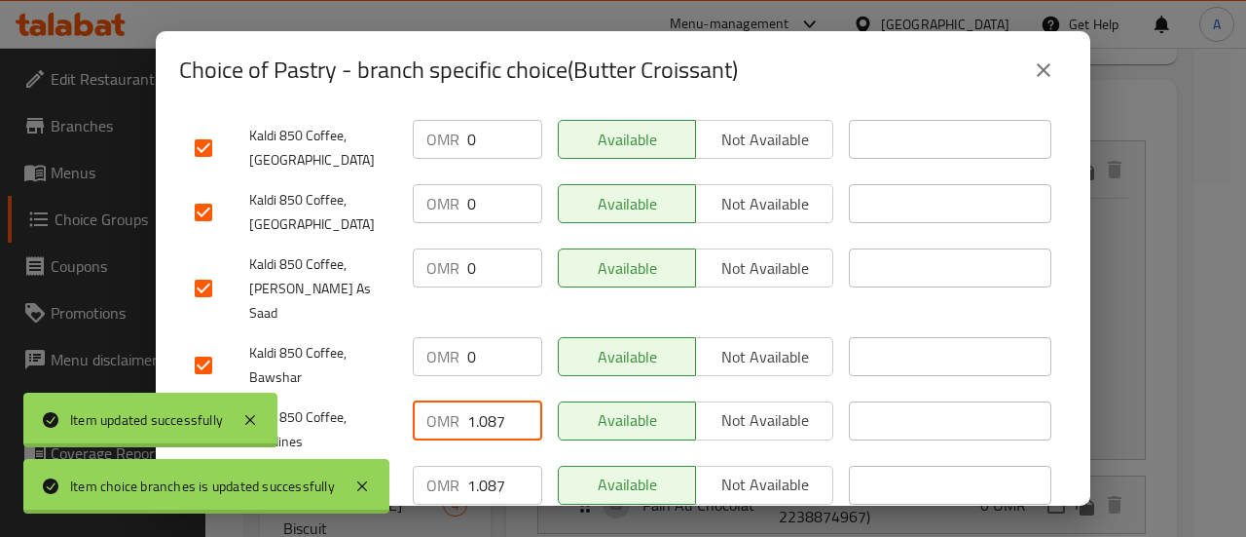
click at [484, 401] on input "1.087" at bounding box center [504, 420] width 75 height 39
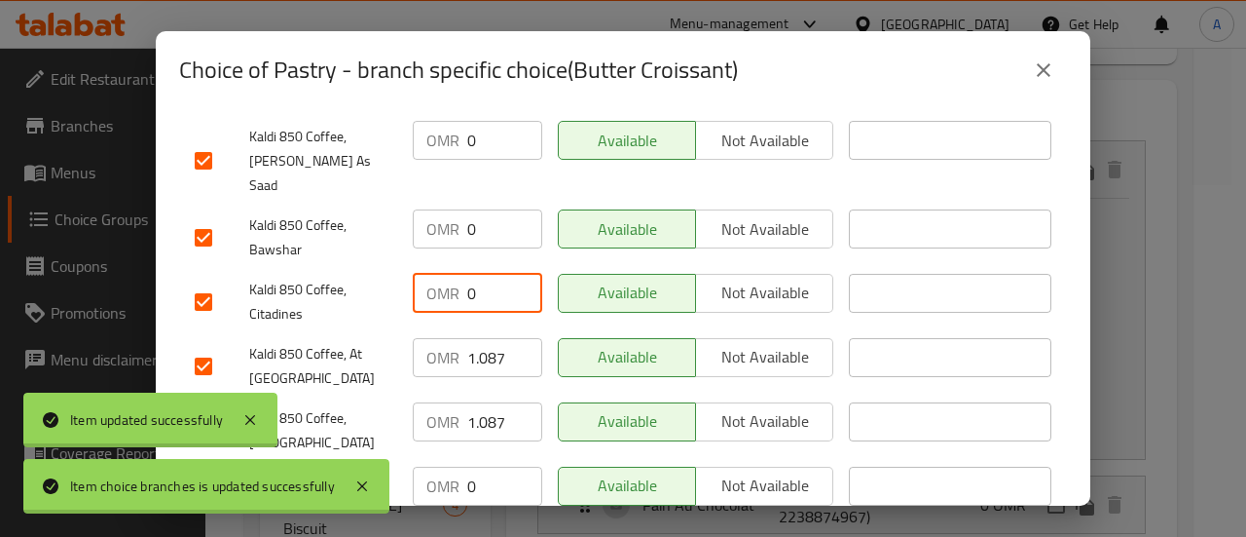
type input "0"
click at [475, 338] on input "1.087" at bounding box center [504, 357] width 75 height 39
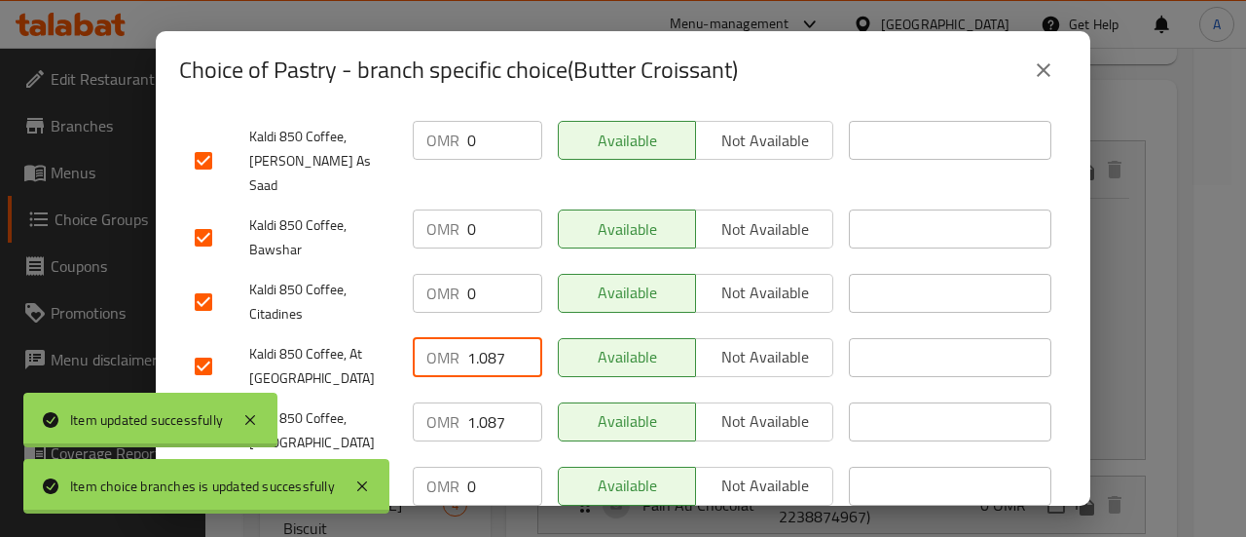
click at [475, 338] on input "1.087" at bounding box center [504, 357] width 75 height 39
type input "0"
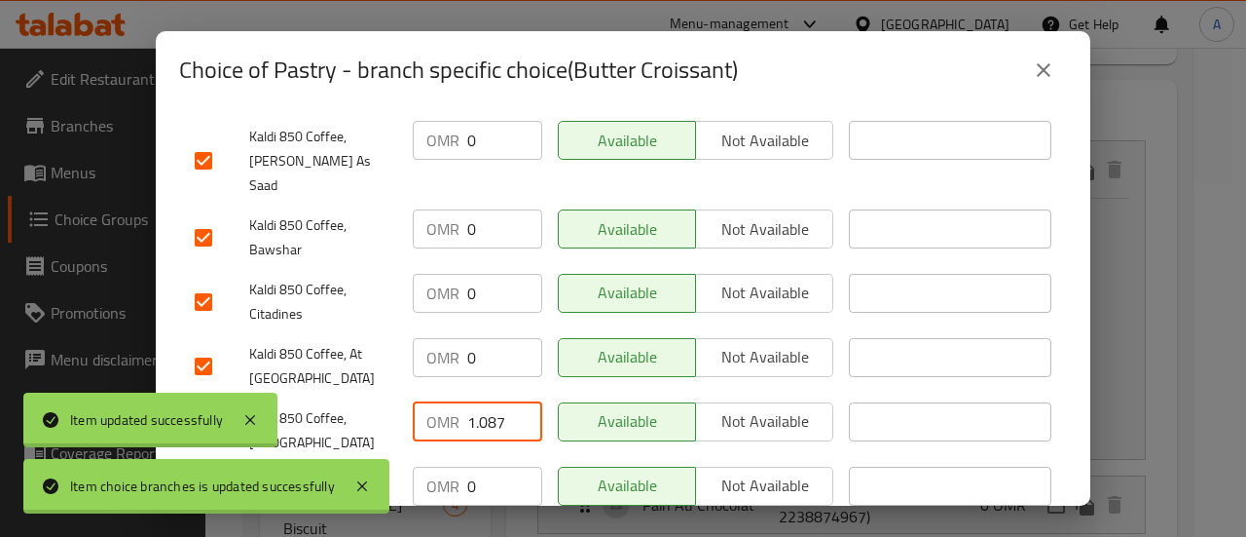
click at [472, 402] on input "1.087" at bounding box center [504, 421] width 75 height 39
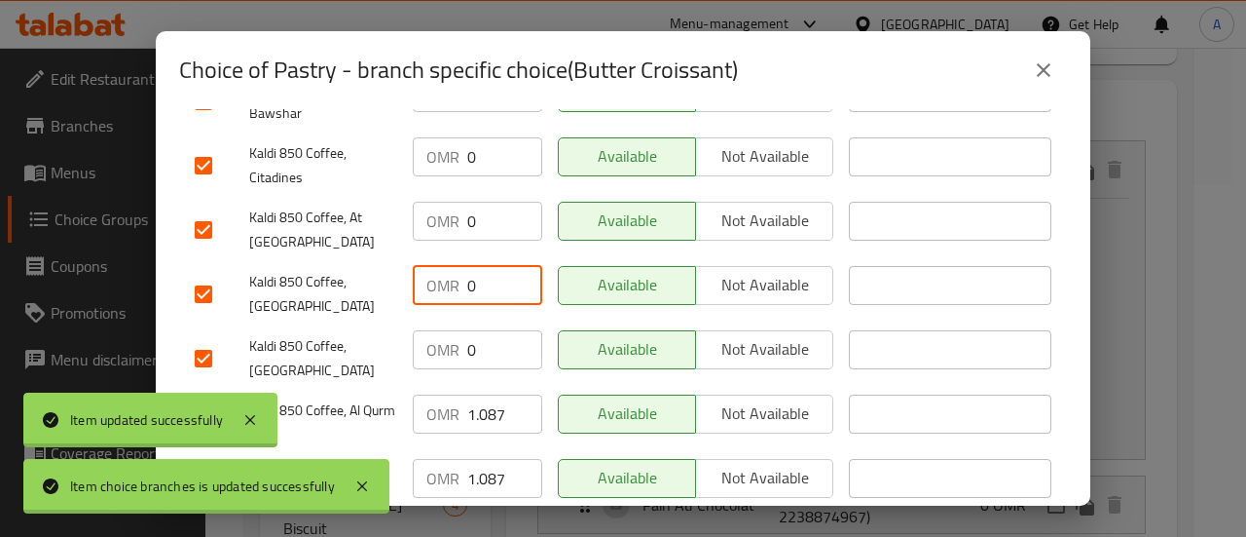
type input "0"
click at [472, 394] on input "1.087" at bounding box center [504, 413] width 75 height 39
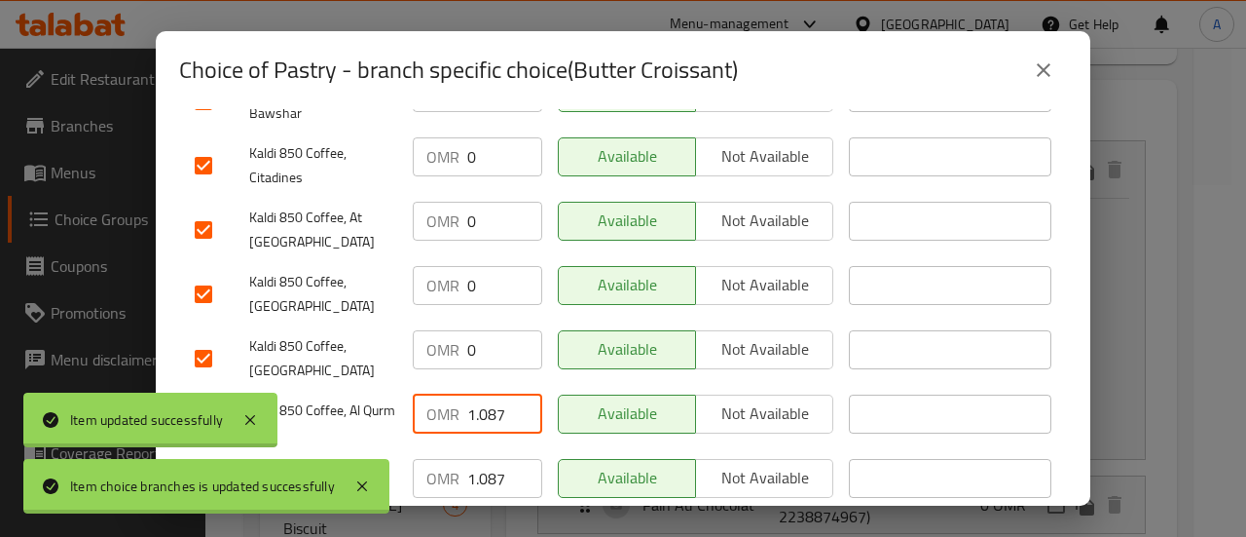
click at [472, 394] on input "1.087" at bounding box center [504, 413] width 75 height 39
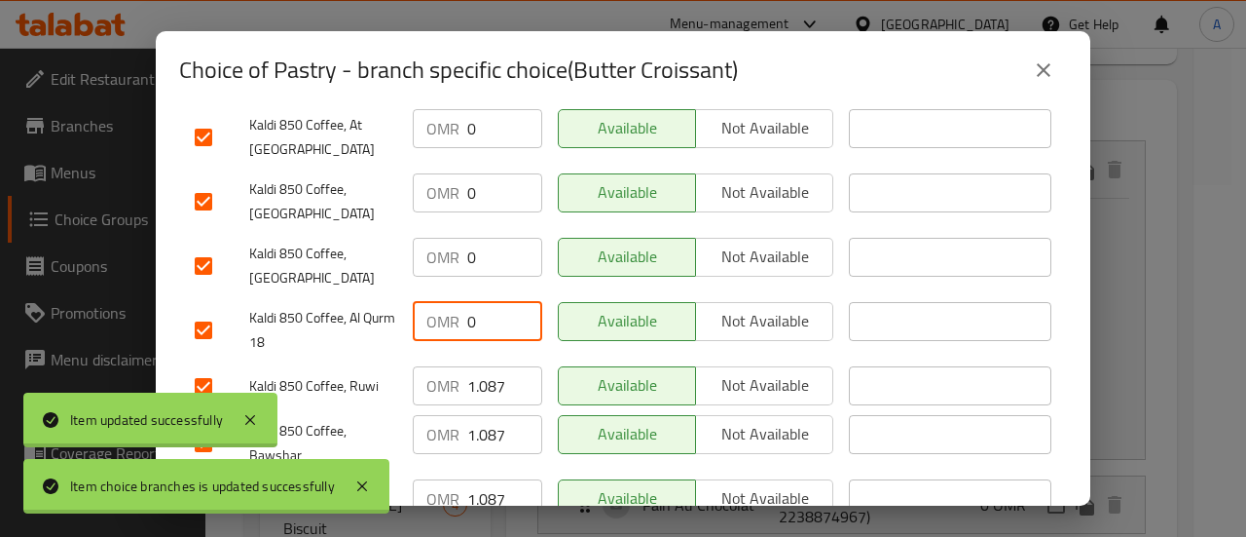
scroll to position [908, 0]
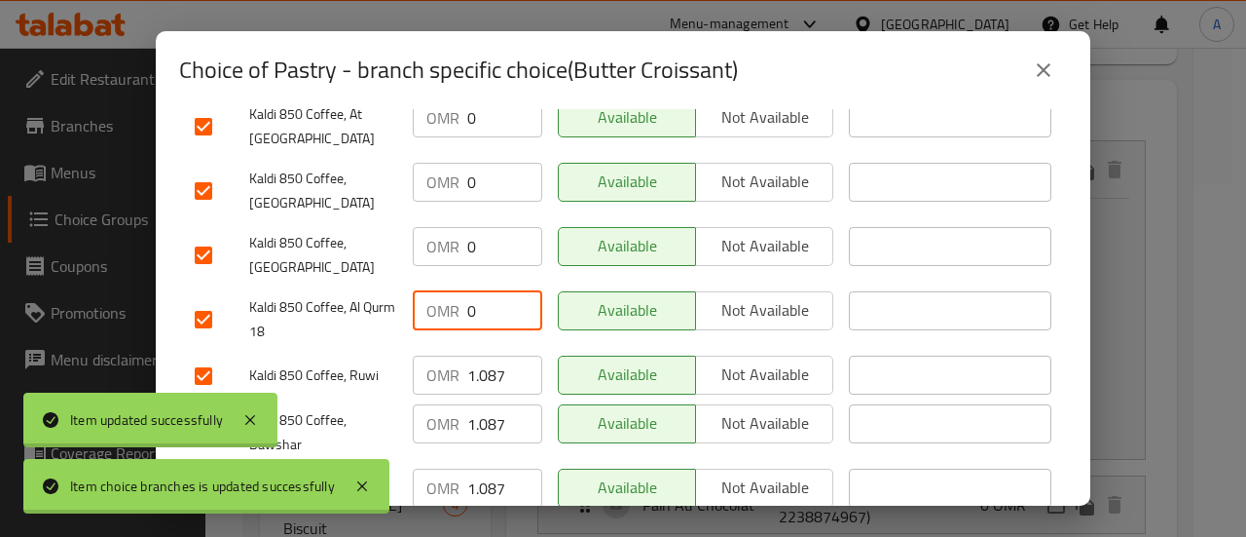
type input "0"
click at [479, 355] on input "1.087" at bounding box center [504, 374] width 75 height 39
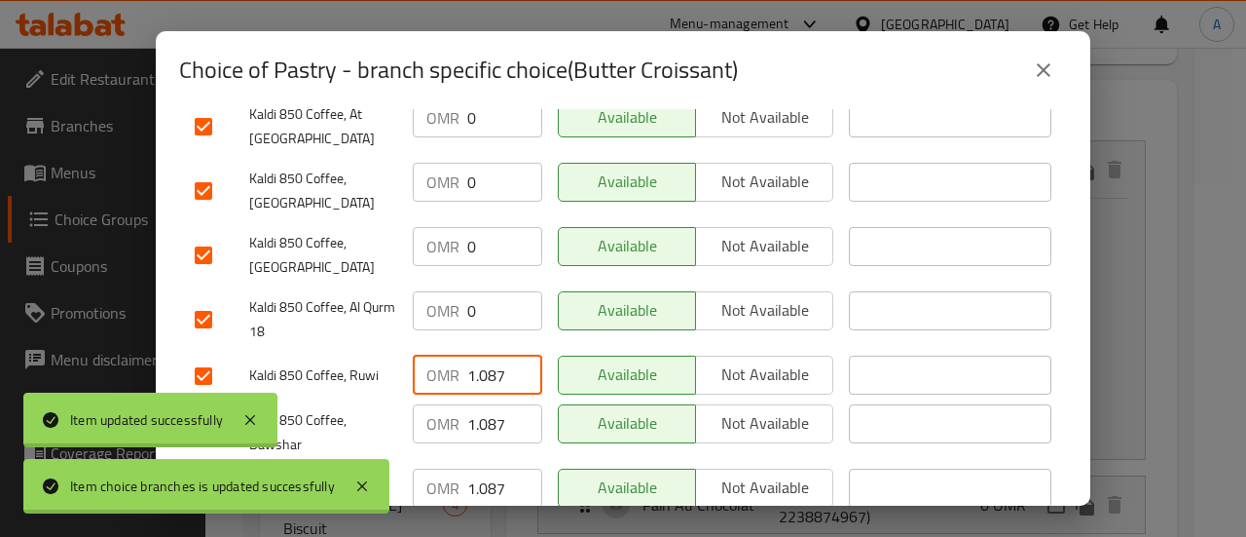
click at [479, 355] on input "1.087" at bounding box center [504, 374] width 75 height 39
type input "0"
click at [483, 404] on input "1.087" at bounding box center [504, 423] width 75 height 39
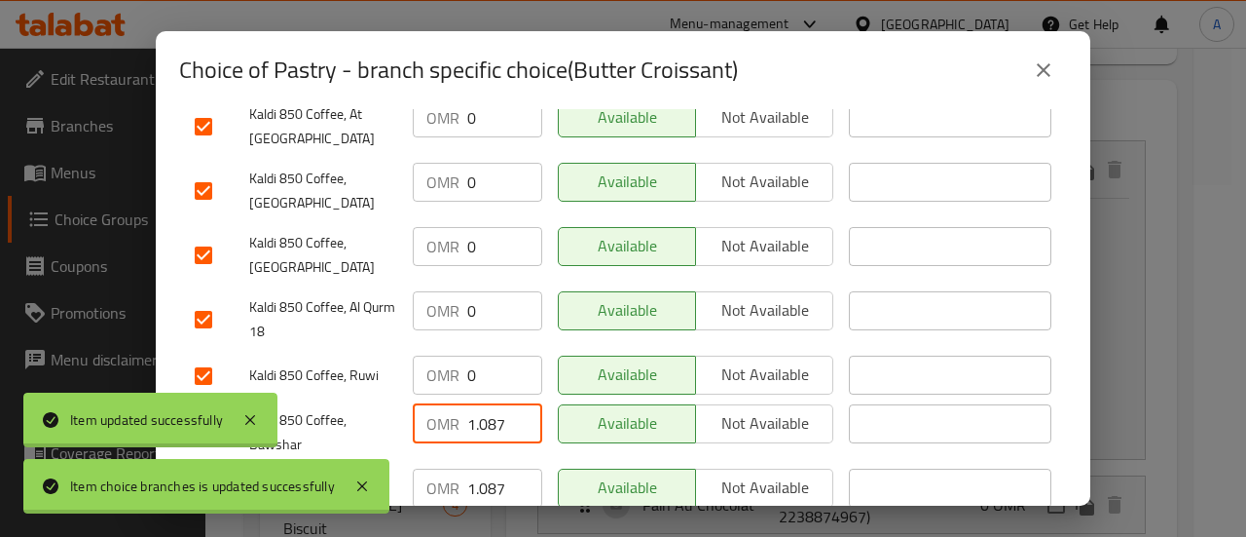
click at [483, 404] on input "1.087" at bounding box center [504, 423] width 75 height 39
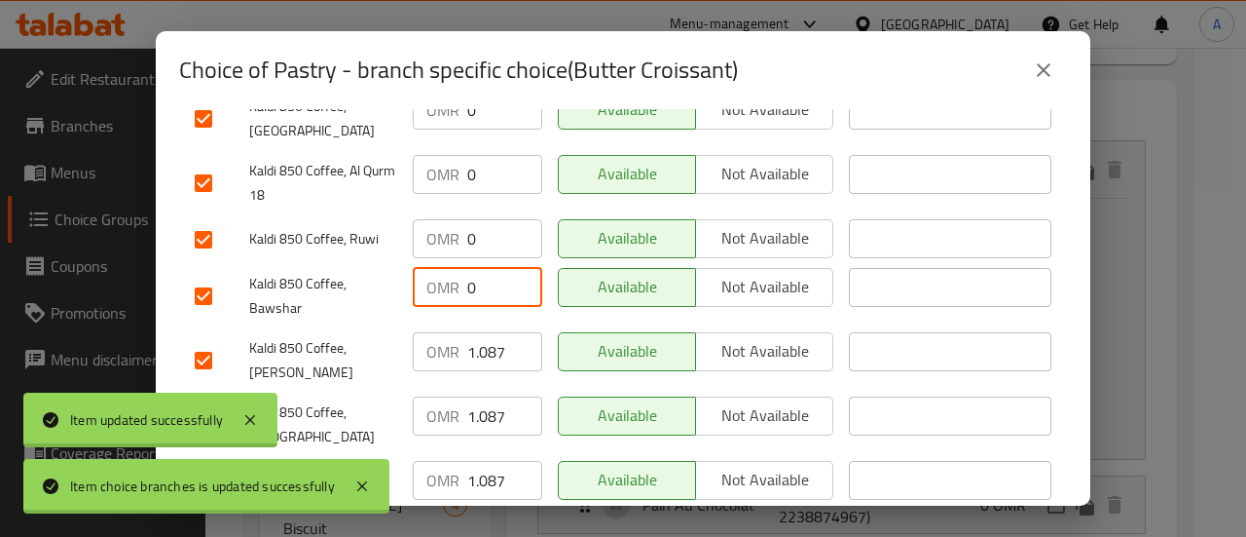
scroll to position [1049, 0]
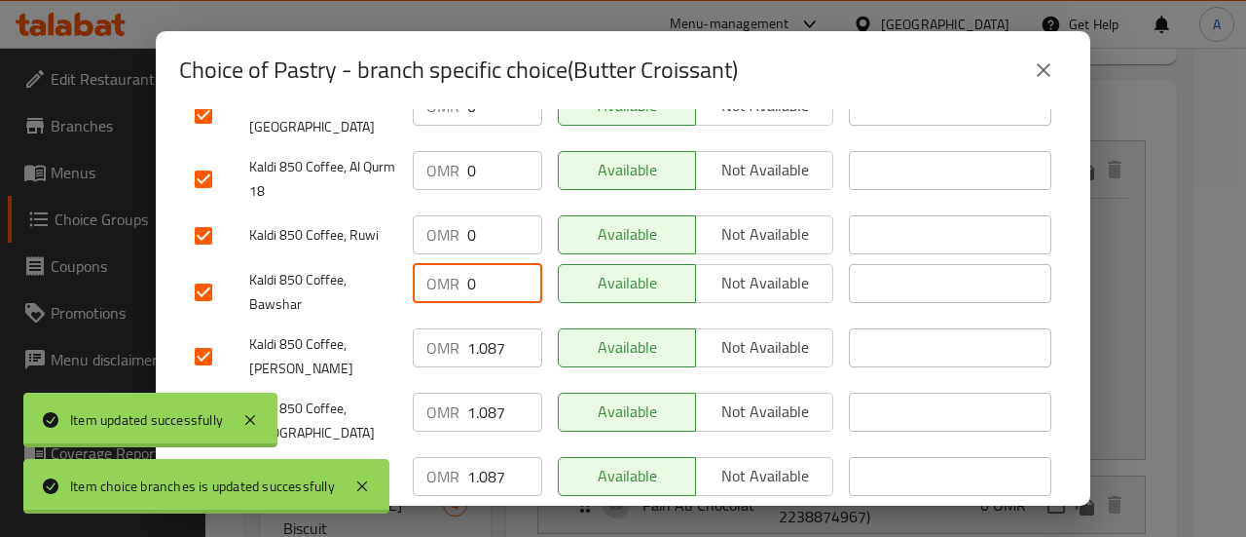
type input "0"
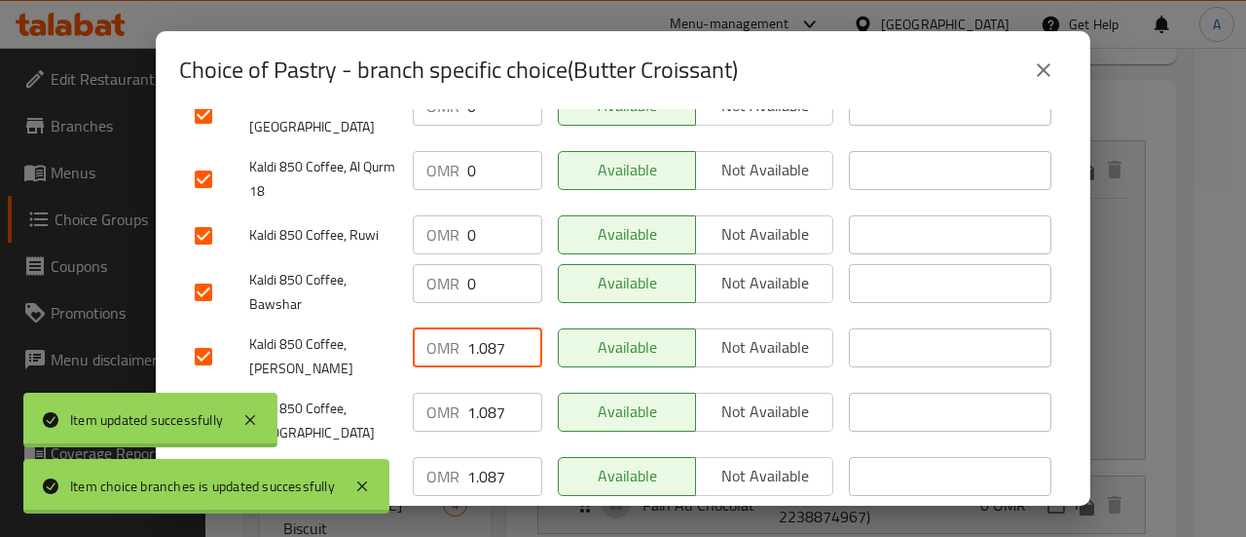
click at [485, 328] on input "1.087" at bounding box center [504, 347] width 75 height 39
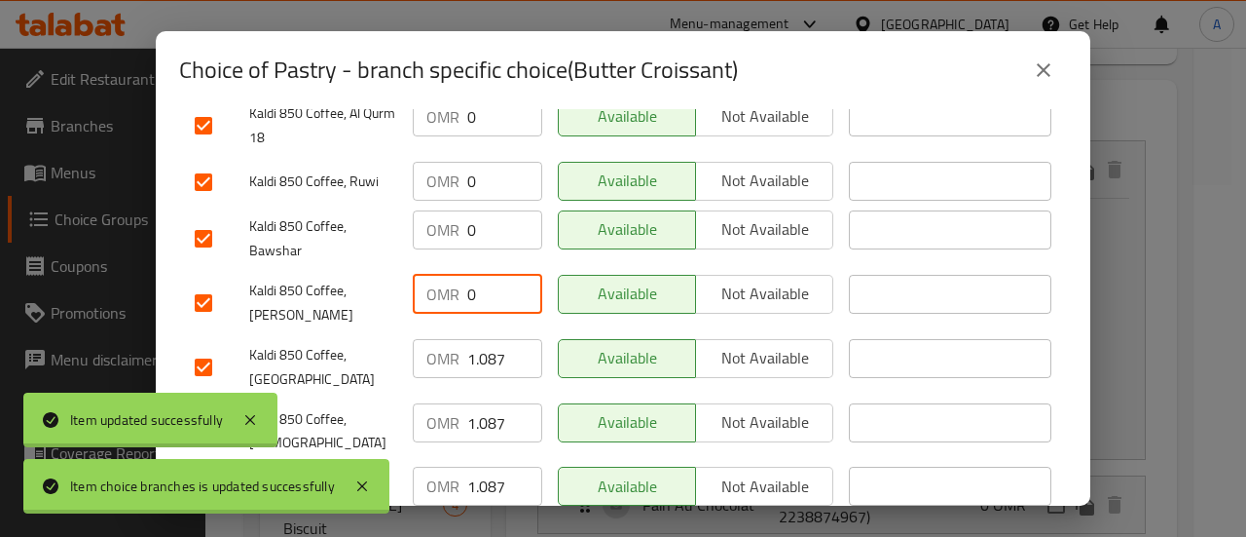
type input "0"
click at [485, 339] on input "1.087" at bounding box center [504, 358] width 75 height 39
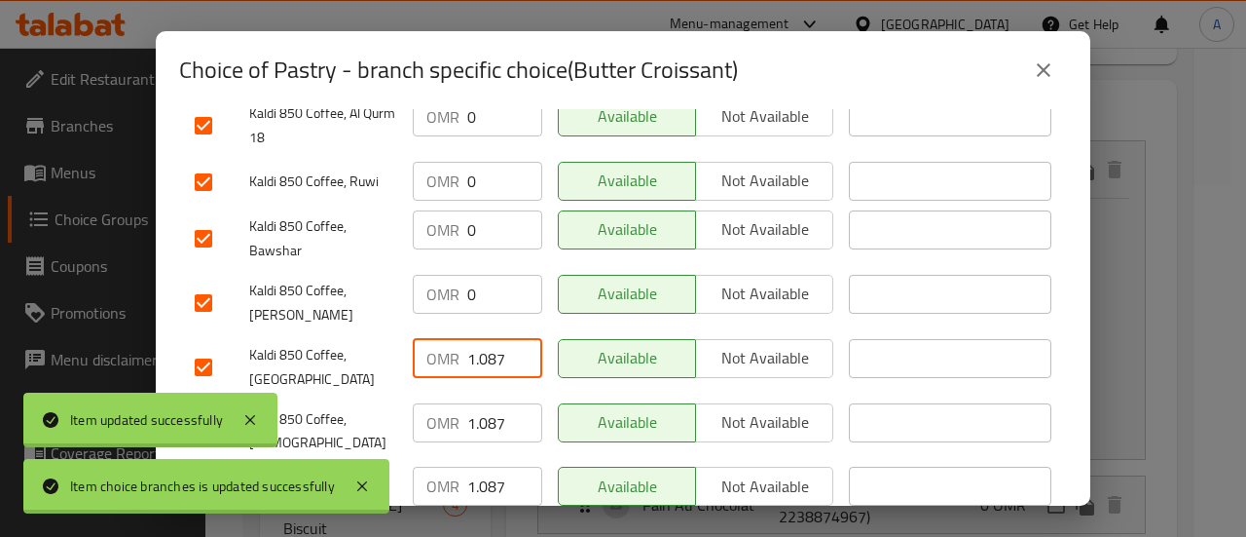
click at [485, 339] on input "1.087" at bounding box center [504, 358] width 75 height 39
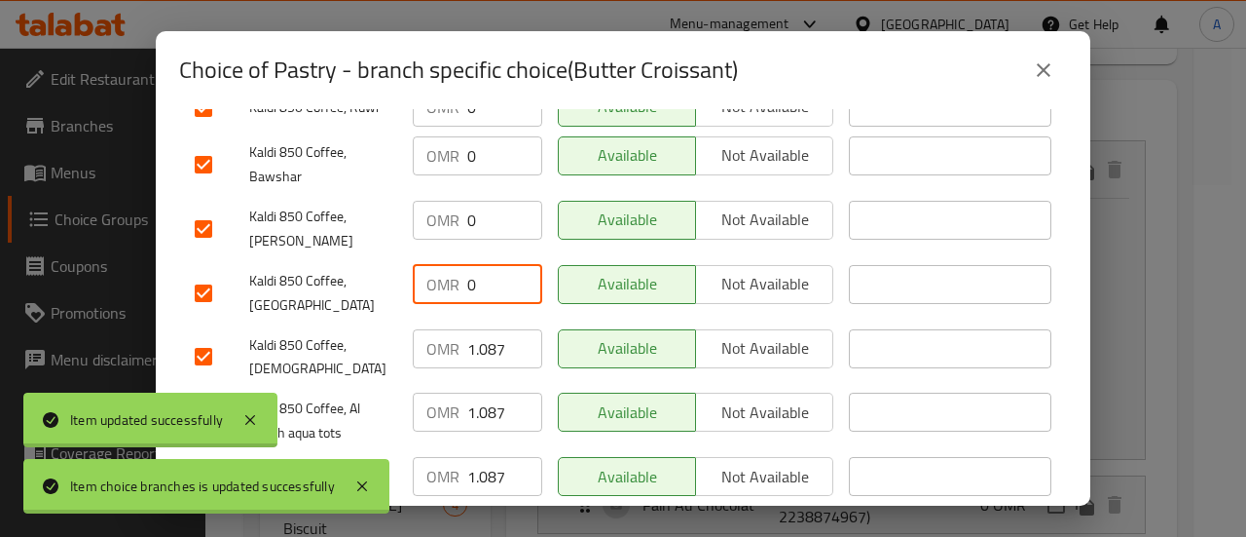
type input "0"
click at [485, 329] on input "1.087" at bounding box center [504, 348] width 75 height 39
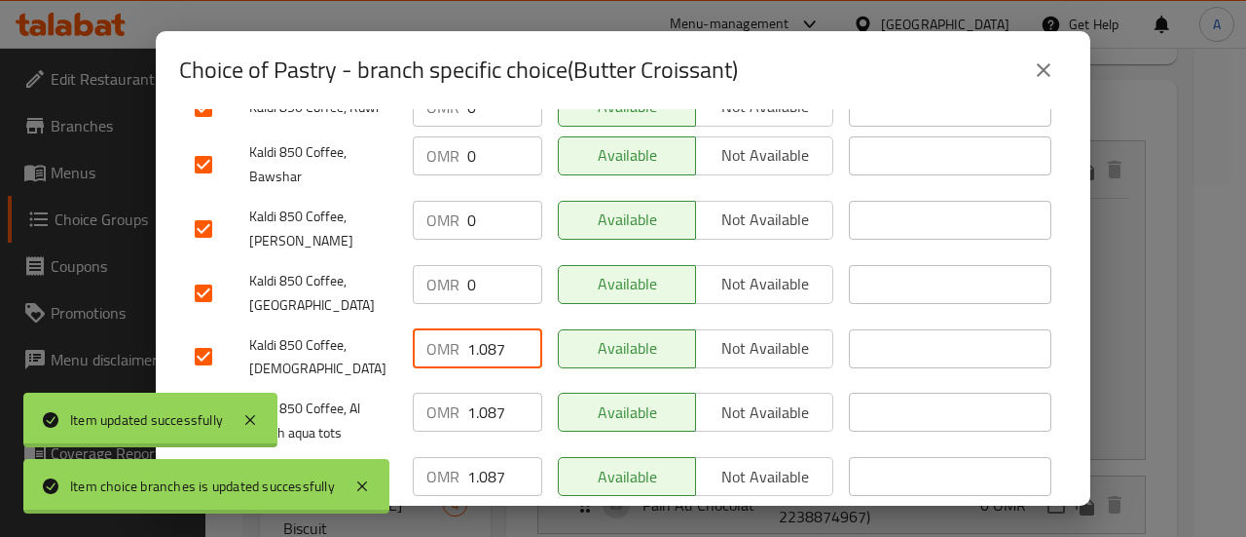
click at [485, 329] on input "1.087" at bounding box center [504, 348] width 75 height 39
type input "0"
click at [485, 392] on input "1.087" at bounding box center [504, 411] width 75 height 39
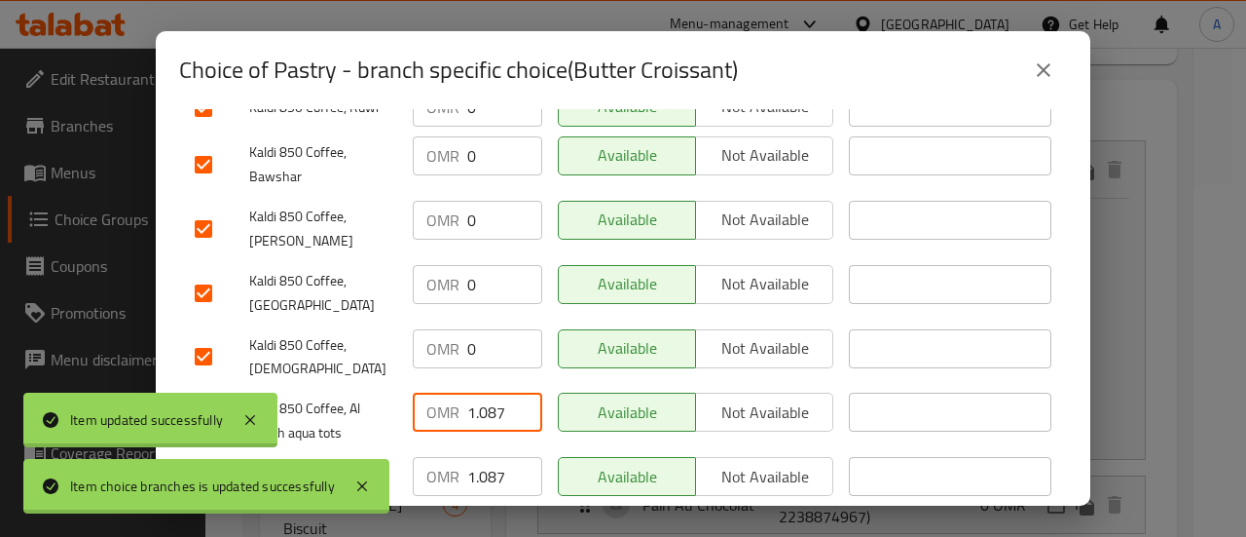
click at [485, 392] on input "1.087" at bounding box center [504, 411] width 75 height 39
type input "0"
click at [485, 449] on div "OMR 1.087 ​" at bounding box center [477, 485] width 145 height 72
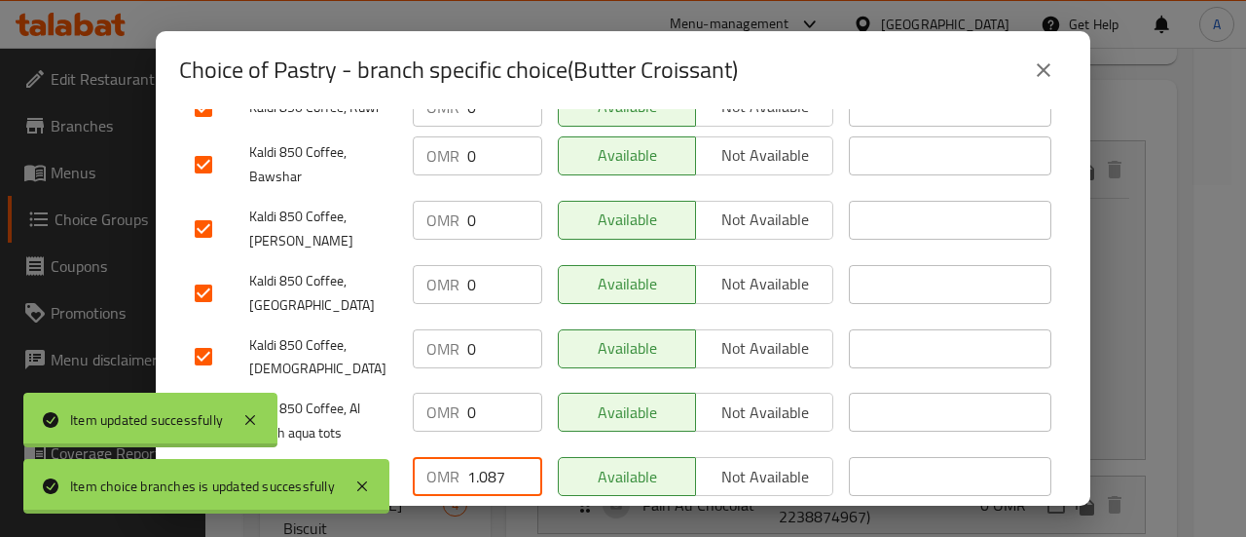
click at [485, 457] on input "1.087" at bounding box center [504, 476] width 75 height 39
type input "0"
click at [485, 521] on input "1.087" at bounding box center [504, 540] width 75 height 39
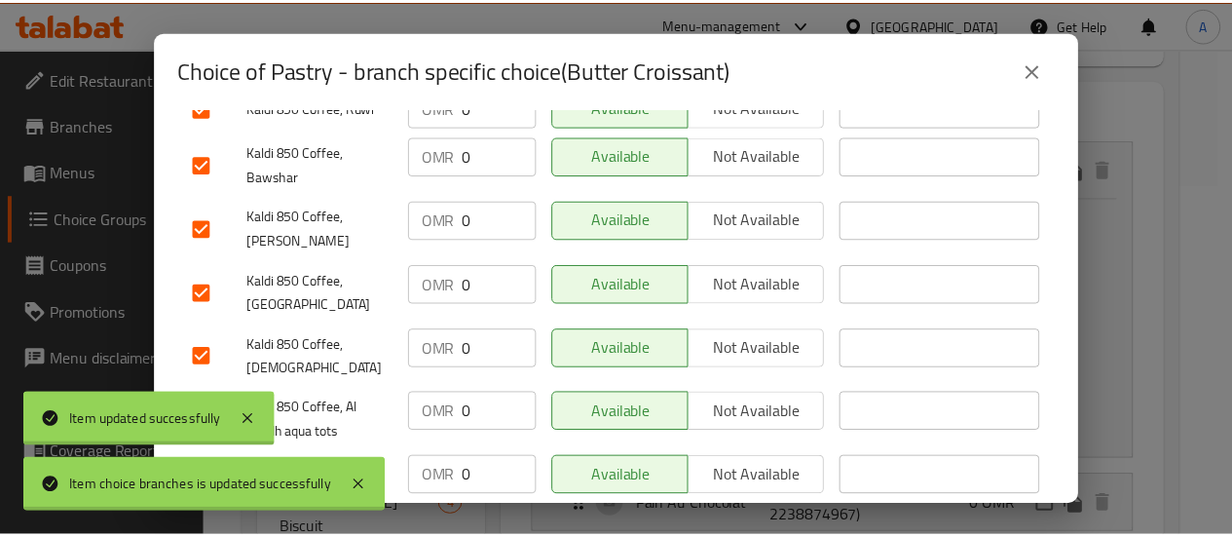
scroll to position [1228, 0]
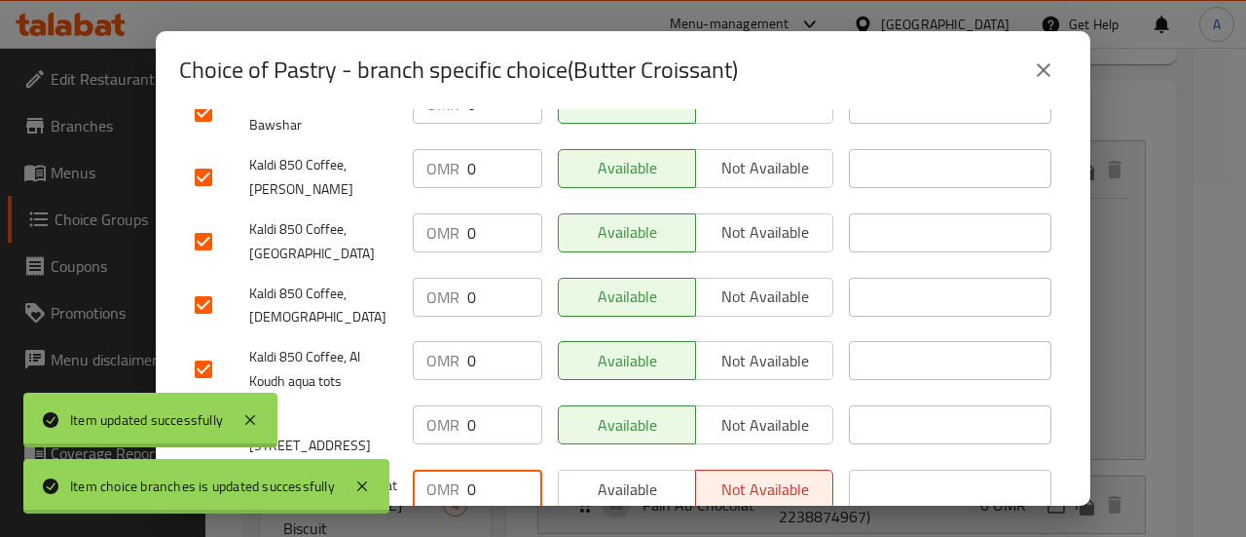
type input "0"
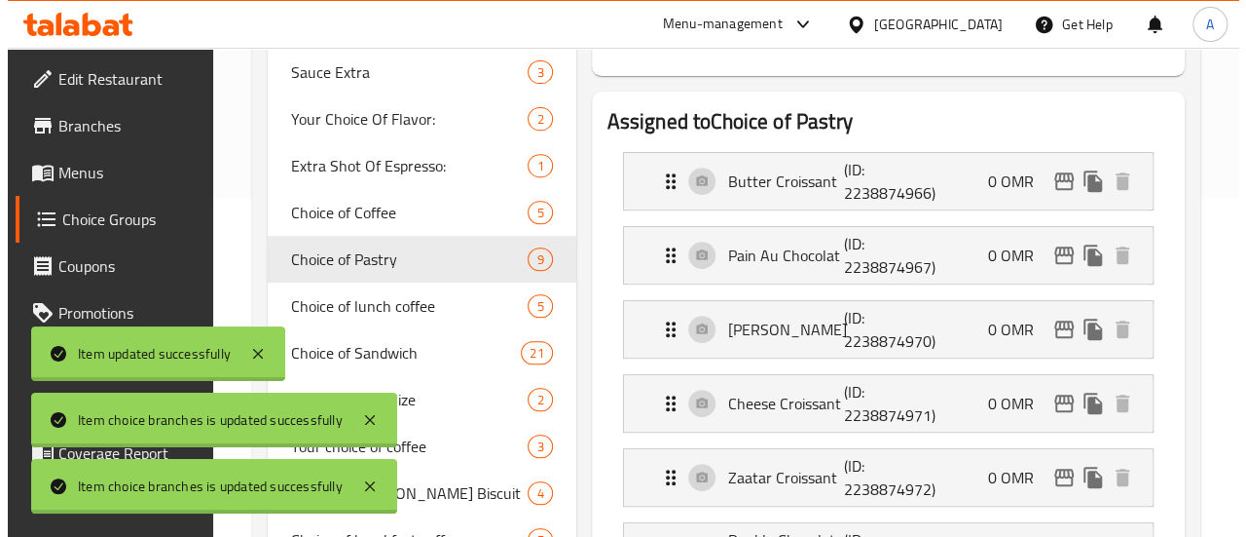
scroll to position [331, 0]
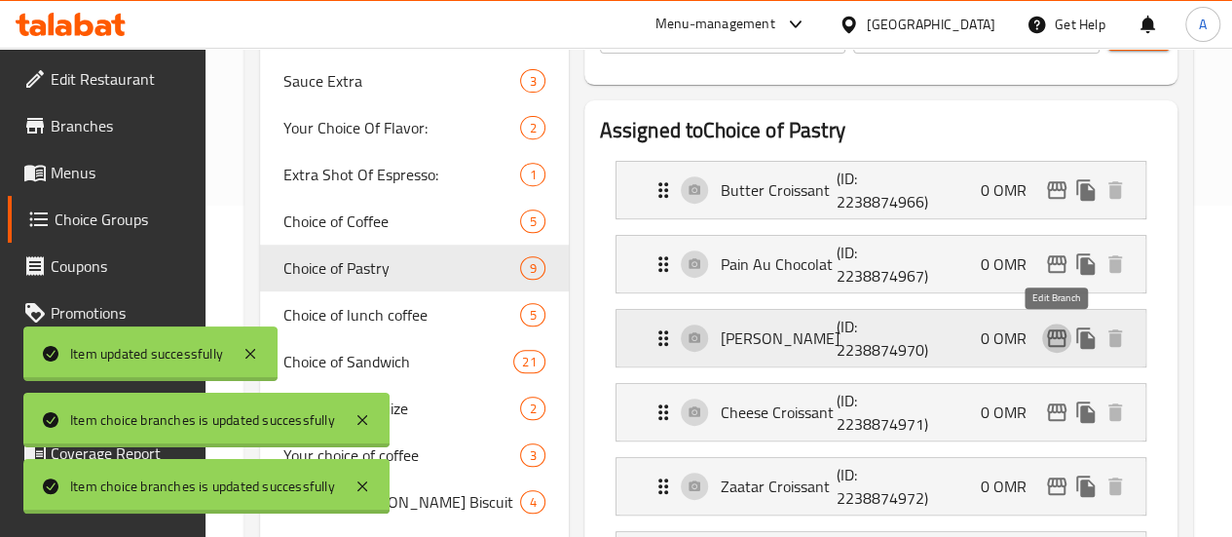
click at [1058, 344] on icon "edit" at bounding box center [1056, 338] width 19 height 18
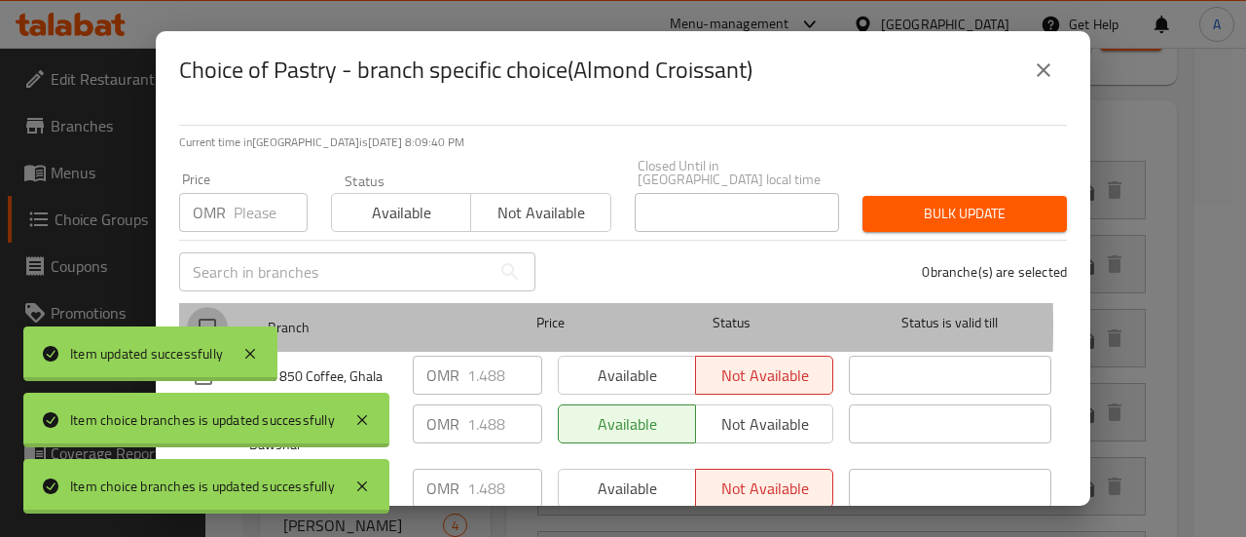
click at [226, 313] on input "checkbox" at bounding box center [207, 327] width 41 height 41
checkbox input "true"
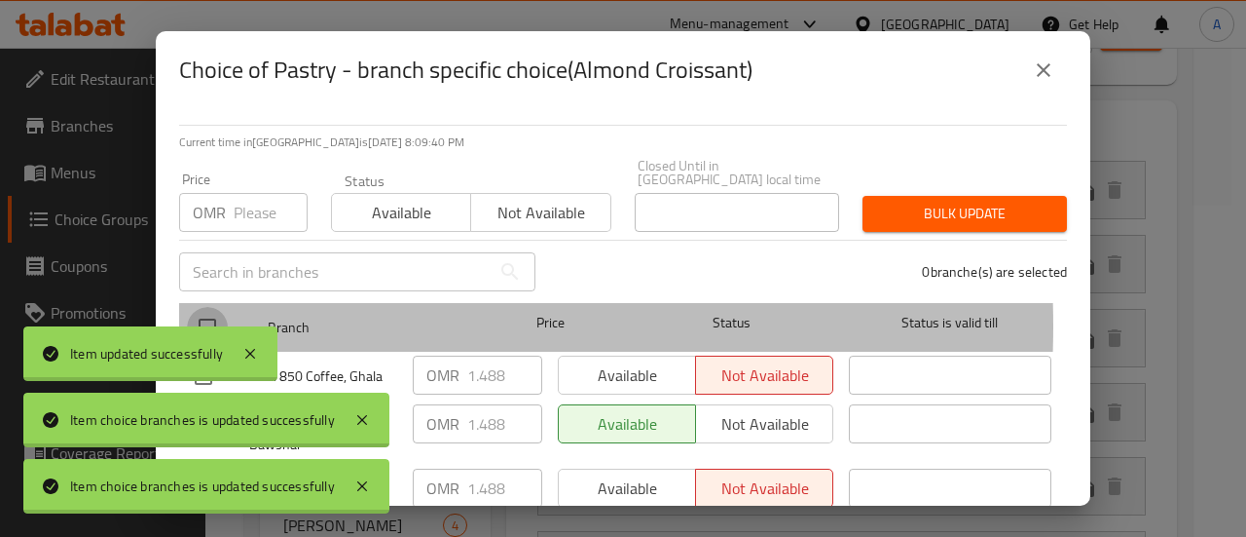
checkbox input "true"
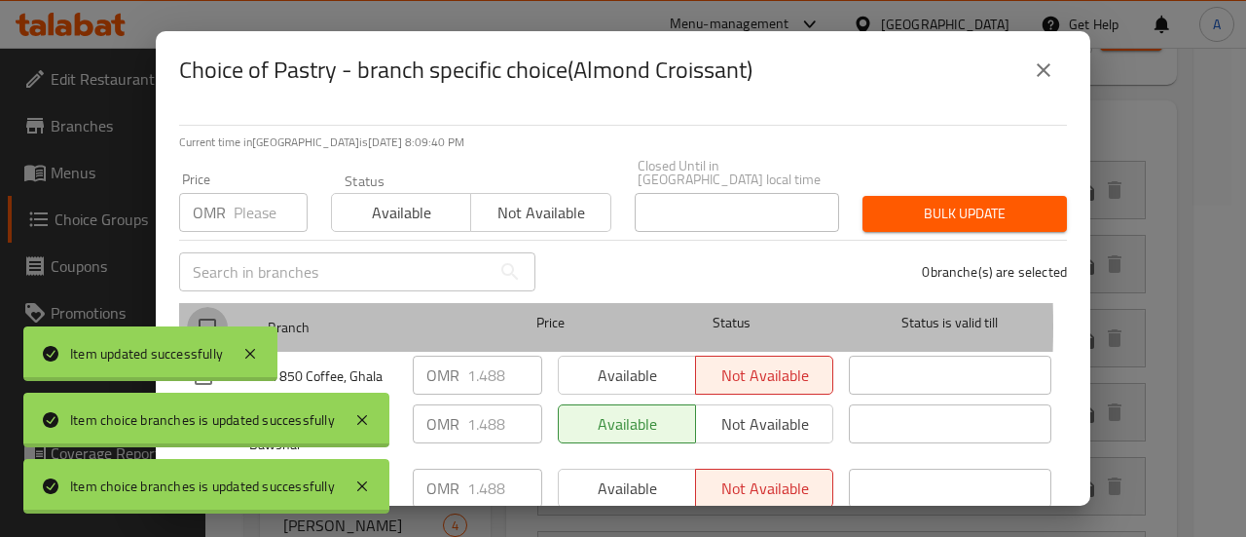
checkbox input "true"
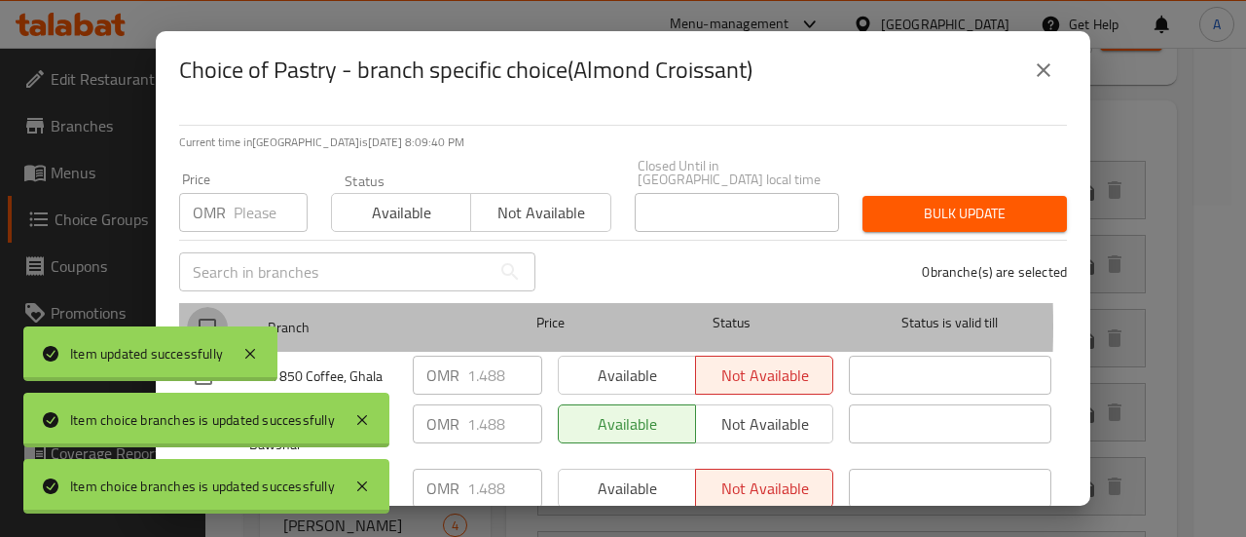
checkbox input "true"
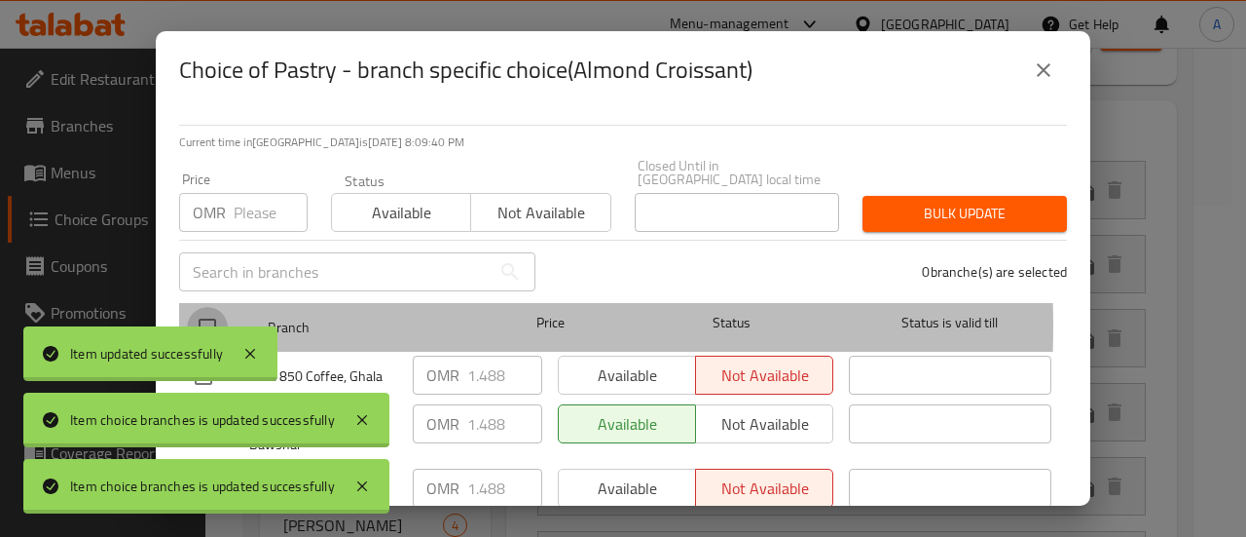
checkbox input "true"
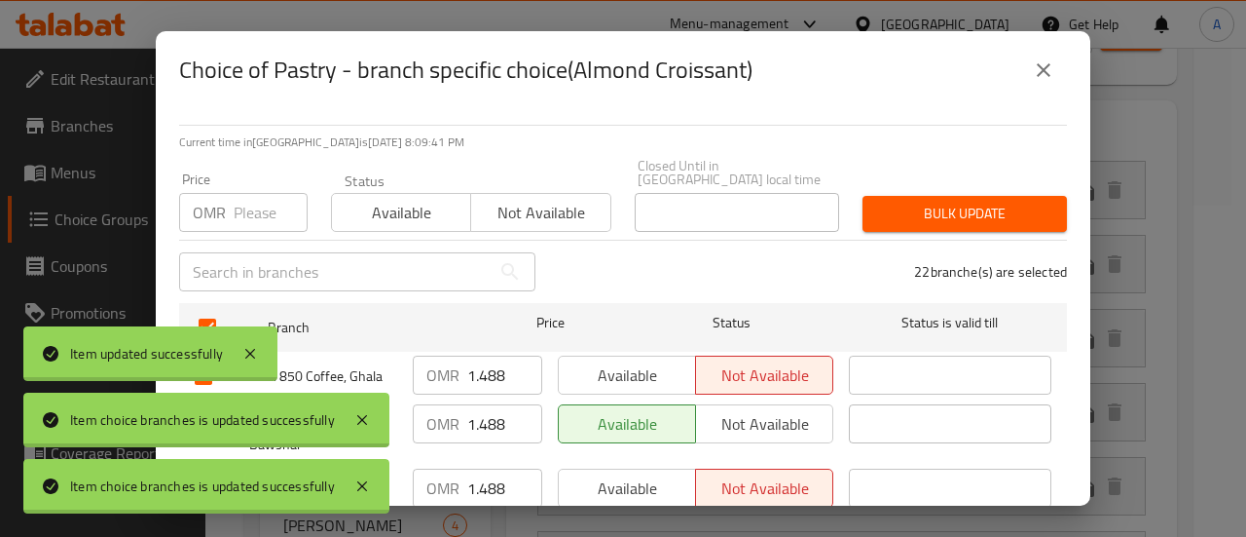
click at [488, 363] on input "1.488" at bounding box center [504, 374] width 75 height 39
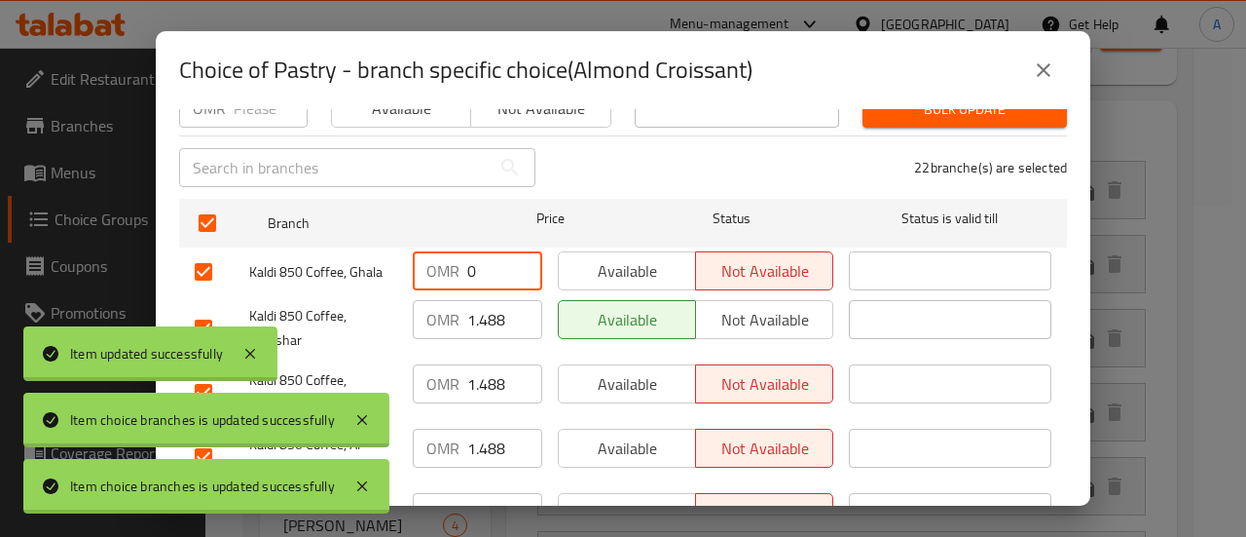
scroll to position [105, 0]
type input "0"
click at [482, 299] on input "1.488" at bounding box center [504, 318] width 75 height 39
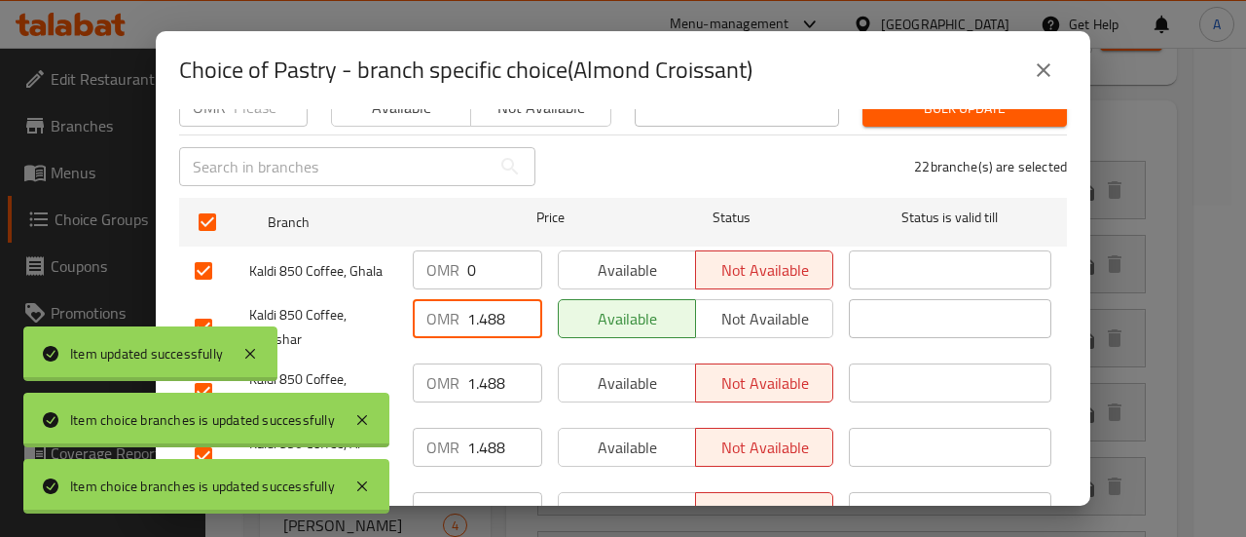
click at [482, 299] on input "1.488" at bounding box center [504, 318] width 75 height 39
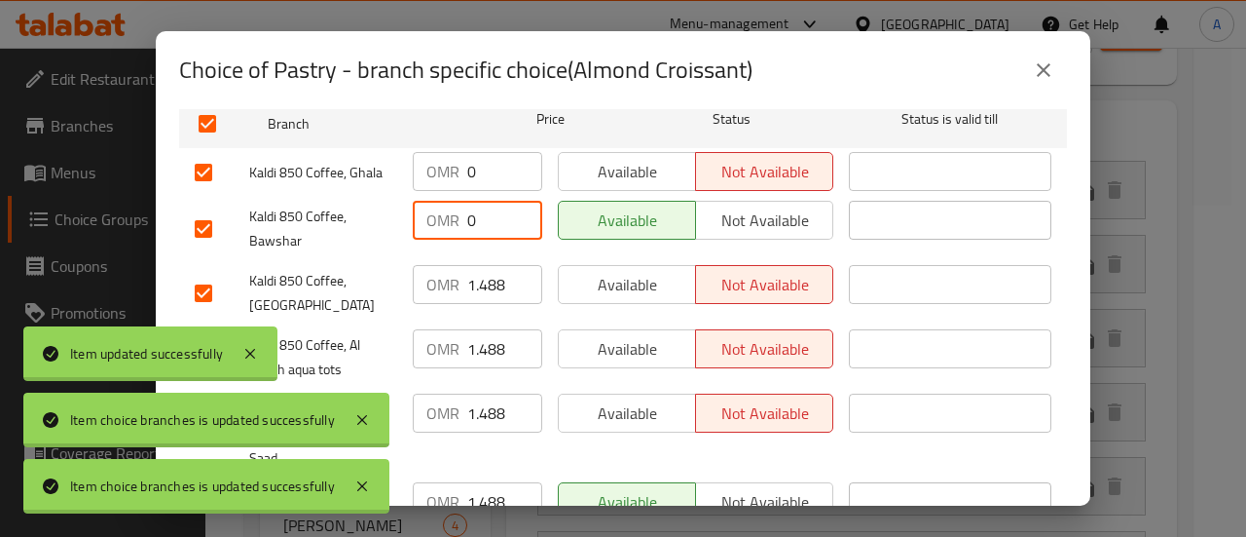
scroll to position [204, 0]
type input "0"
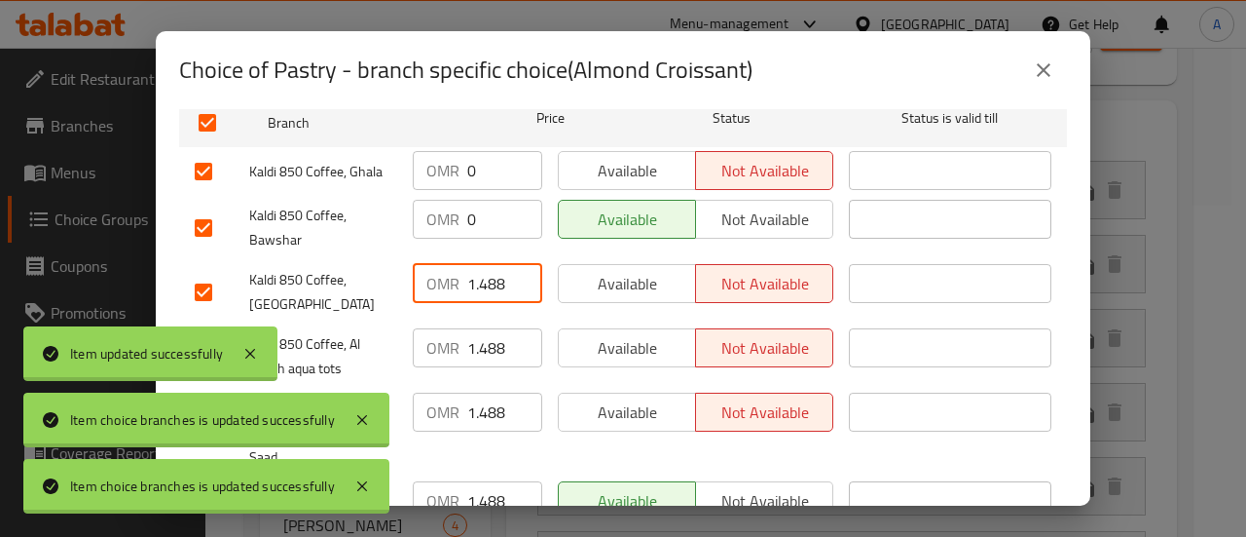
click at [480, 273] on input "1.488" at bounding box center [504, 283] width 75 height 39
type input "0"
click at [479, 328] on input "1.488" at bounding box center [504, 347] width 75 height 39
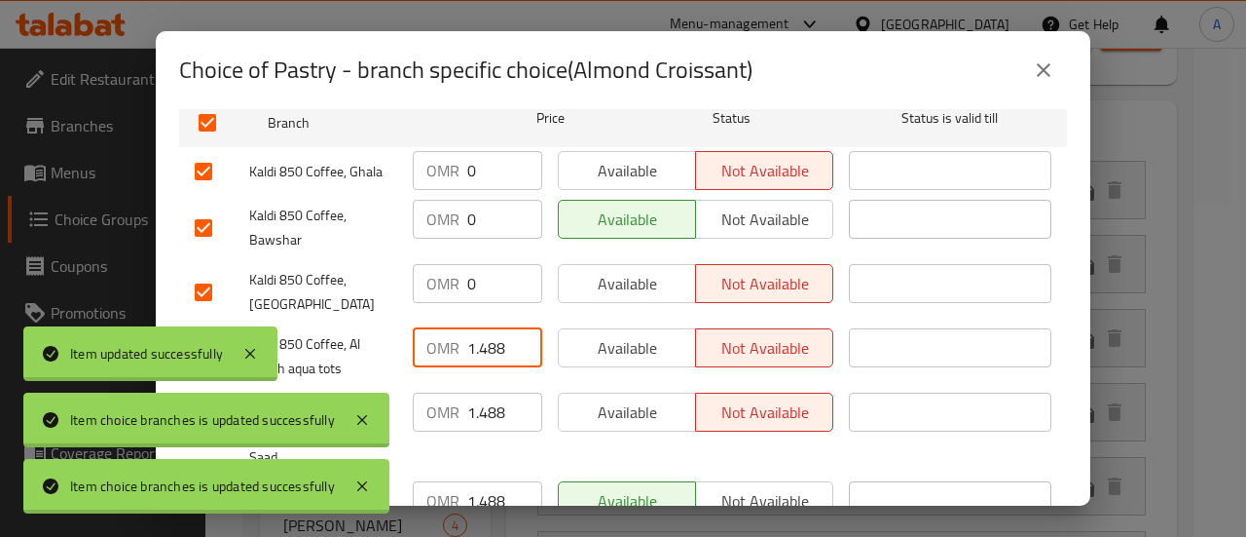
click at [479, 328] on input "1.488" at bounding box center [504, 347] width 75 height 39
type input "0"
click at [478, 392] on input "1.488" at bounding box center [504, 411] width 75 height 39
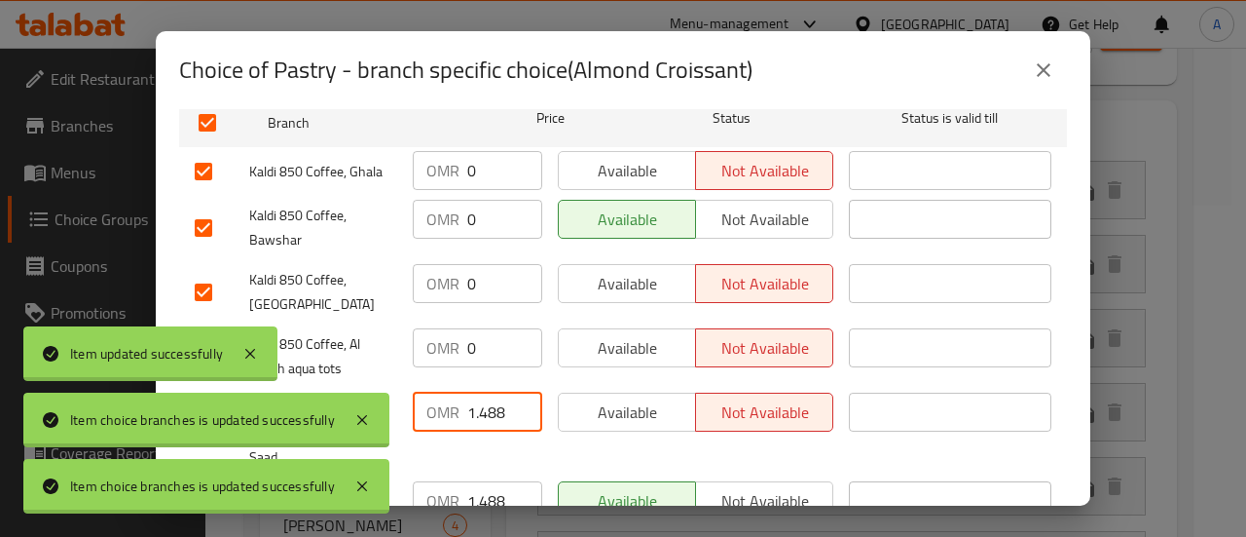
click at [478, 392] on input "1.488" at bounding box center [504, 411] width 75 height 39
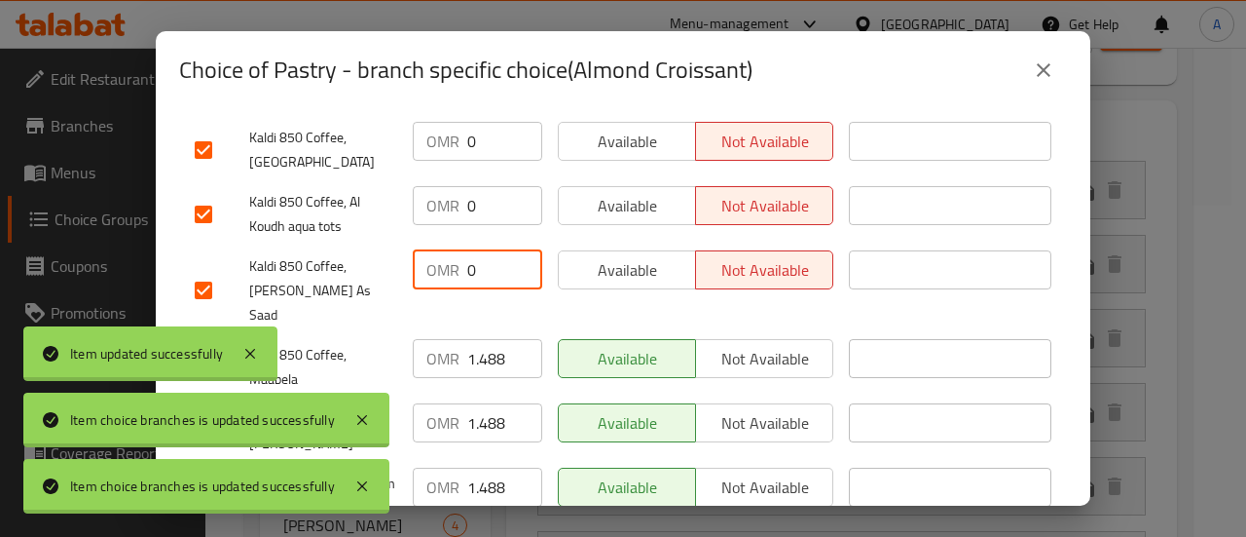
scroll to position [349, 0]
type input "0"
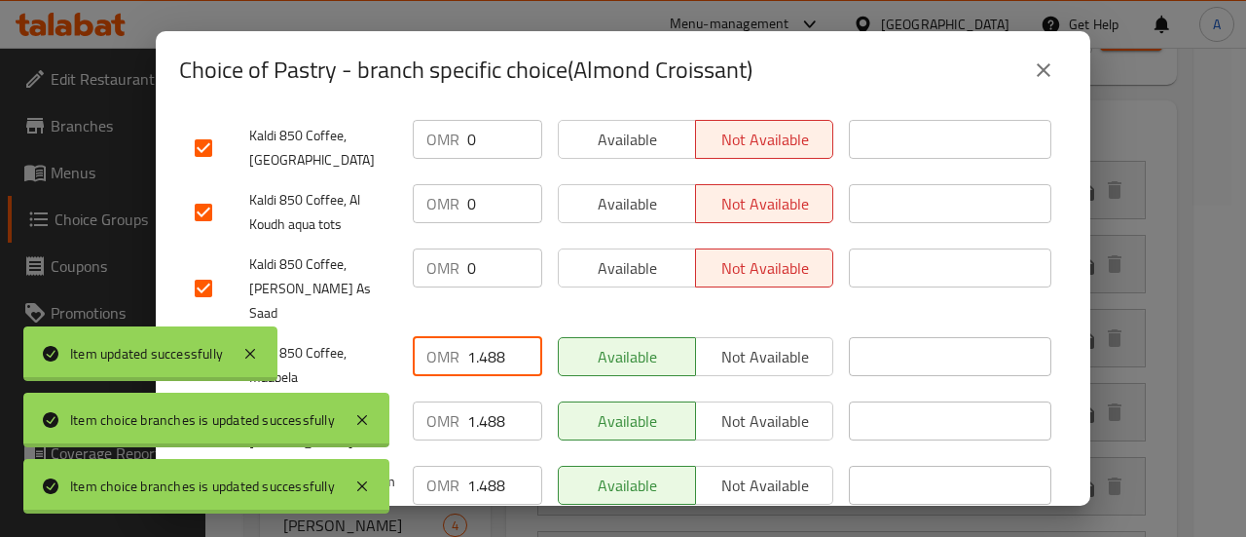
click at [489, 337] on input "1.488" at bounding box center [504, 356] width 75 height 39
type input "0"
click at [487, 393] on div "OMR 1.488 ​" at bounding box center [477, 429] width 145 height 72
click at [482, 401] on input "1.488" at bounding box center [504, 420] width 75 height 39
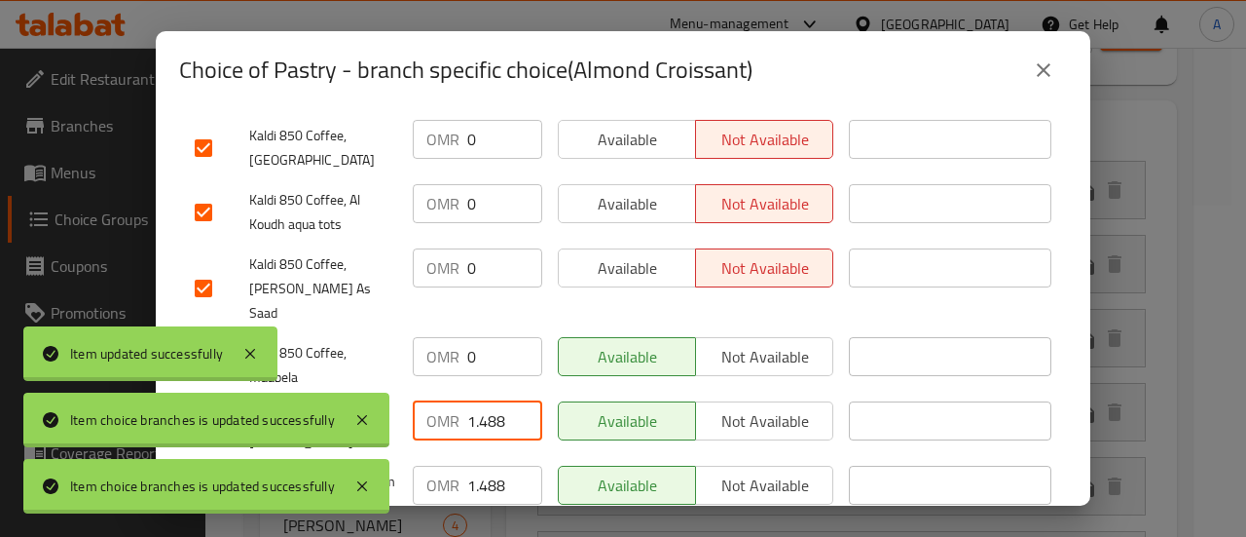
click at [482, 401] on input "1.488" at bounding box center [504, 420] width 75 height 39
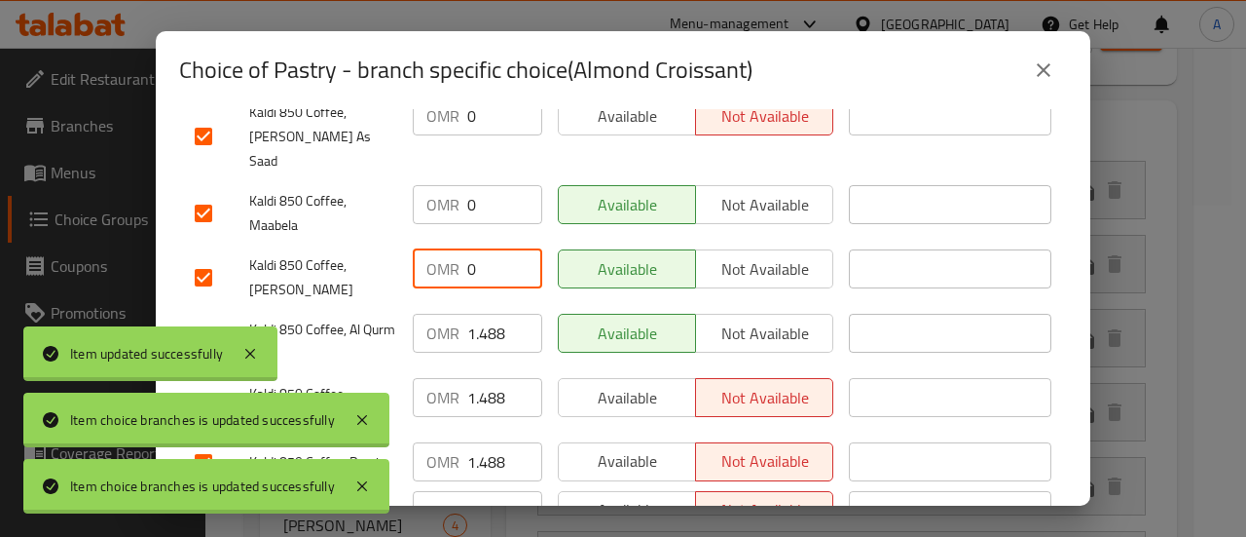
scroll to position [502, 0]
type input "0"
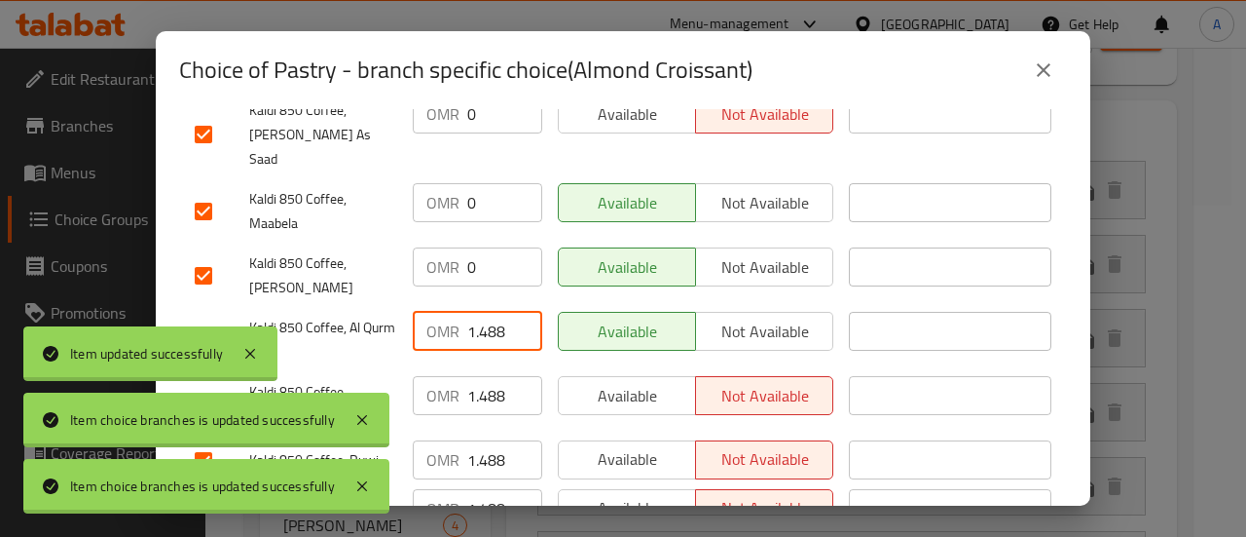
click at [490, 312] on input "1.488" at bounding box center [504, 331] width 75 height 39
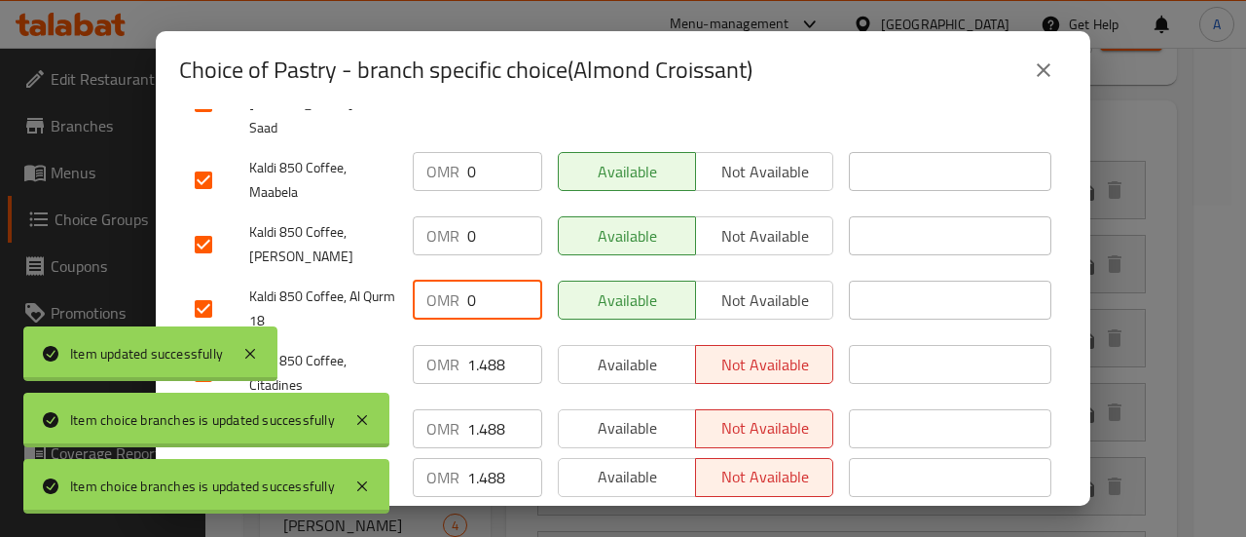
type input "0"
click at [490, 337] on div "OMR 1.488 ​" at bounding box center [477, 373] width 145 height 72
click at [487, 345] on input "1.488" at bounding box center [504, 364] width 75 height 39
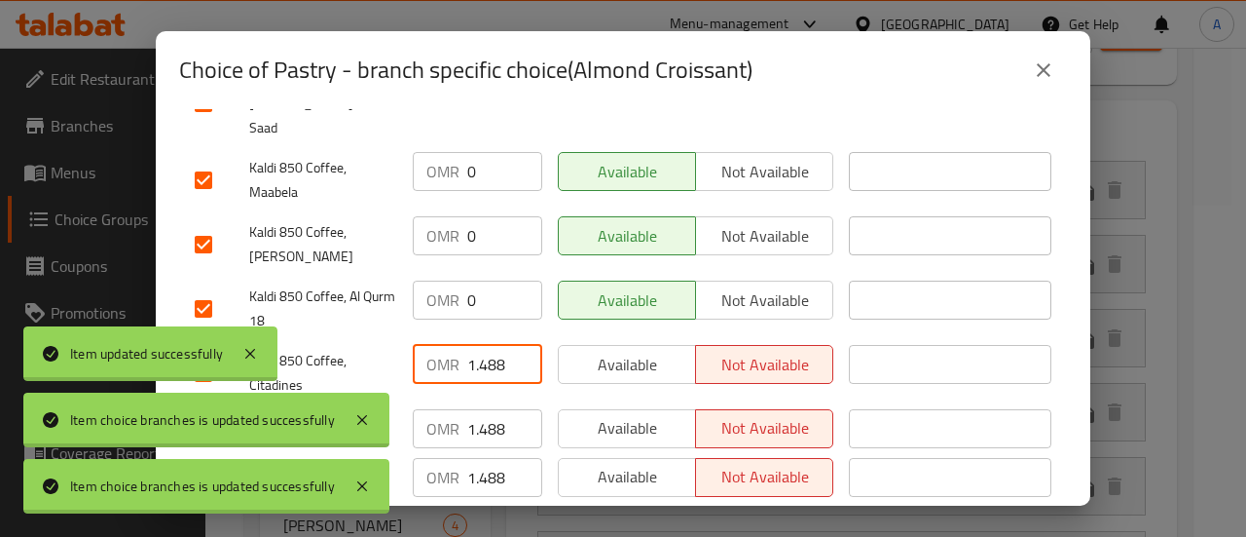
click at [487, 345] on input "1.488" at bounding box center [504, 364] width 75 height 39
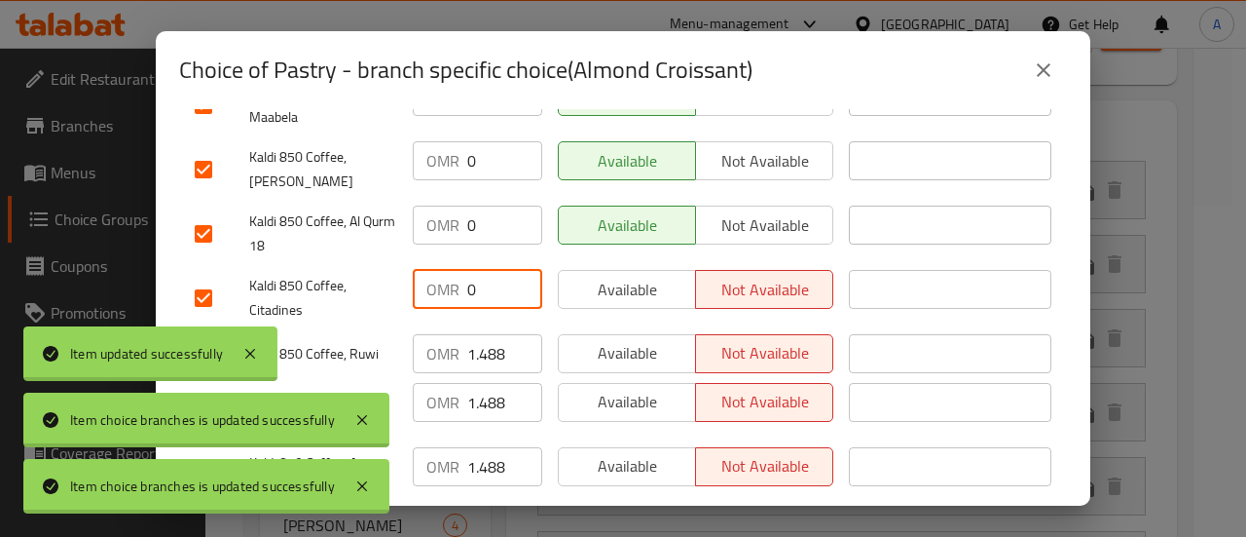
scroll to position [610, 0]
type input "0"
click at [487, 333] on input "1.488" at bounding box center [504, 352] width 75 height 39
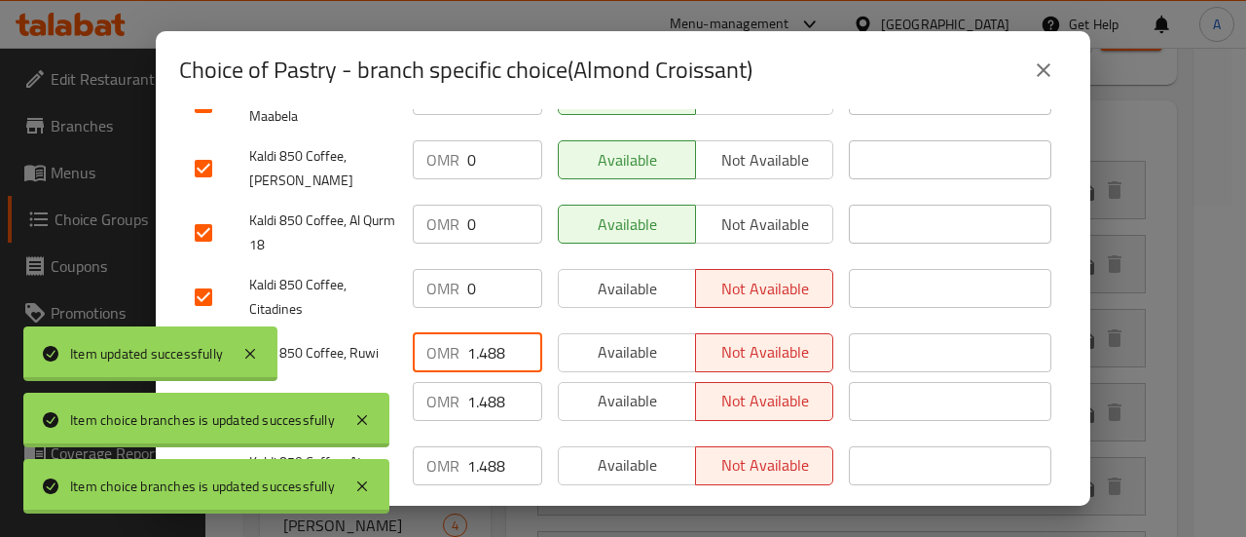
click at [487, 333] on input "1.488" at bounding box center [504, 352] width 75 height 39
type input "0"
click at [487, 382] on input "1.488" at bounding box center [504, 401] width 75 height 39
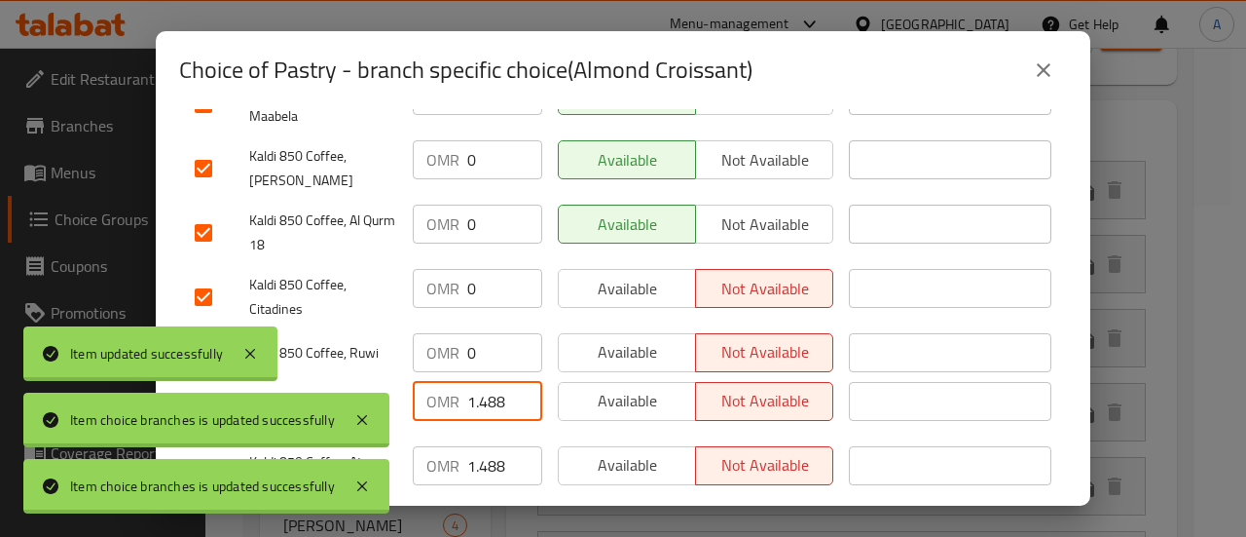
click at [487, 382] on input "1.488" at bounding box center [504, 401] width 75 height 39
type input "0"
click at [493, 446] on input "1.488" at bounding box center [504, 465] width 75 height 39
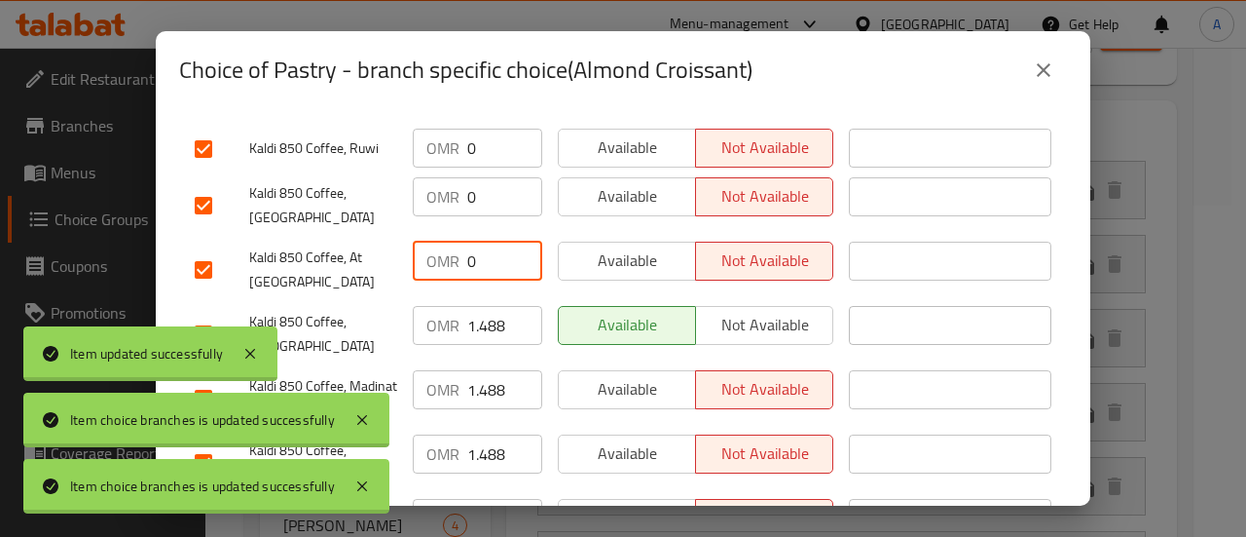
scroll to position [816, 0]
type input "0"
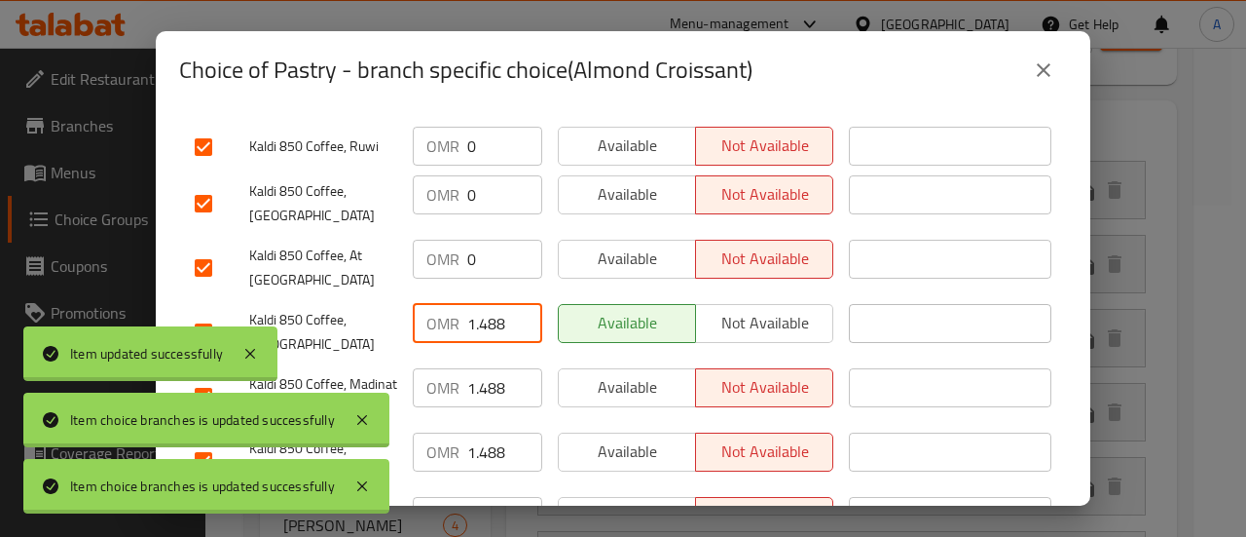
click at [493, 304] on input "1.488" at bounding box center [504, 323] width 75 height 39
type input "0"
click at [491, 368] on input "1.488" at bounding box center [504, 387] width 75 height 39
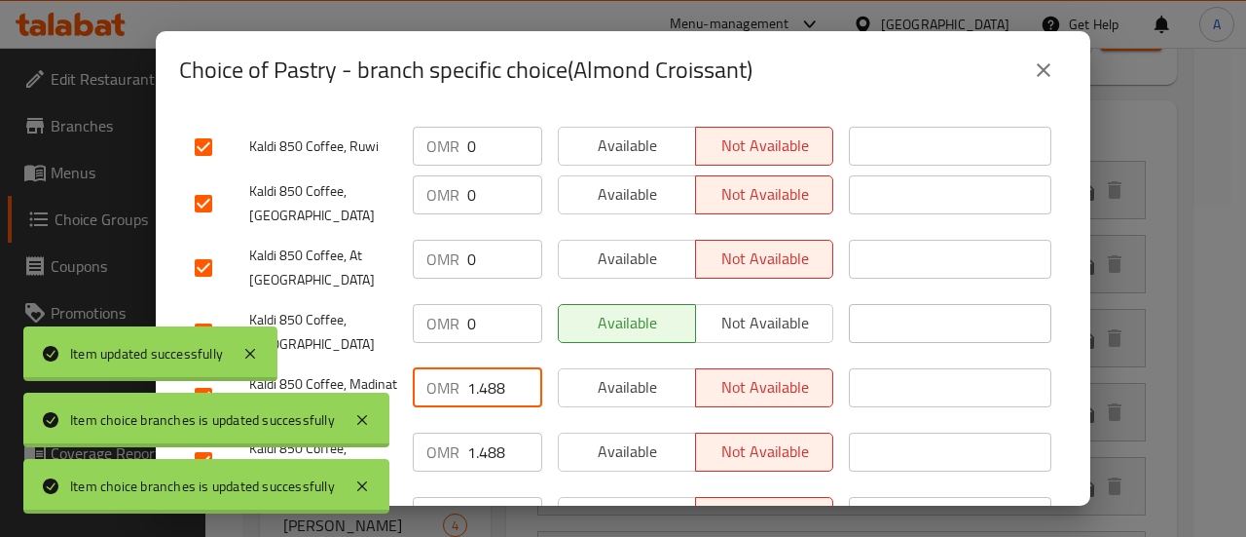
click at [491, 368] on input "1.488" at bounding box center [504, 387] width 75 height 39
type input "0"
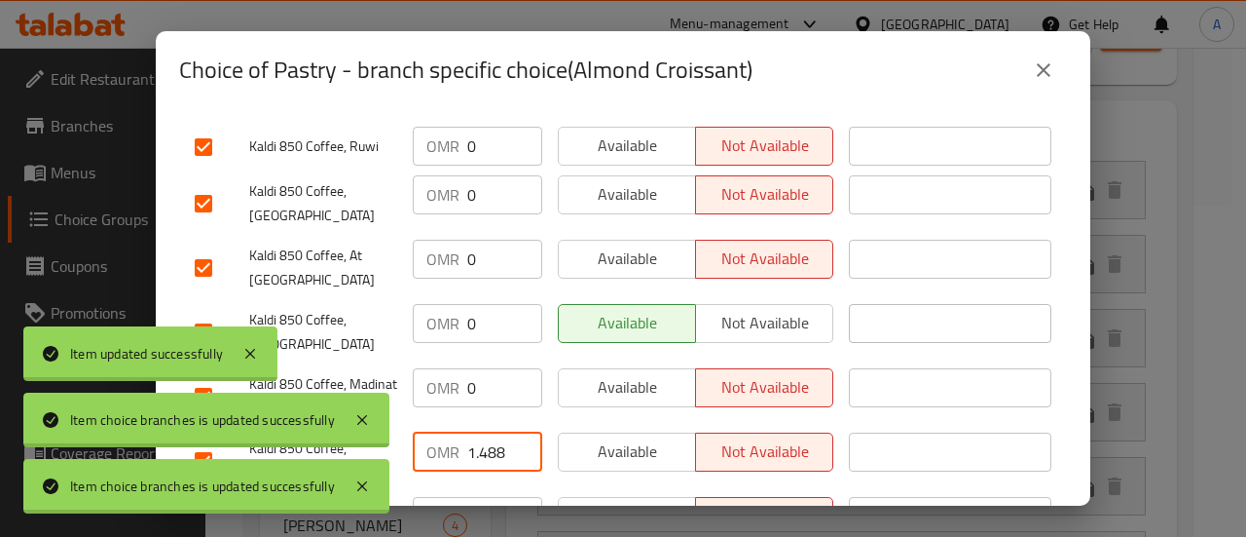
click at [479, 432] on input "1.488" at bounding box center [504, 451] width 75 height 39
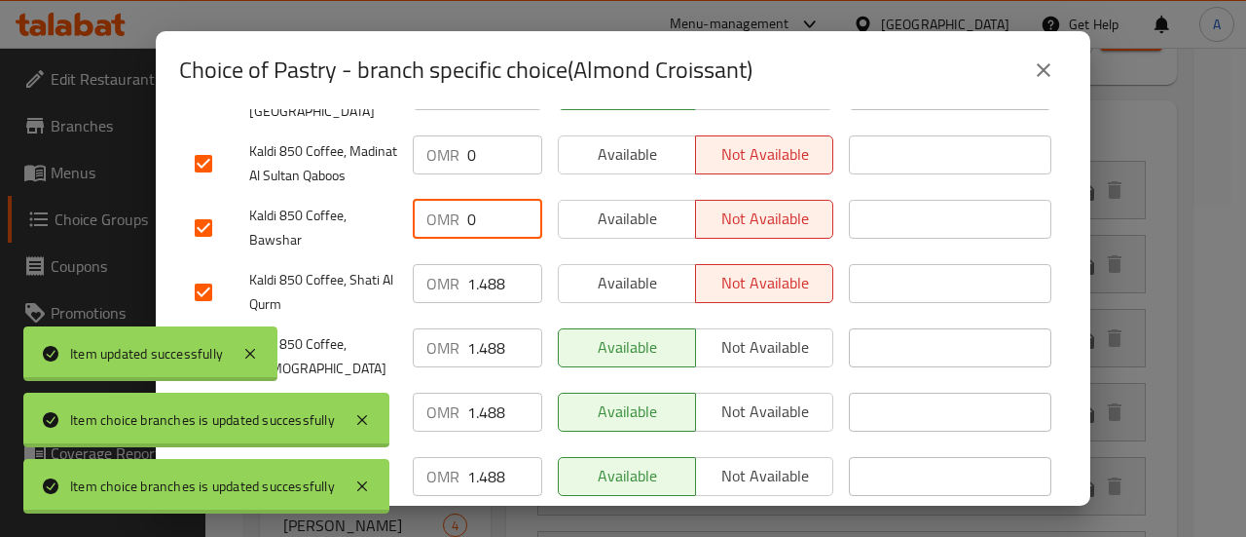
type input "0"
click at [487, 260] on div "OMR 1.488 ​" at bounding box center [477, 292] width 145 height 72
click at [491, 264] on input "1.488" at bounding box center [504, 283] width 75 height 39
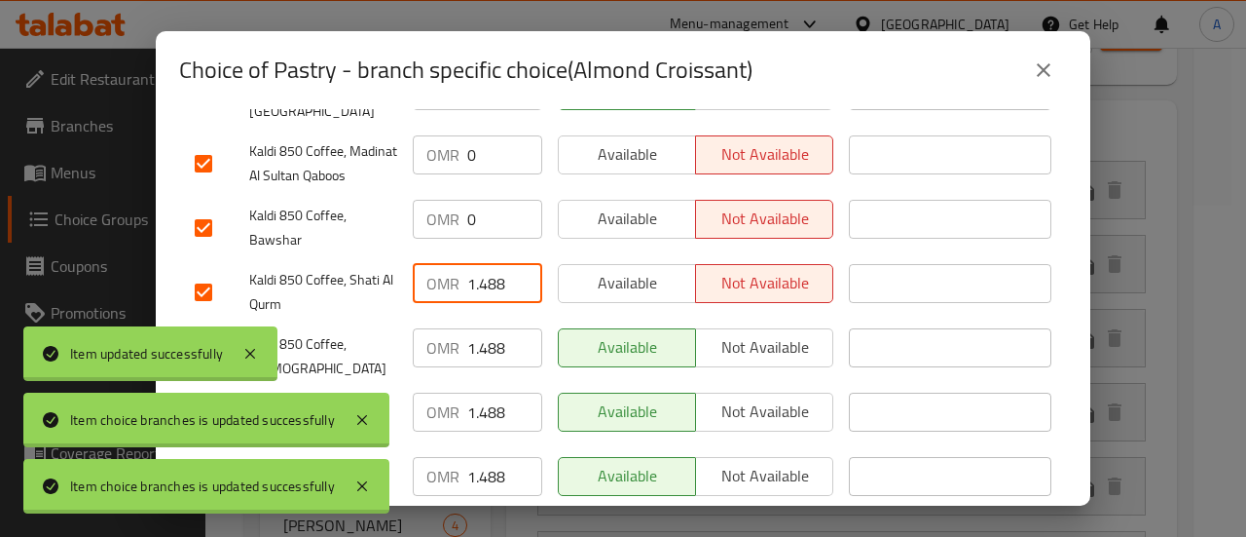
click at [491, 264] on input "1.488" at bounding box center [504, 283] width 75 height 39
type input "0"
click at [487, 328] on input "1.488" at bounding box center [504, 347] width 75 height 39
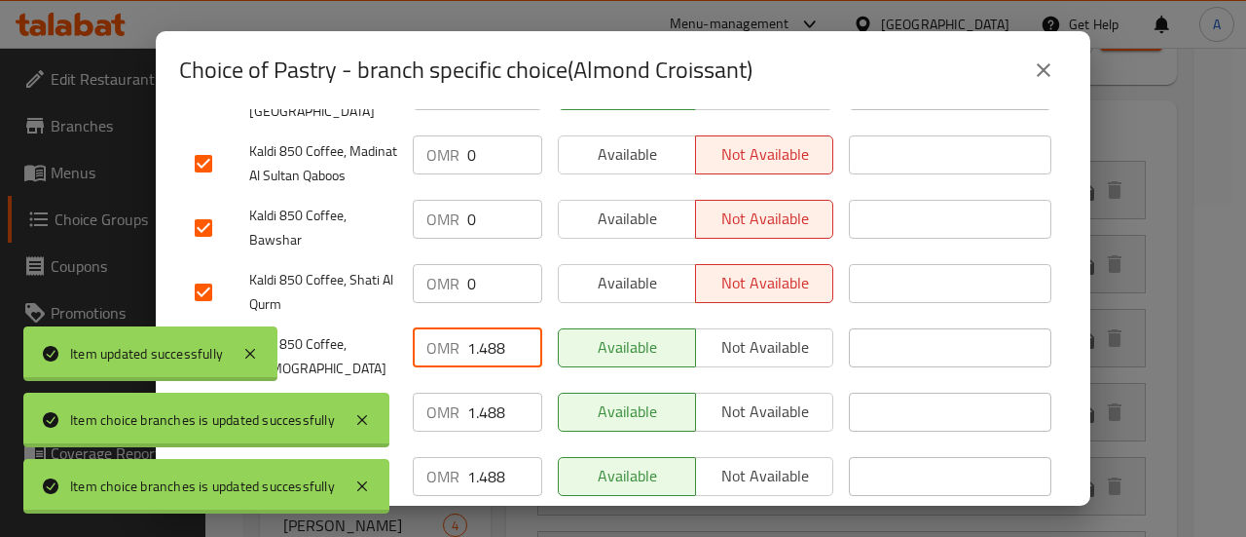
click at [487, 328] on input "1.488" at bounding box center [504, 347] width 75 height 39
type input "0"
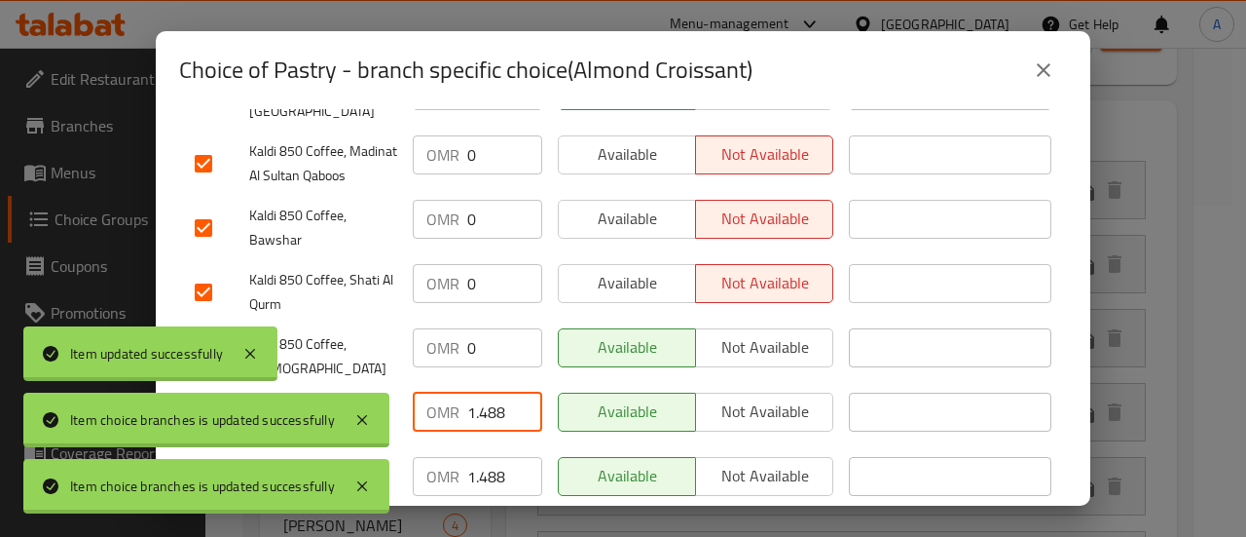
click at [487, 392] on input "1.488" at bounding box center [504, 411] width 75 height 39
type input "0"
click at [483, 457] on input "1.488" at bounding box center [504, 476] width 75 height 39
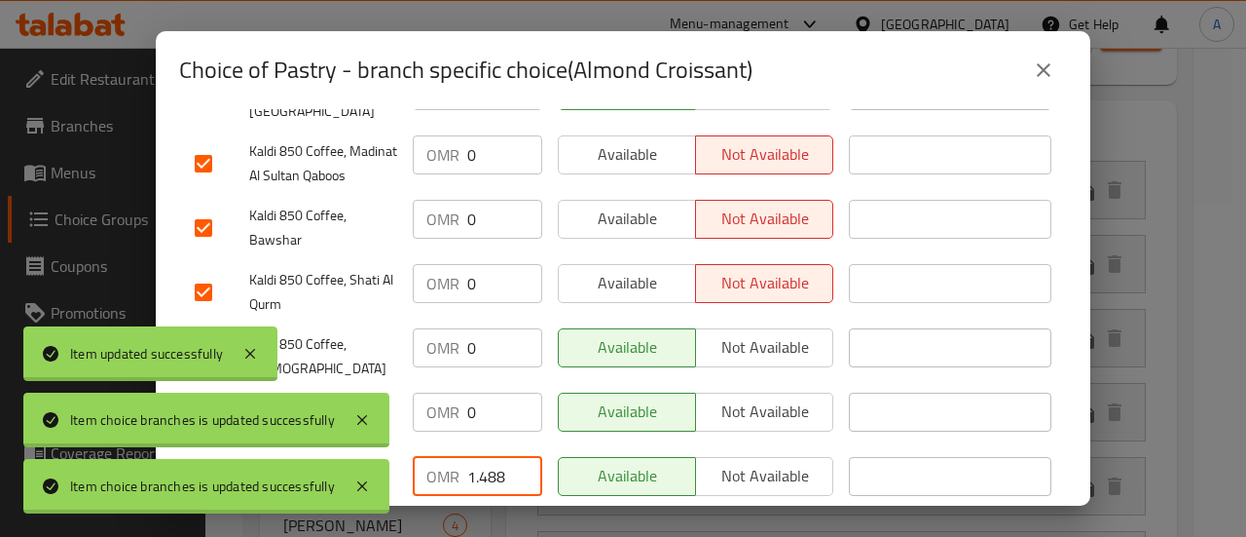
click at [483, 457] on input "1.488" at bounding box center [504, 476] width 75 height 39
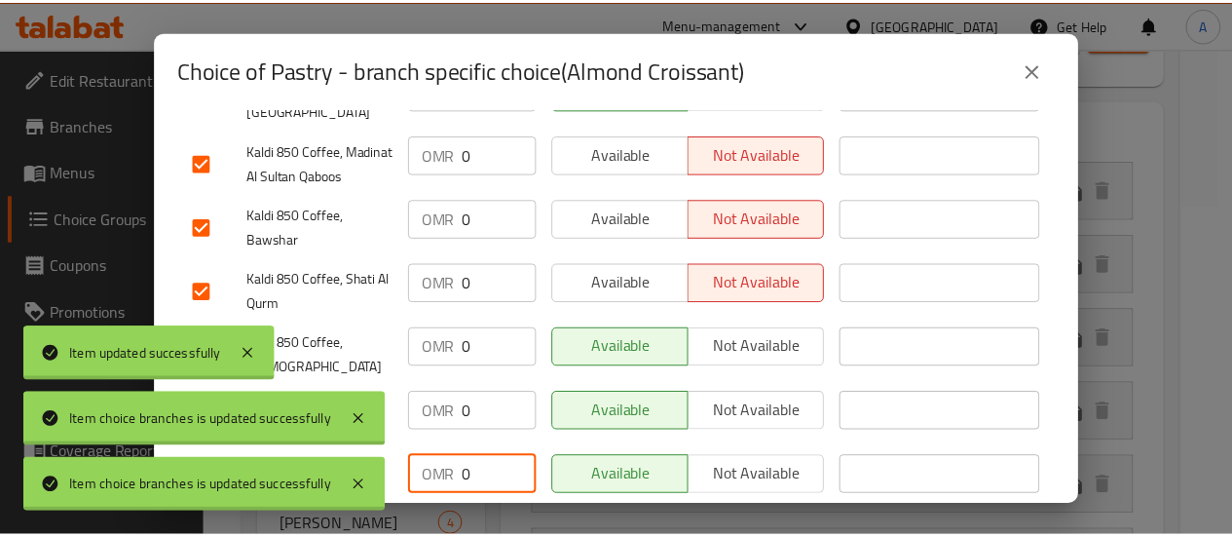
scroll to position [1228, 0]
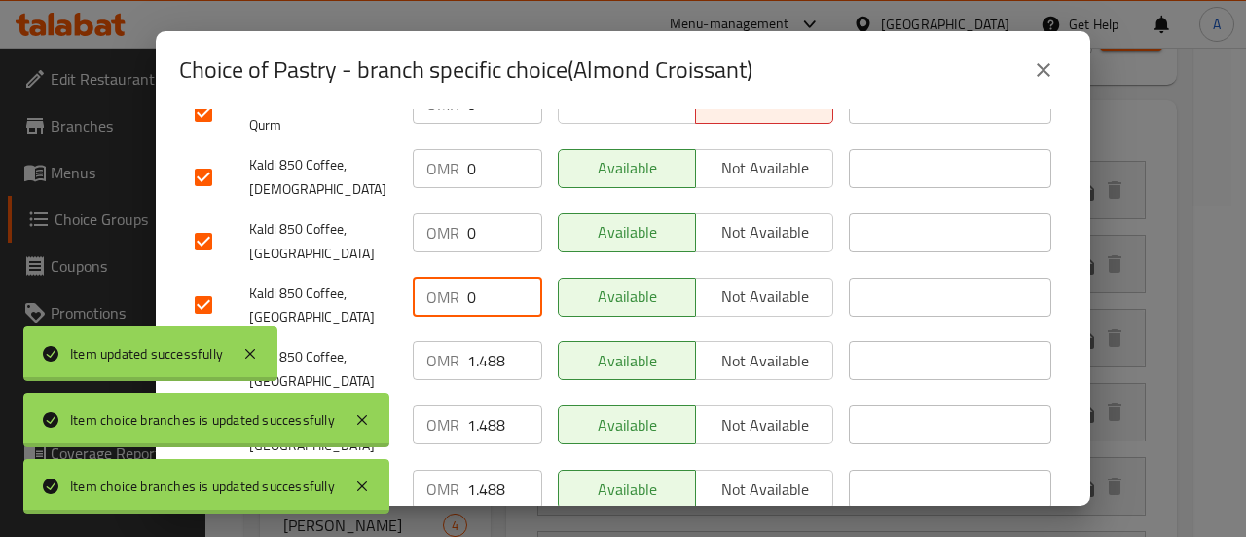
type input "0"
click at [479, 341] on input "1.488" at bounding box center [504, 360] width 75 height 39
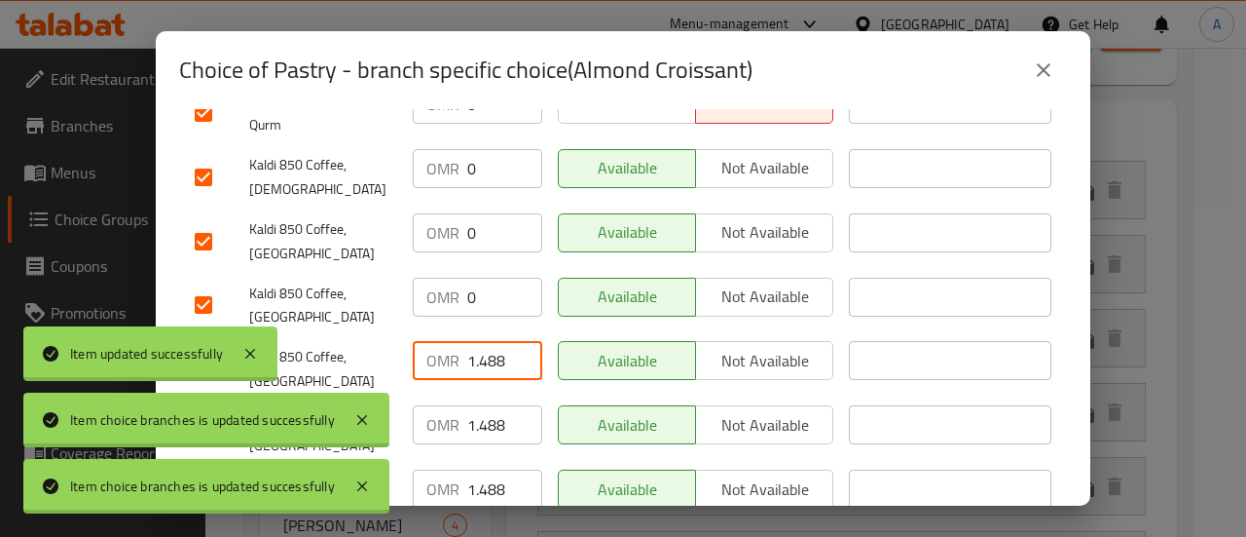
click at [479, 341] on input "1.488" at bounding box center [504, 360] width 75 height 39
type input "0"
click at [479, 405] on input "1.488" at bounding box center [504, 424] width 75 height 39
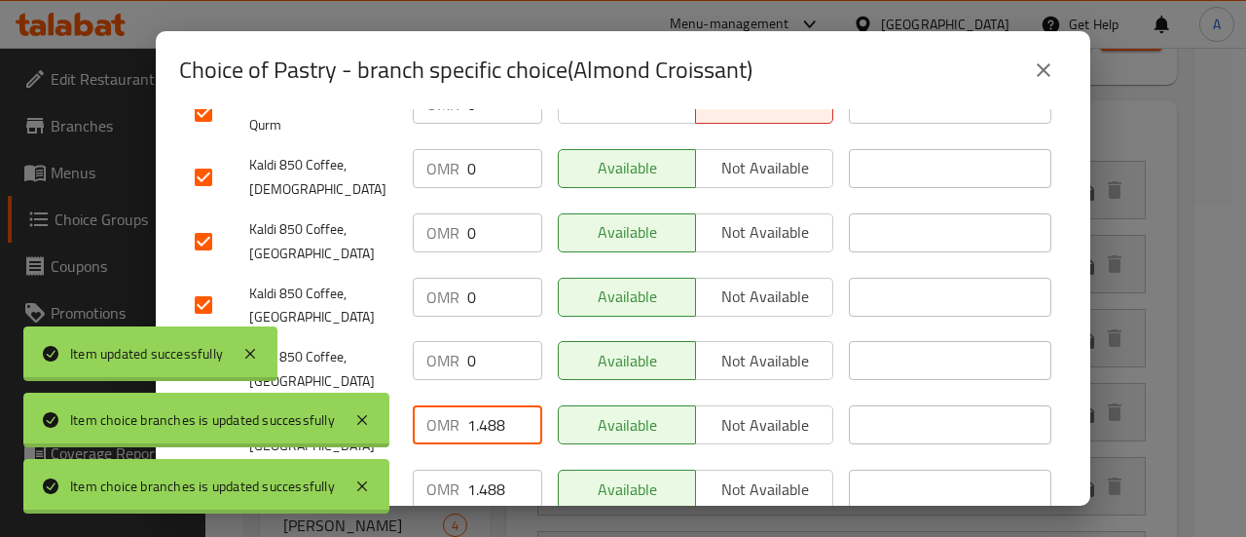
click at [479, 405] on input "1.488" at bounding box center [504, 424] width 75 height 39
type input "0"
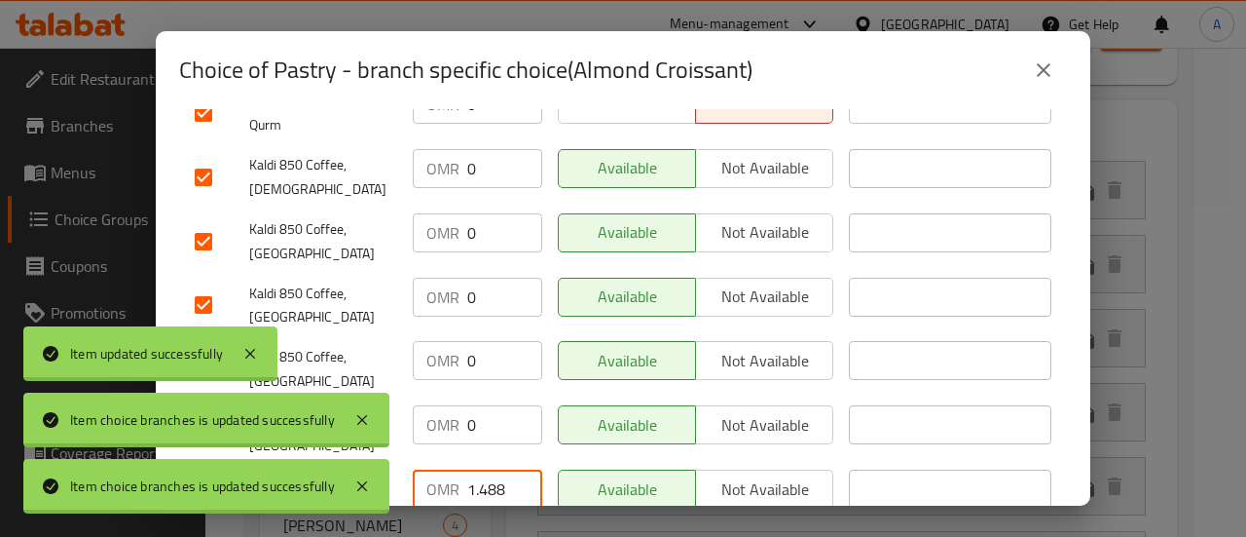
click at [486, 469] on input "1.488" at bounding box center [504, 488] width 75 height 39
type input "0"
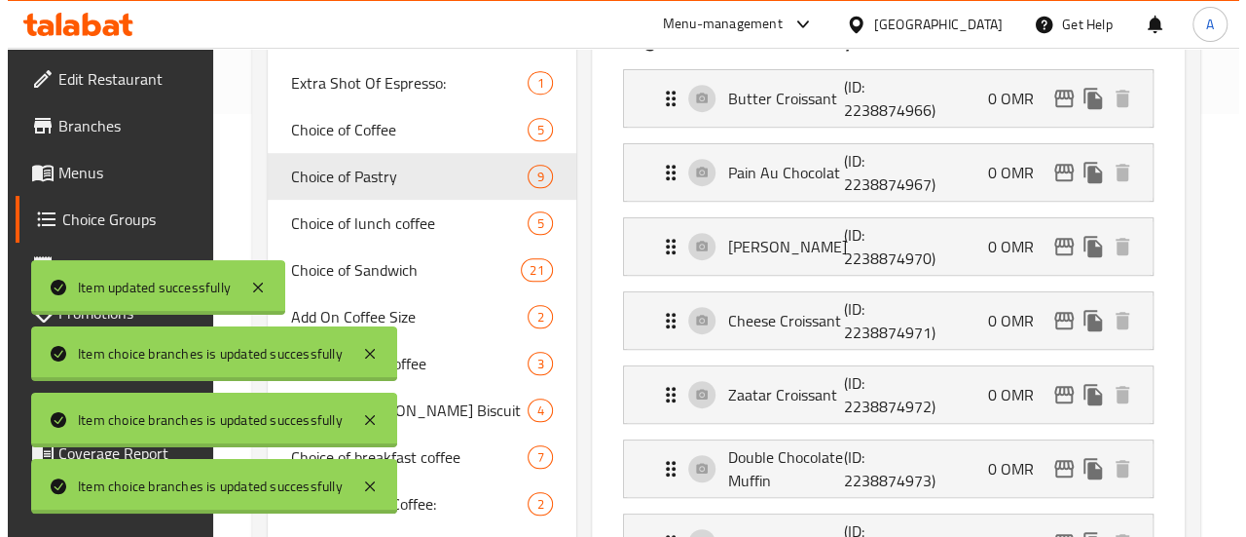
scroll to position [491, 0]
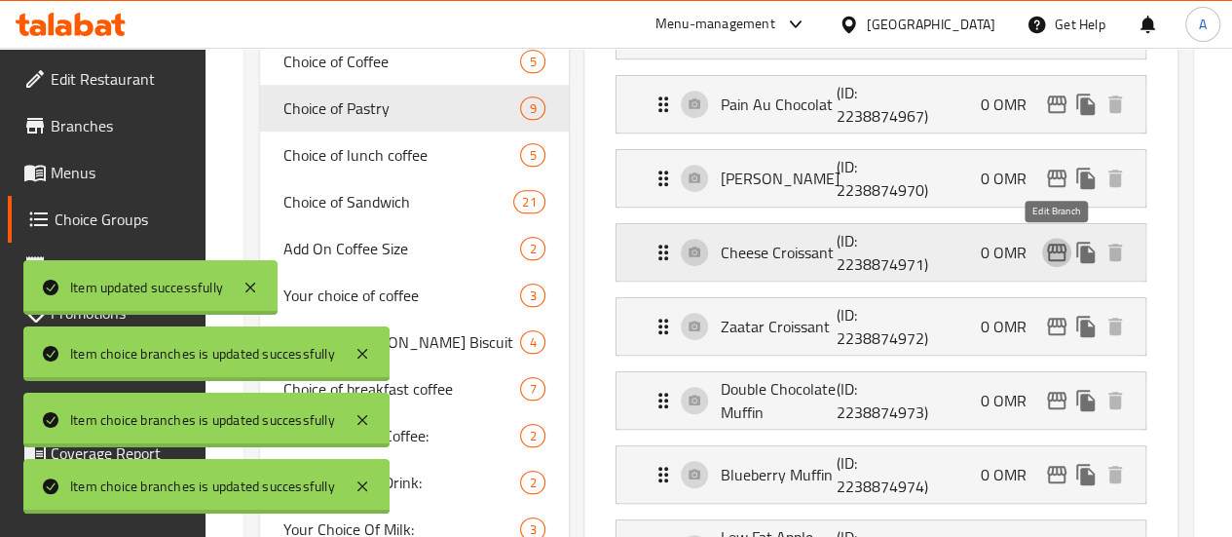
click at [1050, 250] on icon "edit" at bounding box center [1056, 252] width 19 height 18
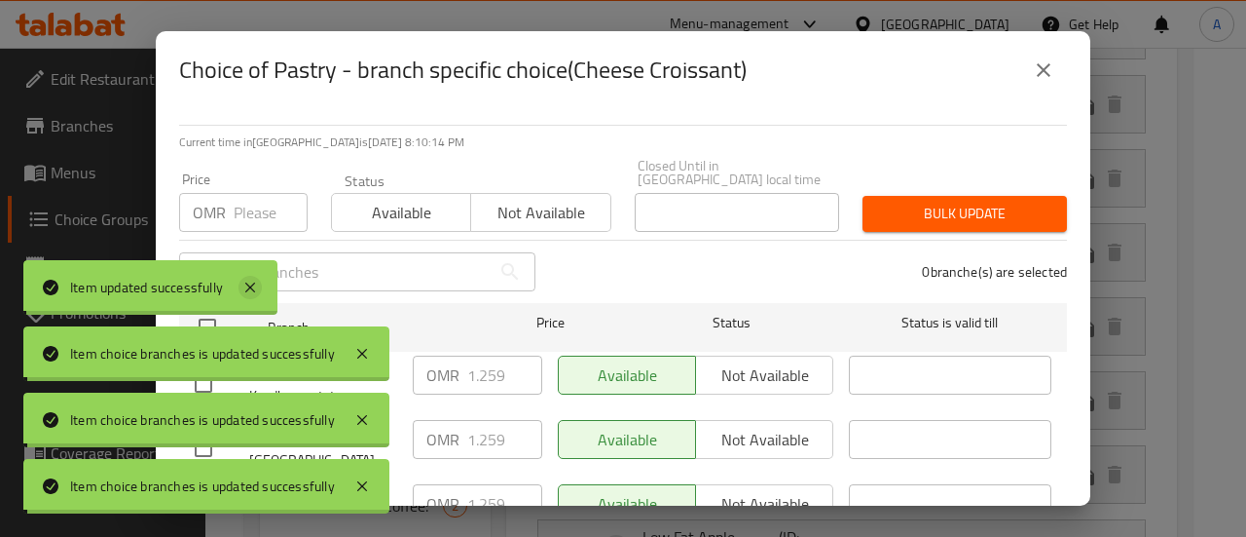
click at [249, 282] on icon at bounding box center [250, 287] width 23 height 23
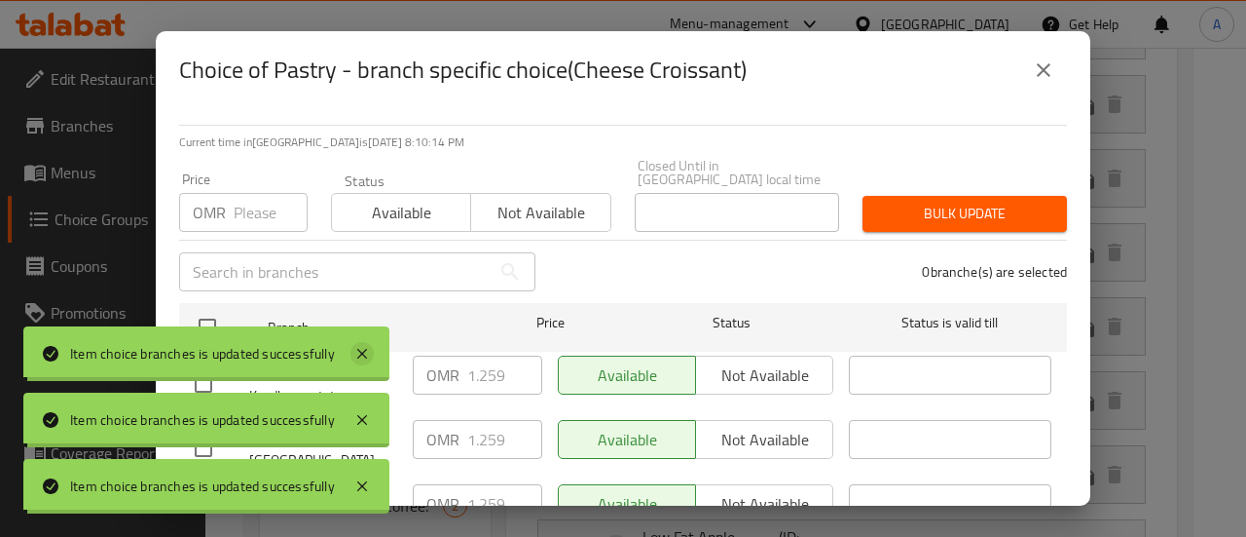
click at [352, 349] on icon at bounding box center [362, 353] width 23 height 23
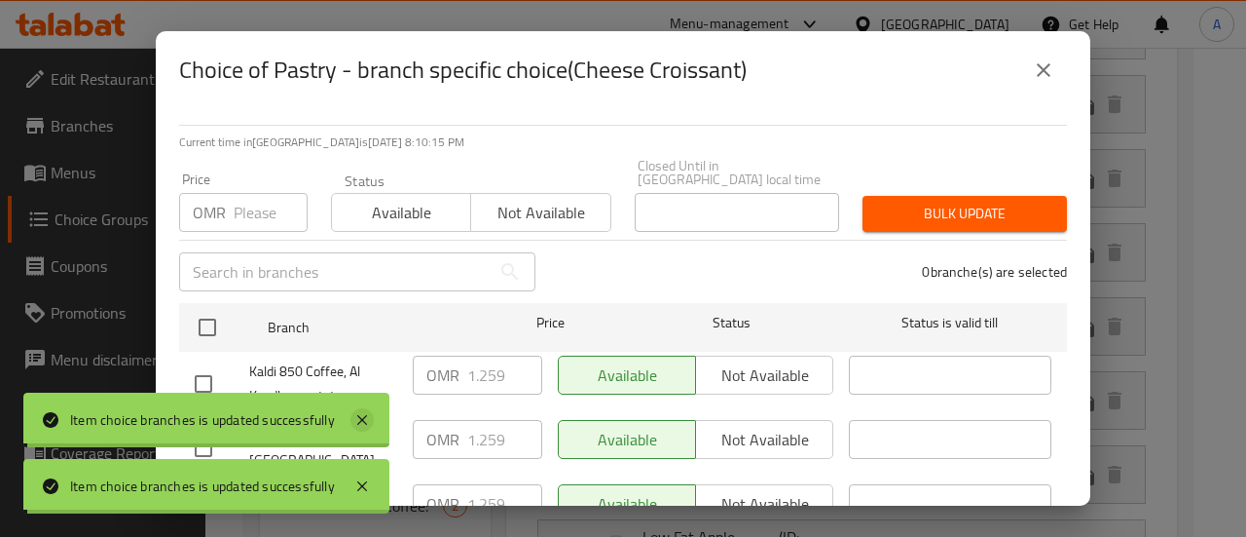
click at [358, 415] on icon at bounding box center [362, 420] width 10 height 10
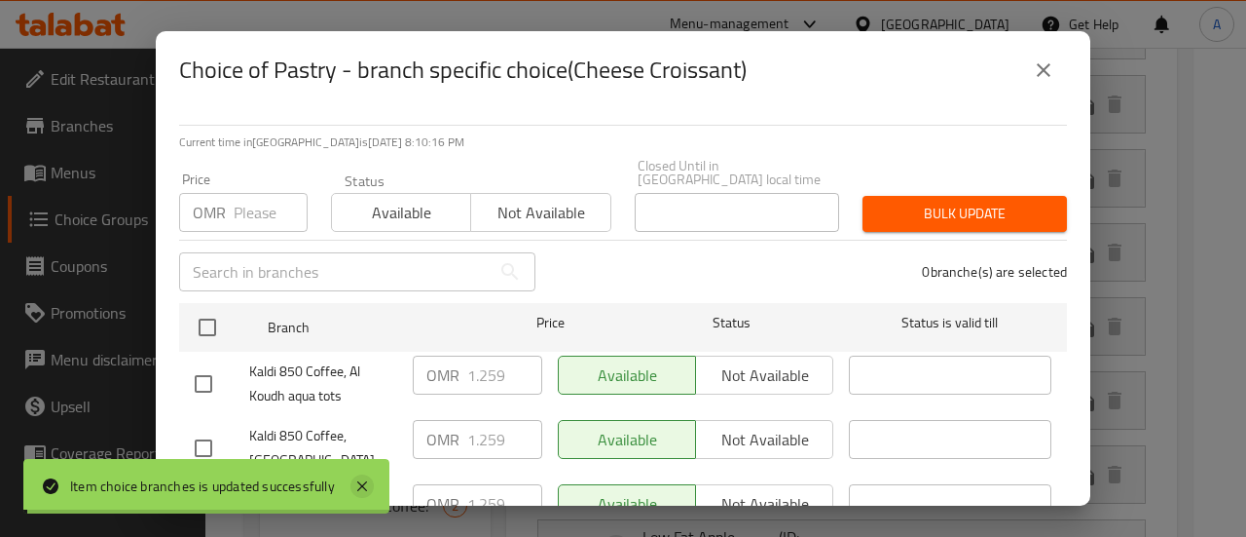
click at [370, 496] on icon at bounding box center [362, 485] width 23 height 23
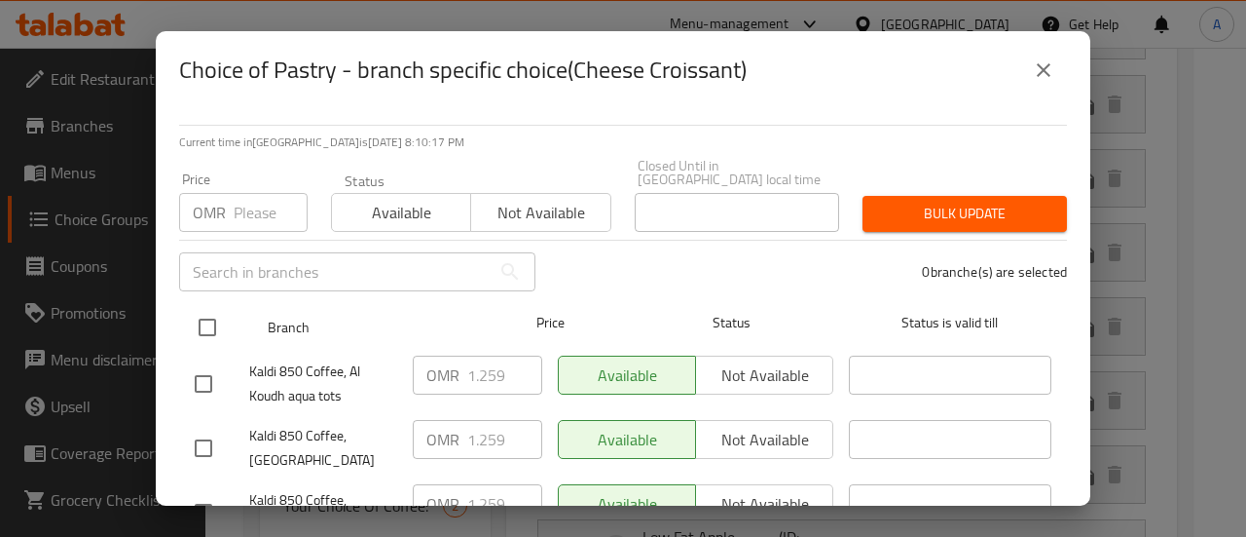
click at [214, 308] on input "checkbox" at bounding box center [207, 327] width 41 height 41
checkbox input "true"
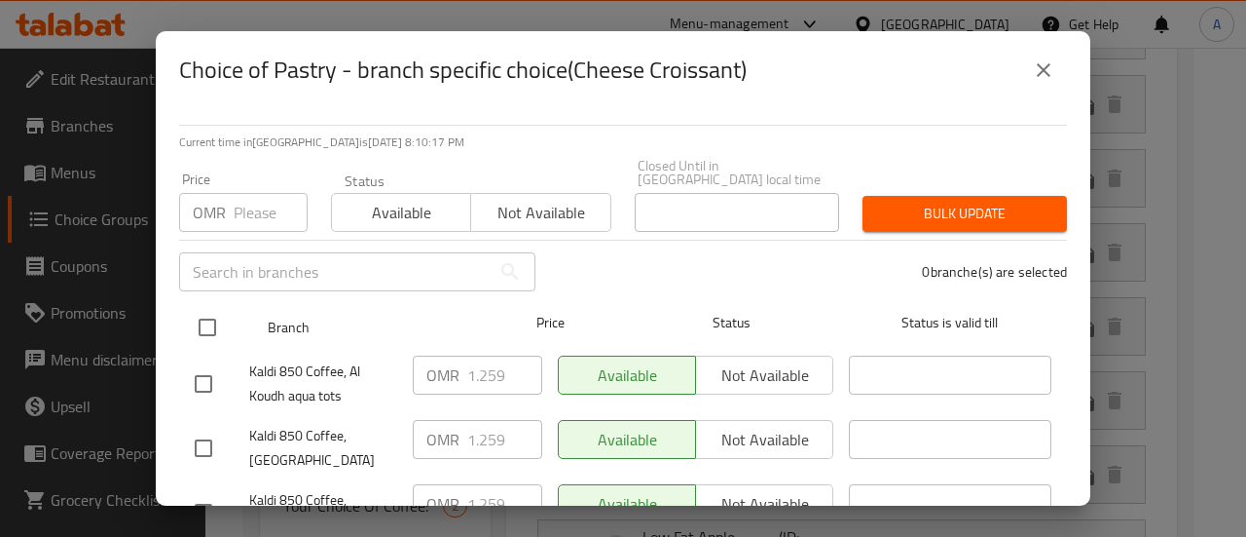
checkbox input "true"
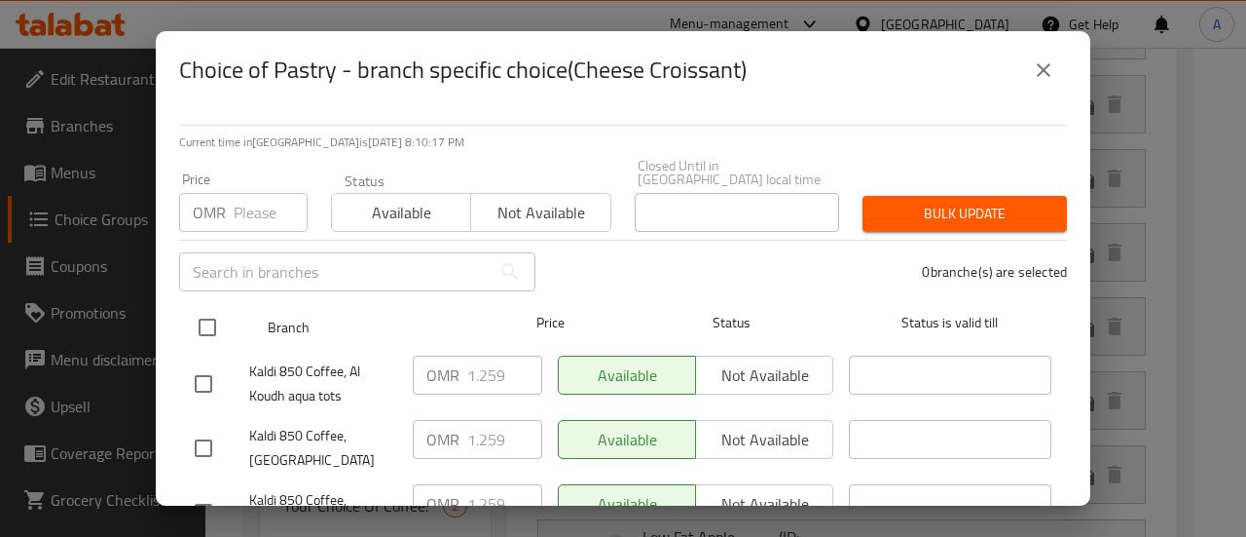
checkbox input "true"
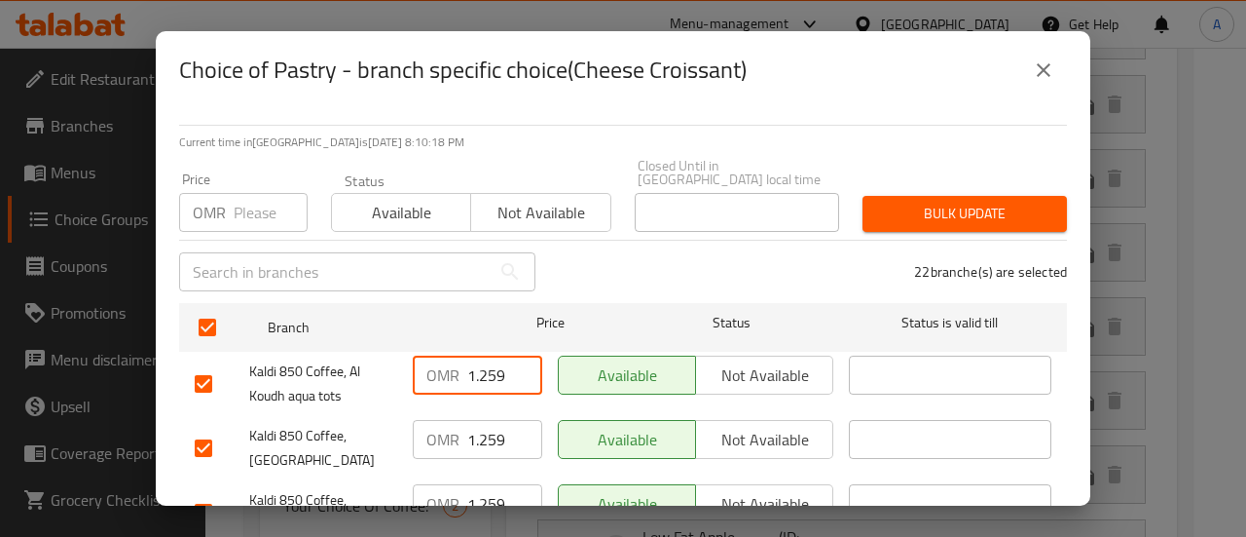
click at [479, 365] on input "1.259" at bounding box center [504, 374] width 75 height 39
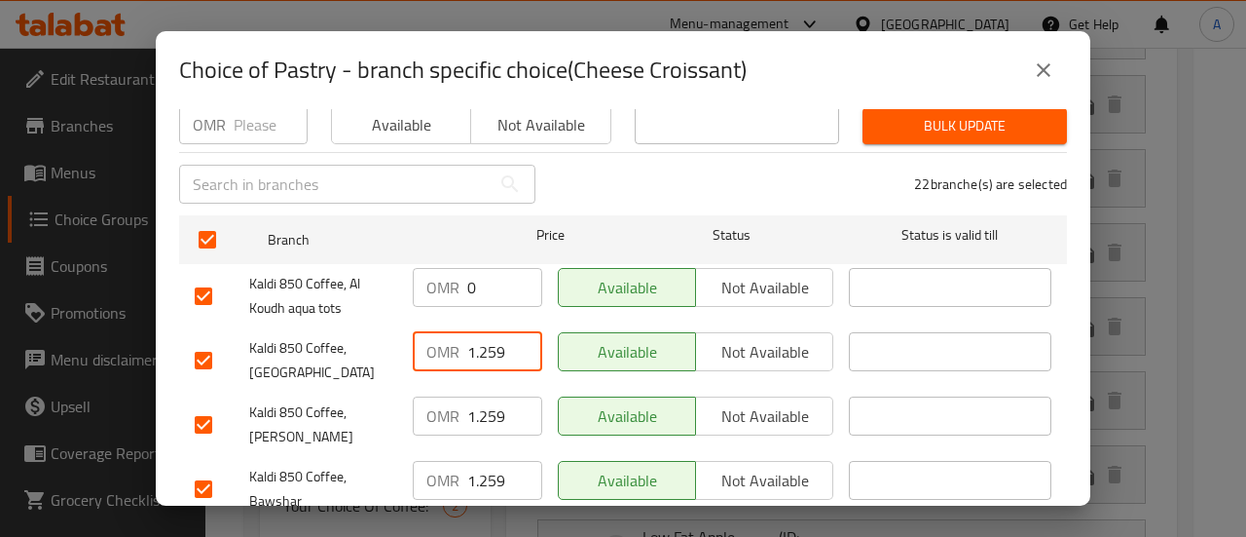
click at [479, 355] on input "1.259" at bounding box center [504, 351] width 75 height 39
click at [479, 396] on input "1.259" at bounding box center [504, 415] width 75 height 39
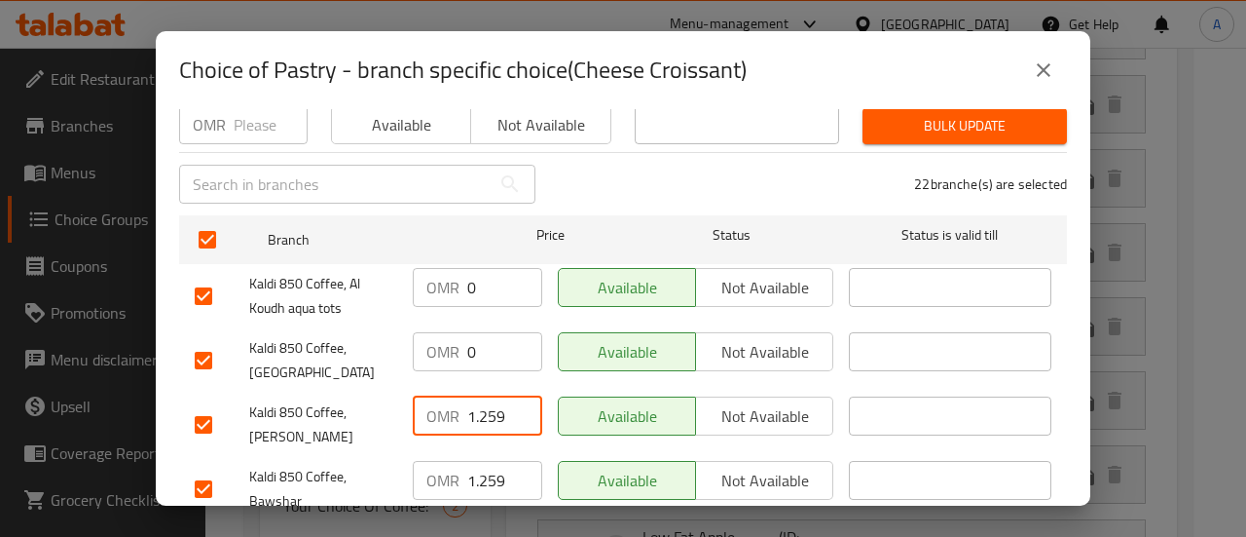
click at [479, 396] on input "1.259" at bounding box center [504, 415] width 75 height 39
click at [483, 461] on input "1.259" at bounding box center [504, 480] width 75 height 39
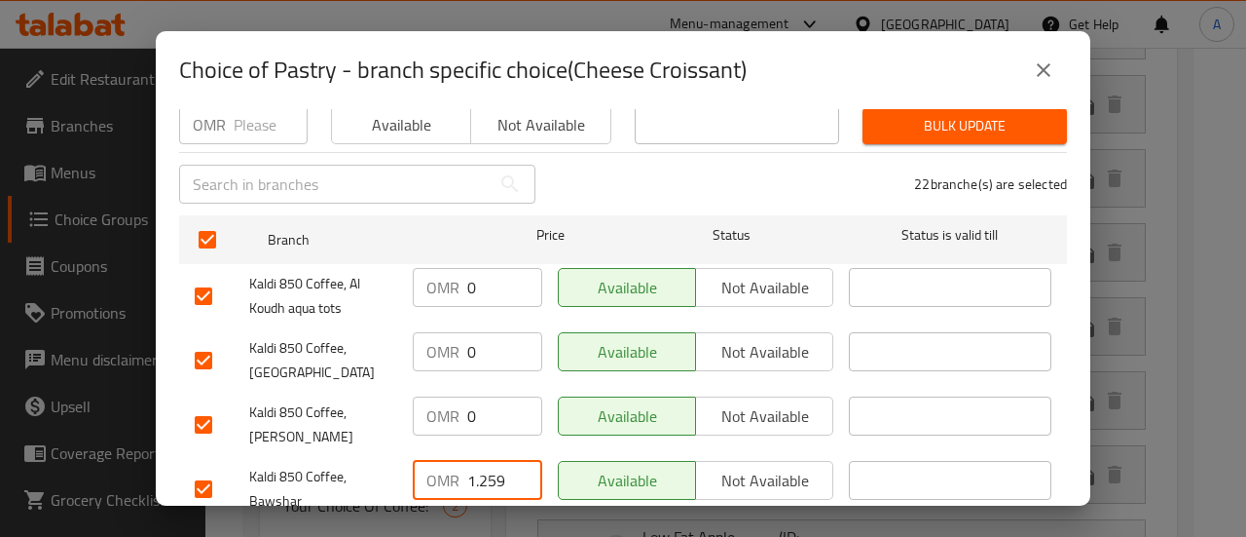
click at [483, 461] on input "1.259" at bounding box center [504, 480] width 75 height 39
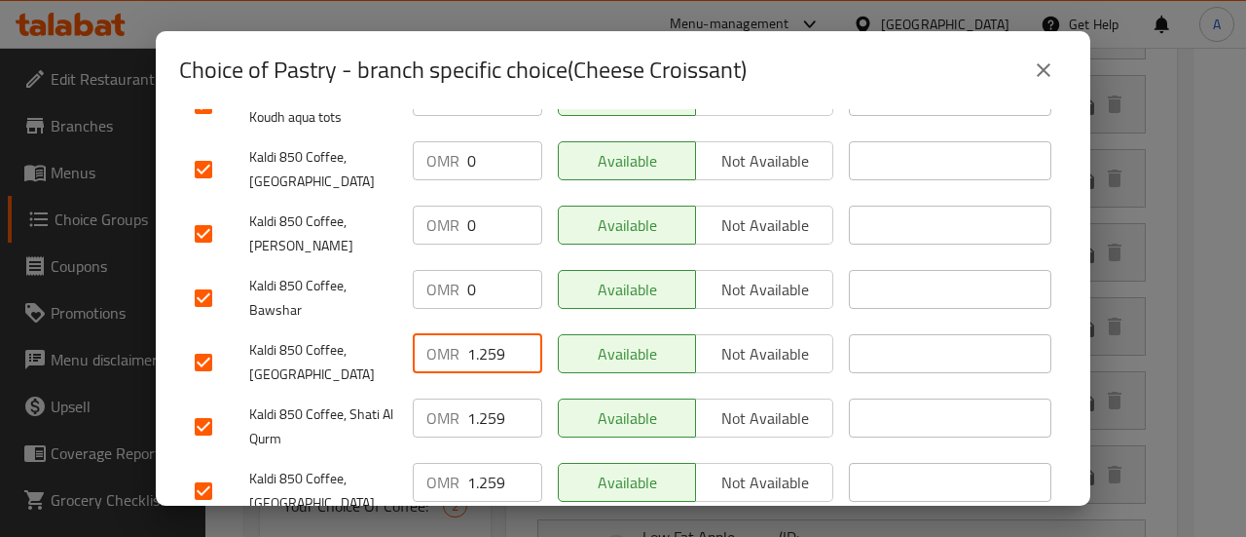
click at [477, 334] on input "1.259" at bounding box center [504, 353] width 75 height 39
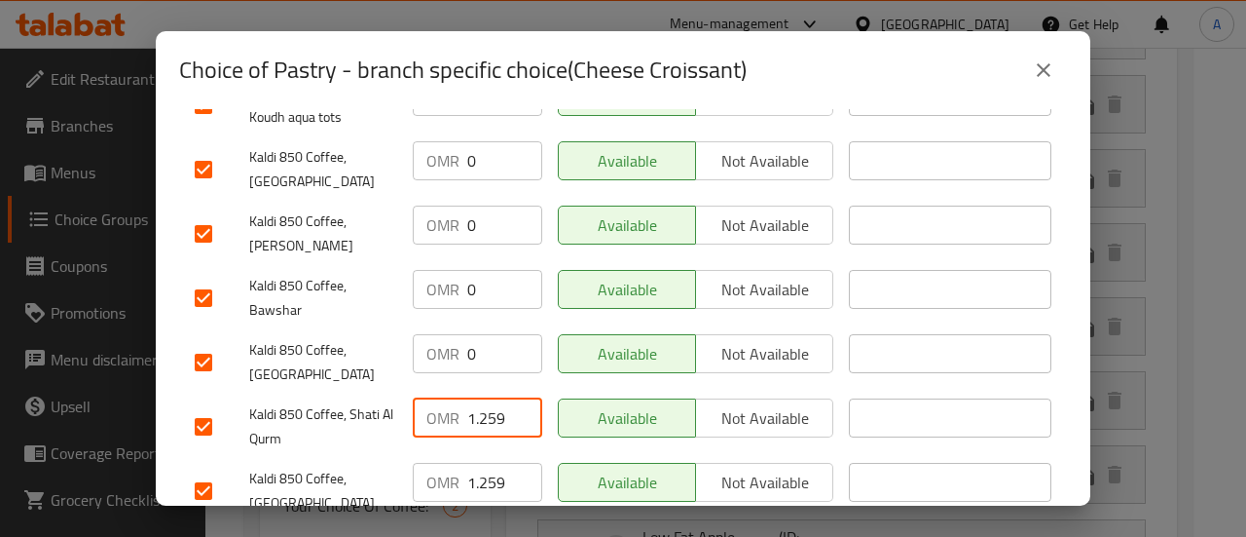
click at [477, 398] on input "1.259" at bounding box center [504, 417] width 75 height 39
click at [474, 463] on input "1.259" at bounding box center [504, 482] width 75 height 39
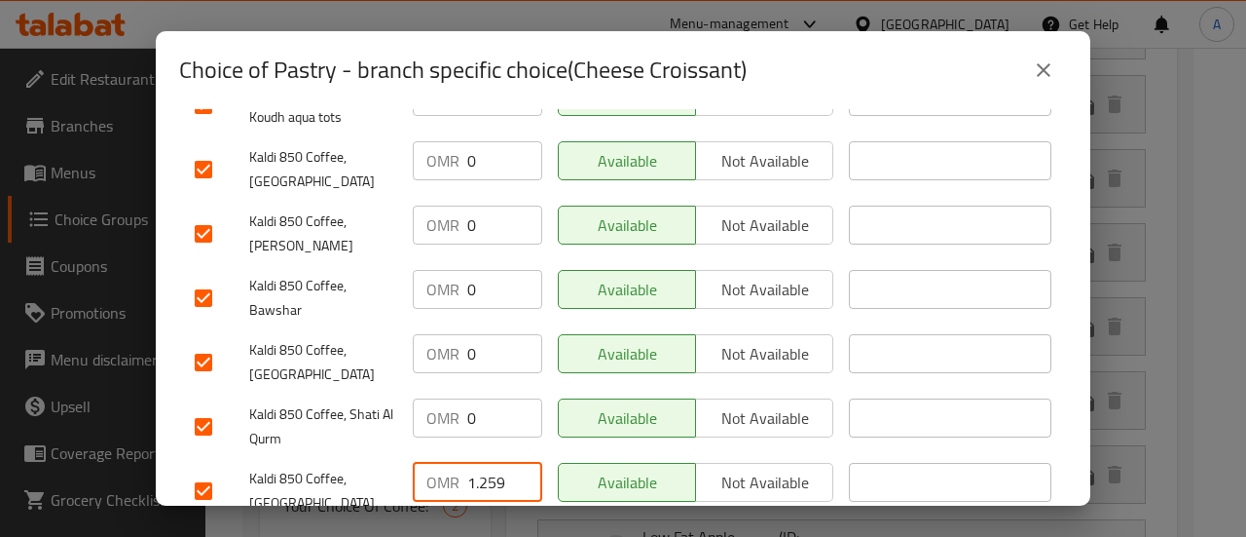
click at [474, 463] on input "1.259" at bounding box center [504, 482] width 75 height 39
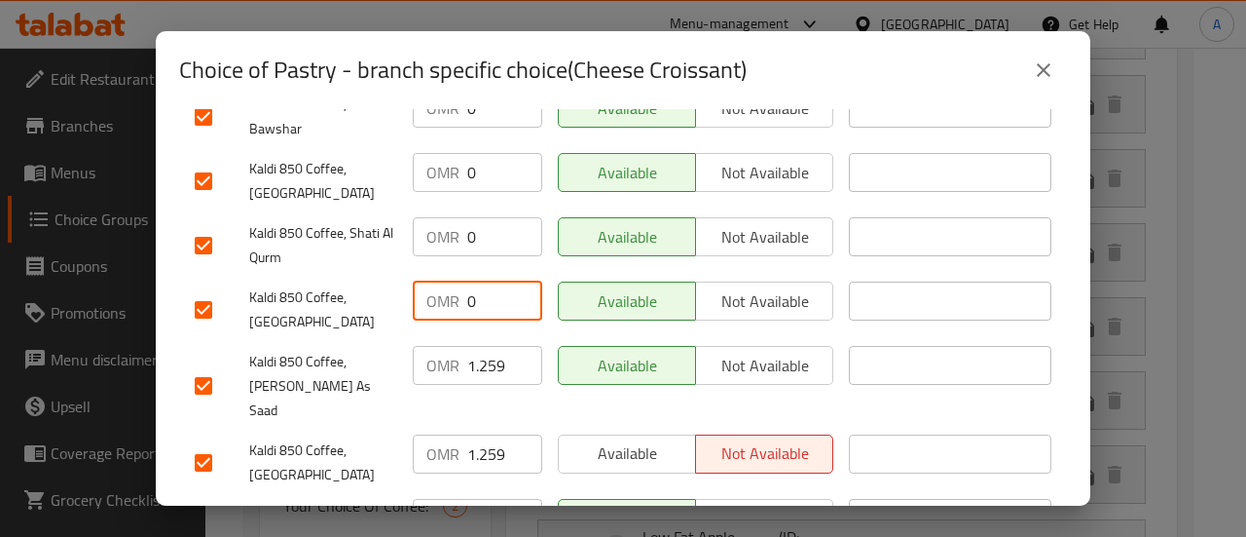
click at [480, 346] on input "1.259" at bounding box center [504, 365] width 75 height 39
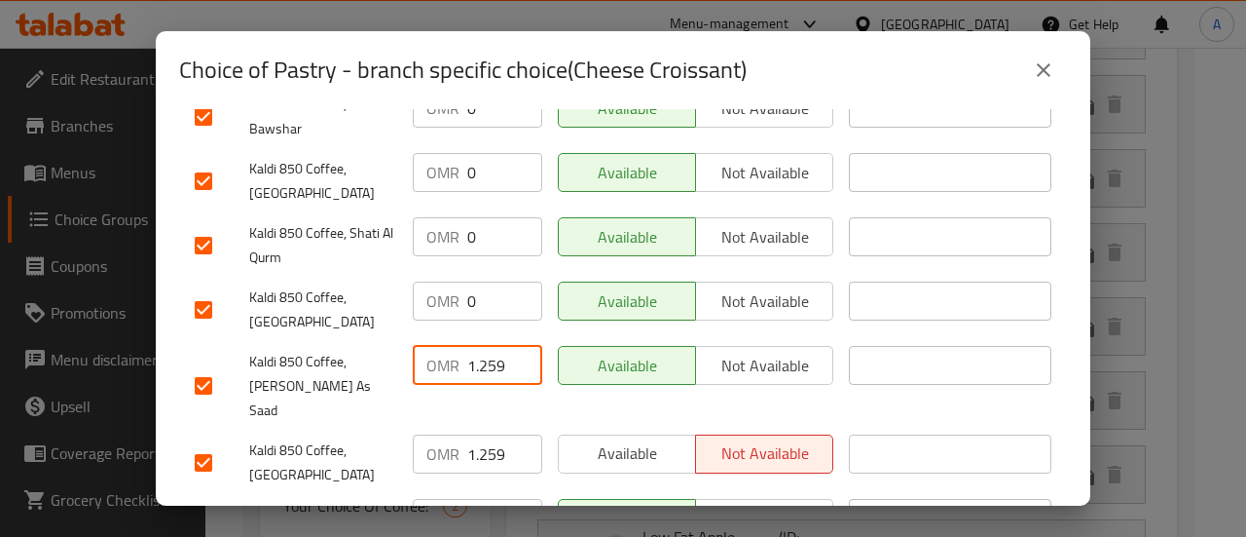
click at [480, 346] on input "1.259" at bounding box center [504, 365] width 75 height 39
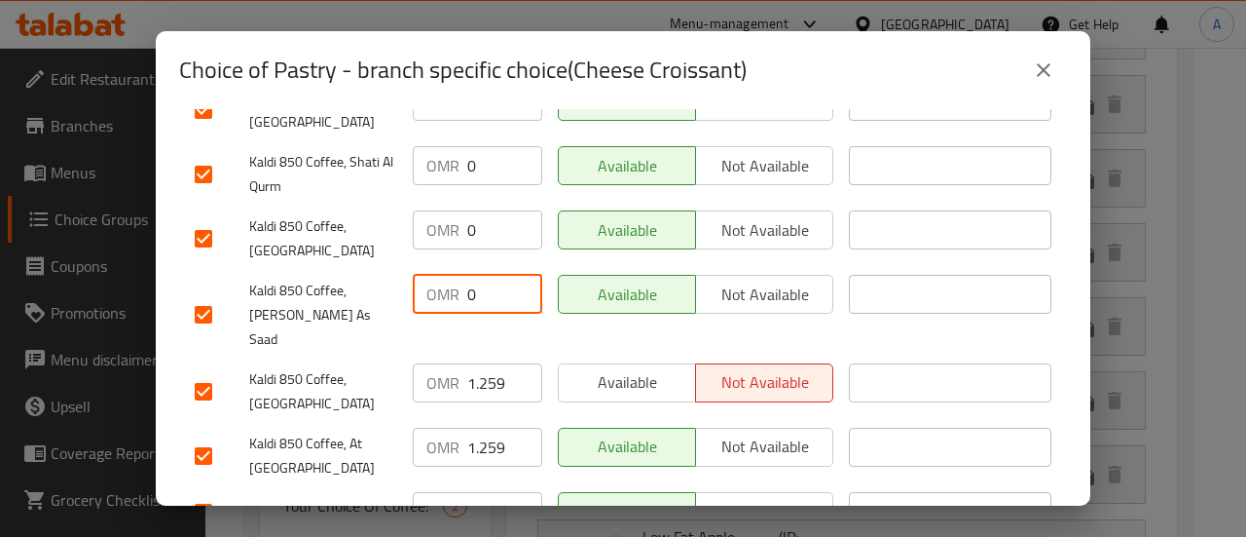
scroll to position [532, 0]
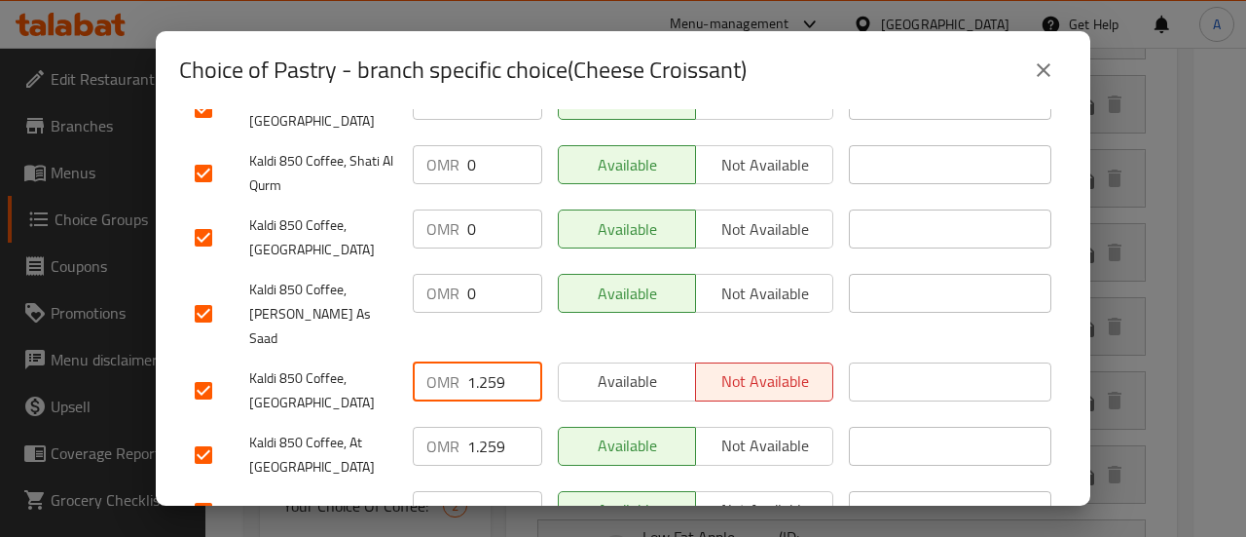
click at [480, 362] on input "1.259" at bounding box center [504, 381] width 75 height 39
click at [478, 426] on input "1.259" at bounding box center [504, 445] width 75 height 39
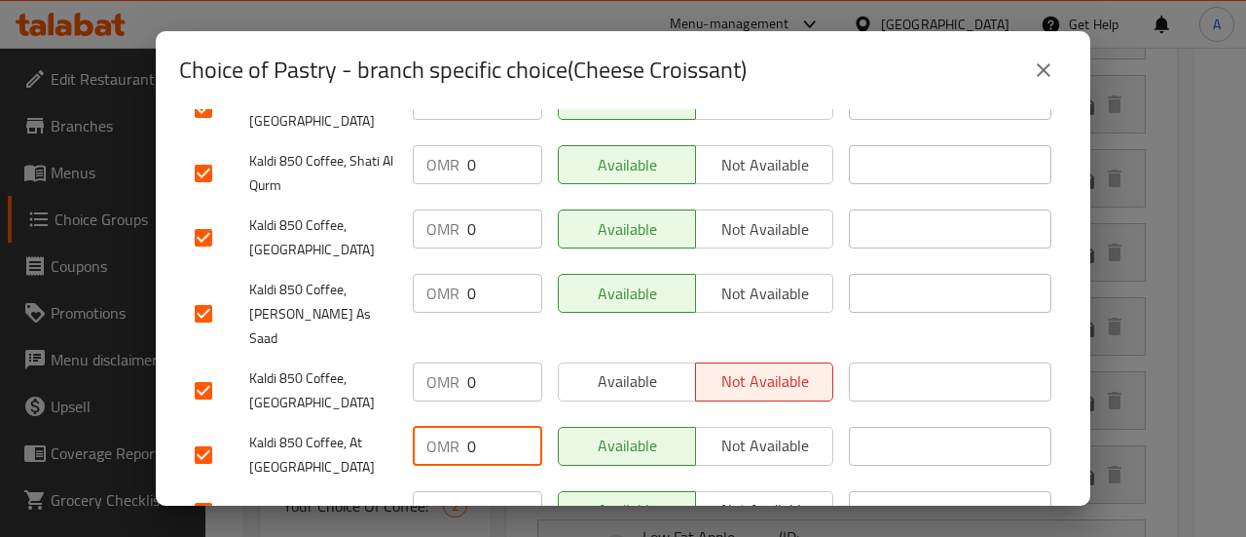
scroll to position [648, 0]
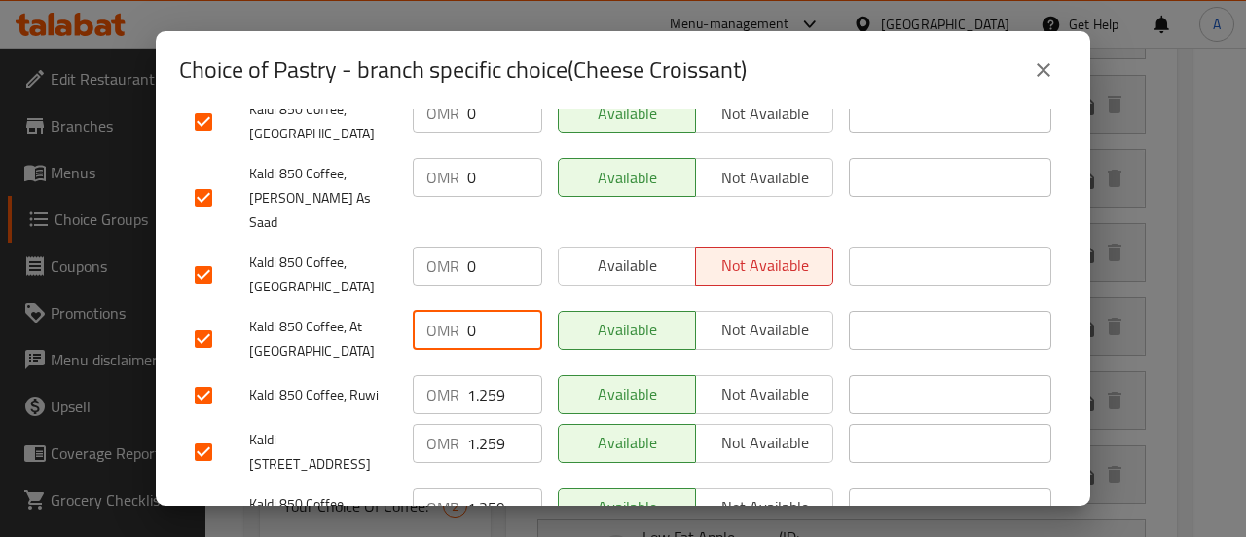
click at [479, 375] on input "1.259" at bounding box center [504, 394] width 75 height 39
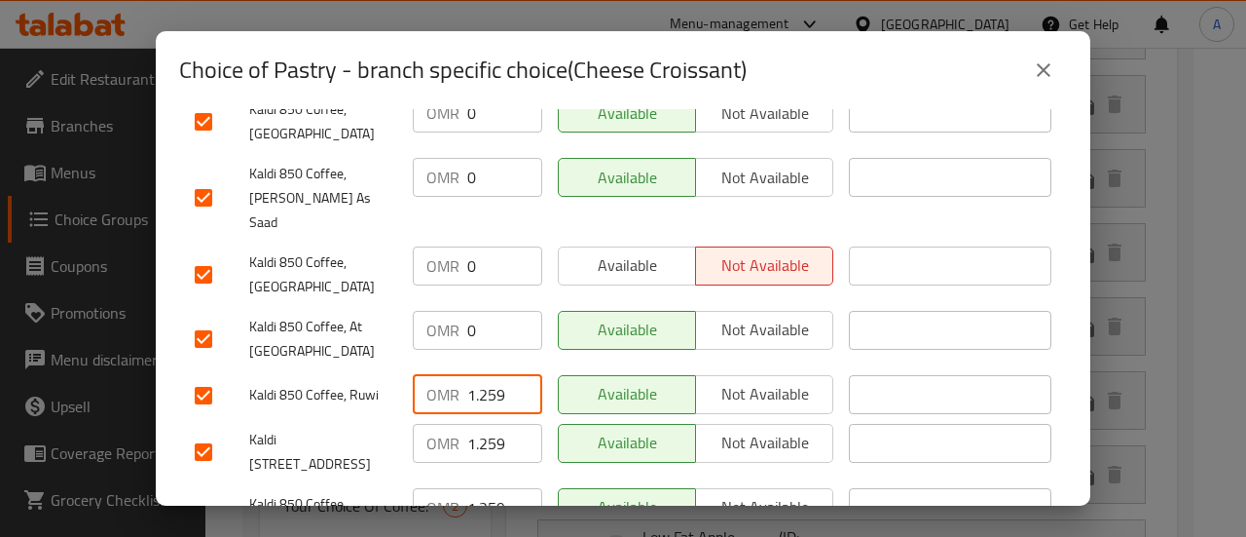
click at [479, 375] on input "1.259" at bounding box center [504, 394] width 75 height 39
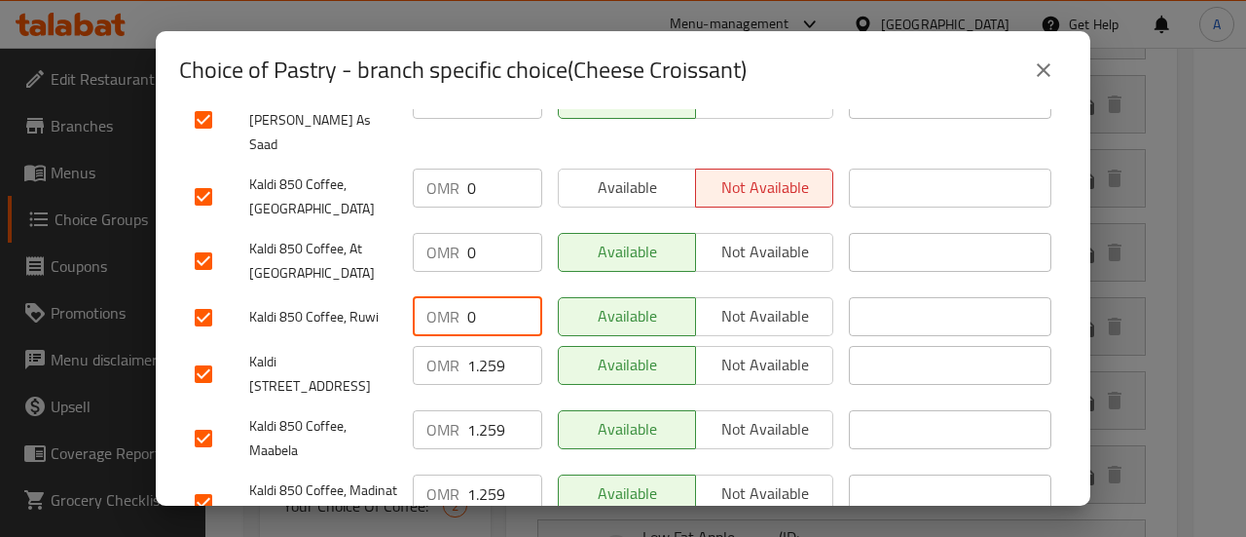
click at [479, 346] on input "1.259" at bounding box center [504, 365] width 75 height 39
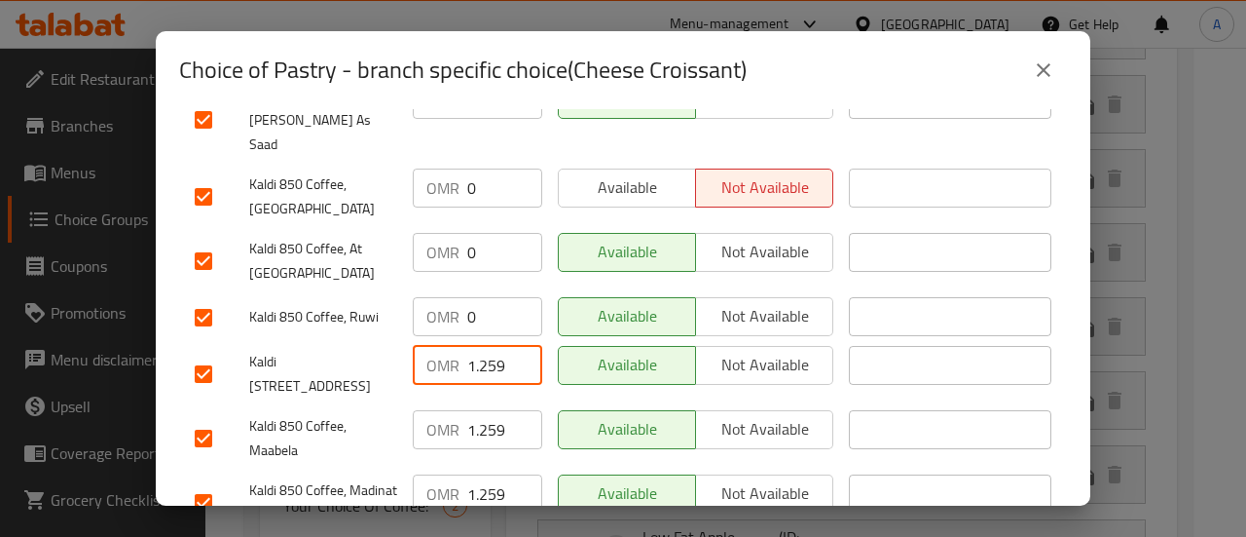
click at [479, 346] on input "1.259" at bounding box center [504, 365] width 75 height 39
click at [479, 402] on div "OMR 1.259 ​" at bounding box center [477, 438] width 145 height 72
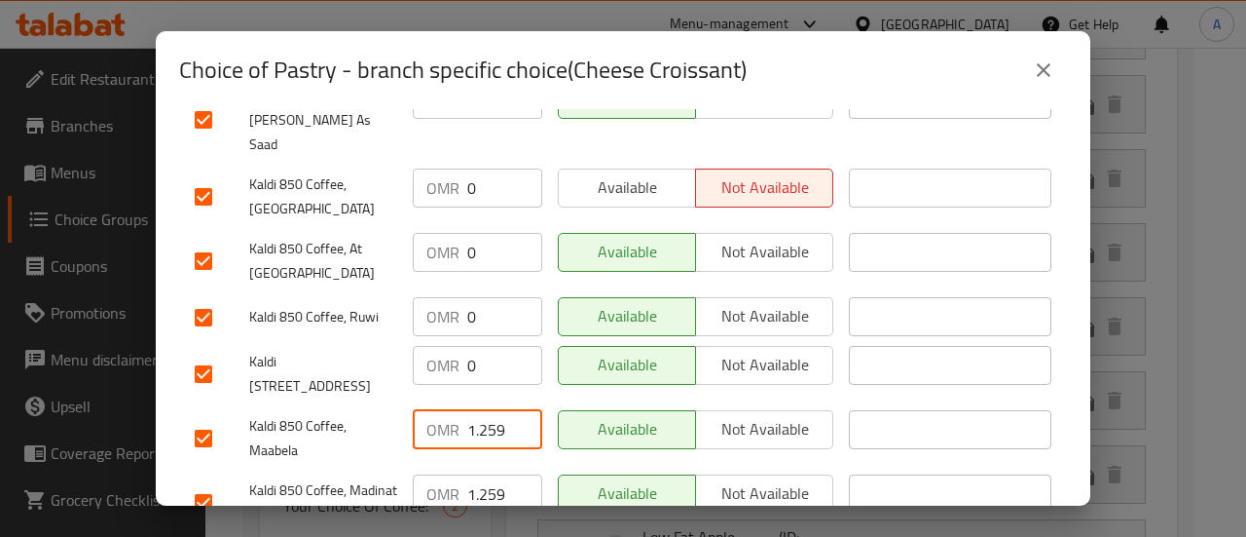
click at [472, 410] on input "1.259" at bounding box center [504, 429] width 75 height 39
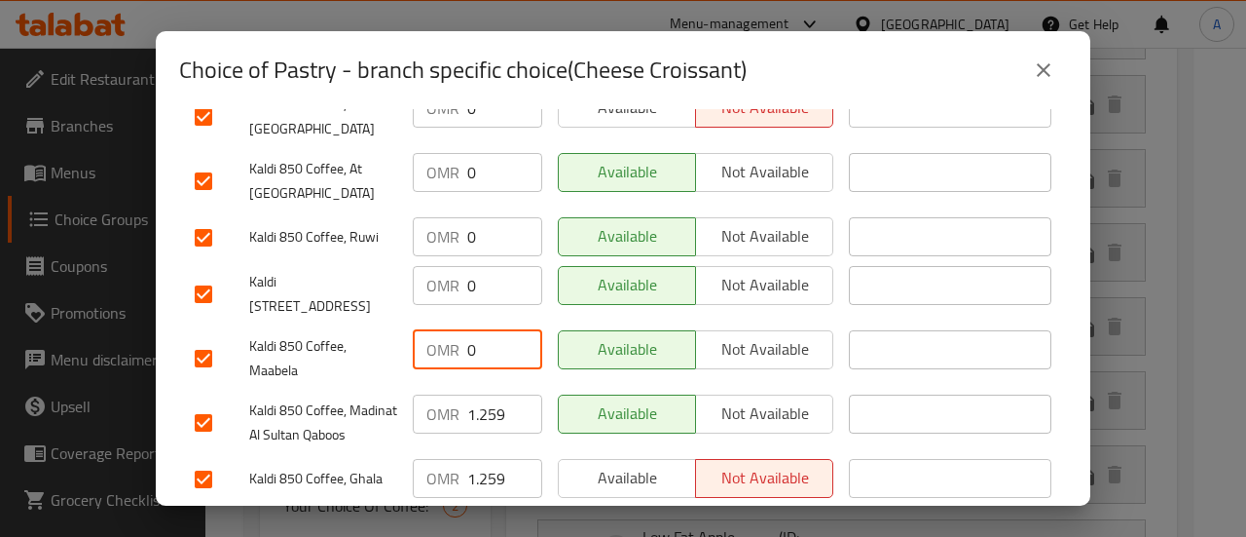
scroll to position [806, 0]
click at [472, 393] on input "1.259" at bounding box center [504, 412] width 75 height 39
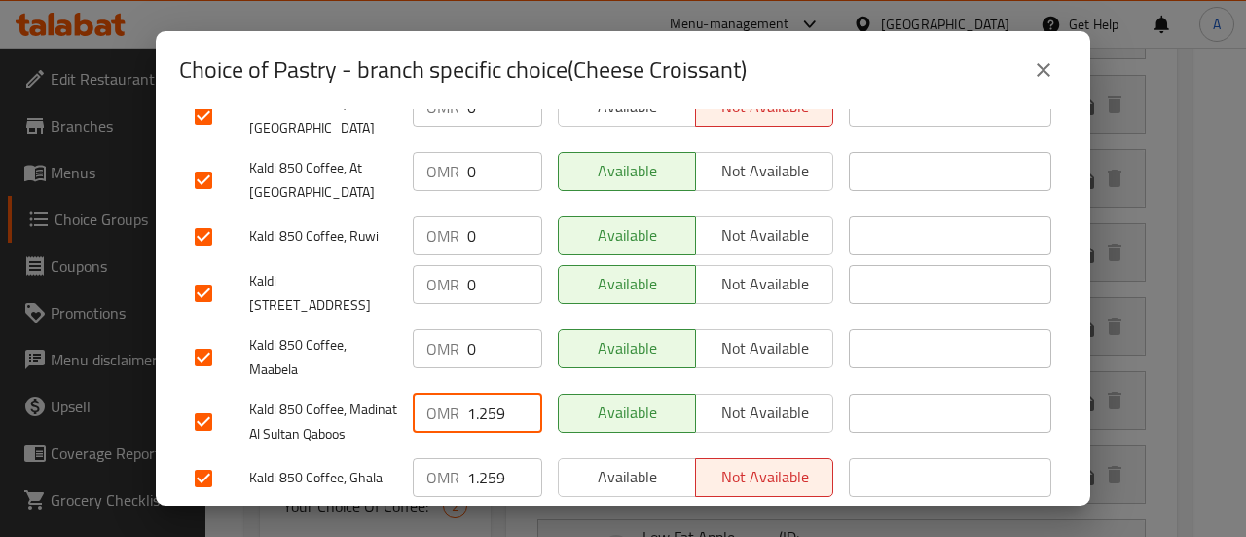
click at [472, 393] on input "1.259" at bounding box center [504, 412] width 75 height 39
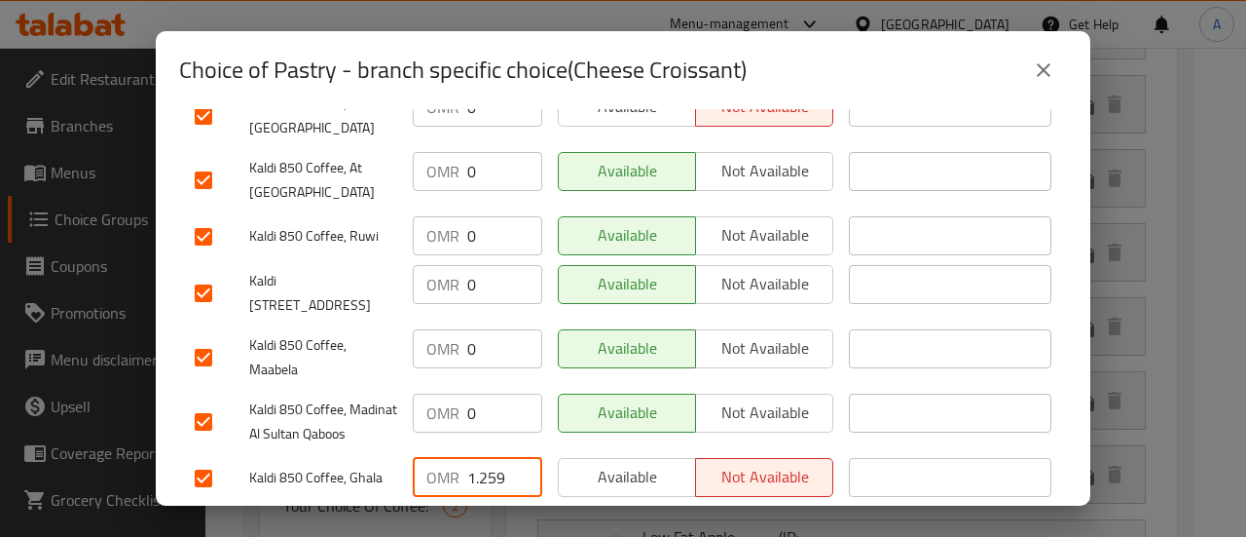
click at [475, 458] on input "1.259" at bounding box center [504, 477] width 75 height 39
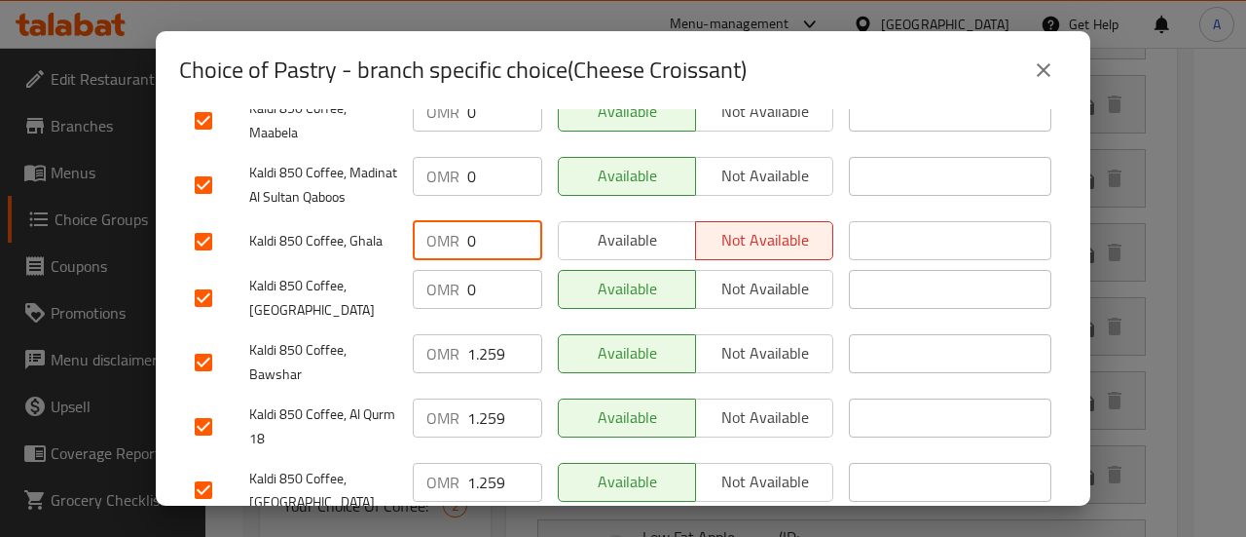
scroll to position [1044, 0]
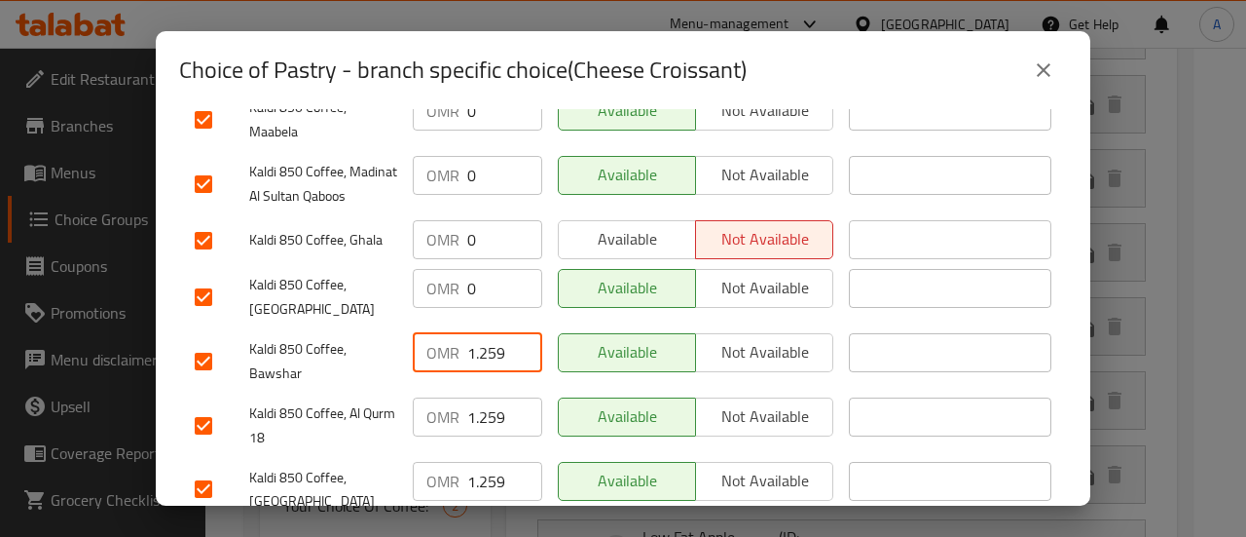
click at [488, 333] on input "1.259" at bounding box center [504, 352] width 75 height 39
click at [480, 397] on input "1.259" at bounding box center [504, 416] width 75 height 39
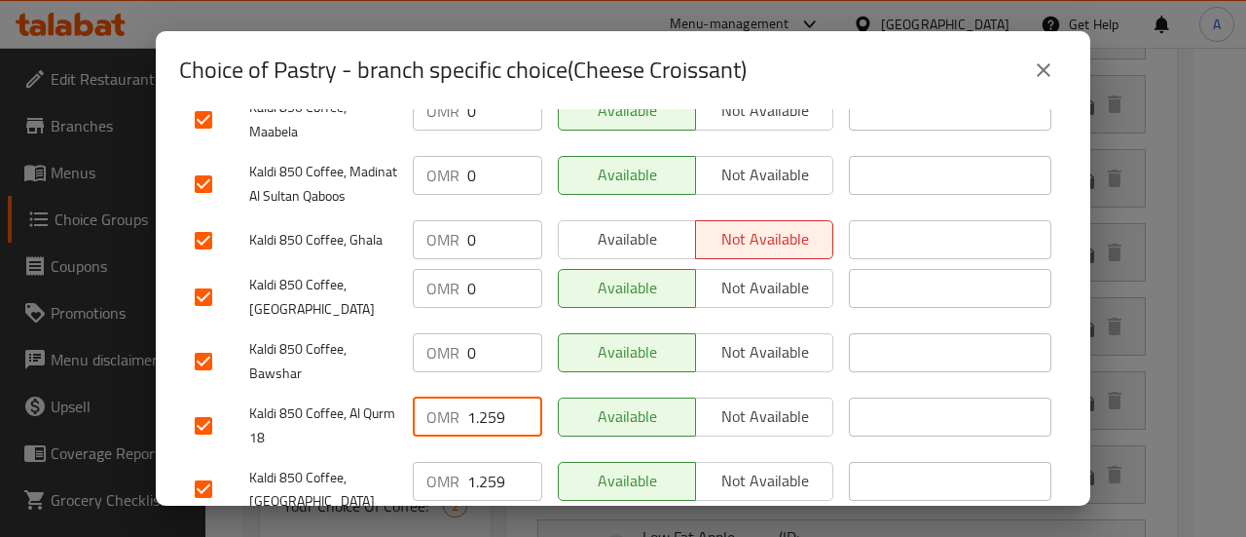
click at [480, 397] on input "1.259" at bounding box center [504, 416] width 75 height 39
click at [469, 462] on input "1.259" at bounding box center [504, 481] width 75 height 39
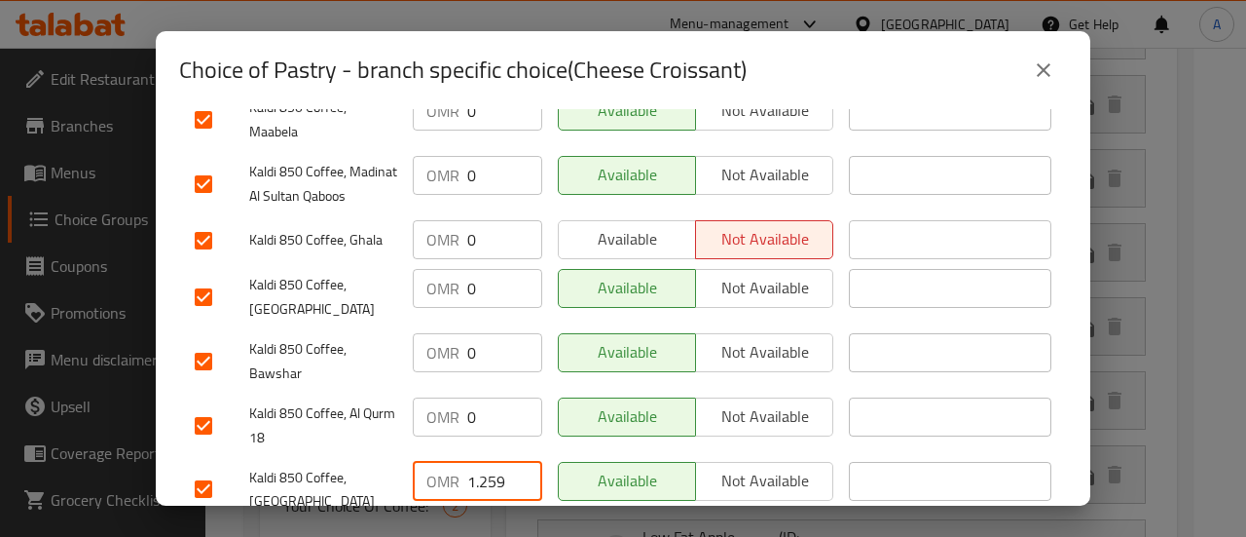
click at [469, 462] on input "1.259" at bounding box center [504, 481] width 75 height 39
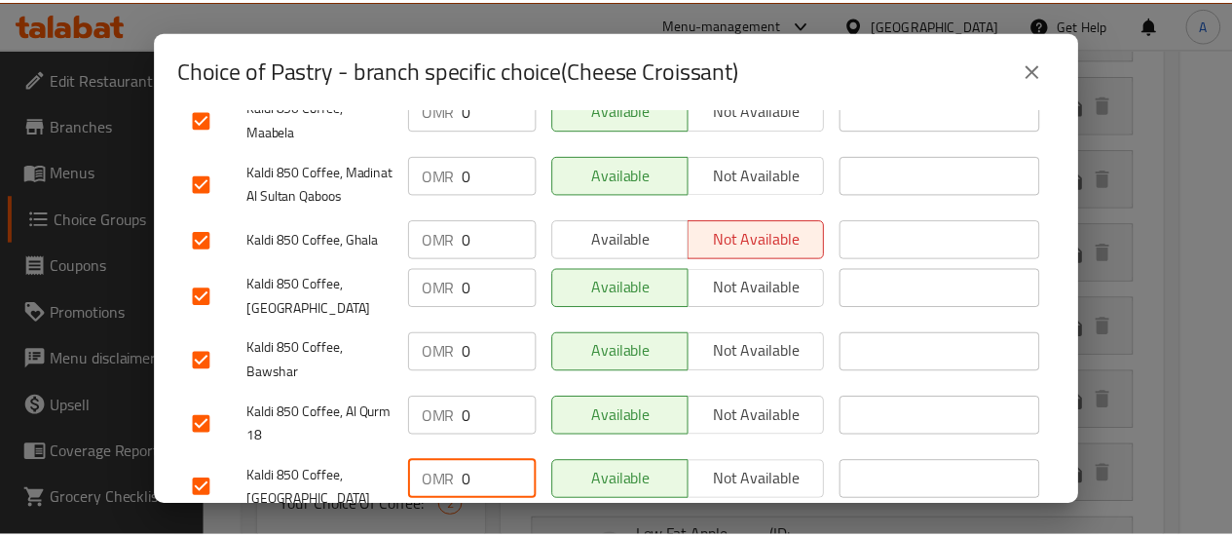
scroll to position [1228, 0]
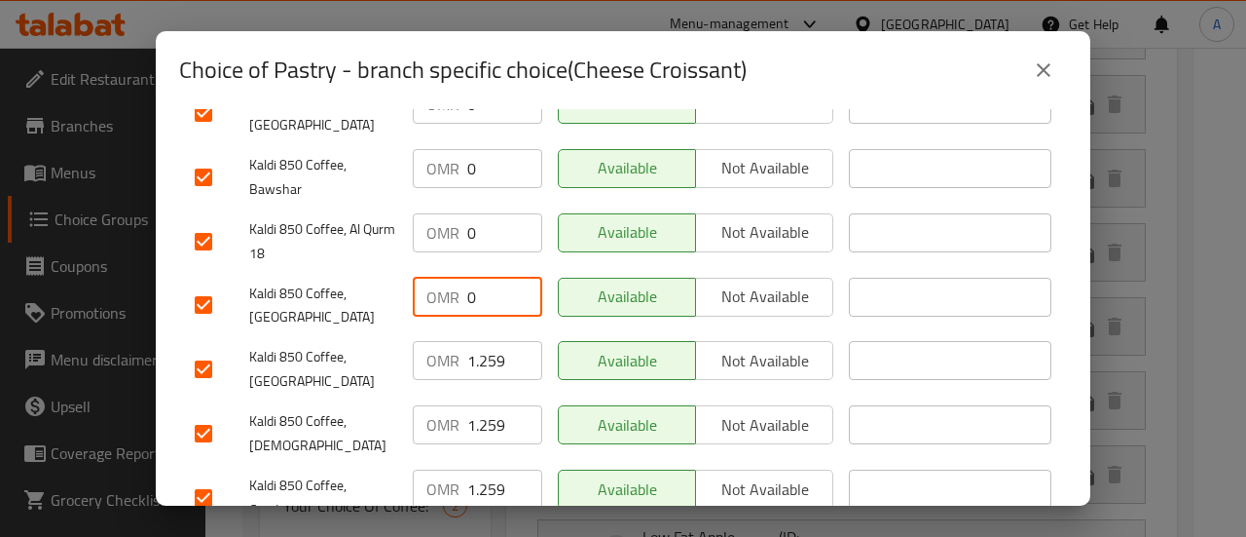
click at [467, 341] on input "1.259" at bounding box center [504, 360] width 75 height 39
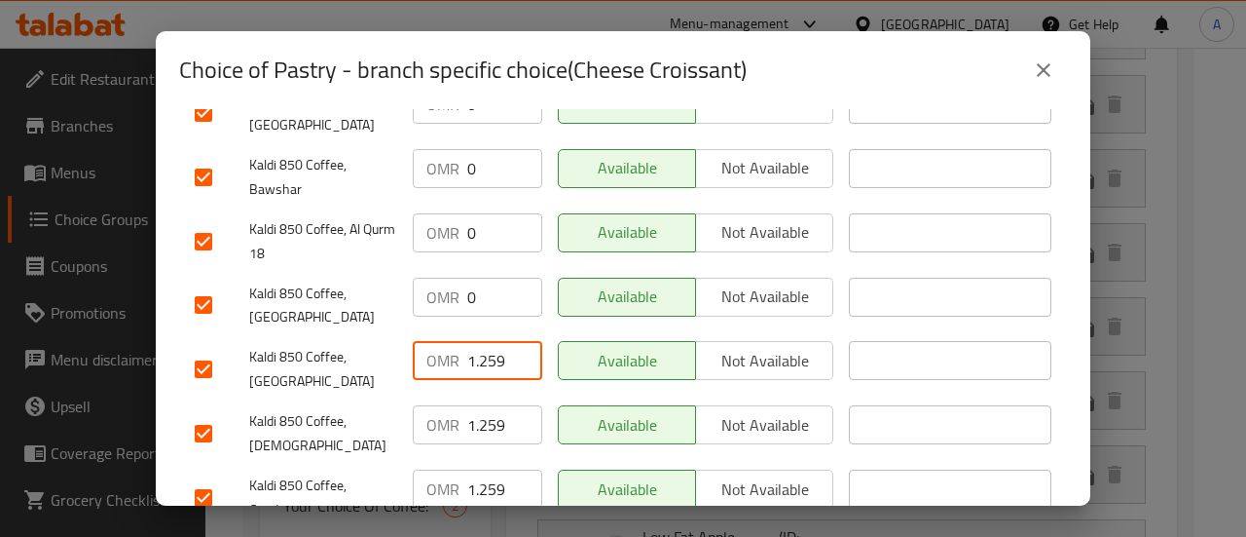
click at [467, 341] on input "1.259" at bounding box center [504, 360] width 75 height 39
click at [477, 405] on input "1.259" at bounding box center [504, 424] width 75 height 39
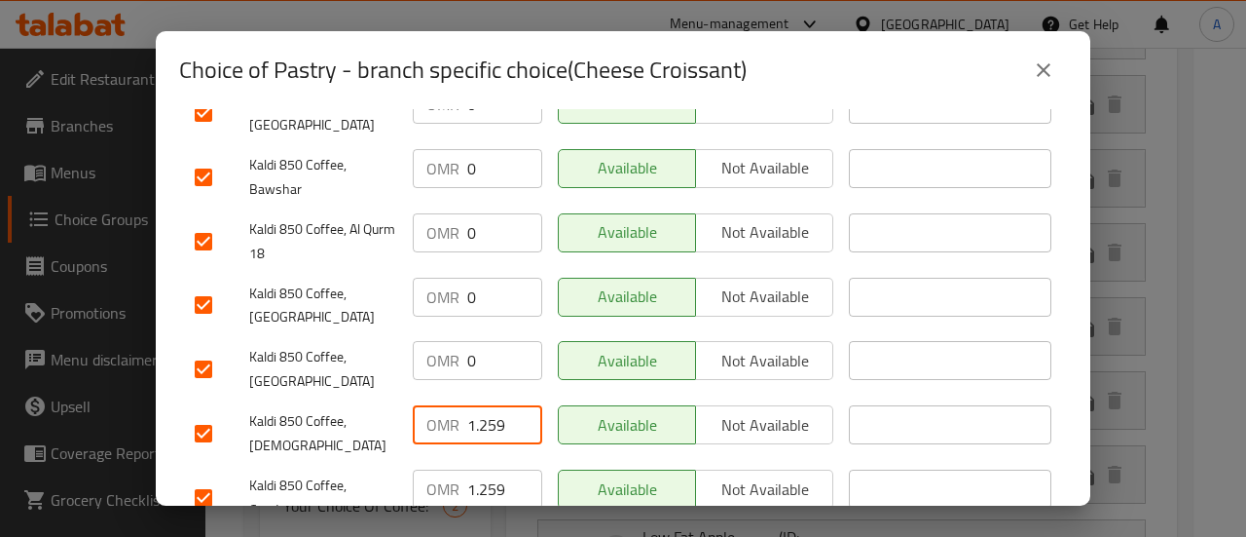
click at [477, 405] on input "1.259" at bounding box center [504, 424] width 75 height 39
click at [477, 469] on input "1.259" at bounding box center [504, 488] width 75 height 39
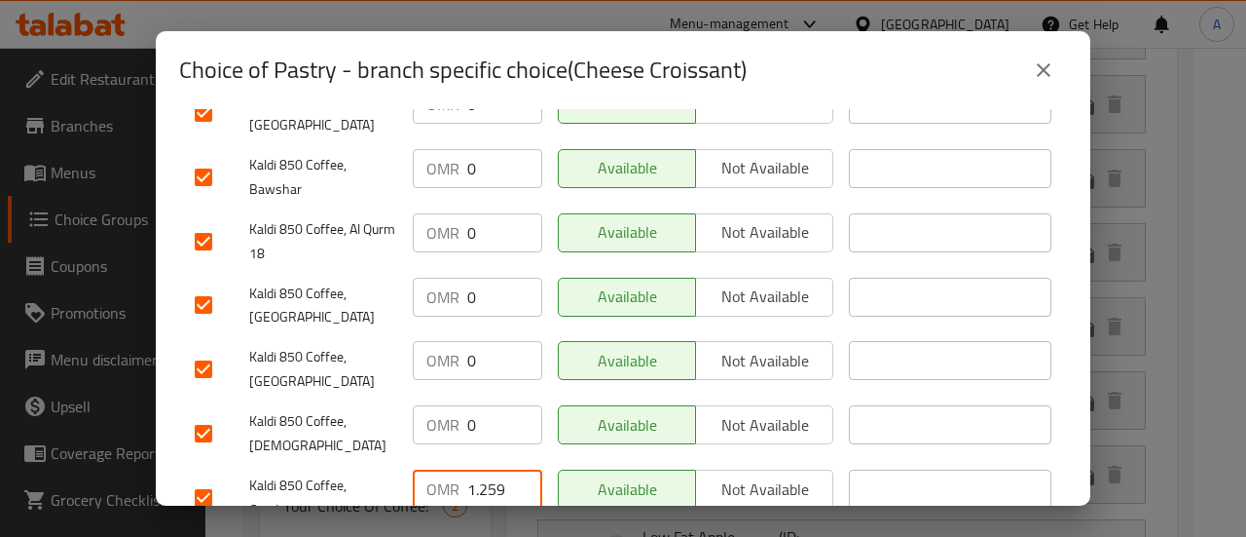
click at [477, 469] on input "1.259" at bounding box center [504, 488] width 75 height 39
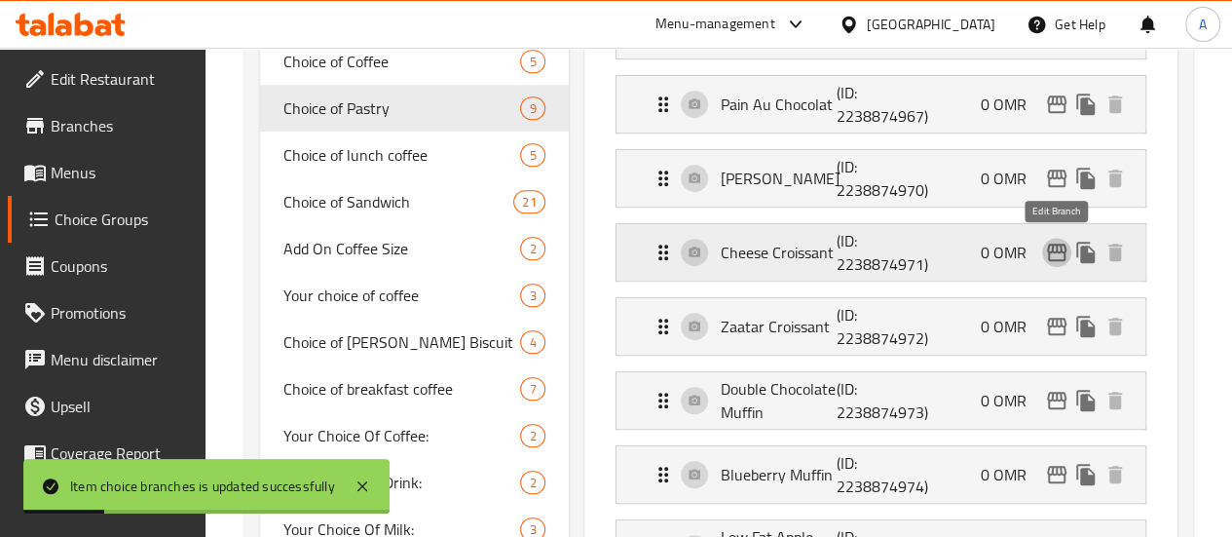
click at [1059, 259] on icon "edit" at bounding box center [1056, 252] width 19 height 18
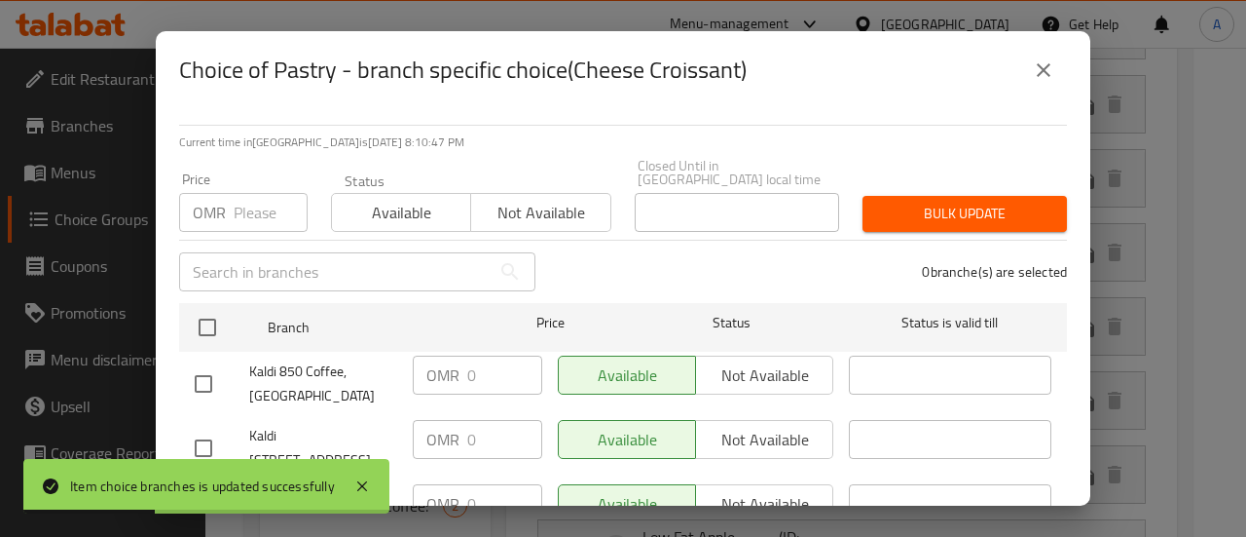
click at [1055, 70] on icon "close" at bounding box center [1043, 69] width 23 height 23
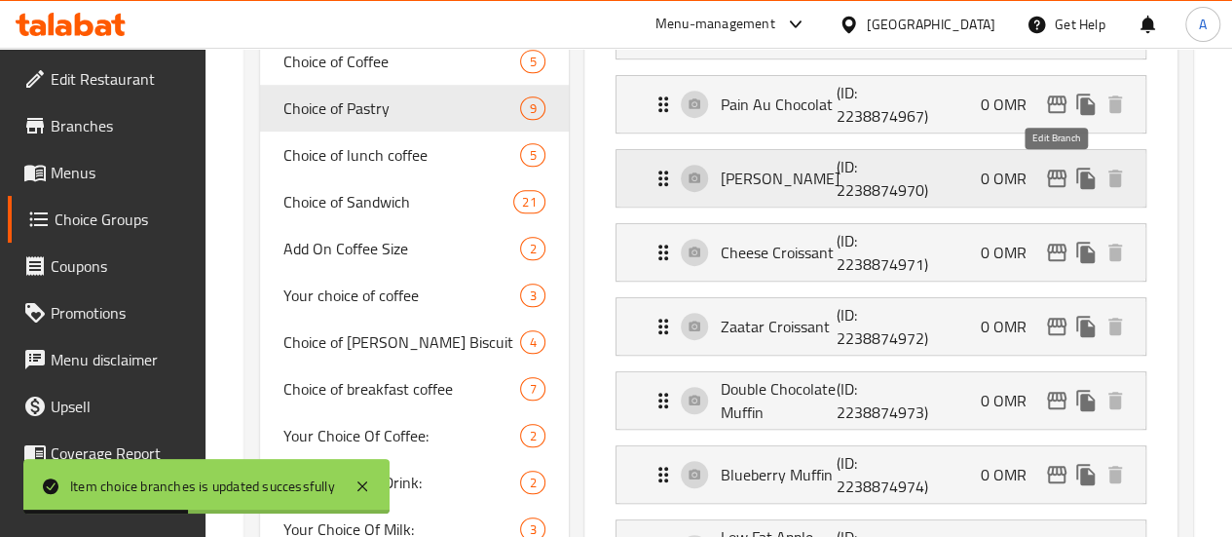
click at [1057, 178] on icon "edit" at bounding box center [1056, 178] width 23 height 23
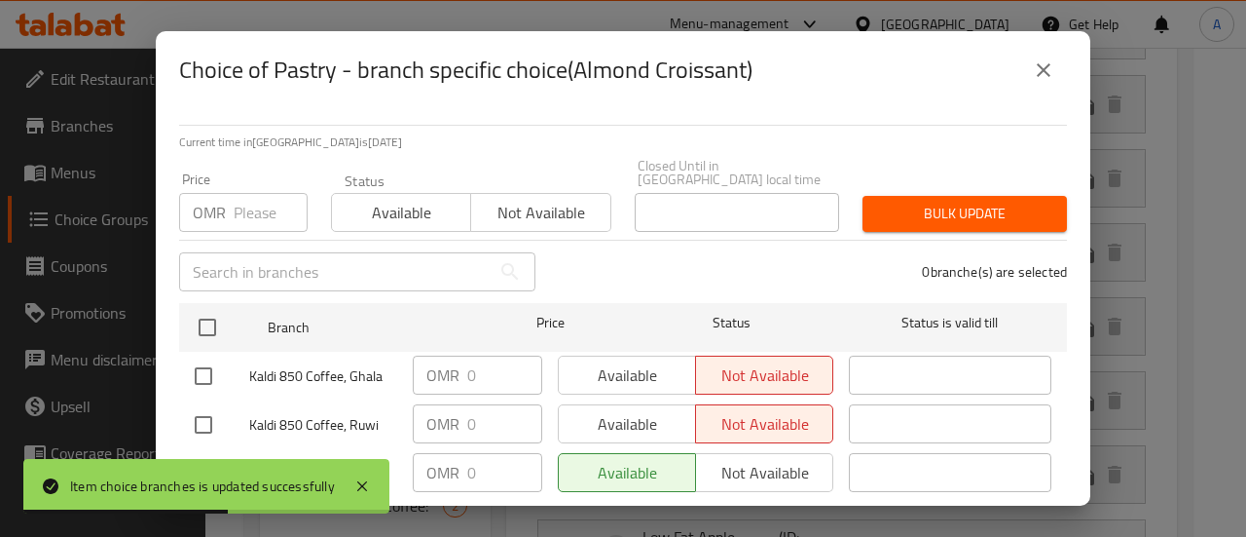
click at [1139, 194] on div "Choice of Pastry - branch specific choice(Almond Croissant) Current time in [GE…" at bounding box center [623, 268] width 1246 height 537
click at [1040, 56] on button "close" at bounding box center [1043, 70] width 47 height 47
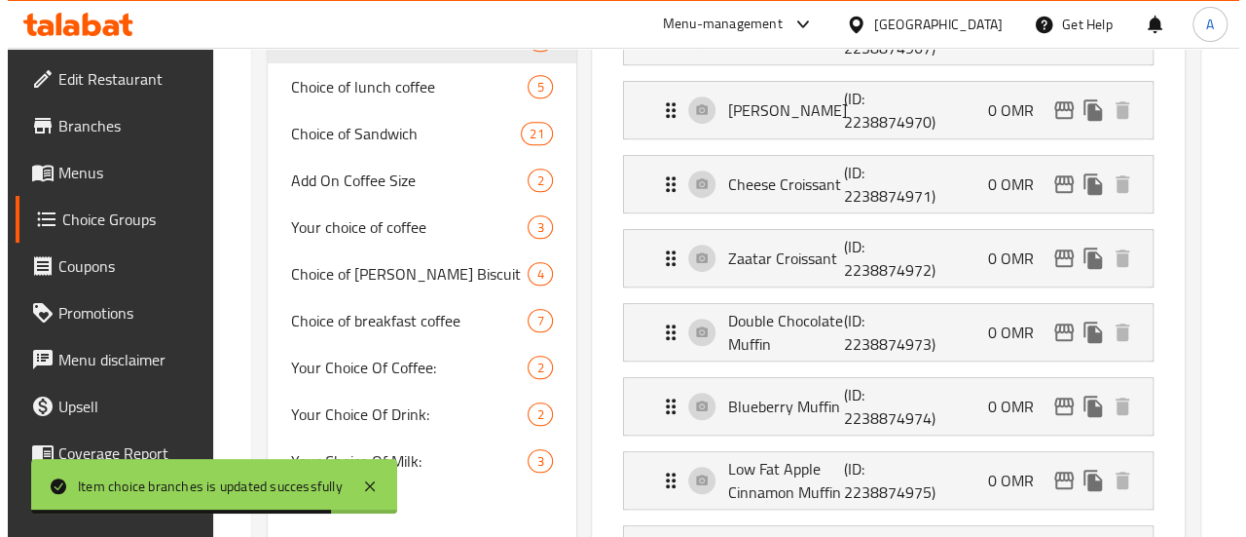
scroll to position [596, 0]
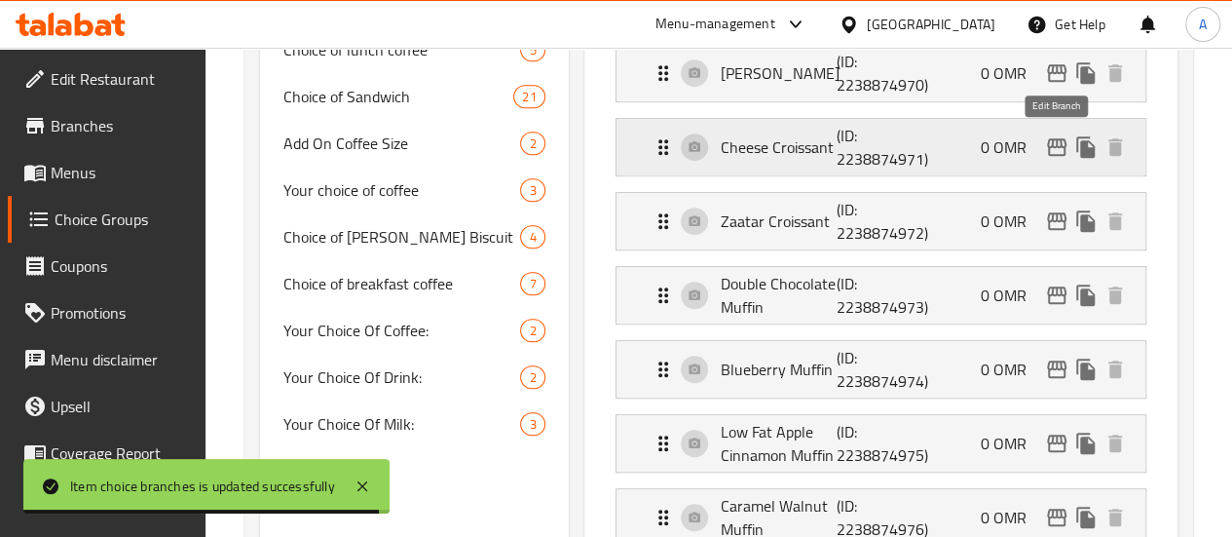
click at [1054, 145] on icon "edit" at bounding box center [1056, 147] width 19 height 18
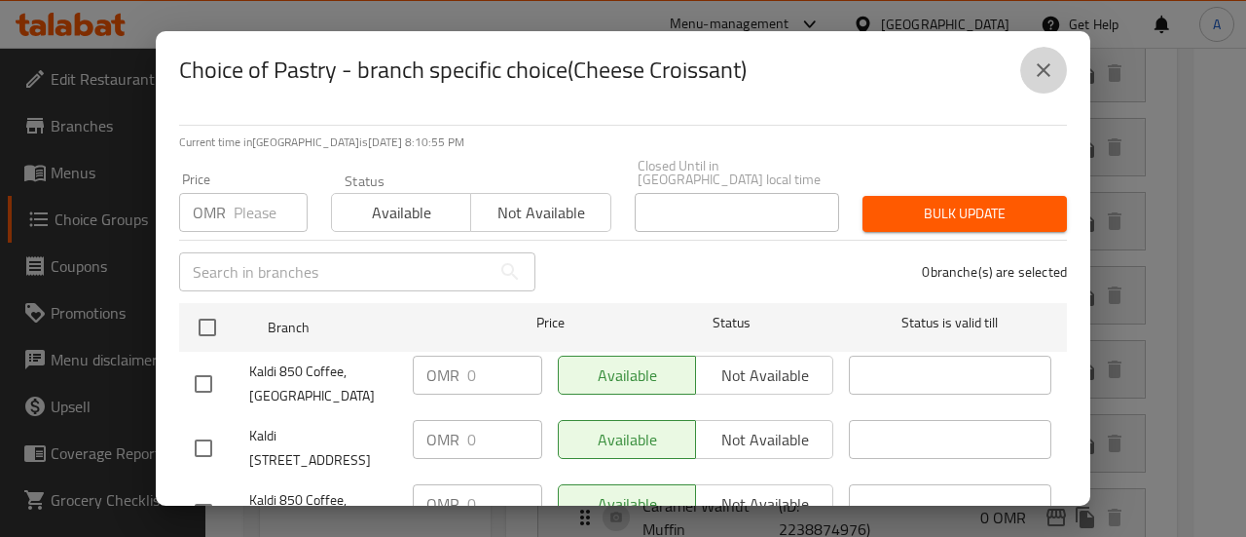
click at [1043, 85] on button "close" at bounding box center [1043, 70] width 47 height 47
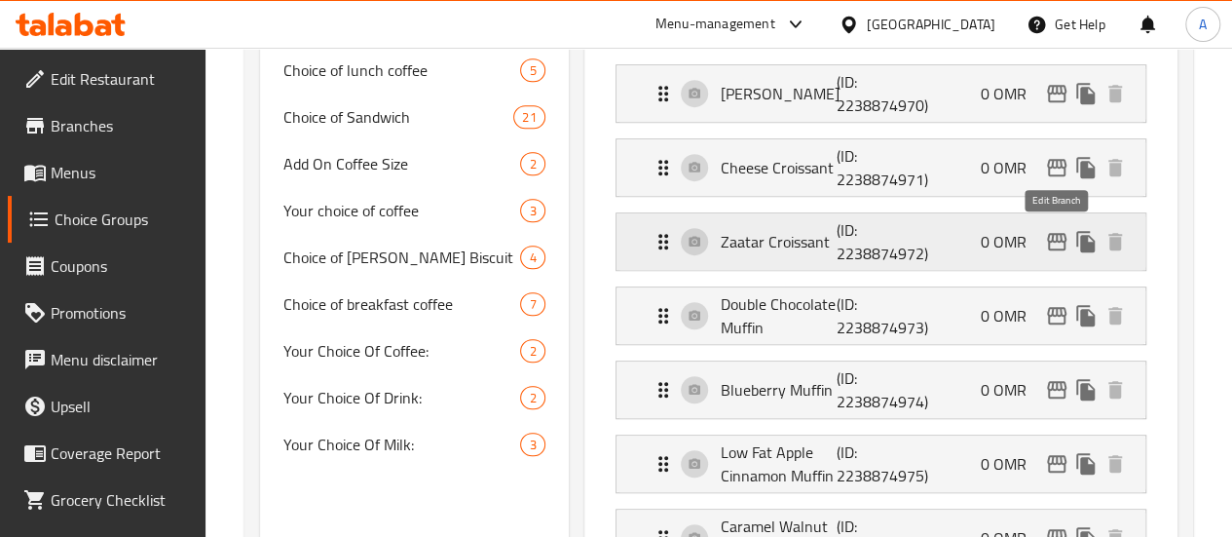
click at [1058, 241] on icon "edit" at bounding box center [1056, 241] width 23 height 23
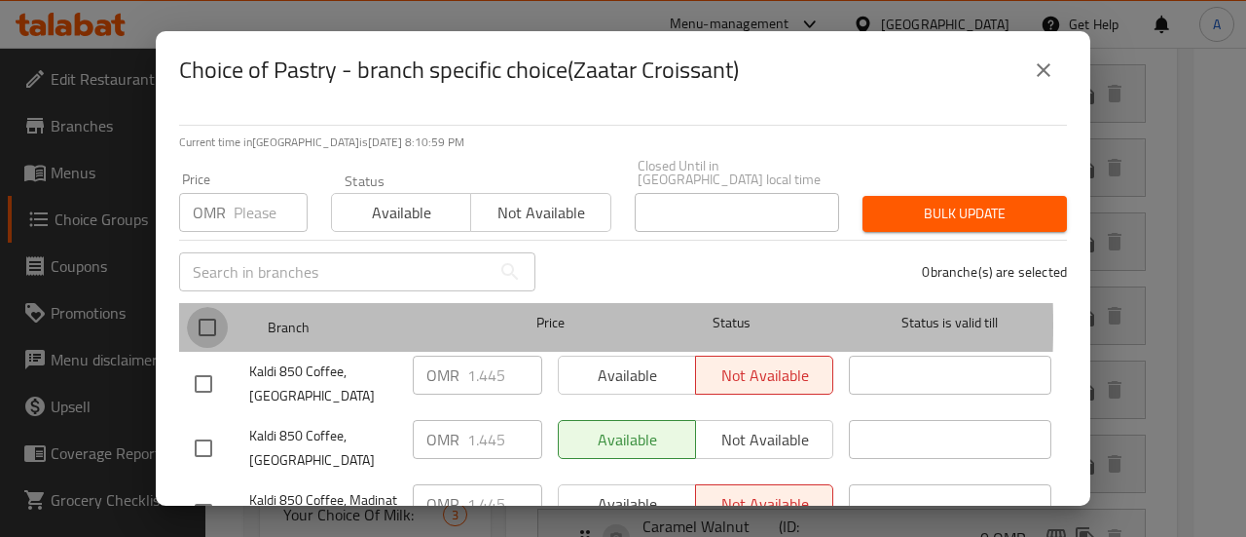
click at [199, 312] on input "checkbox" at bounding box center [207, 327] width 41 height 41
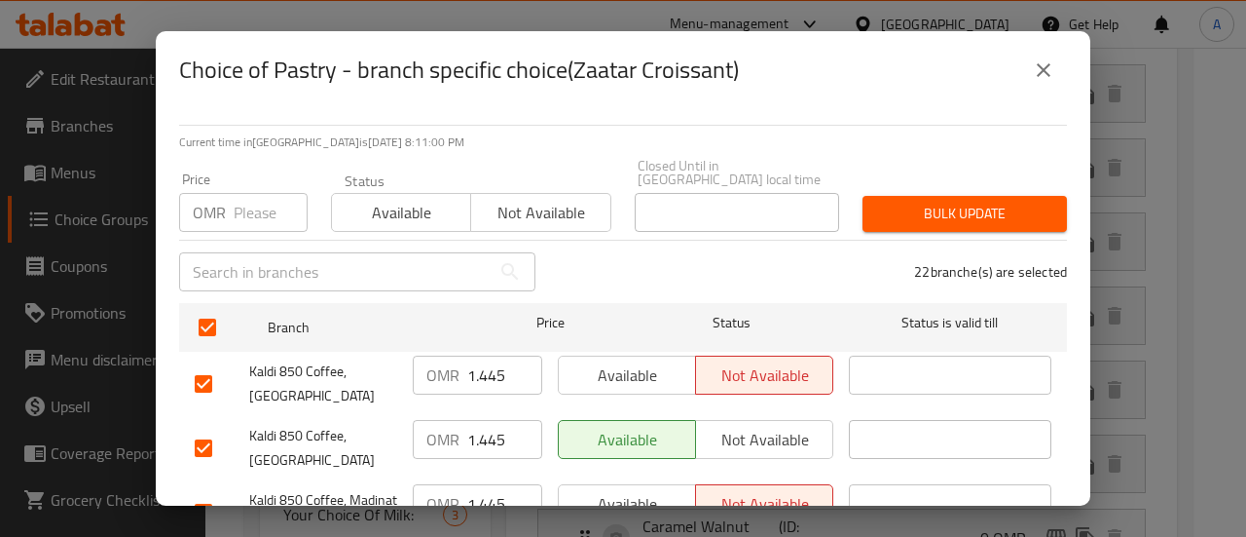
click at [504, 369] on input "1.445" at bounding box center [504, 374] width 75 height 39
click at [473, 355] on input "1.4450" at bounding box center [504, 374] width 75 height 39
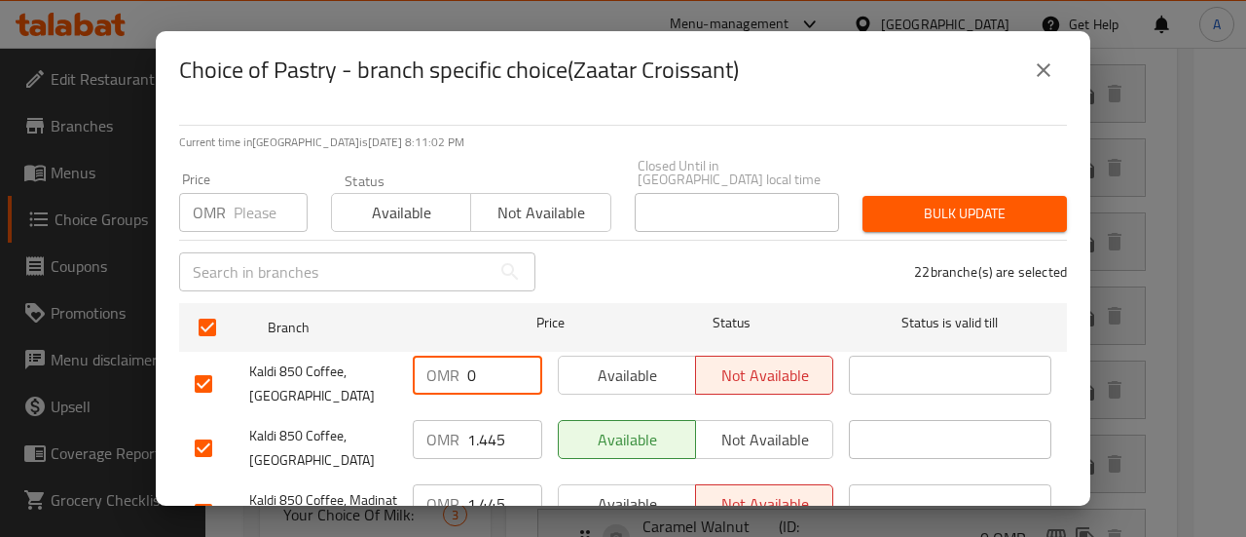
scroll to position [90, 0]
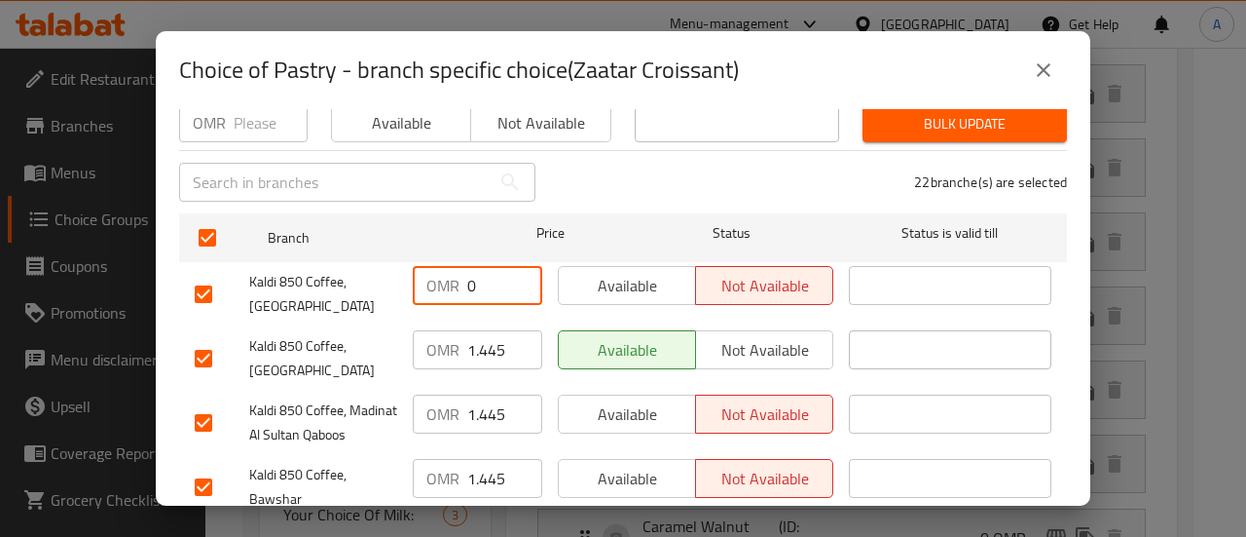
click at [473, 344] on input "1.445" at bounding box center [504, 349] width 75 height 39
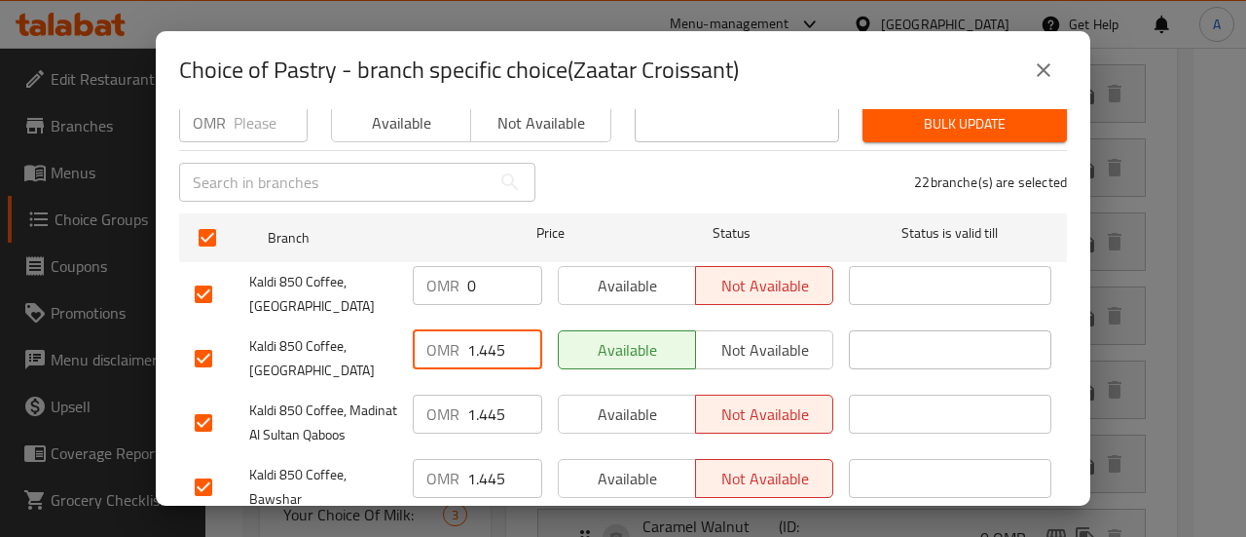
click at [473, 344] on input "1.445" at bounding box center [504, 349] width 75 height 39
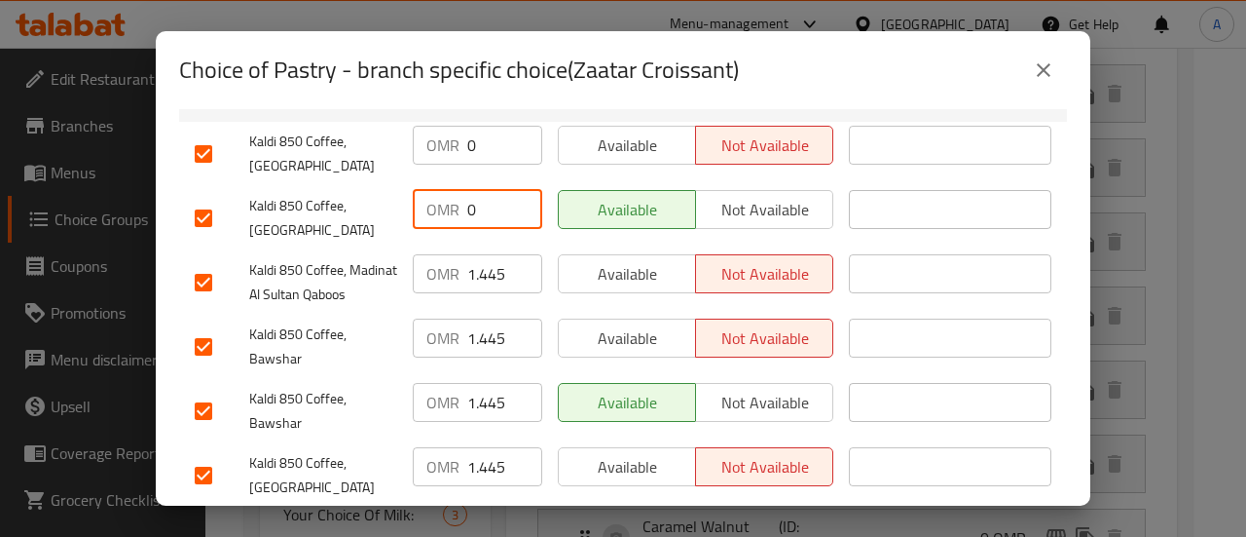
scroll to position [234, 0]
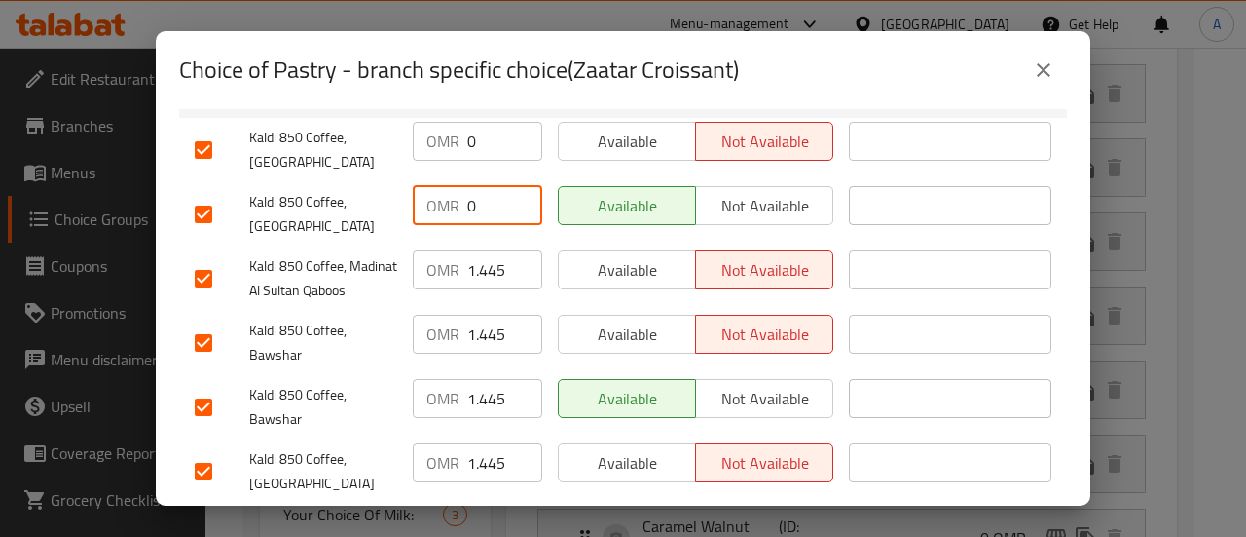
click at [483, 279] on div "OMR 1.445 ​" at bounding box center [477, 278] width 145 height 72
click at [485, 272] on input "1.445" at bounding box center [504, 269] width 75 height 39
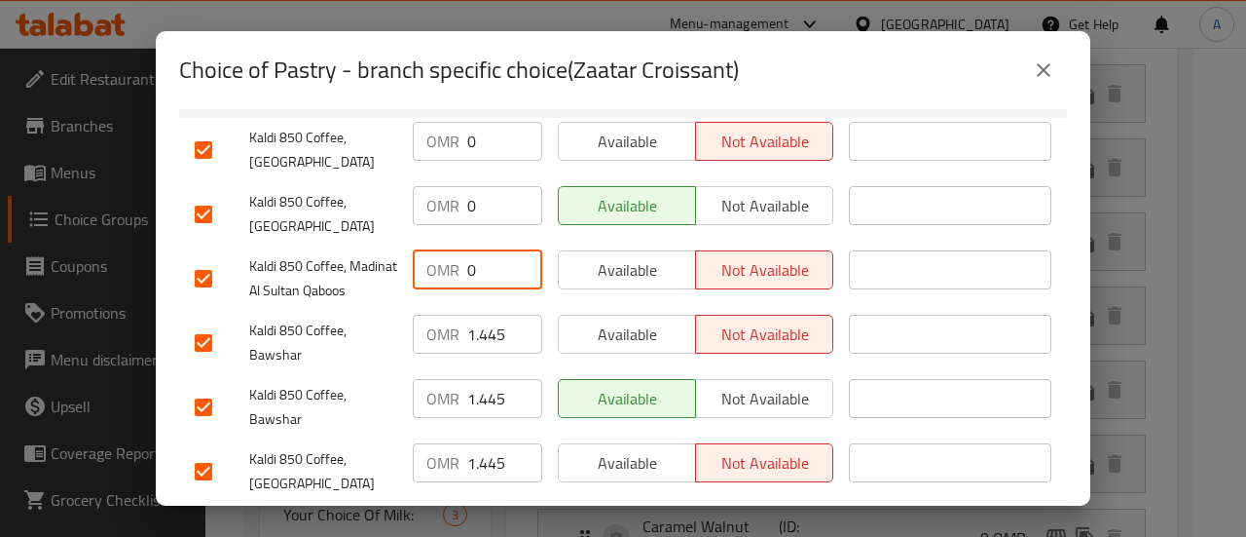
click at [485, 343] on input "1.445" at bounding box center [504, 334] width 75 height 39
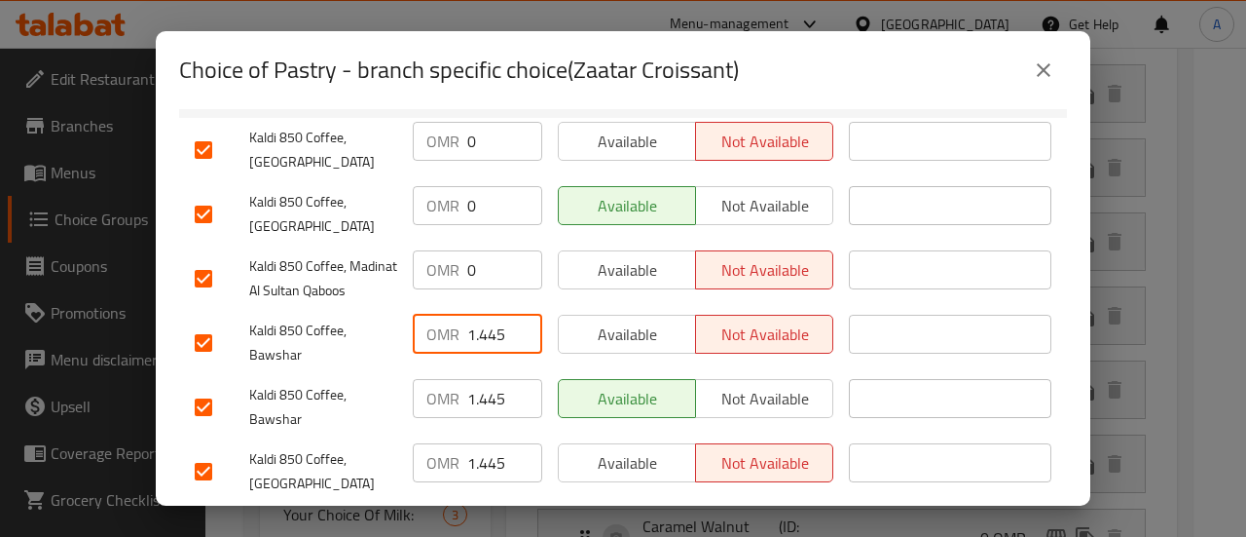
click at [485, 343] on input "1.445" at bounding box center [504, 334] width 75 height 39
click at [479, 406] on input "1.445" at bounding box center [504, 398] width 75 height 39
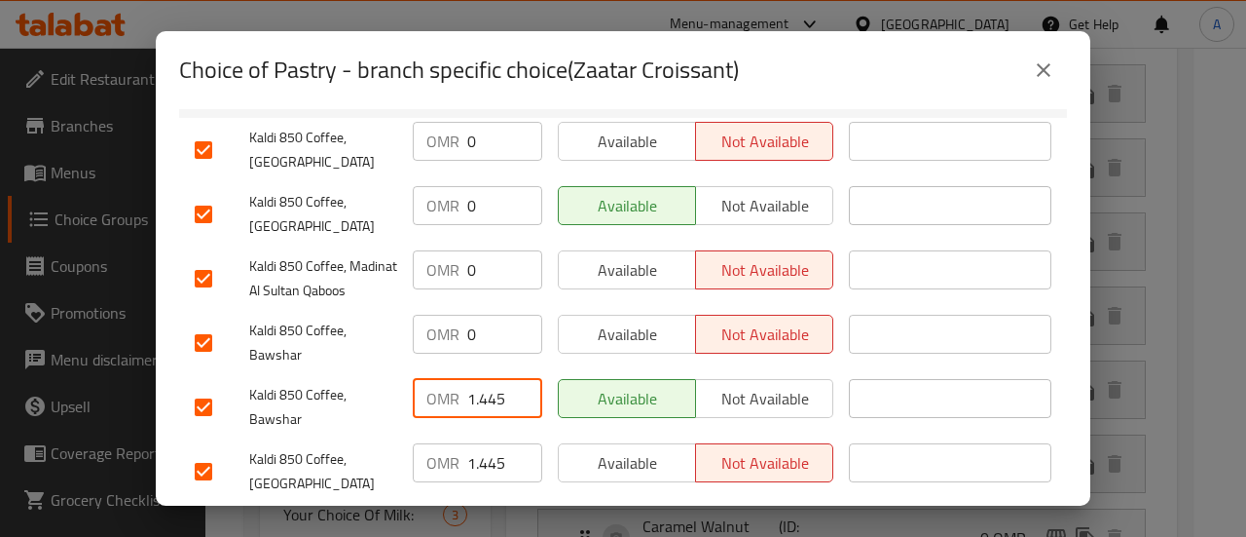
click at [479, 406] on input "1.445" at bounding box center [504, 398] width 75 height 39
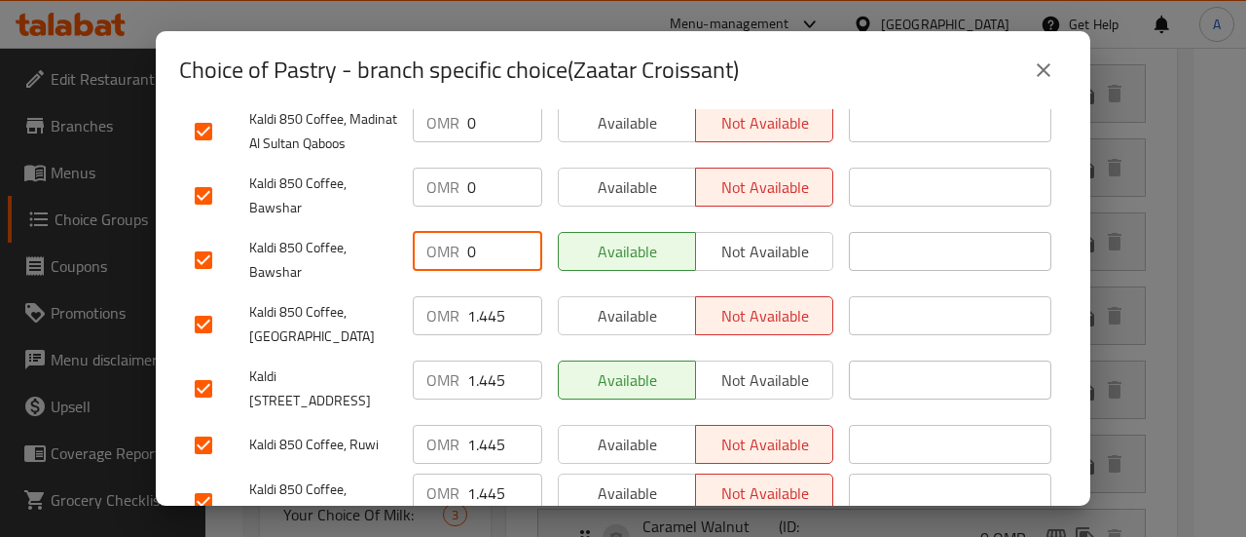
scroll to position [382, 0]
click at [487, 332] on input "1.445" at bounding box center [504, 314] width 75 height 39
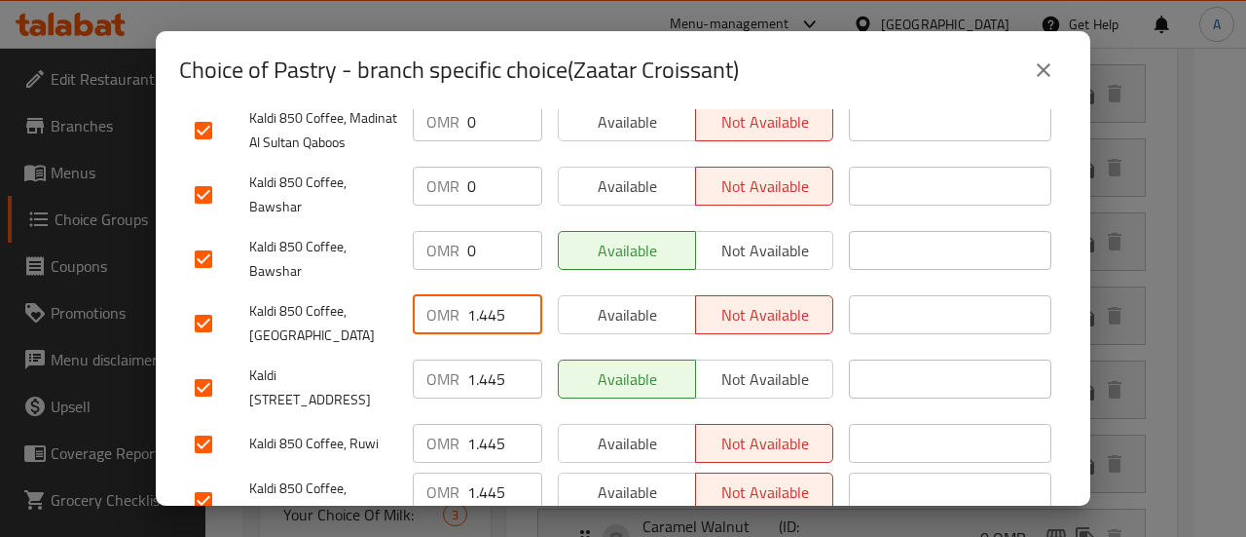
click at [487, 332] on input "1.445" at bounding box center [504, 314] width 75 height 39
click at [473, 392] on input "1.445" at bounding box center [504, 378] width 75 height 39
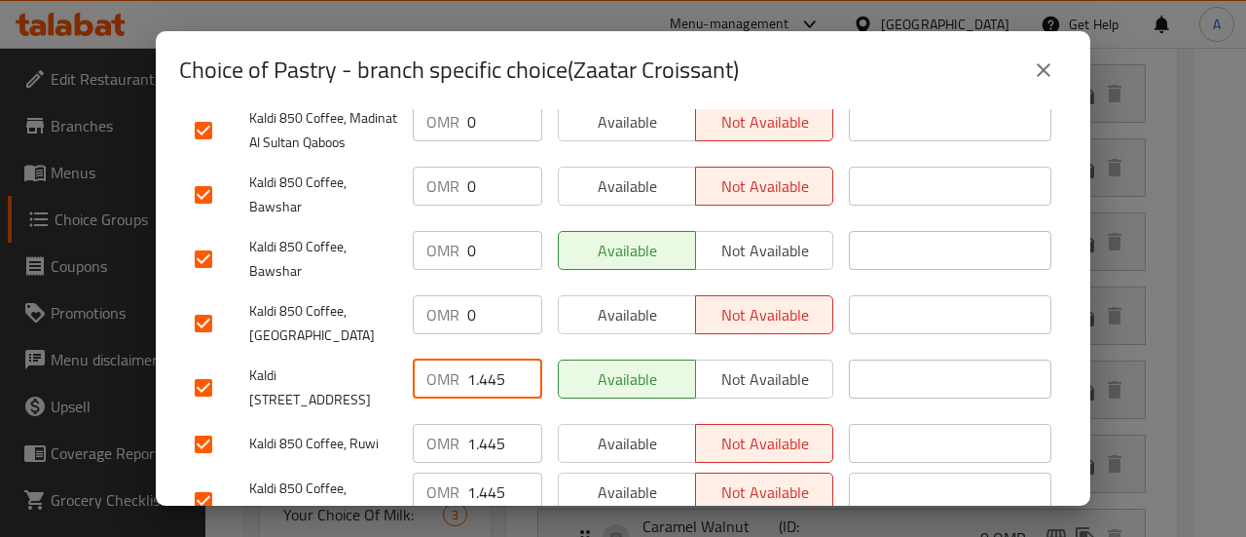
click at [473, 392] on input "1.445" at bounding box center [504, 378] width 75 height 39
click at [480, 430] on input "1.445" at bounding box center [504, 443] width 75 height 39
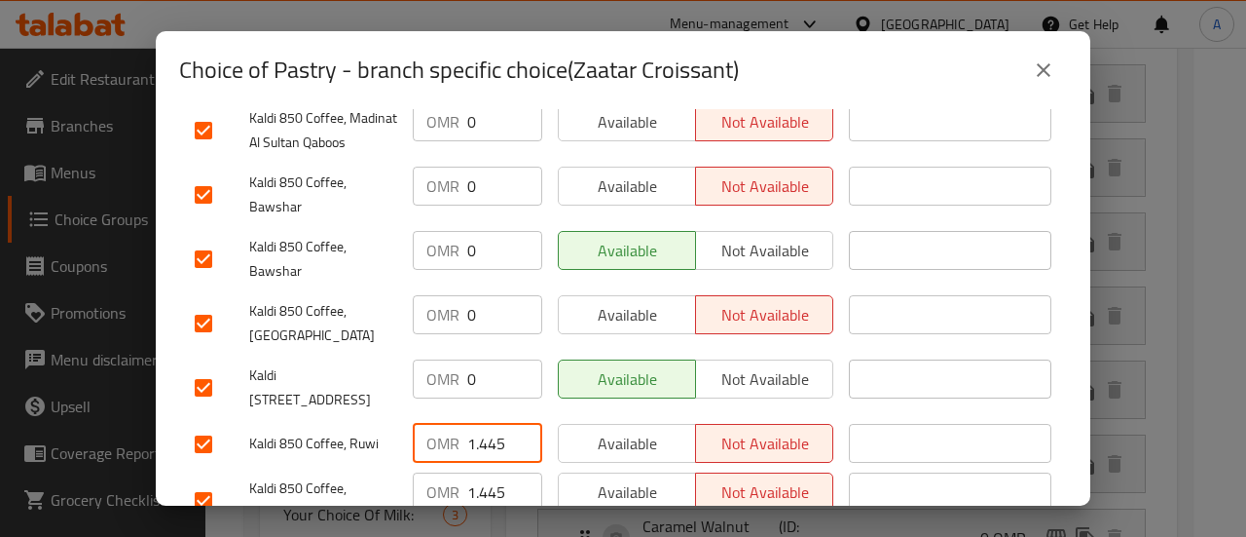
click at [480, 430] on input "1.445" at bounding box center [504, 443] width 75 height 39
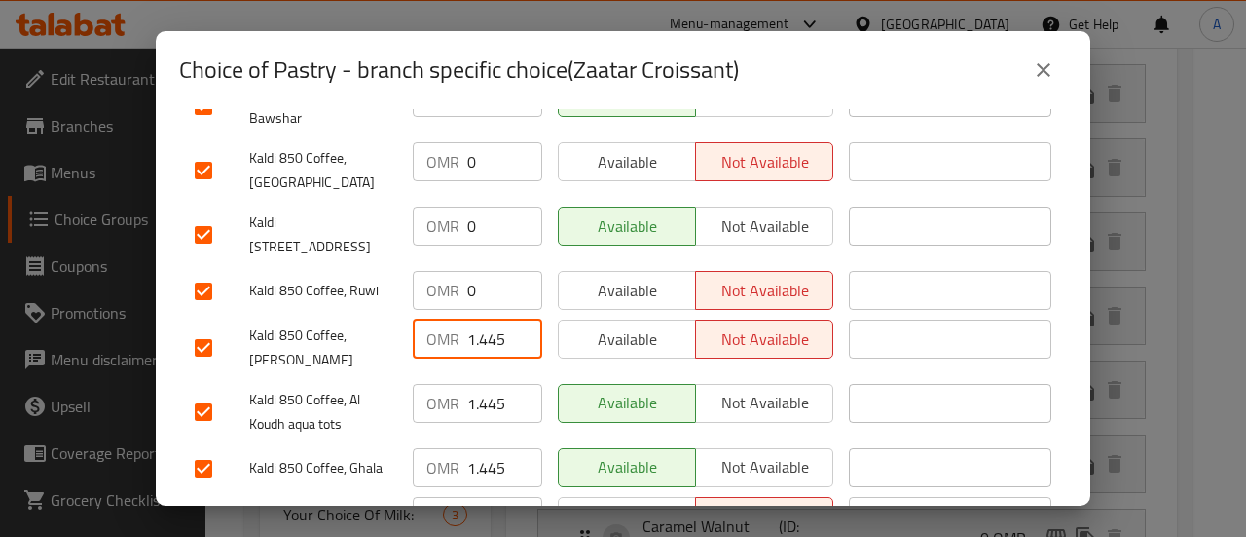
click at [491, 330] on input "1.445" at bounding box center [504, 338] width 75 height 39
click at [480, 384] on input "1.445" at bounding box center [504, 403] width 75 height 39
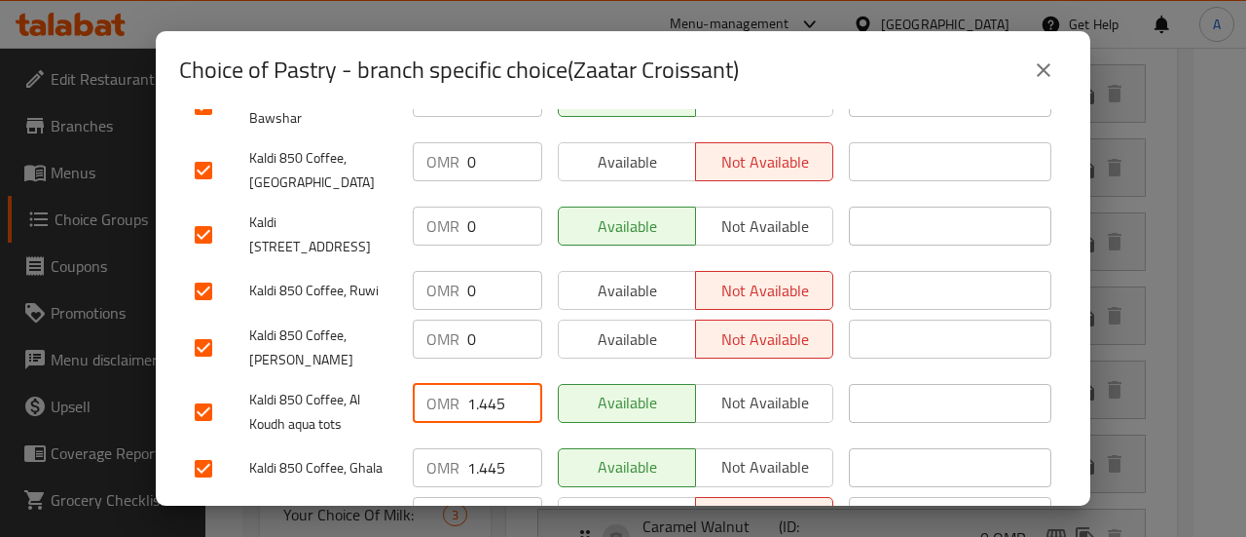
click at [480, 384] on input "1.445" at bounding box center [504, 403] width 75 height 39
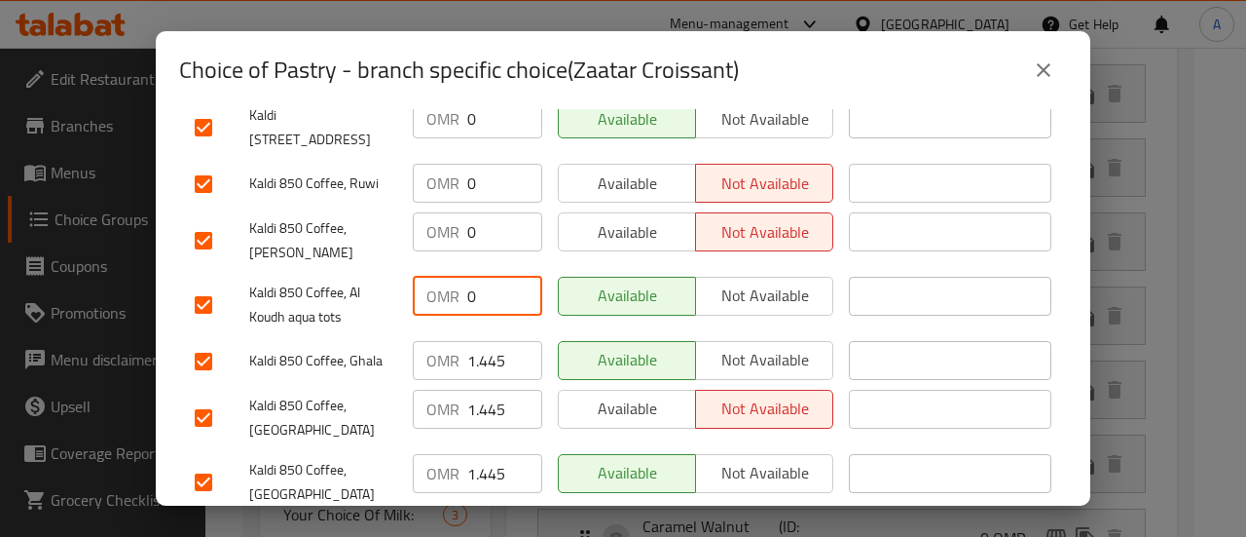
click at [479, 341] on input "1.445" at bounding box center [504, 360] width 75 height 39
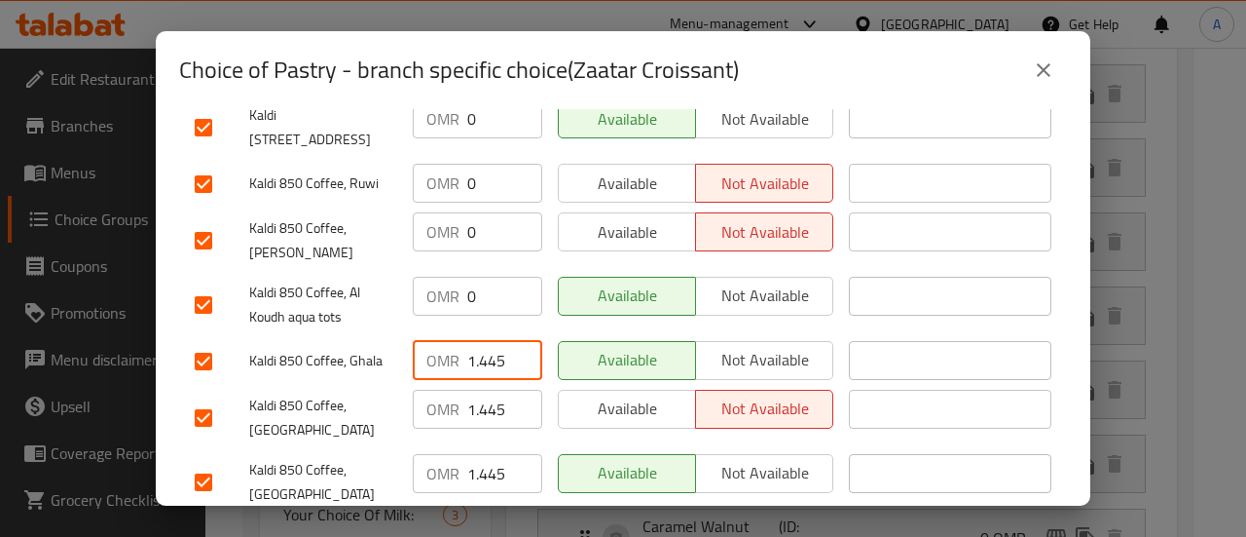
click at [479, 341] on input "1.445" at bounding box center [504, 360] width 75 height 39
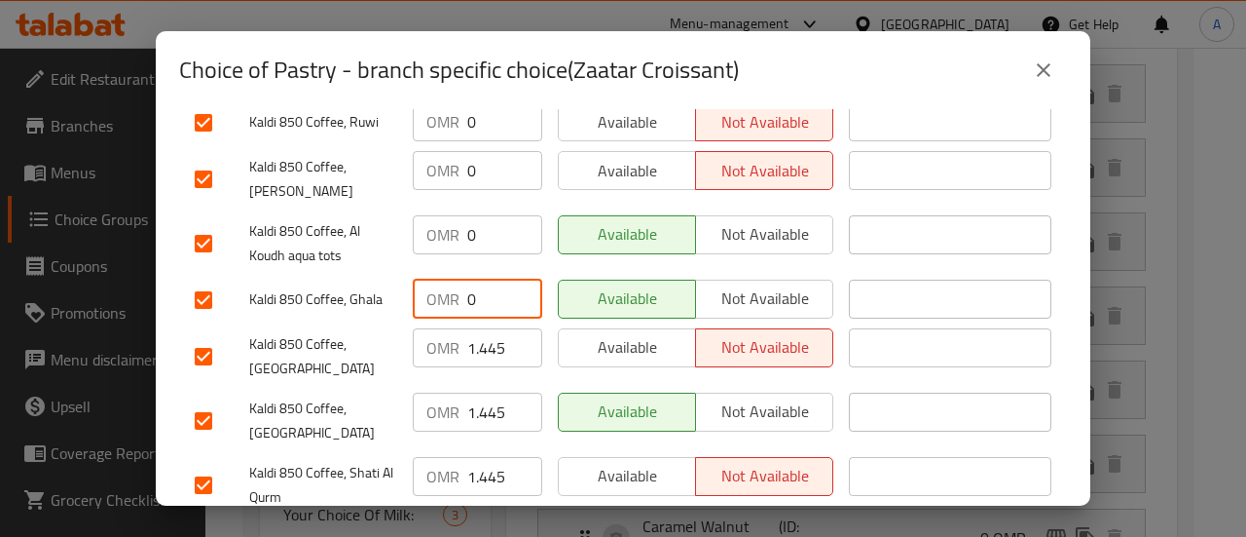
scroll to position [704, 0]
click at [479, 339] on input "1.445" at bounding box center [504, 346] width 75 height 39
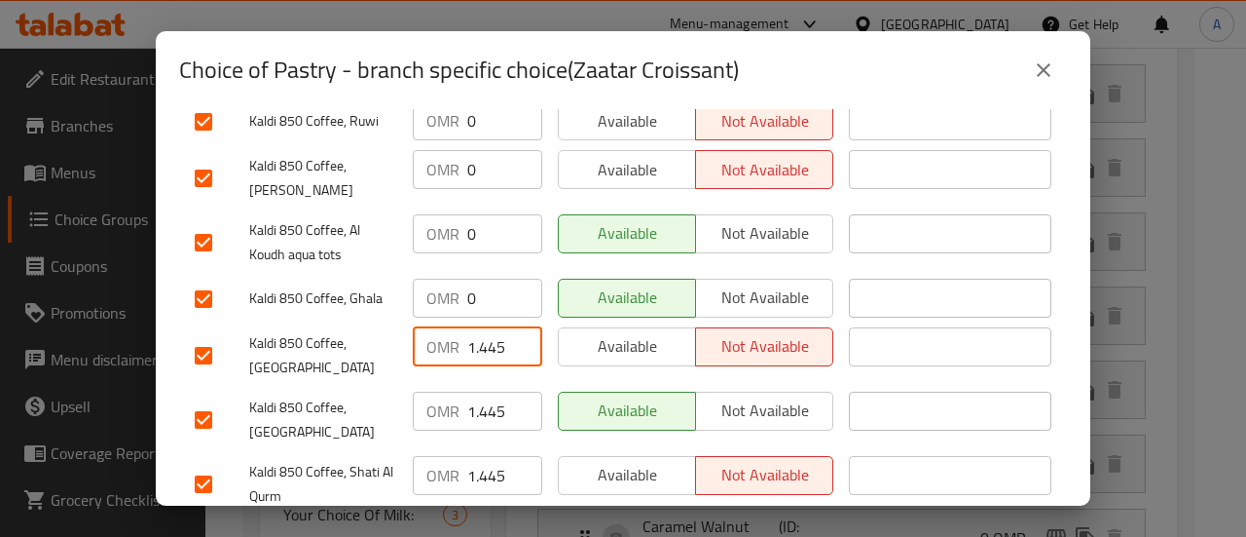
click at [479, 339] on input "1.445" at bounding box center [504, 346] width 75 height 39
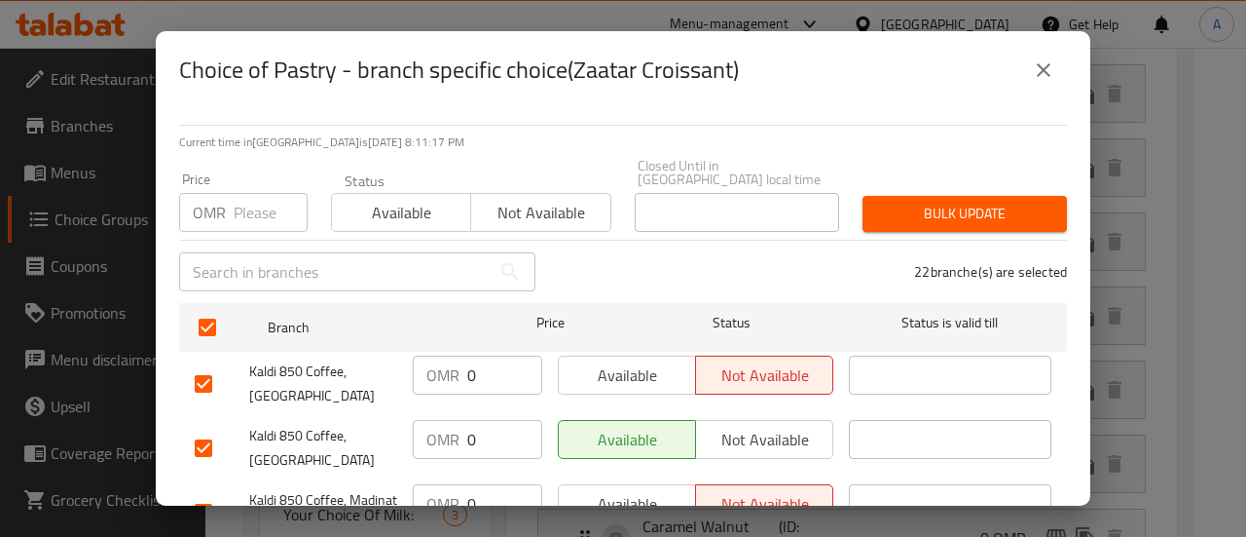
click at [273, 206] on input "number" at bounding box center [271, 212] width 74 height 39
click at [964, 202] on span "Bulk update" at bounding box center [964, 214] width 173 height 24
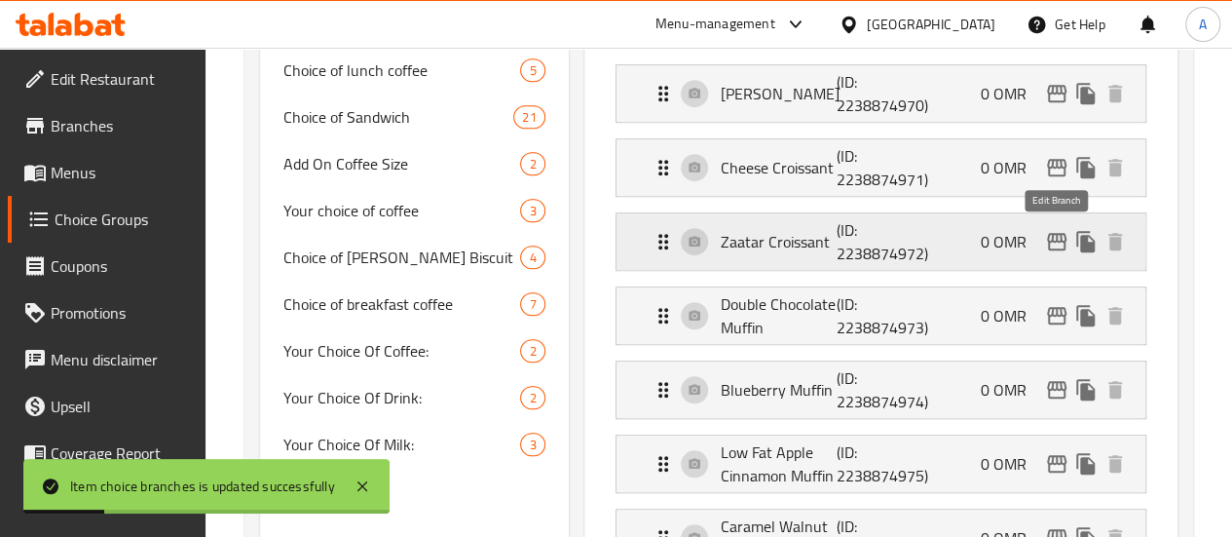
click at [1054, 251] on button "edit" at bounding box center [1056, 241] width 29 height 29
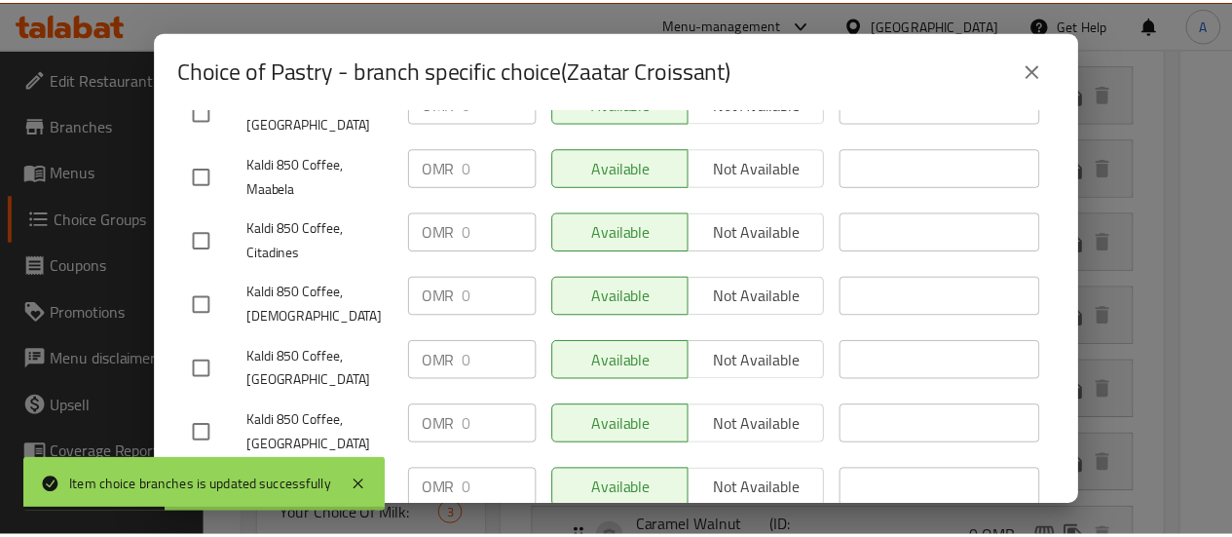
scroll to position [1228, 0]
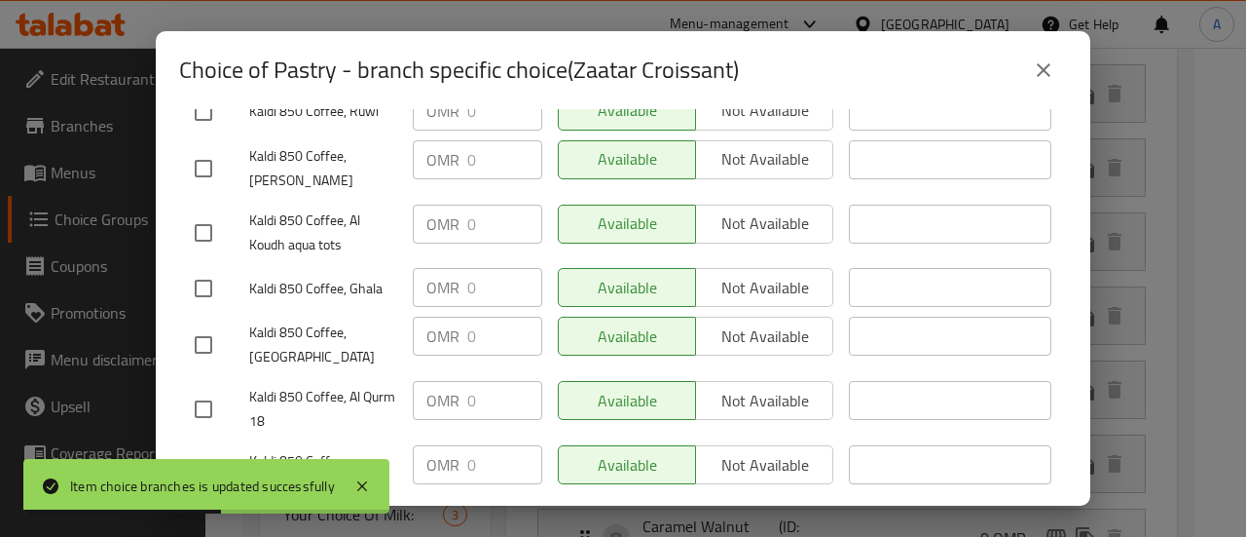
click at [1048, 83] on button "close" at bounding box center [1043, 70] width 47 height 47
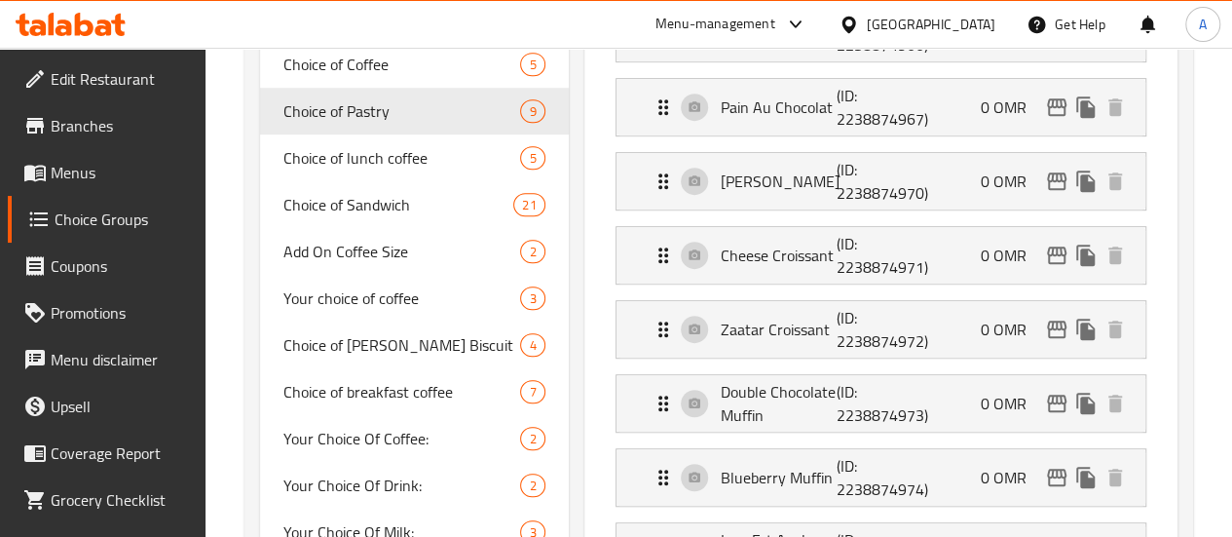
scroll to position [531, 0]
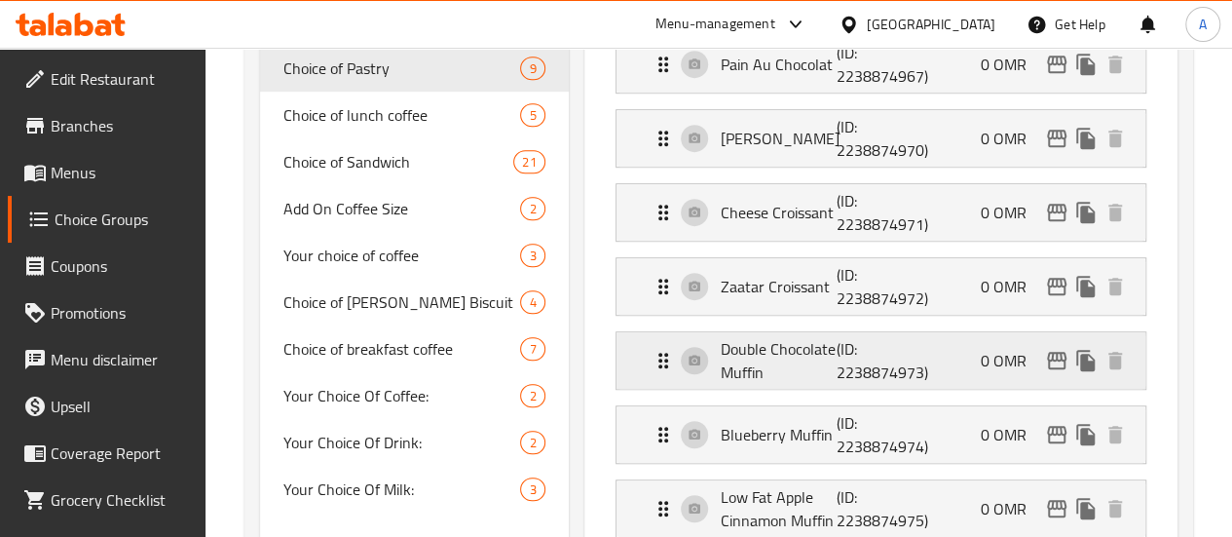
click at [953, 338] on div "Double Chocolate Muffin (ID: 2238874973) 0 OMR" at bounding box center [886, 360] width 470 height 56
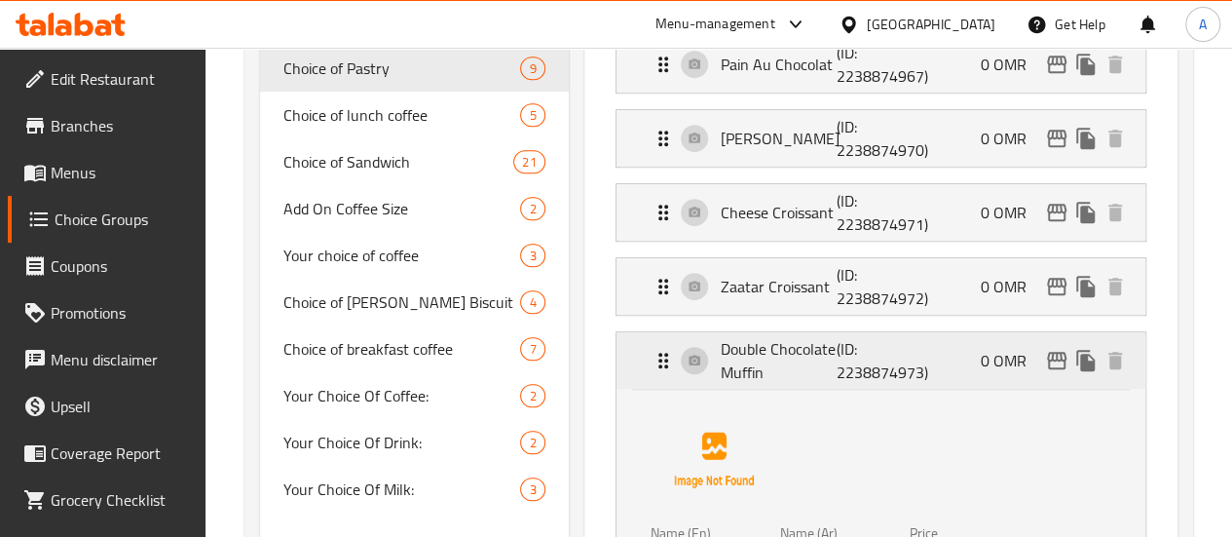
click at [929, 355] on div "Double Chocolate Muffin (ID: 2238874973) 0 OMR" at bounding box center [886, 360] width 470 height 56
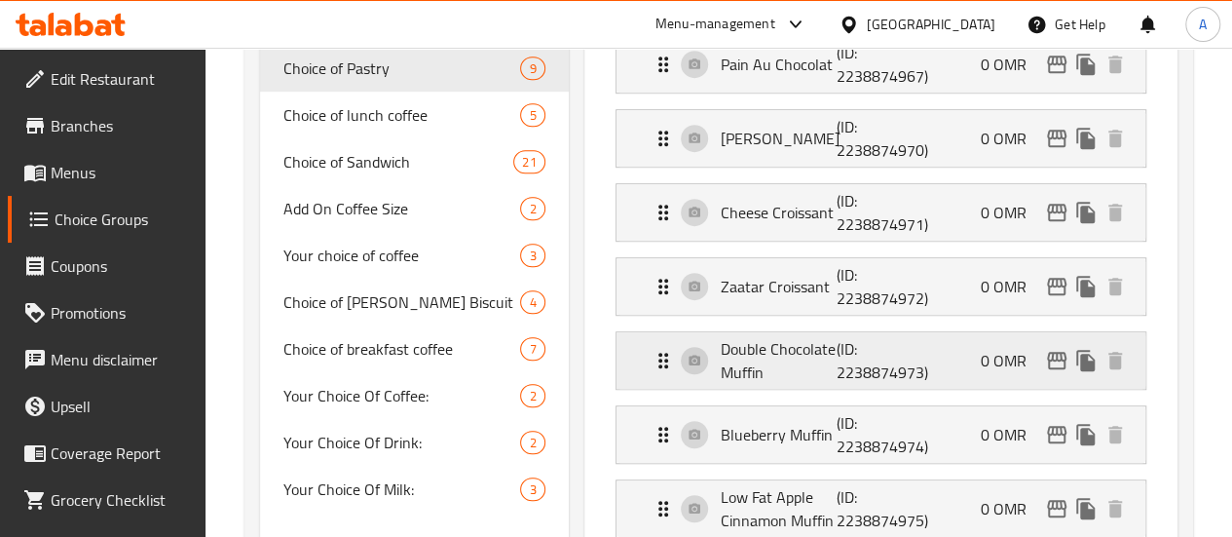
click at [1052, 355] on icon "edit" at bounding box center [1056, 361] width 19 height 18
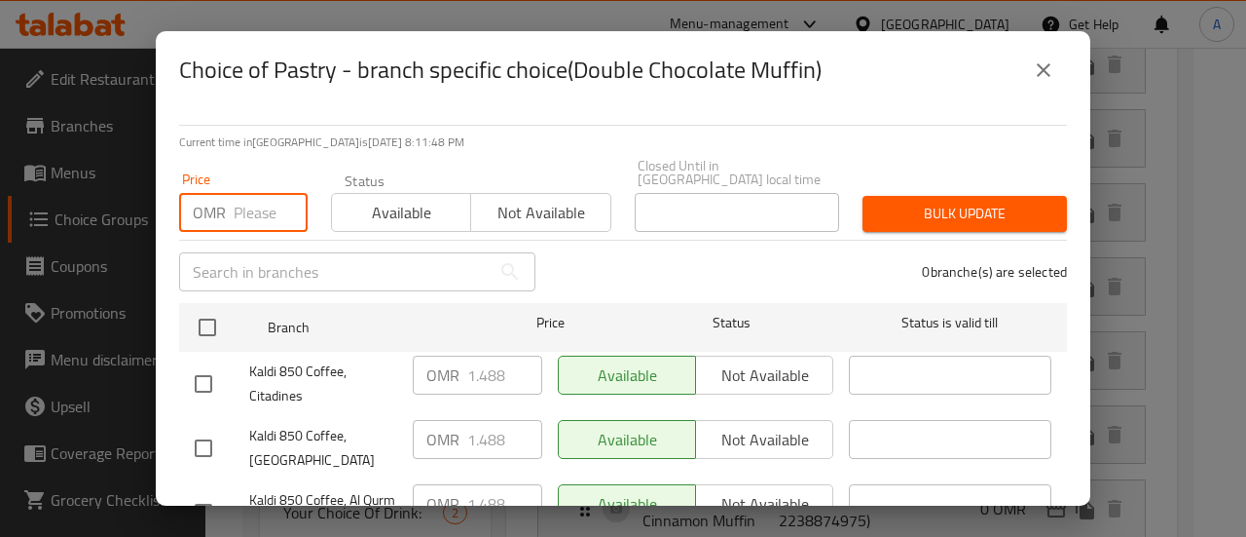
click at [267, 208] on input "number" at bounding box center [271, 212] width 74 height 39
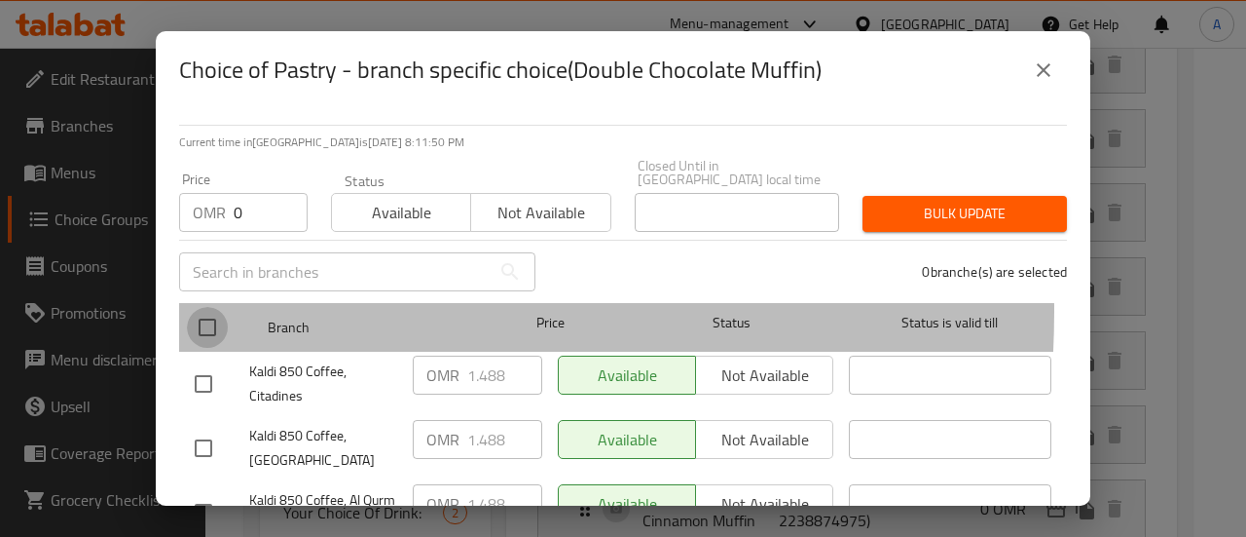
click at [210, 307] on input "checkbox" at bounding box center [207, 327] width 41 height 41
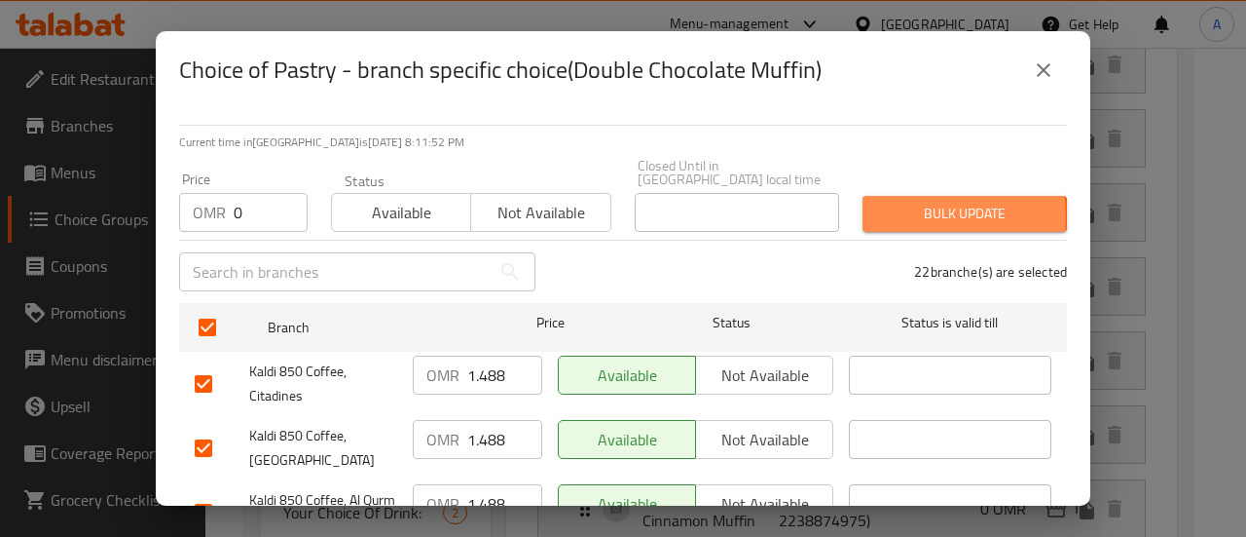
click at [904, 204] on span "Bulk update" at bounding box center [964, 214] width 173 height 24
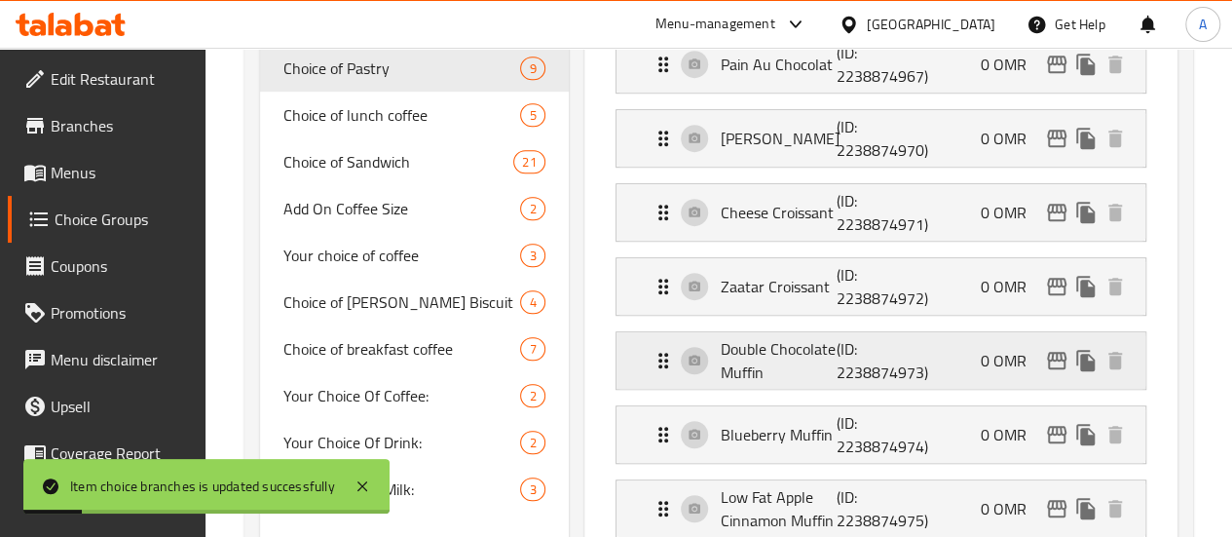
click at [1057, 359] on icon "edit" at bounding box center [1056, 360] width 23 height 23
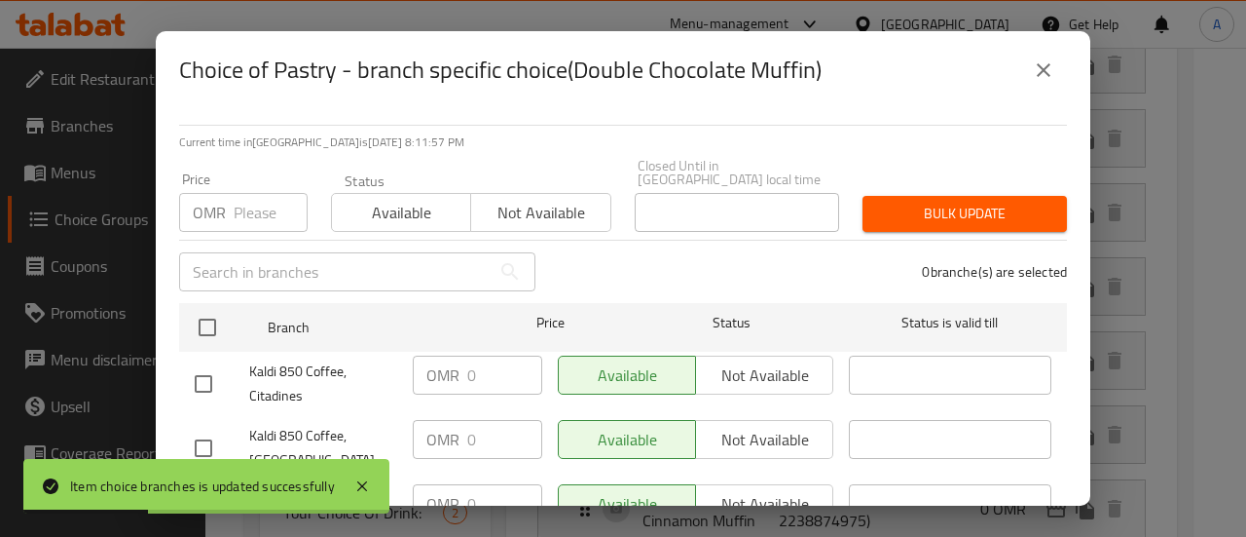
click at [1055, 77] on button "close" at bounding box center [1043, 70] width 47 height 47
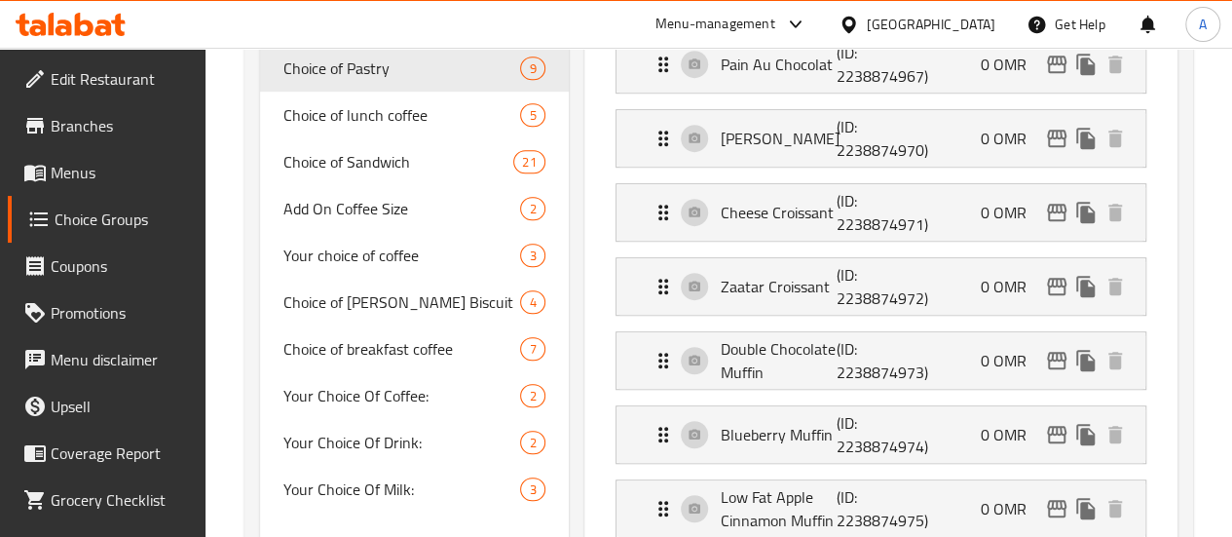
scroll to position [0, 0]
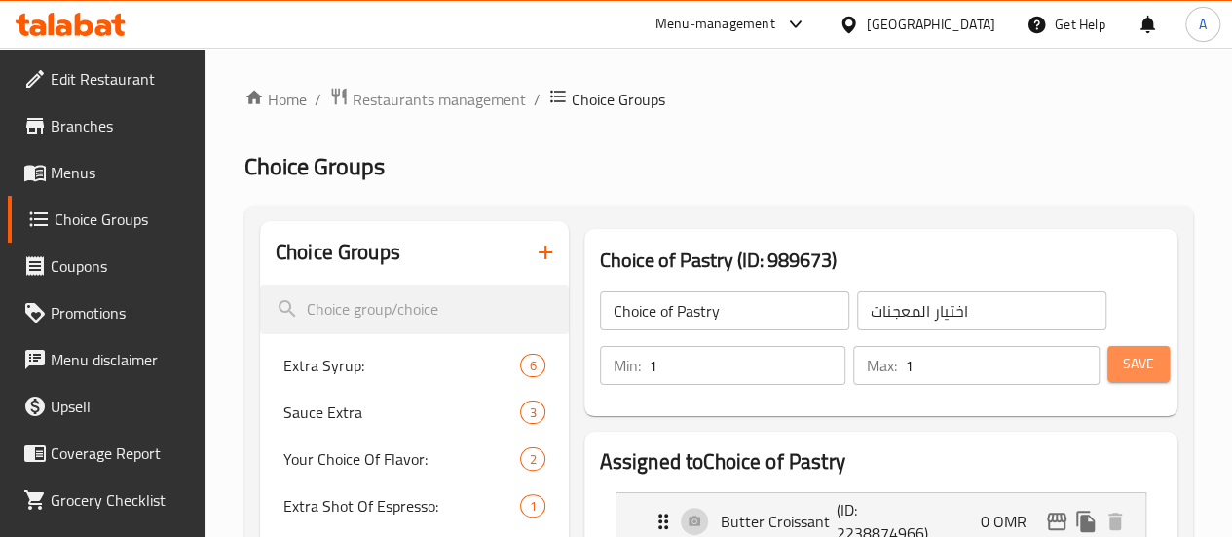
click at [1113, 372] on button "Save" at bounding box center [1138, 364] width 62 height 36
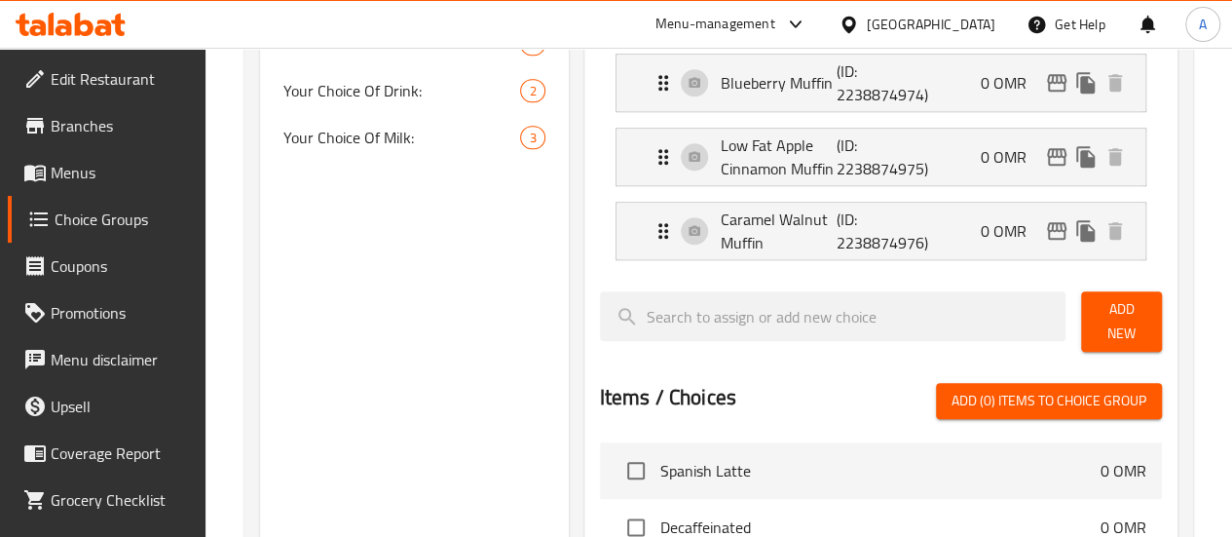
scroll to position [822, 0]
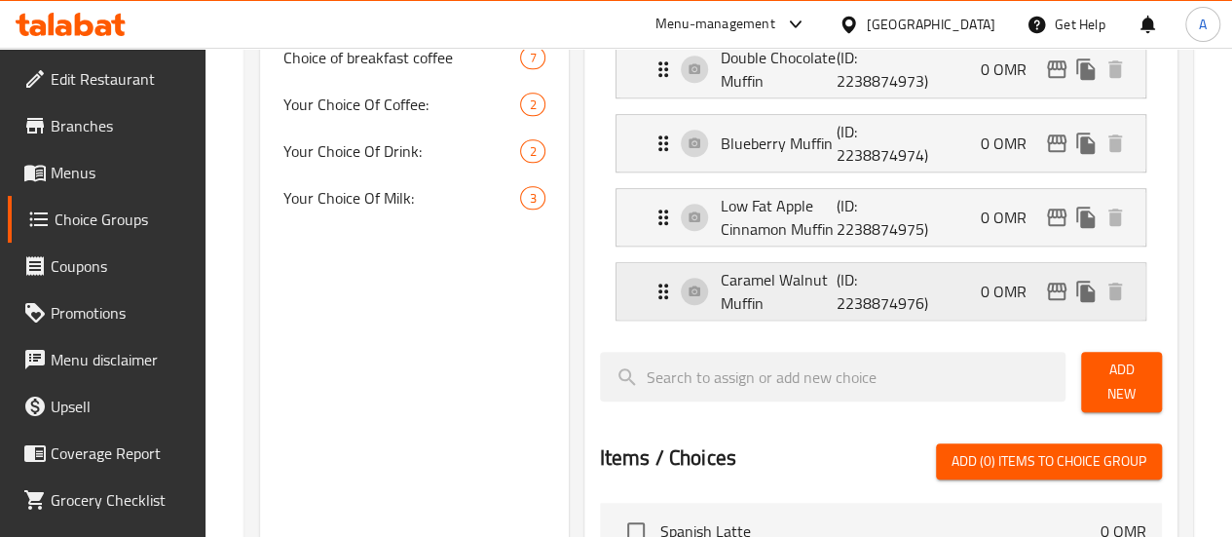
click at [913, 270] on div "Caramel Walnut Muffin (ID: 2238874976) 0 OMR" at bounding box center [886, 291] width 470 height 56
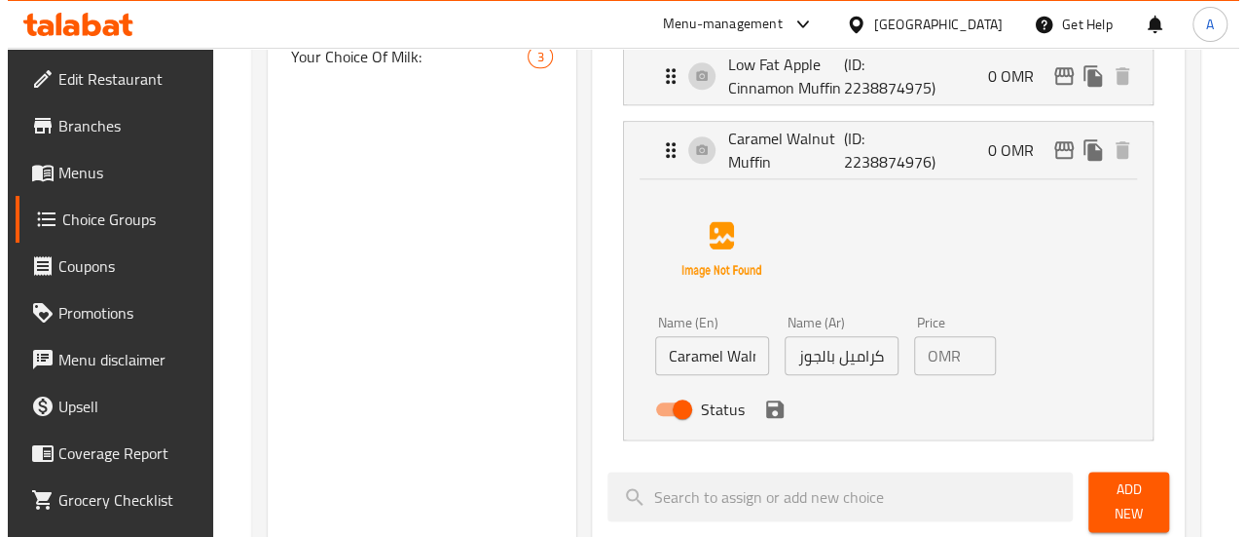
scroll to position [962, 0]
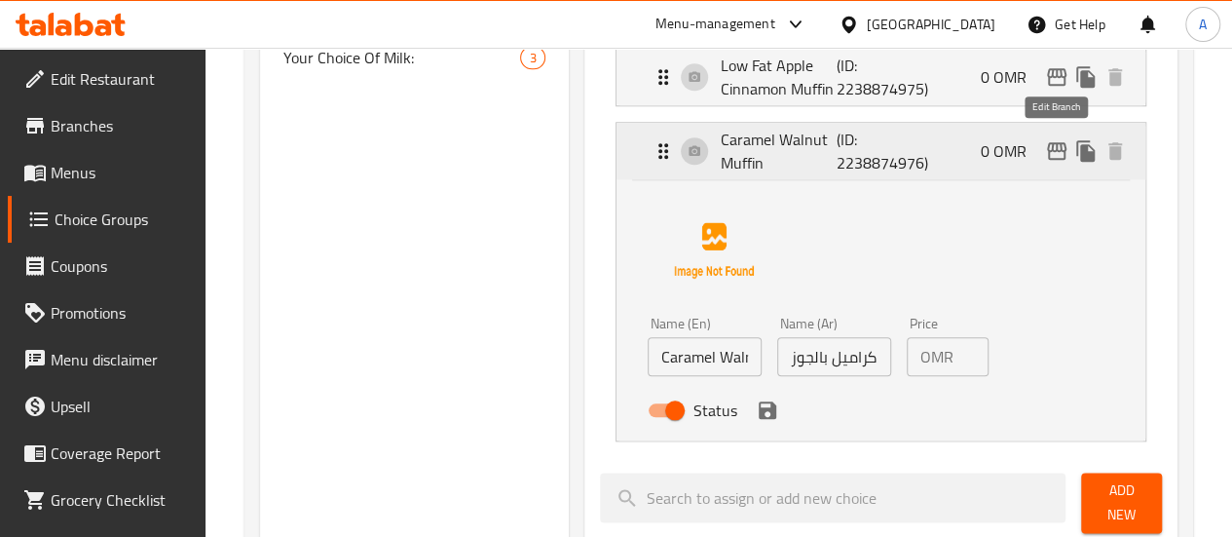
click at [1054, 149] on icon "edit" at bounding box center [1056, 150] width 23 height 23
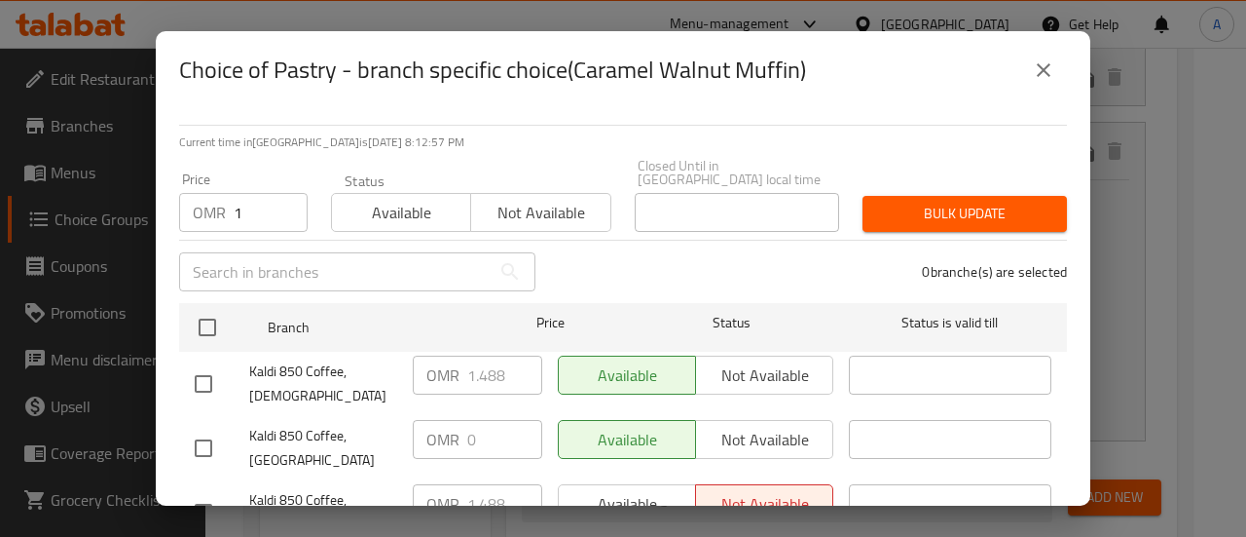
click at [280, 194] on input "1" at bounding box center [271, 212] width 74 height 39
click at [880, 202] on span "Bulk update" at bounding box center [964, 214] width 173 height 24
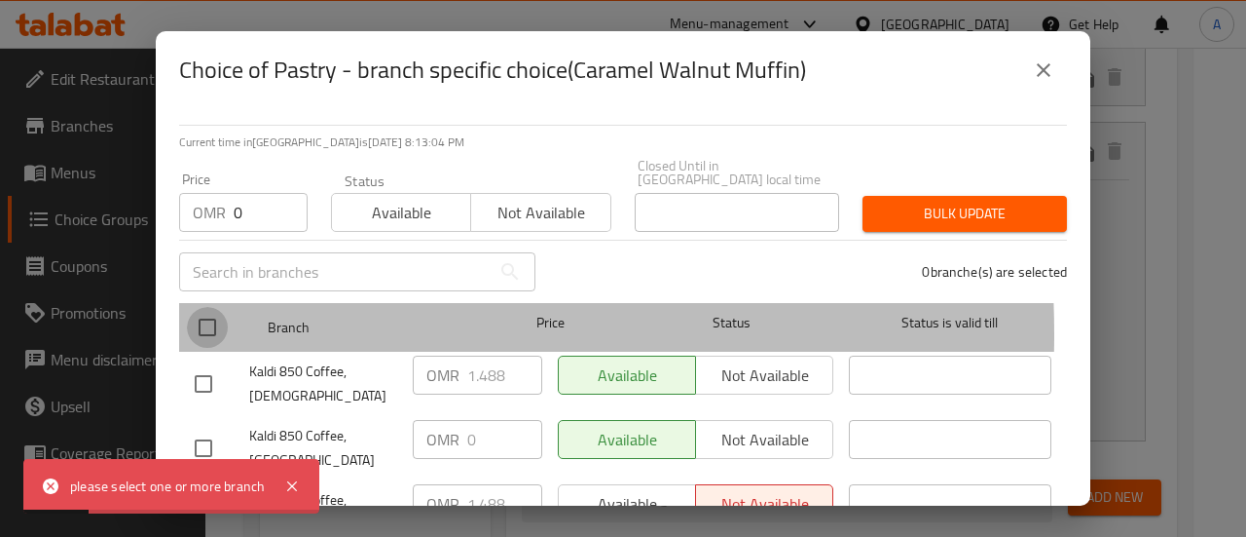
click at [204, 320] on input "checkbox" at bounding box center [207, 327] width 41 height 41
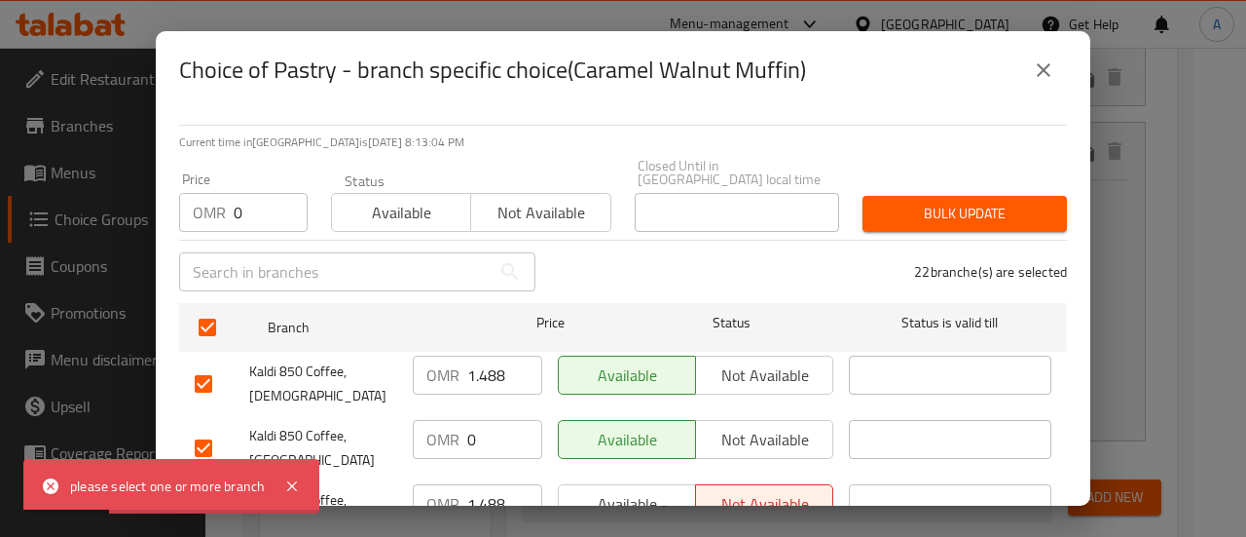
click at [915, 211] on span "Bulk update" at bounding box center [964, 214] width 173 height 24
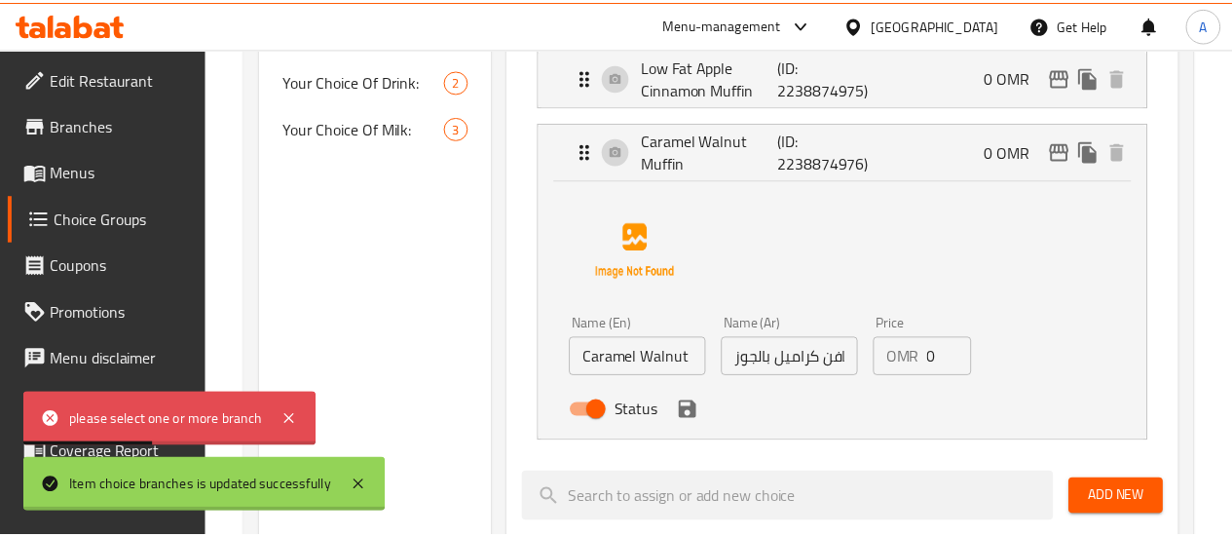
scroll to position [95, 0]
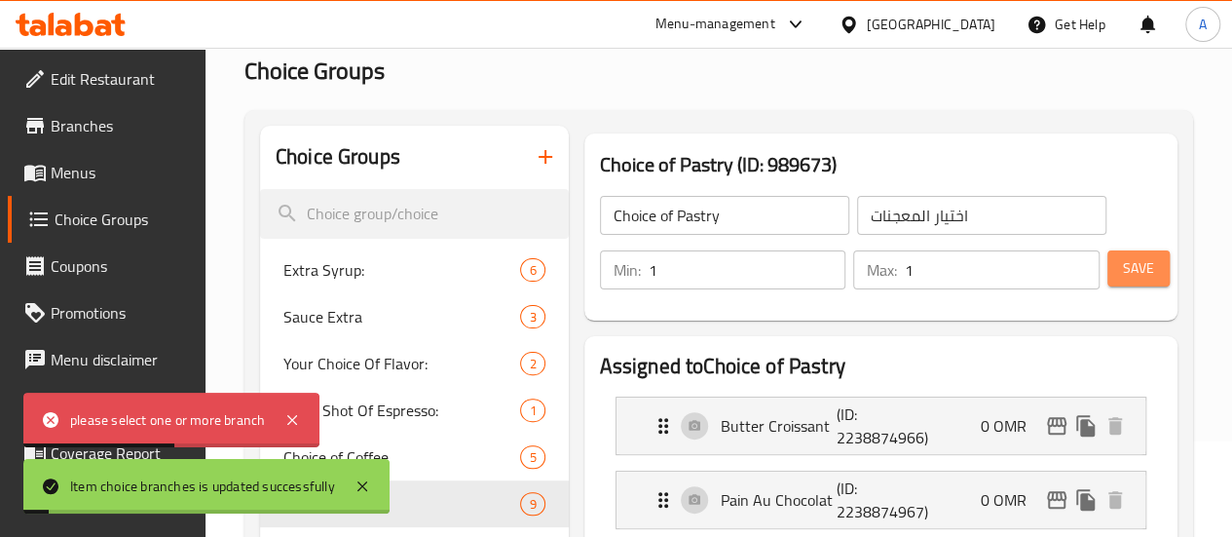
click at [1123, 272] on span "Save" at bounding box center [1138, 268] width 31 height 24
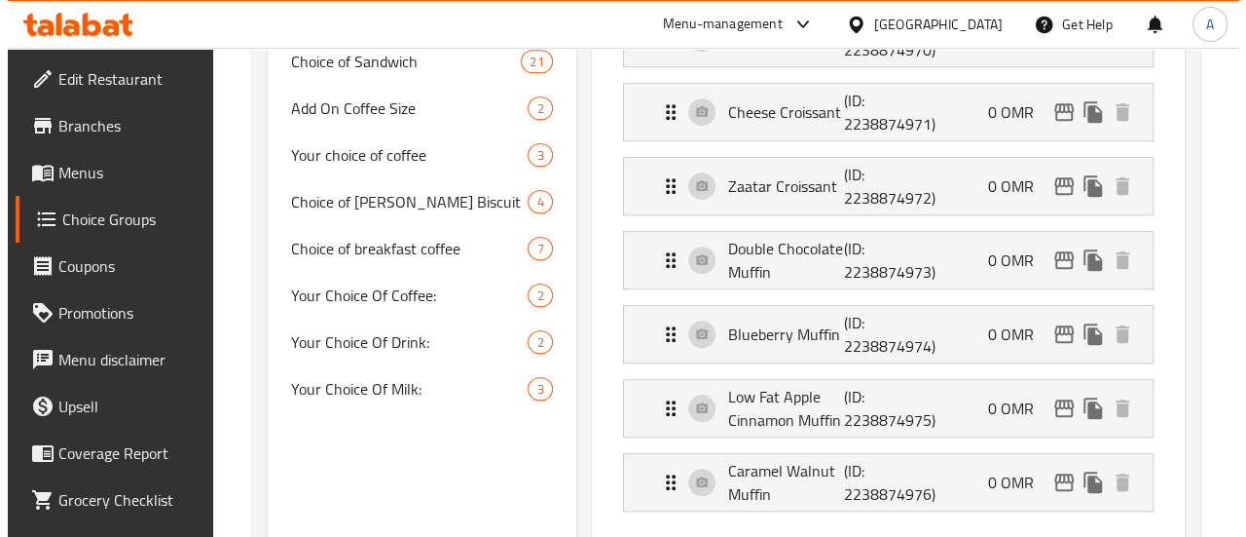
scroll to position [639, 0]
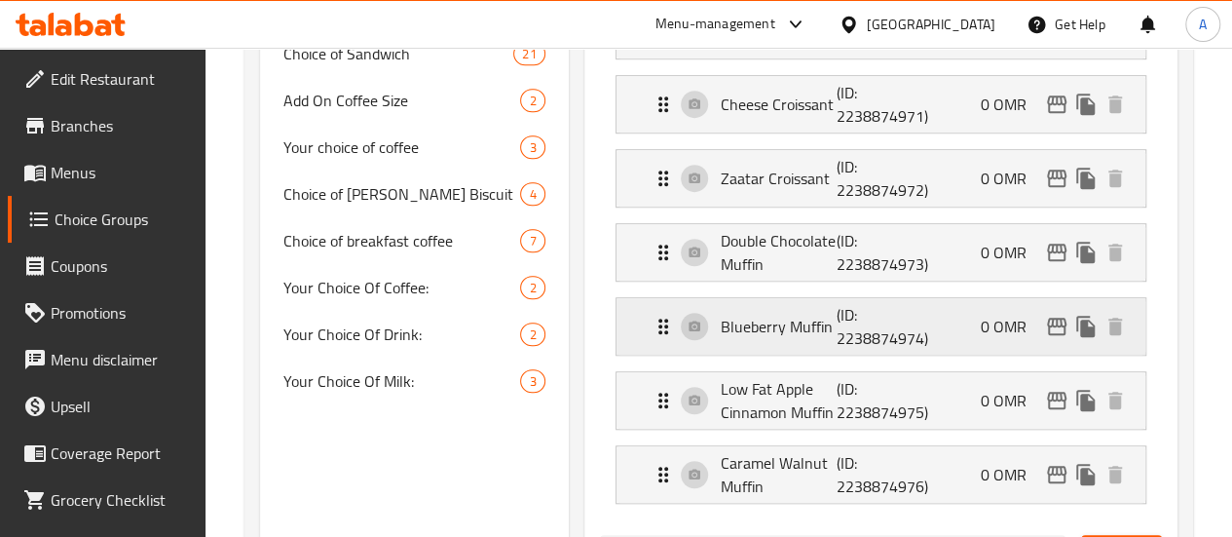
click at [836, 320] on p "(ID: 2238874974)" at bounding box center [875, 326] width 78 height 47
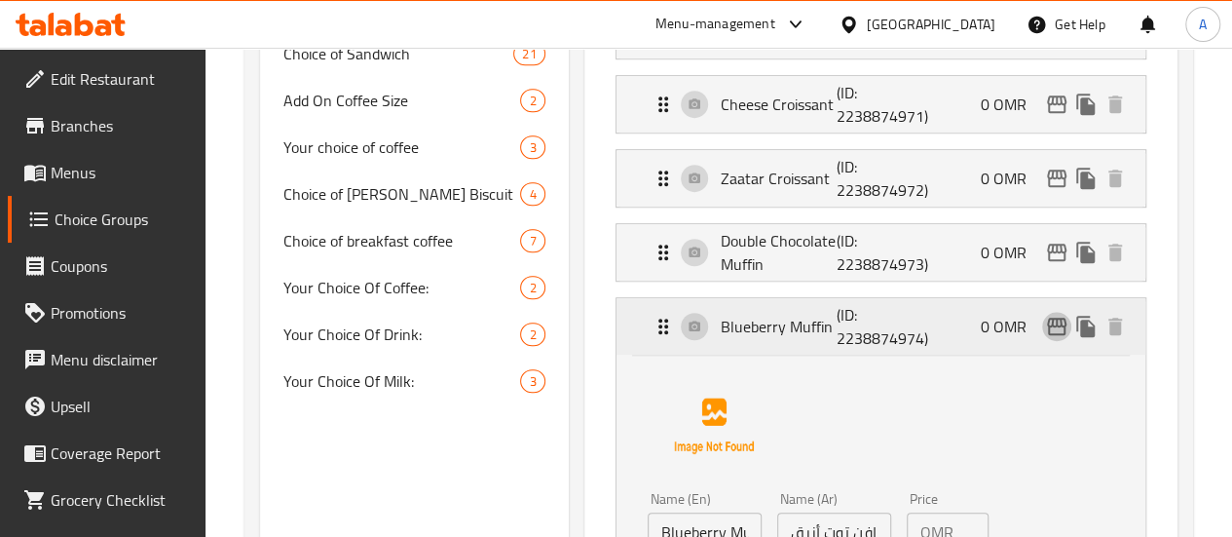
click at [1045, 315] on icon "edit" at bounding box center [1056, 326] width 23 height 23
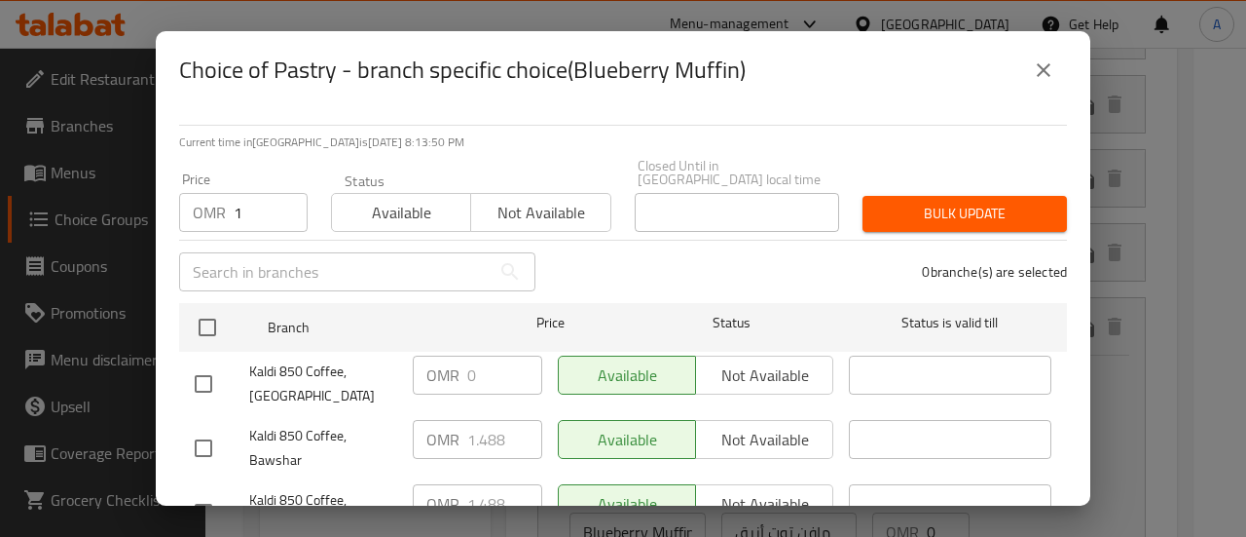
click at [280, 193] on input "1" at bounding box center [271, 212] width 74 height 39
click at [264, 200] on input "1" at bounding box center [271, 212] width 74 height 39
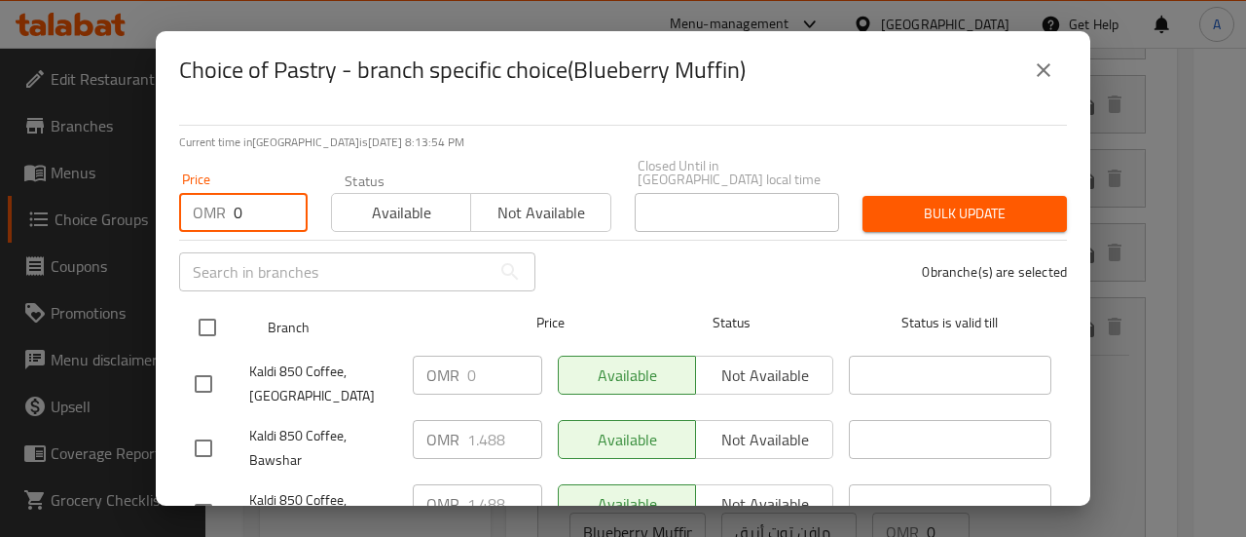
click at [238, 315] on div at bounding box center [223, 327] width 73 height 56
click at [221, 315] on input "checkbox" at bounding box center [207, 327] width 41 height 41
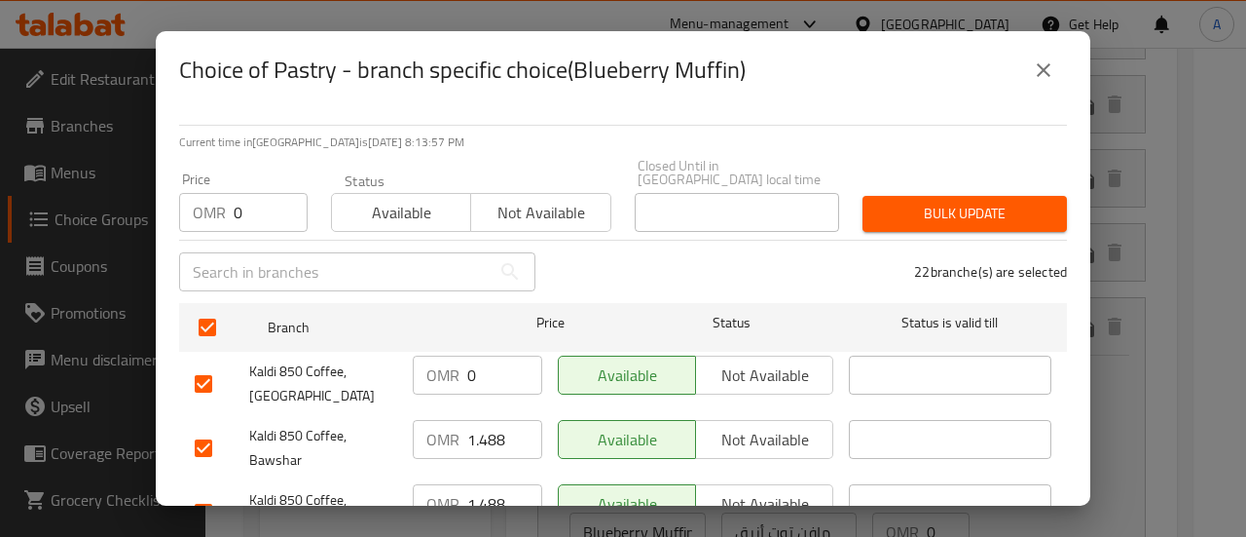
click at [915, 219] on div "Bulk update" at bounding box center [965, 213] width 228 height 59
click at [917, 219] on div "Bulk update" at bounding box center [965, 213] width 228 height 59
click at [934, 211] on span "Bulk update" at bounding box center [964, 214] width 173 height 24
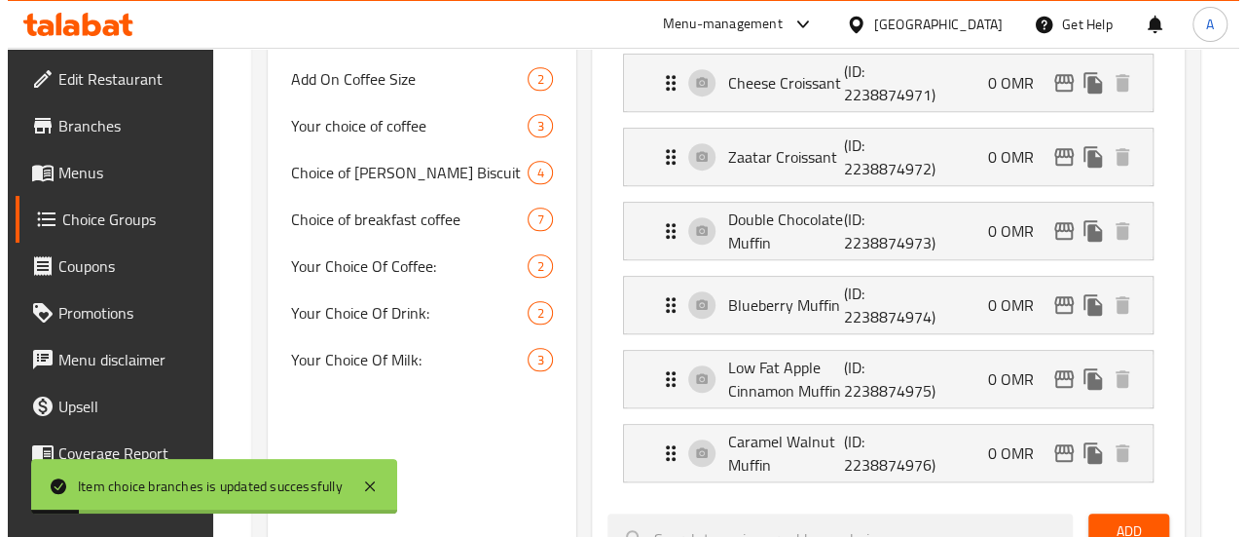
scroll to position [660, 0]
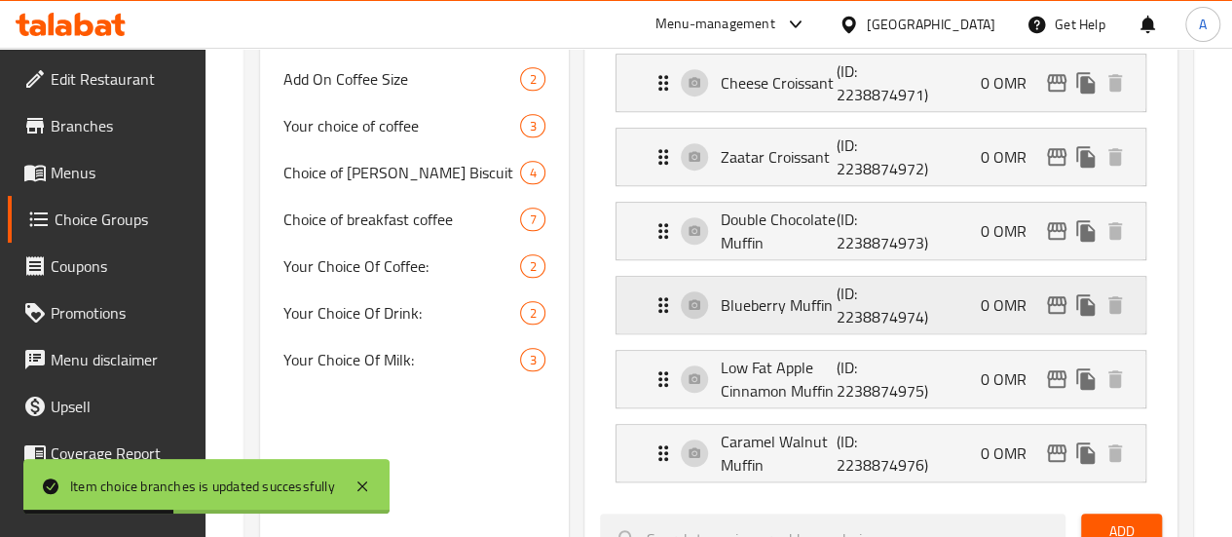
click at [1060, 309] on icon "edit" at bounding box center [1056, 305] width 19 height 18
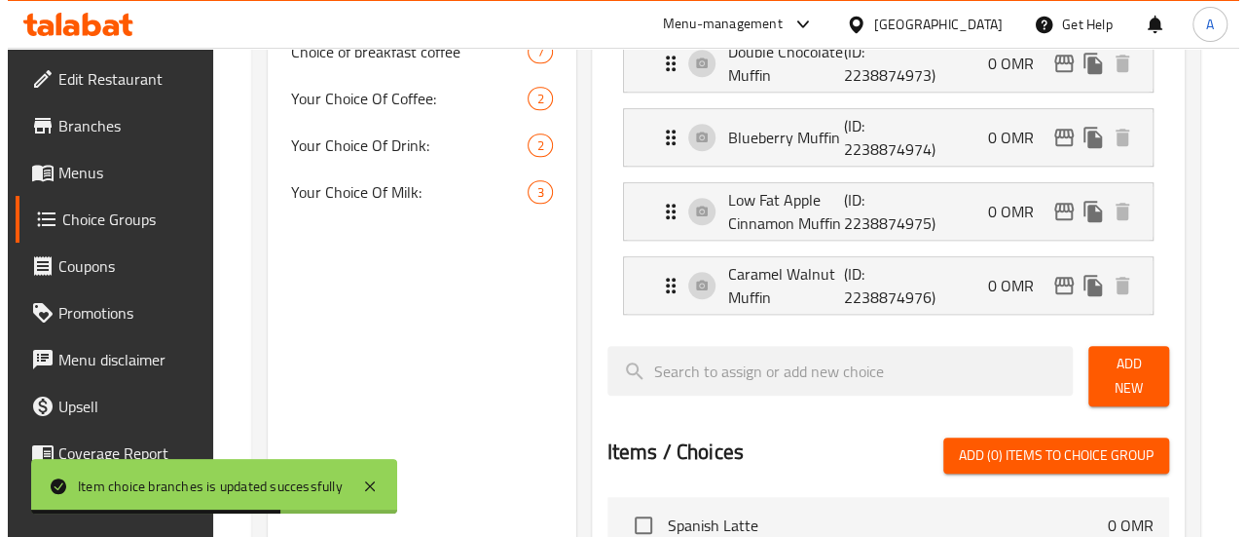
scroll to position [827, 0]
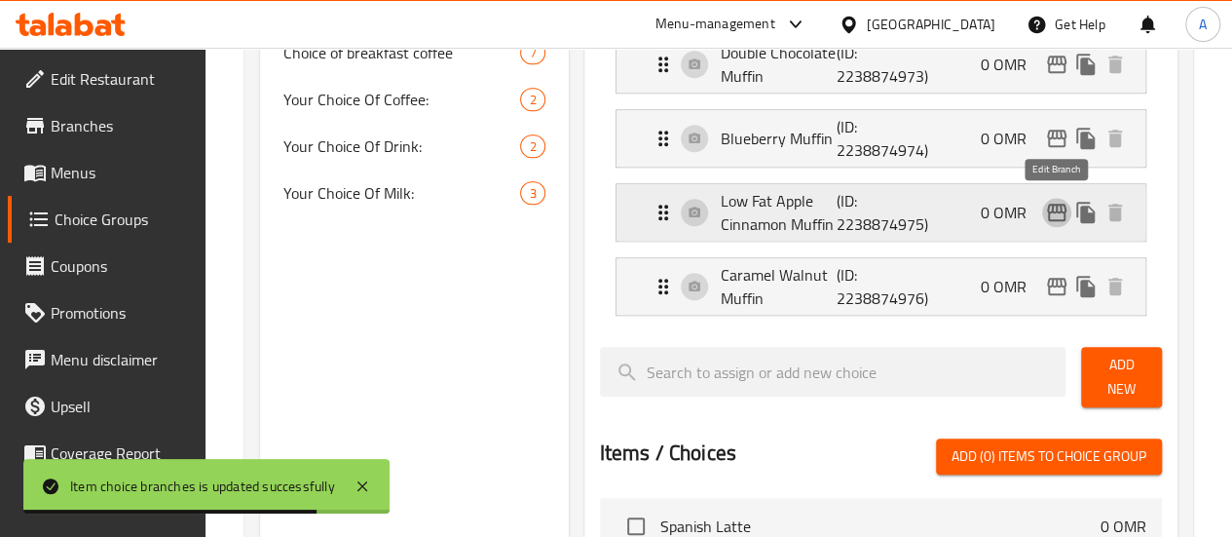
click at [1061, 217] on icon "edit" at bounding box center [1056, 212] width 23 height 23
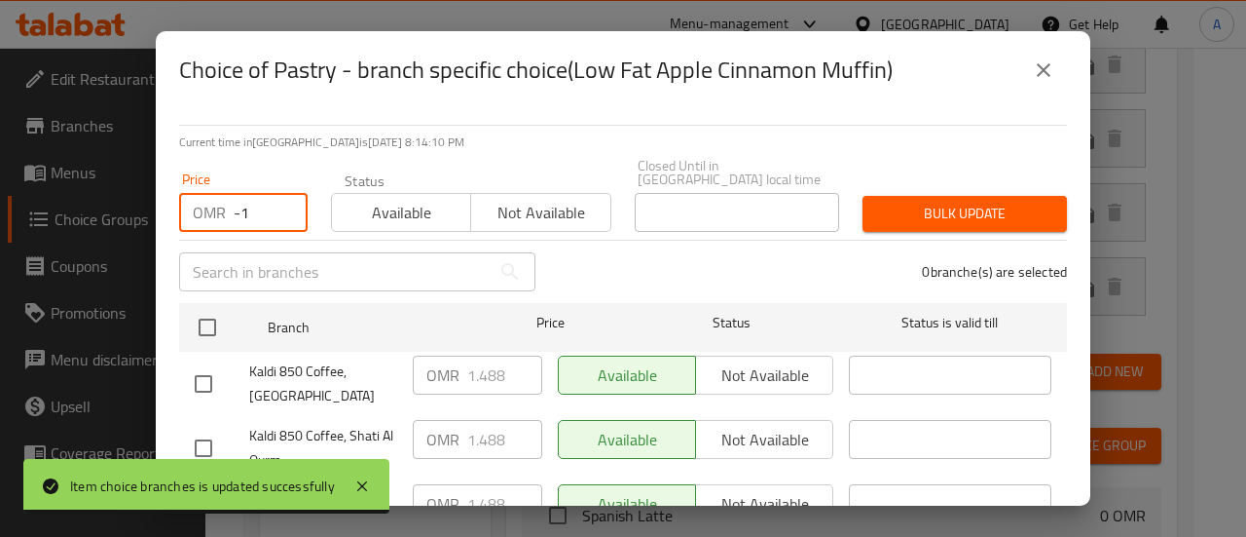
click at [278, 206] on input "-1" at bounding box center [271, 212] width 74 height 39
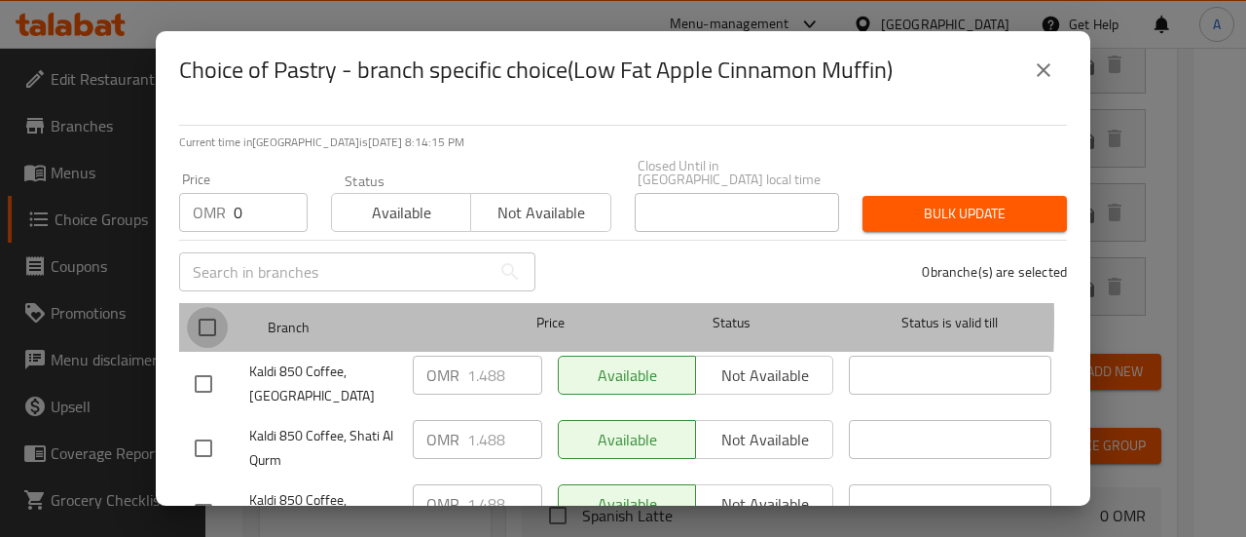
click at [212, 307] on input "checkbox" at bounding box center [207, 327] width 41 height 41
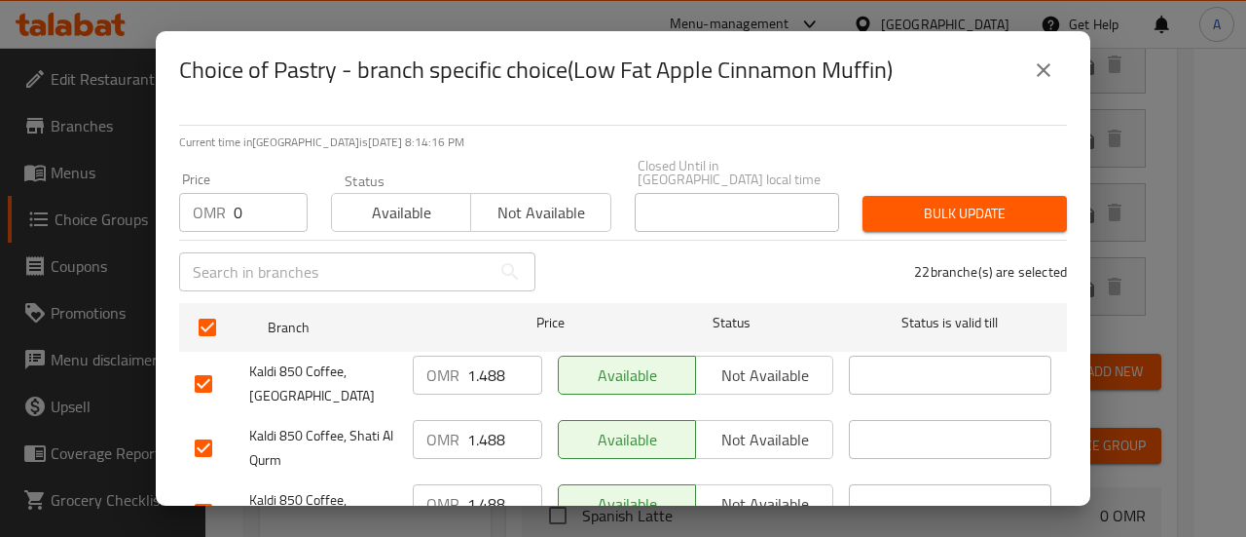
click at [937, 217] on button "Bulk update" at bounding box center [965, 214] width 204 height 36
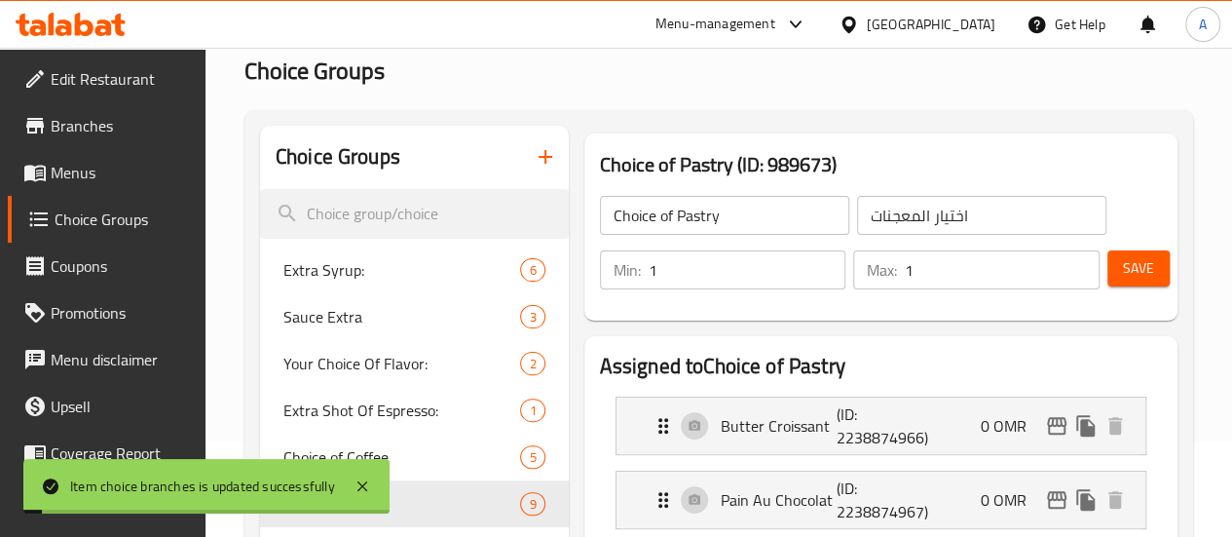
scroll to position [0, 0]
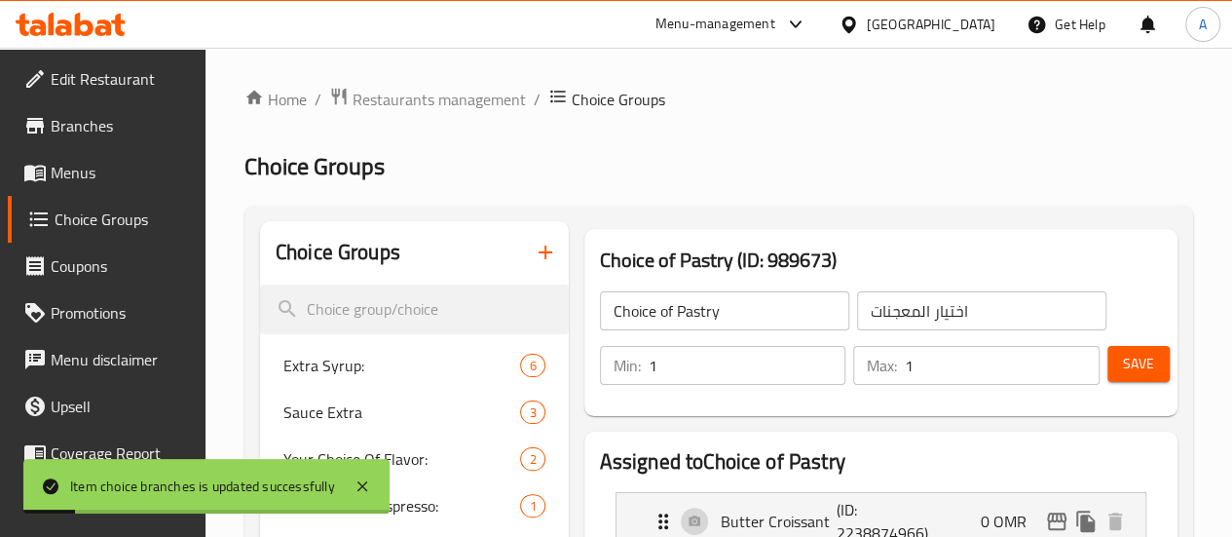
click at [1092, 367] on div "Max: 1 ​" at bounding box center [976, 365] width 254 height 47
click at [1123, 367] on span "Save" at bounding box center [1138, 364] width 31 height 24
